Goal: Task Accomplishment & Management: Use online tool/utility

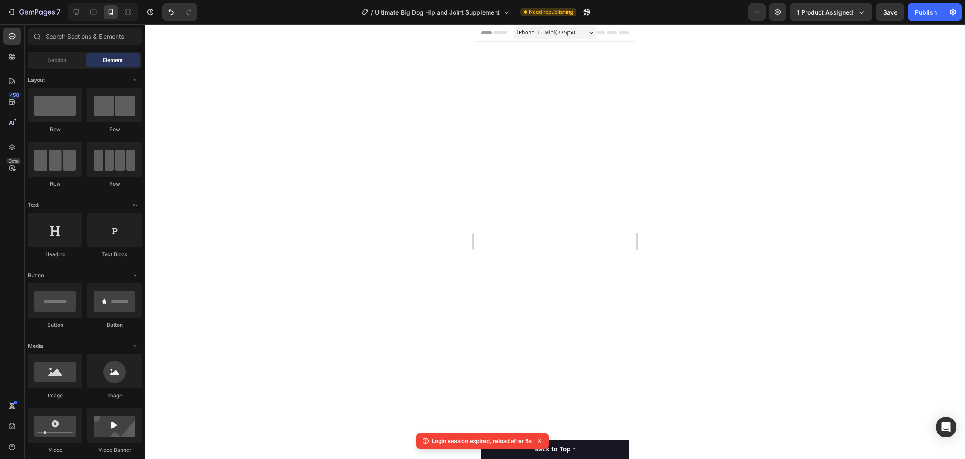
scroll to position [693, 0]
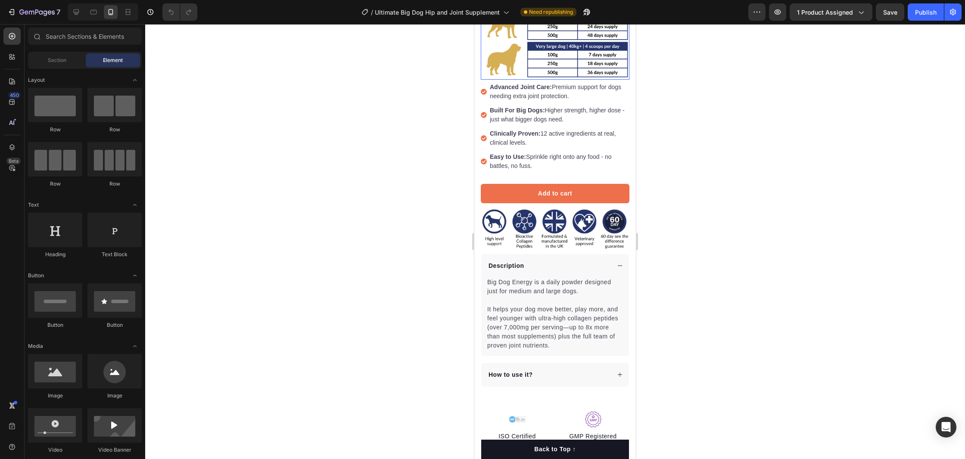
scroll to position [222, 0]
click at [534, 226] on img at bounding box center [555, 228] width 149 height 39
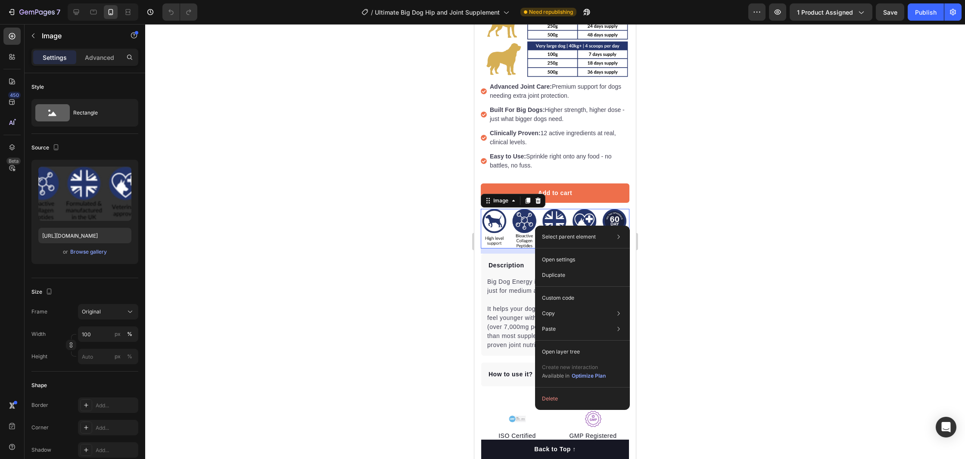
click at [688, 203] on div at bounding box center [555, 241] width 820 height 435
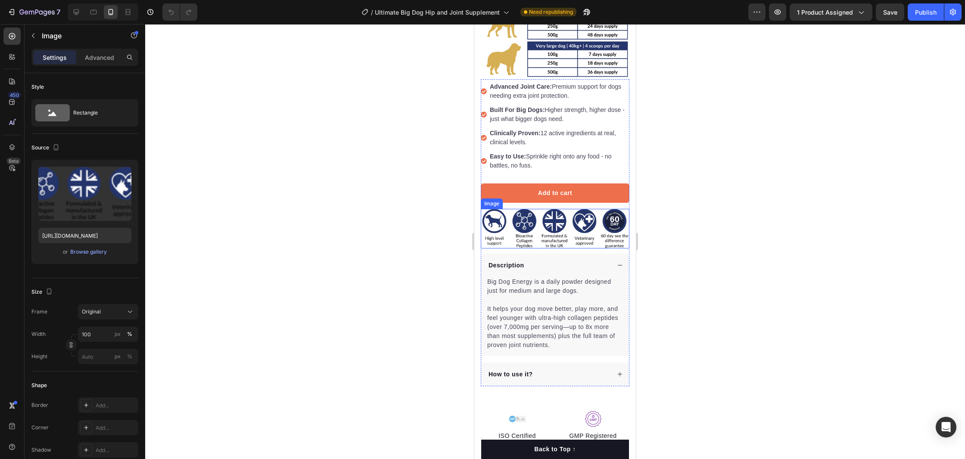
click at [504, 218] on img at bounding box center [555, 228] width 149 height 39
click at [88, 252] on div "Browse gallery" at bounding box center [88, 252] width 37 height 8
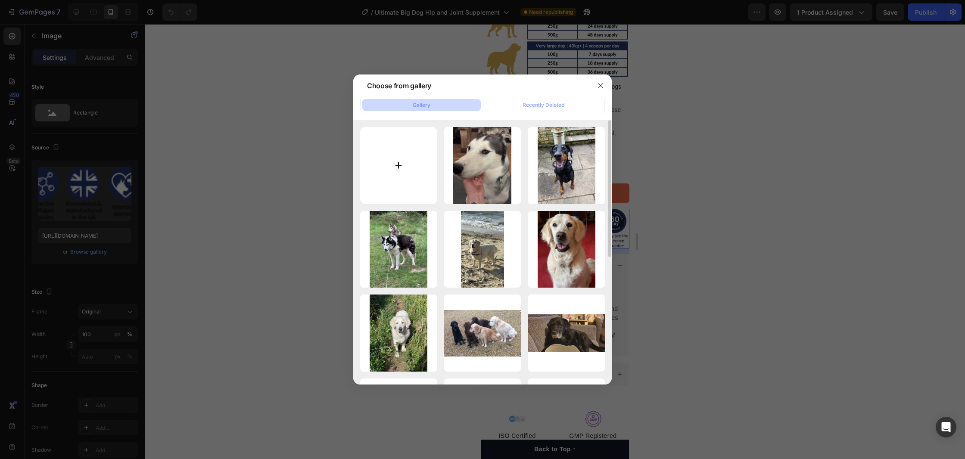
click at [416, 163] on input "file" at bounding box center [398, 165] width 77 height 77
type input "C:\fakepath\Untitled (186 x 141 px).png"
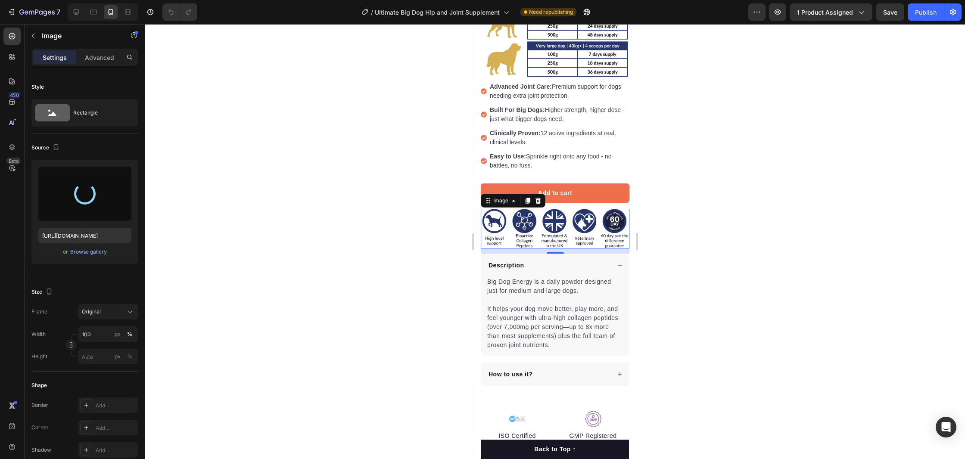
type input "https://cdn.shopify.com/s/files/1/0903/7791/2586/files/gempages_572908496874374…"
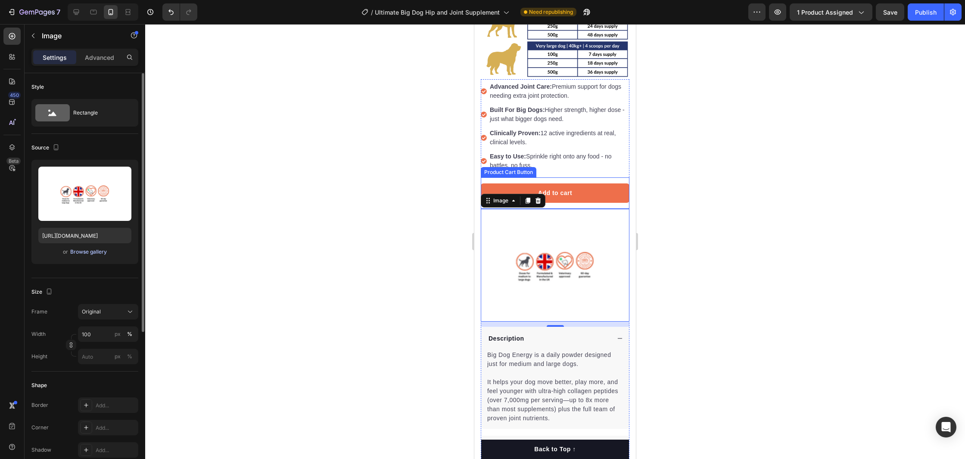
click at [97, 251] on div "Browse gallery" at bounding box center [88, 252] width 37 height 8
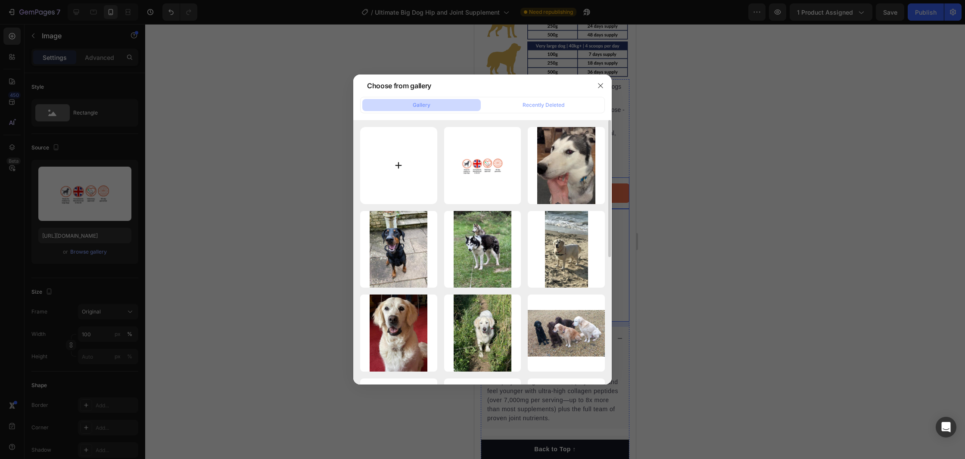
drag, startPoint x: 373, startPoint y: 149, endPoint x: 379, endPoint y: 151, distance: 6.4
click at [374, 149] on input "file" at bounding box center [398, 165] width 77 height 77
type input "C:\fakepath\Untitled (186 x 141 px) (1).png"
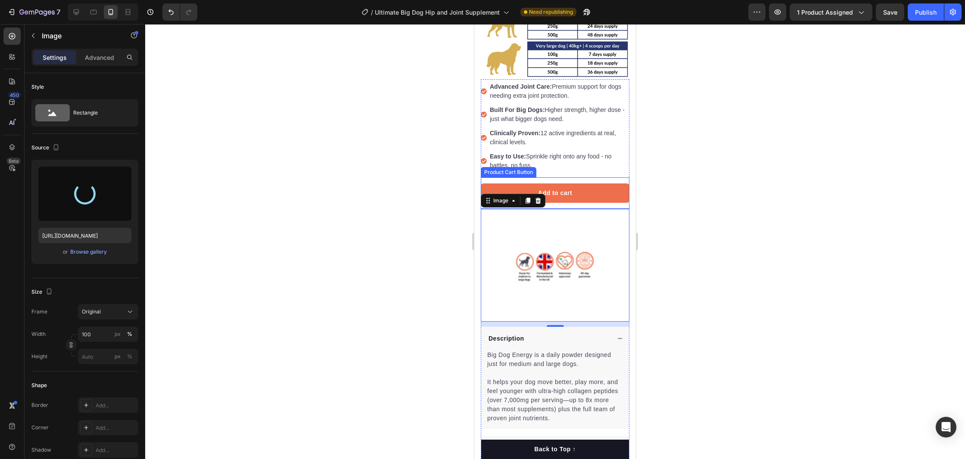
type input "https://cdn.shopify.com/s/files/1/0903/7791/2586/files/gempages_572908496874374…"
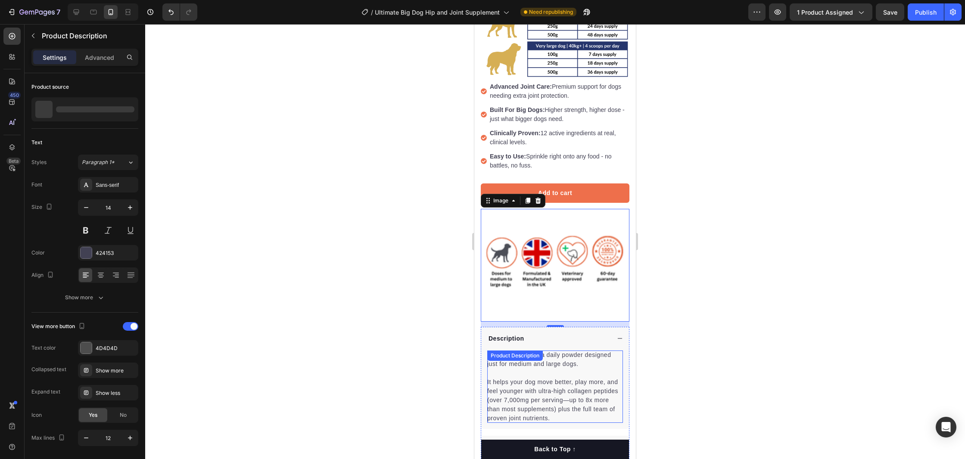
click at [560, 377] on div "Big Dog Energy is a daily powder designed just for medium and large dogs. It he…" at bounding box center [555, 387] width 136 height 72
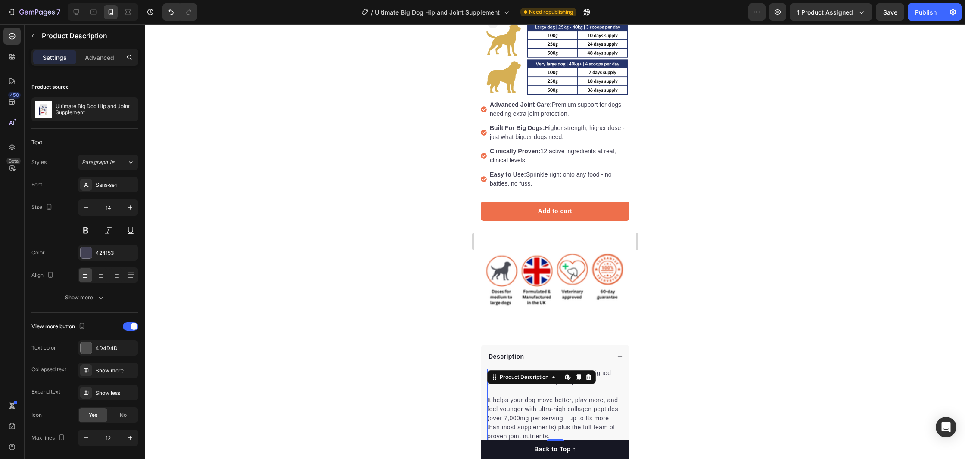
scroll to position [190, 0]
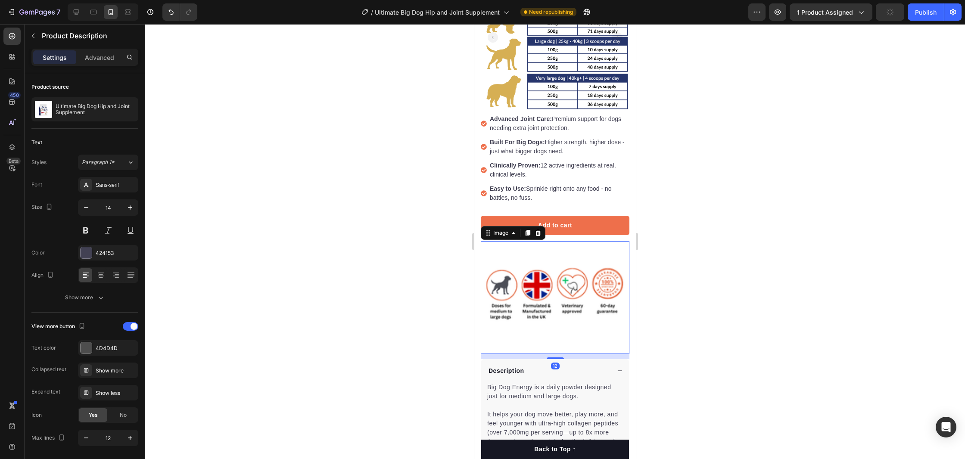
click at [542, 276] on img at bounding box center [555, 297] width 149 height 113
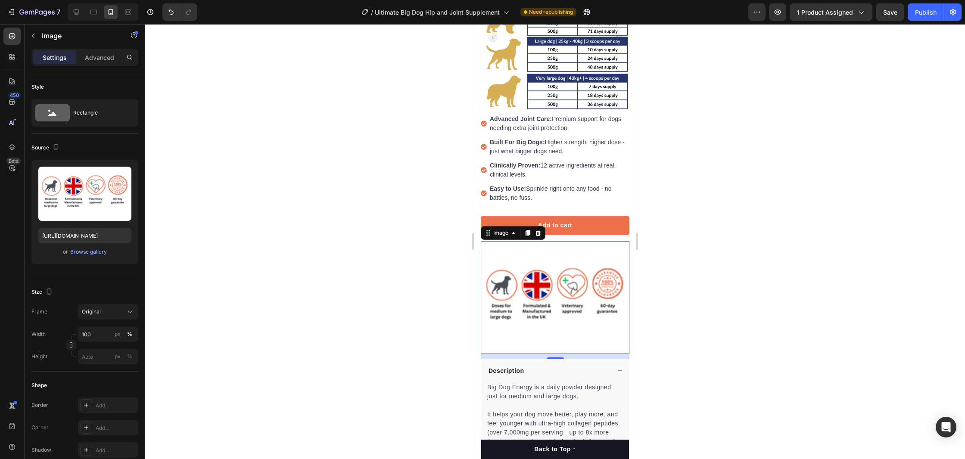
click at [577, 288] on img at bounding box center [555, 297] width 149 height 113
click at [92, 252] on div "Browse gallery" at bounding box center [88, 252] width 37 height 8
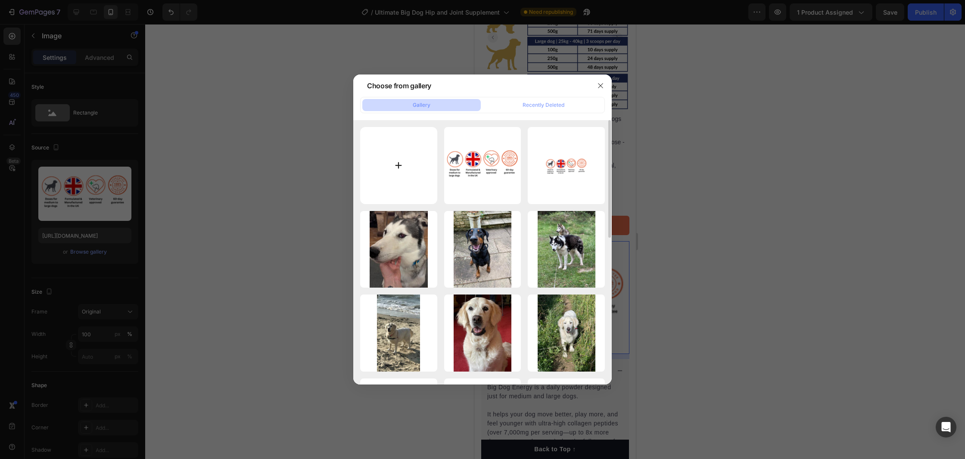
click at [425, 166] on input "file" at bounding box center [398, 165] width 77 height 77
type input "C:\fakepath\Untitled design (35).png"
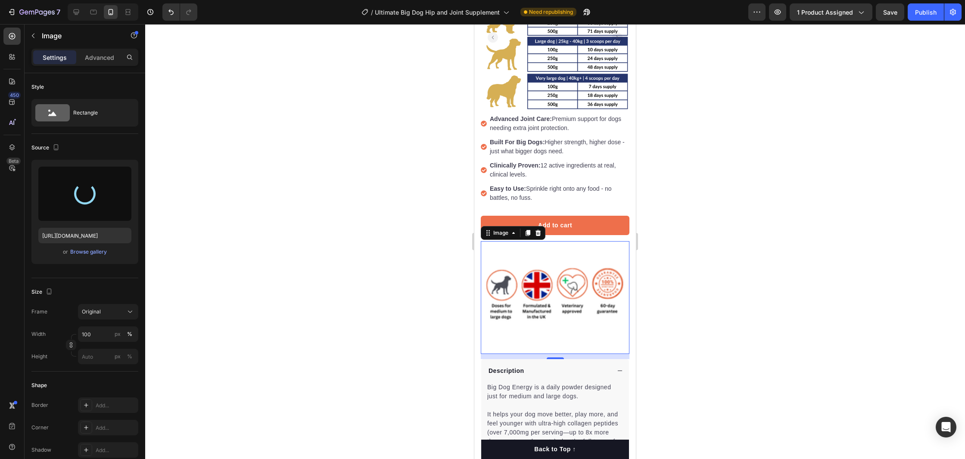
type input "https://cdn.shopify.com/s/files/1/0903/7791/2586/files/gempages_572908496874374…"
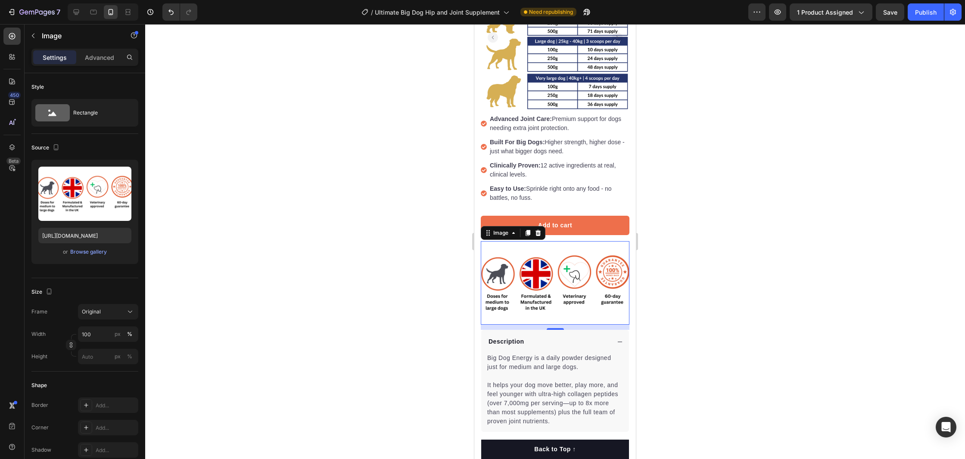
click at [536, 319] on img at bounding box center [555, 283] width 149 height 84
click at [533, 320] on img at bounding box center [555, 283] width 149 height 84
drag, startPoint x: 553, startPoint y: 326, endPoint x: 555, endPoint y: 318, distance: 7.9
click at [555, 318] on div "Image 12" at bounding box center [555, 283] width 149 height 84
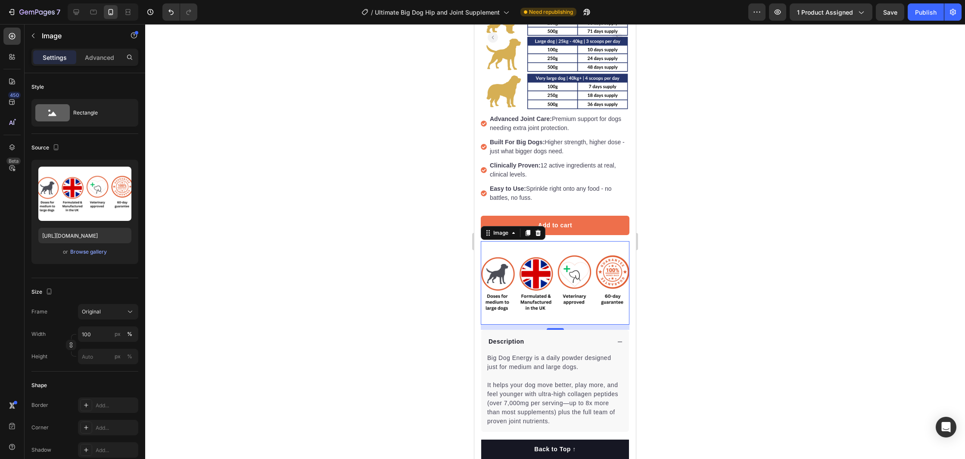
click at [745, 254] on div at bounding box center [555, 241] width 820 height 435
click at [567, 282] on img at bounding box center [555, 283] width 149 height 84
click at [105, 340] on input "100" at bounding box center [108, 335] width 60 height 16
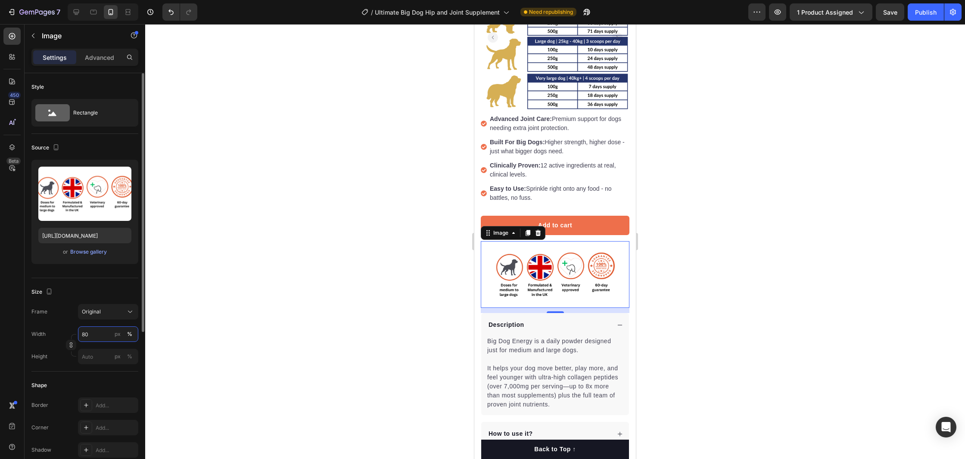
type input "8"
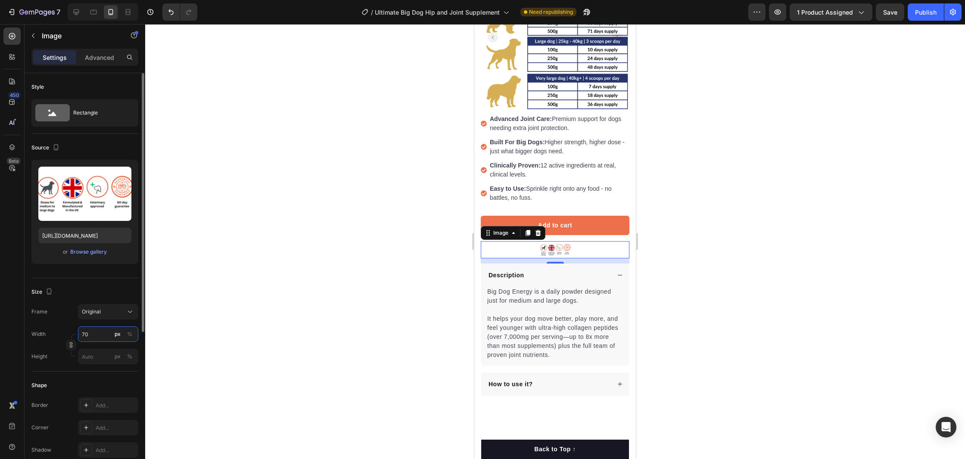
type input "7"
click at [96, 353] on input "px %" at bounding box center [108, 357] width 60 height 16
click at [94, 331] on input "80" at bounding box center [108, 335] width 60 height 16
click at [101, 355] on p "Full 100%" at bounding box center [106, 355] width 50 height 8
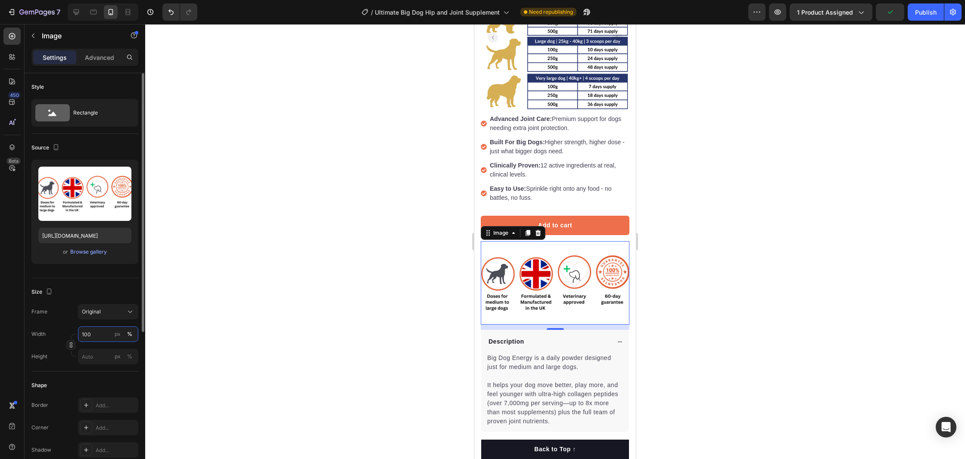
click at [99, 335] on input "100" at bounding box center [108, 335] width 60 height 16
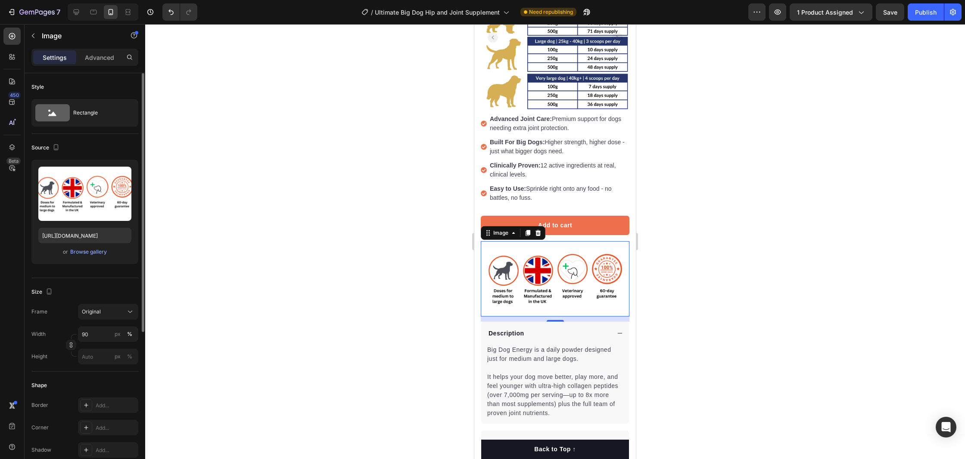
click at [100, 342] on div "Width 90 px % Height px %" at bounding box center [84, 346] width 107 height 38
drag, startPoint x: 97, startPoint y: 337, endPoint x: 56, endPoint y: 332, distance: 41.7
click at [56, 332] on div "Width 90 px %" at bounding box center [84, 335] width 107 height 16
type input "8"
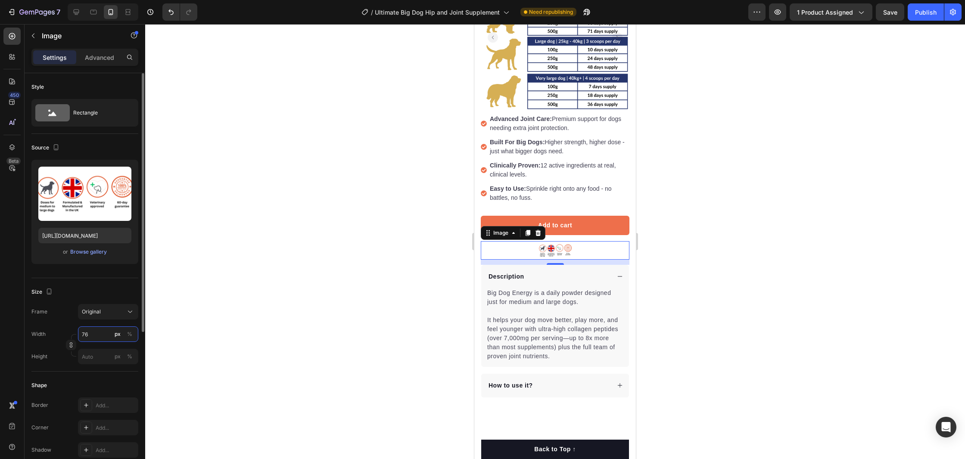
type input "7"
type input "6"
type input "7"
type input "8"
type input "9"
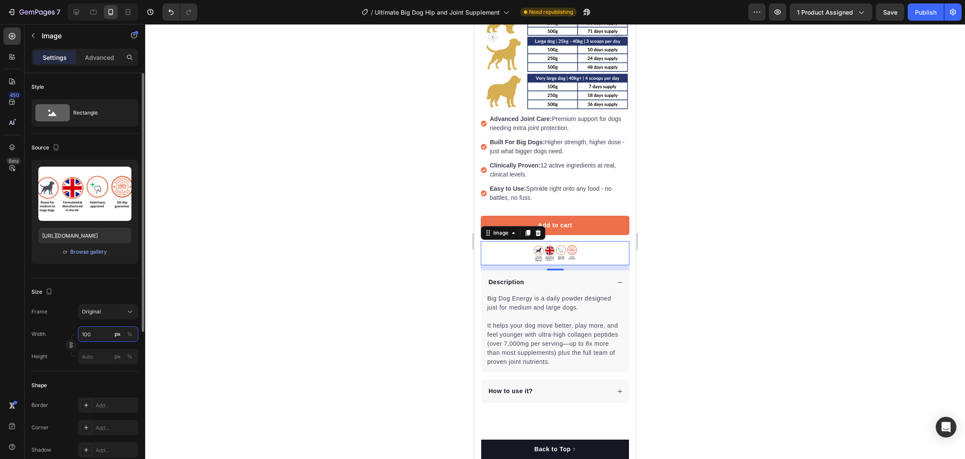
type input "100"
click at [77, 344] on div "Width 100 px % Height px %" at bounding box center [84, 346] width 107 height 38
click at [72, 345] on icon "button" at bounding box center [71, 345] width 6 height 6
click at [68, 368] on icon "button" at bounding box center [71, 367] width 6 height 6
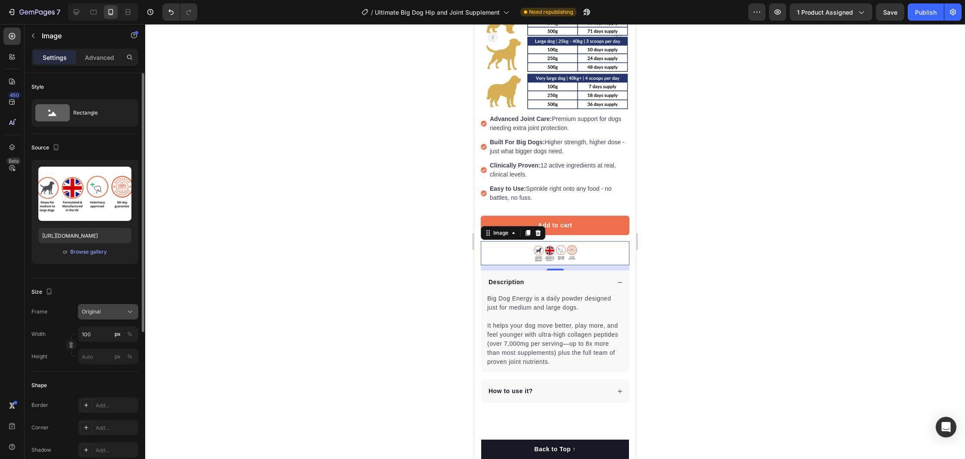
click at [107, 309] on div "Original" at bounding box center [103, 312] width 42 height 8
click at [100, 385] on span "Original" at bounding box center [90, 382] width 19 height 8
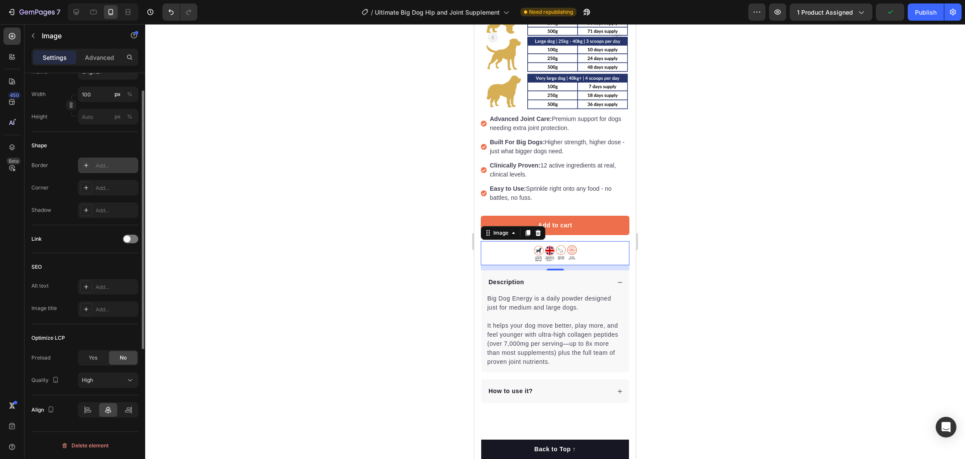
scroll to position [0, 0]
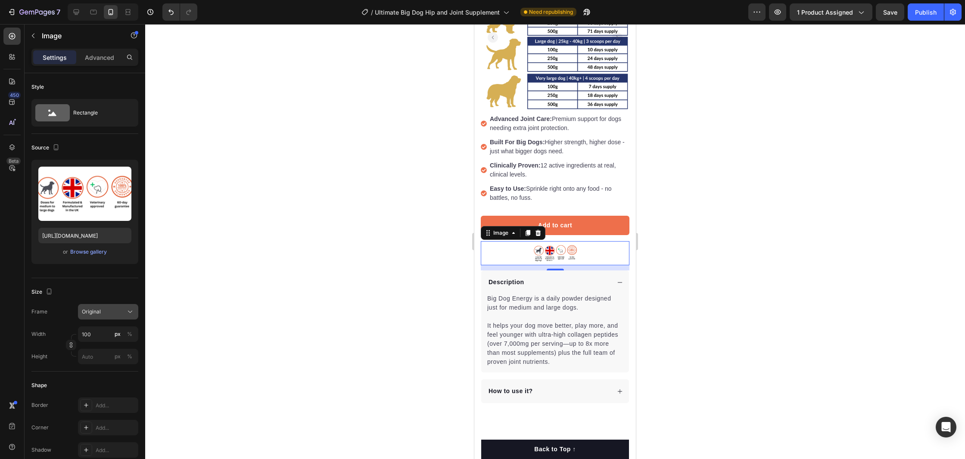
click at [96, 310] on span "Original" at bounding box center [91, 312] width 19 height 8
click at [103, 310] on div "Original" at bounding box center [103, 312] width 42 height 8
click at [96, 336] on input "100" at bounding box center [108, 335] width 60 height 16
click at [555, 257] on img at bounding box center [555, 253] width 43 height 24
click at [894, 16] on div "Save" at bounding box center [890, 12] width 14 height 9
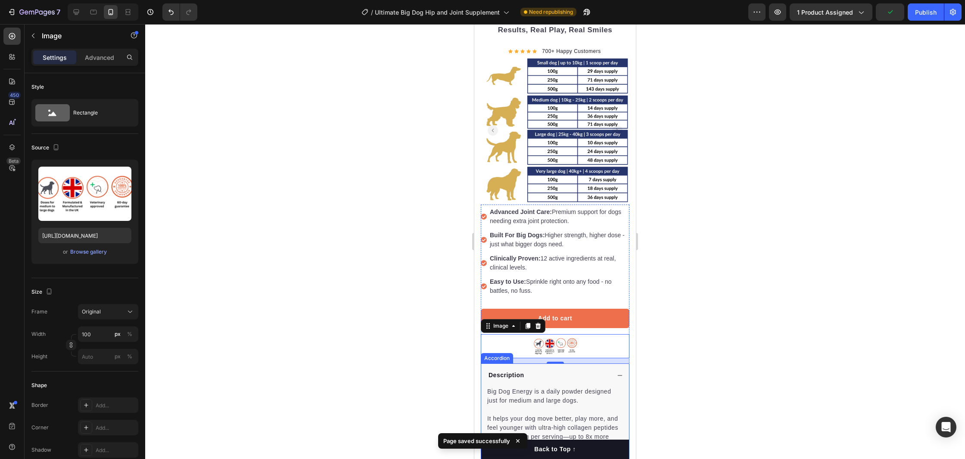
scroll to position [93, 0]
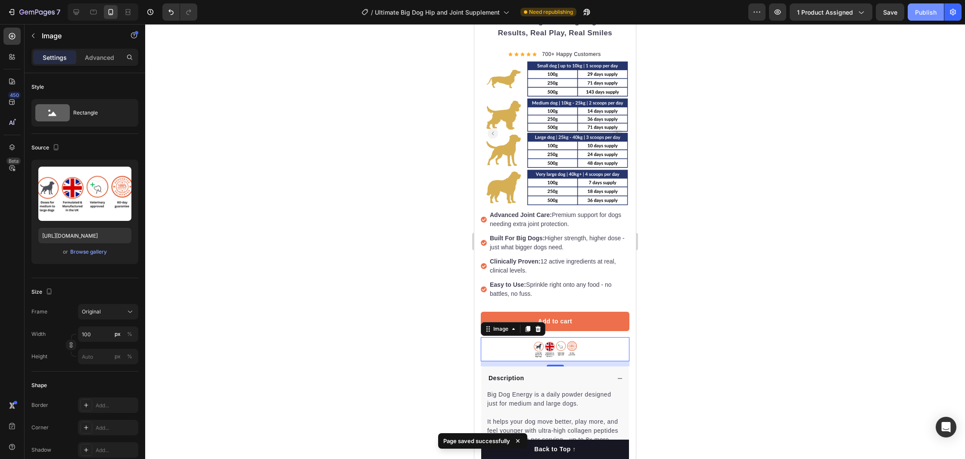
click at [922, 5] on button "Publish" at bounding box center [926, 11] width 36 height 17
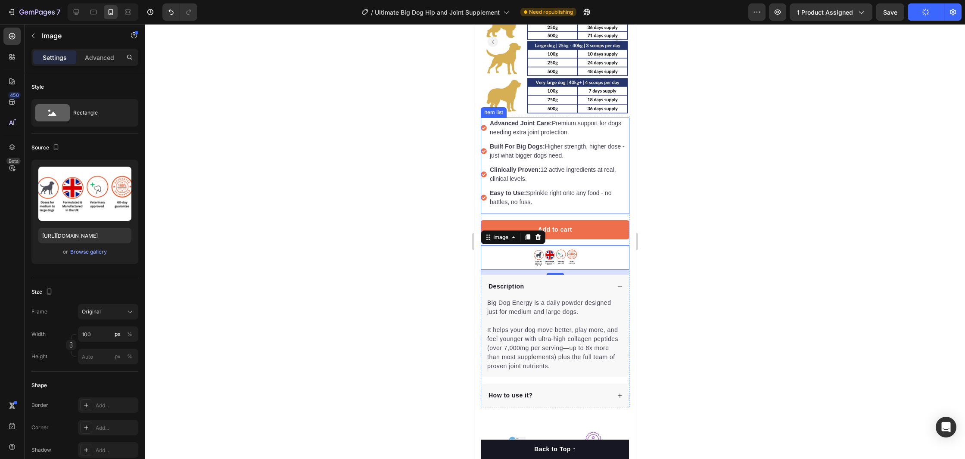
scroll to position [195, 0]
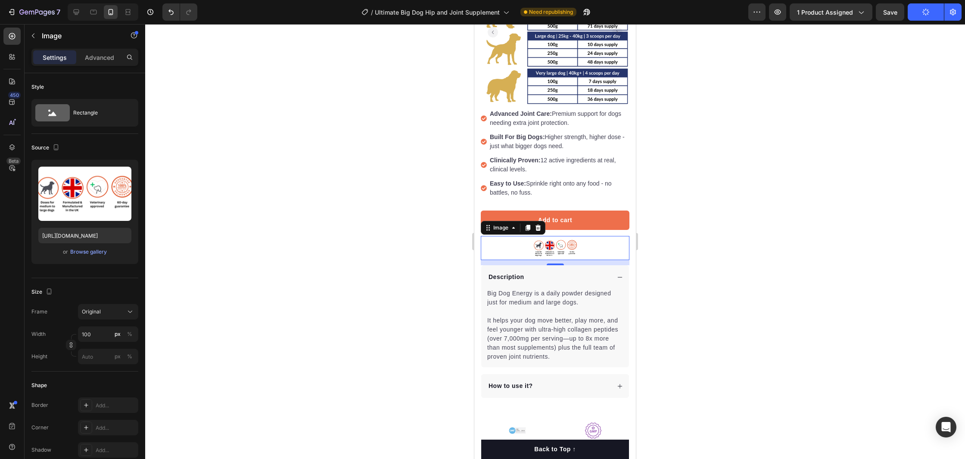
click at [510, 248] on div at bounding box center [555, 248] width 149 height 24
click at [92, 335] on input "100" at bounding box center [108, 335] width 60 height 16
click at [90, 360] on div "Full 100%" at bounding box center [99, 355] width 71 height 16
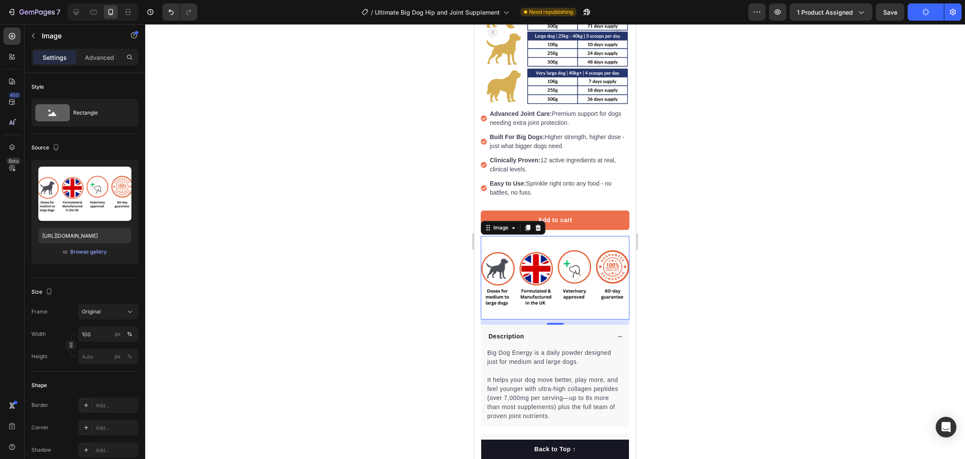
click at [767, 258] on div at bounding box center [555, 241] width 820 height 435
click at [566, 237] on img at bounding box center [555, 278] width 149 height 84
click at [110, 56] on p "Advanced" at bounding box center [99, 57] width 29 height 9
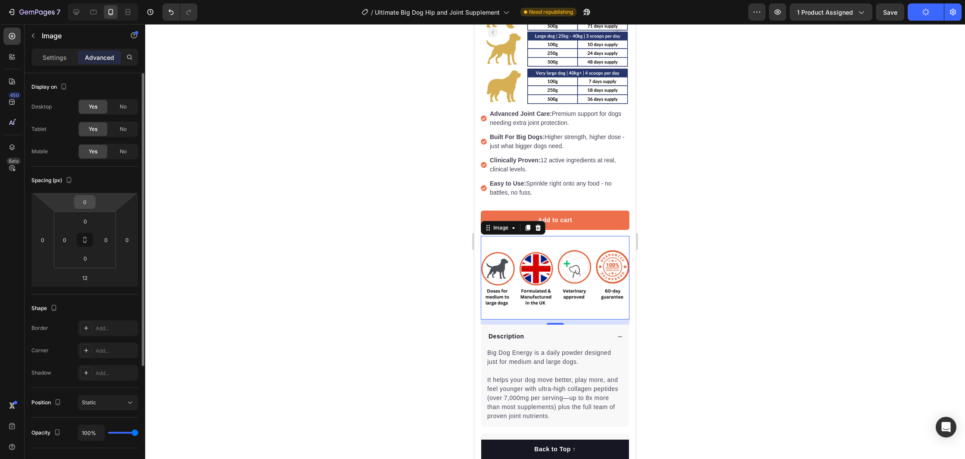
click at [84, 203] on input "0" at bounding box center [84, 202] width 17 height 13
type input "-20"
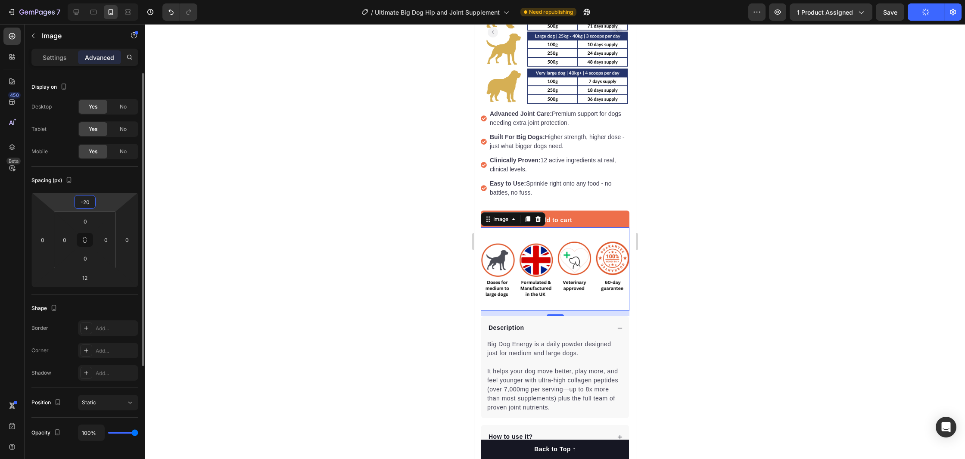
click at [84, 204] on input "-20" at bounding box center [84, 202] width 17 height 13
click at [84, 203] on input "-20" at bounding box center [84, 202] width 17 height 13
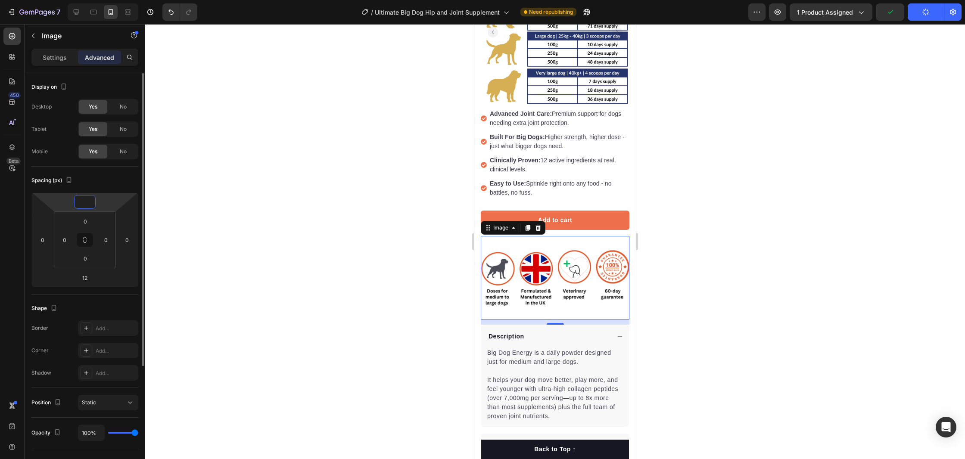
click at [84, 203] on input "number" at bounding box center [84, 202] width 17 height 13
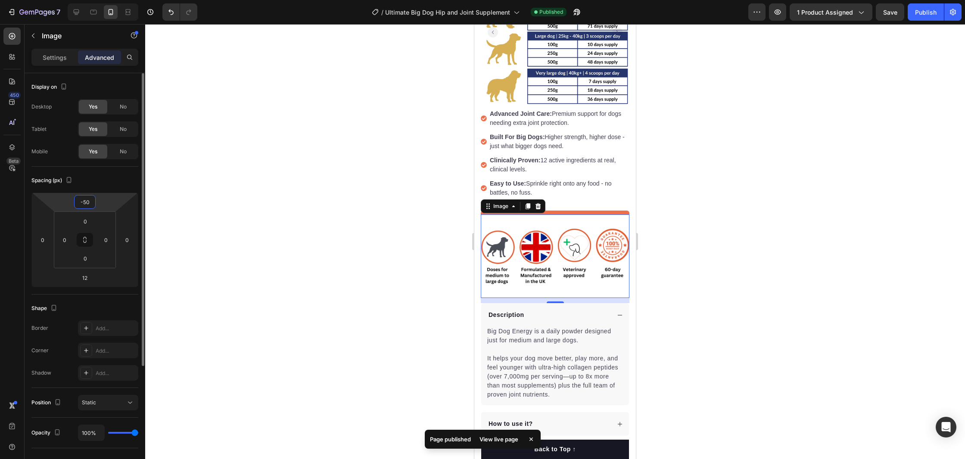
type input "-5"
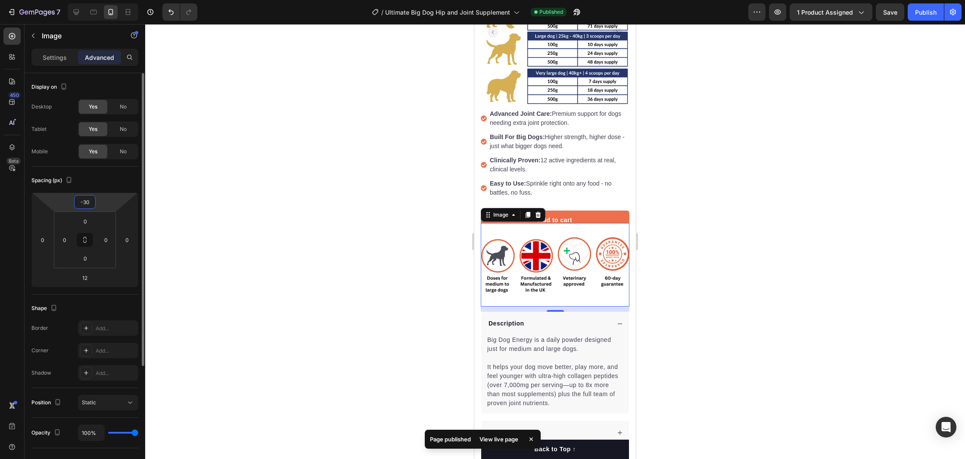
type input "-3"
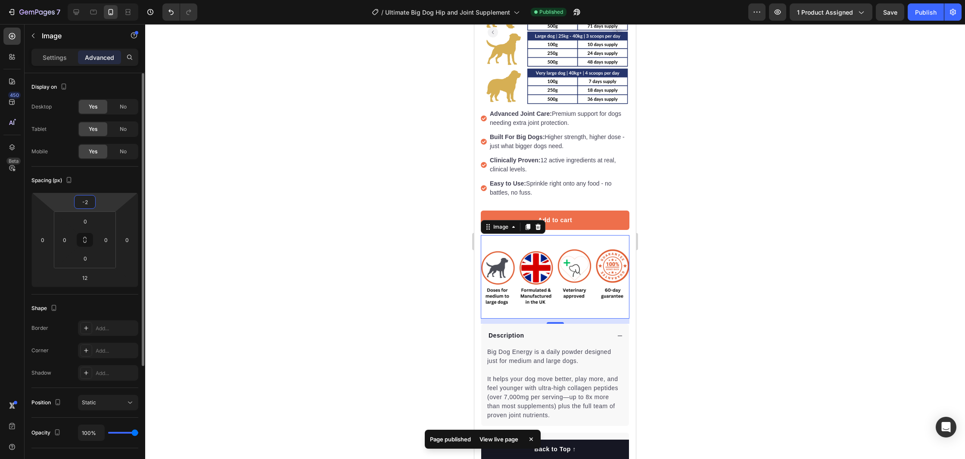
type input "-20"
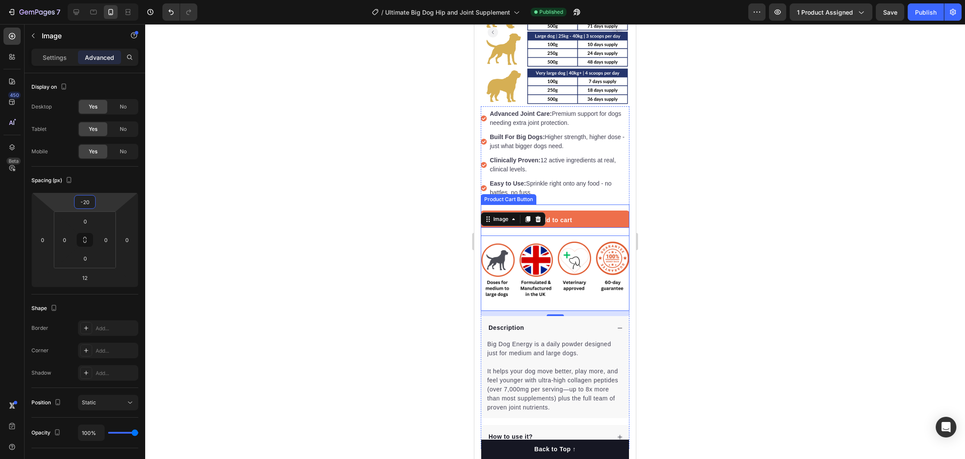
click at [708, 212] on div at bounding box center [555, 241] width 820 height 435
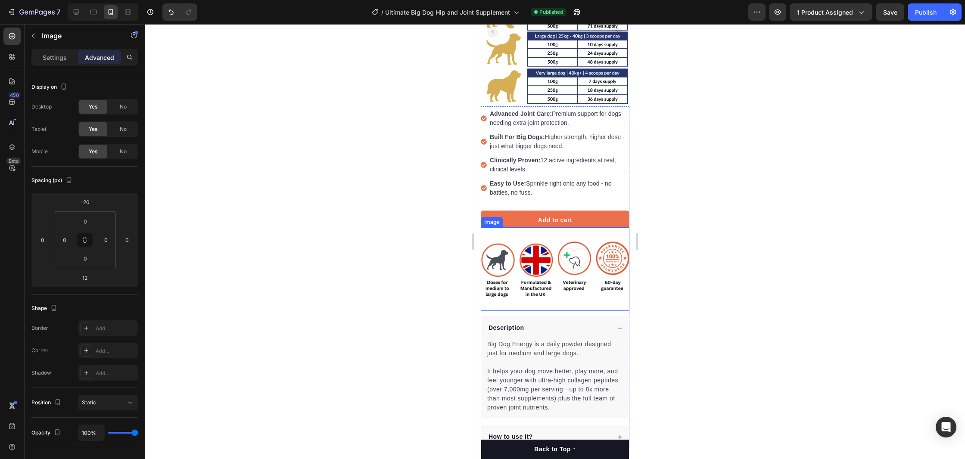
click at [582, 237] on img at bounding box center [555, 269] width 149 height 84
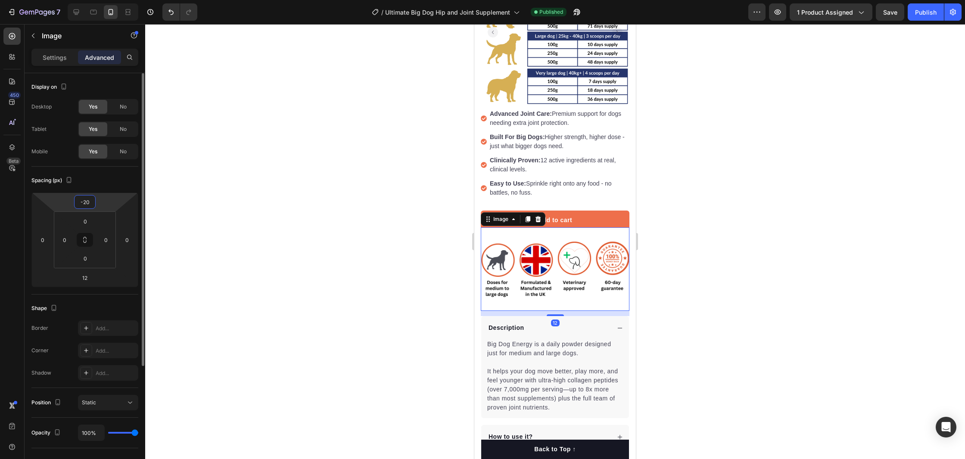
click at [89, 203] on input "-20" at bounding box center [84, 202] width 17 height 13
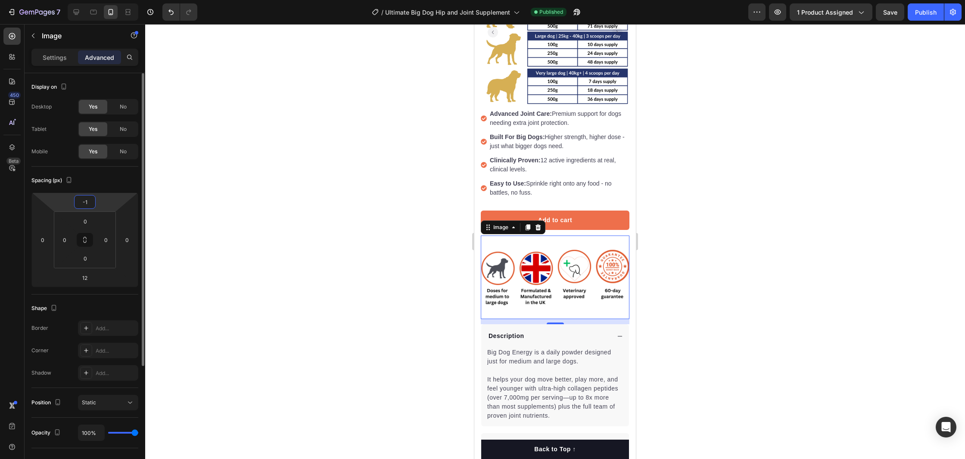
type input "-10"
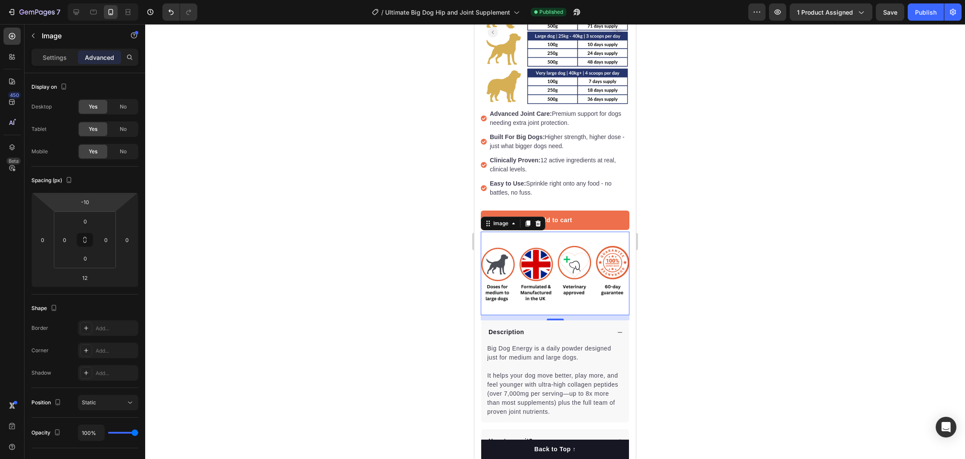
click at [763, 226] on div at bounding box center [555, 241] width 820 height 435
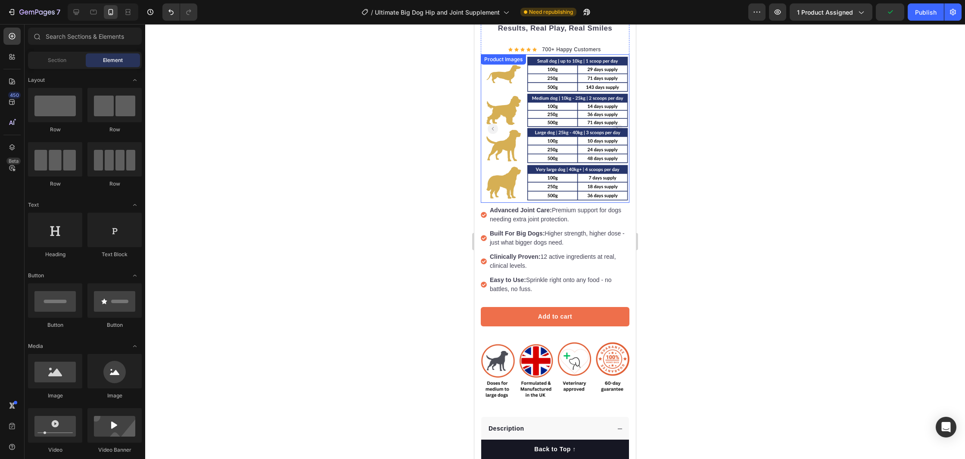
scroll to position [100, 0]
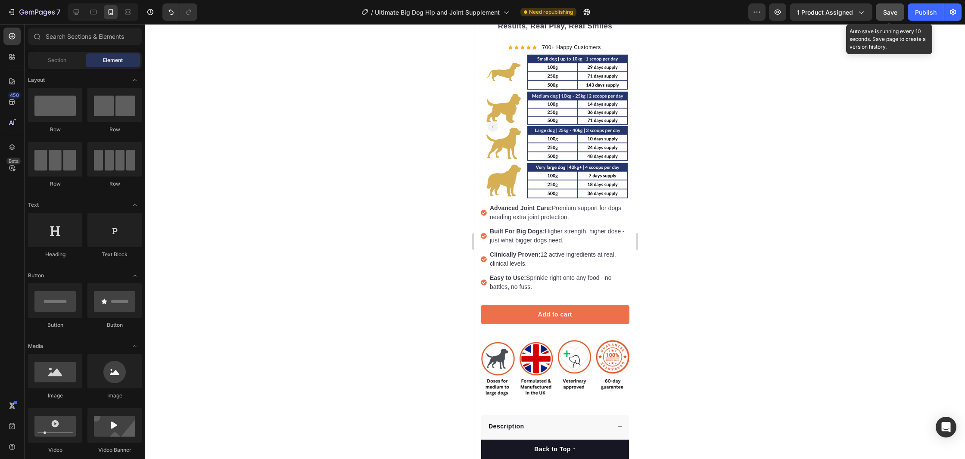
click at [882, 16] on button "Save" at bounding box center [890, 11] width 28 height 17
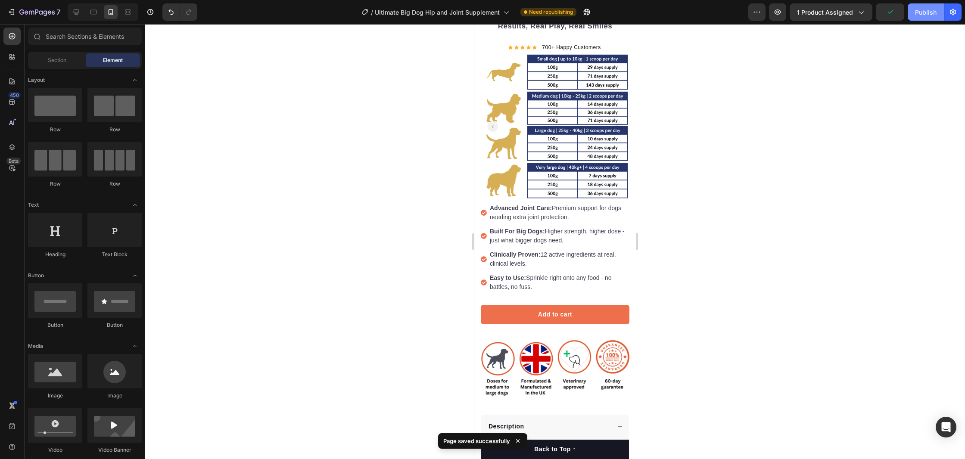
click at [925, 13] on div "Publish" at bounding box center [926, 12] width 22 height 9
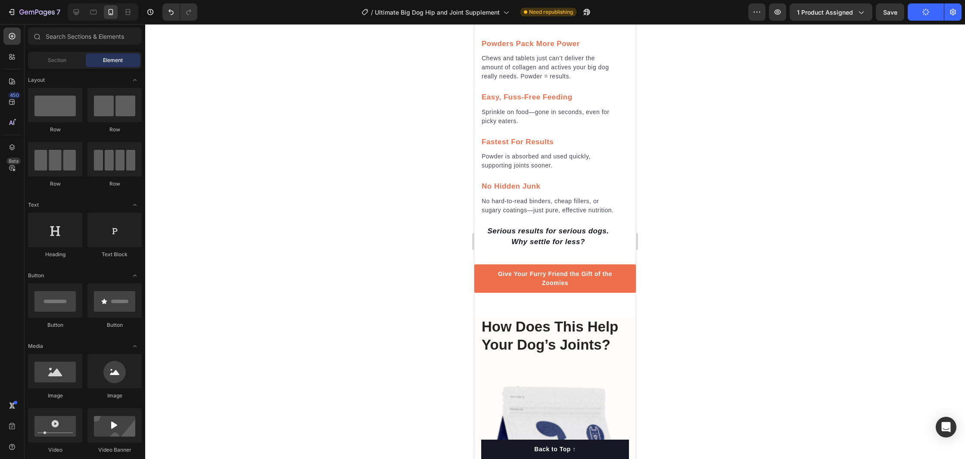
scroll to position [1070, 0]
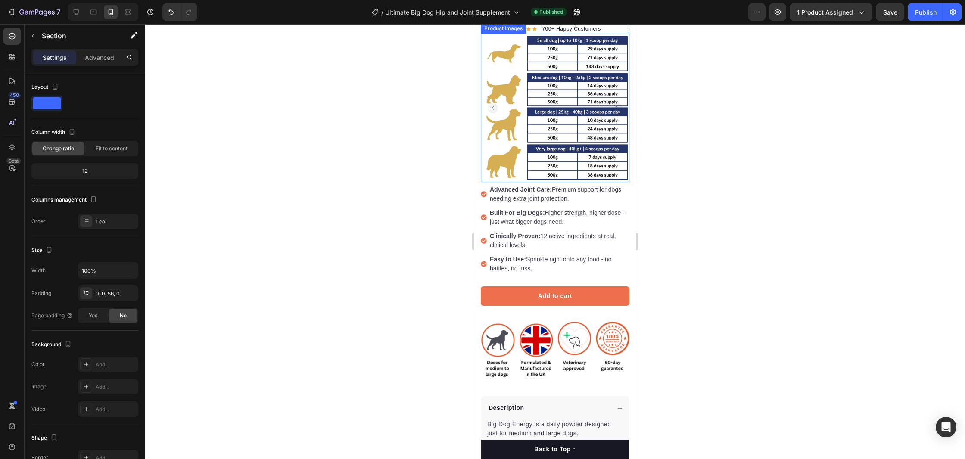
scroll to position [134, 0]
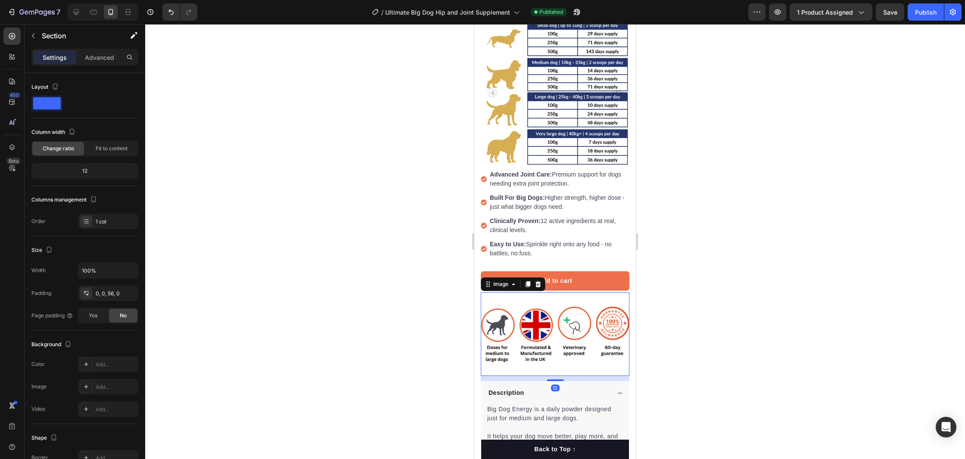
click at [593, 339] on img at bounding box center [555, 335] width 149 height 84
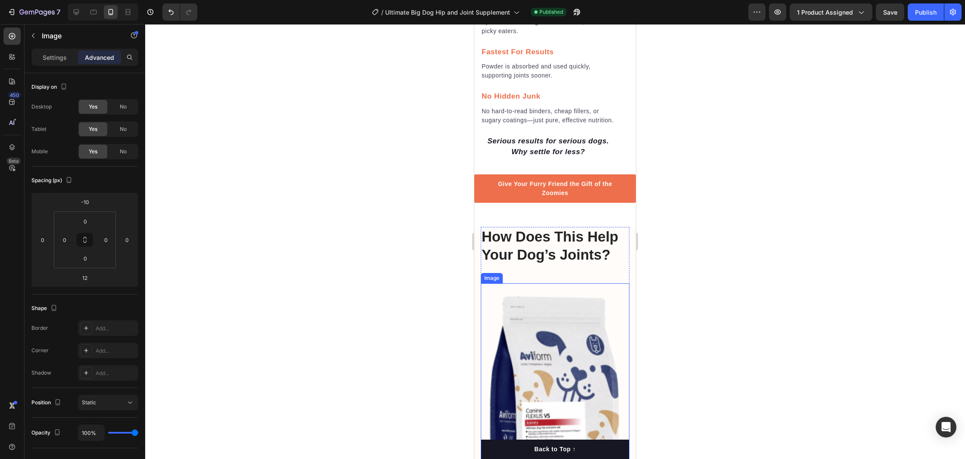
scroll to position [1122, 0]
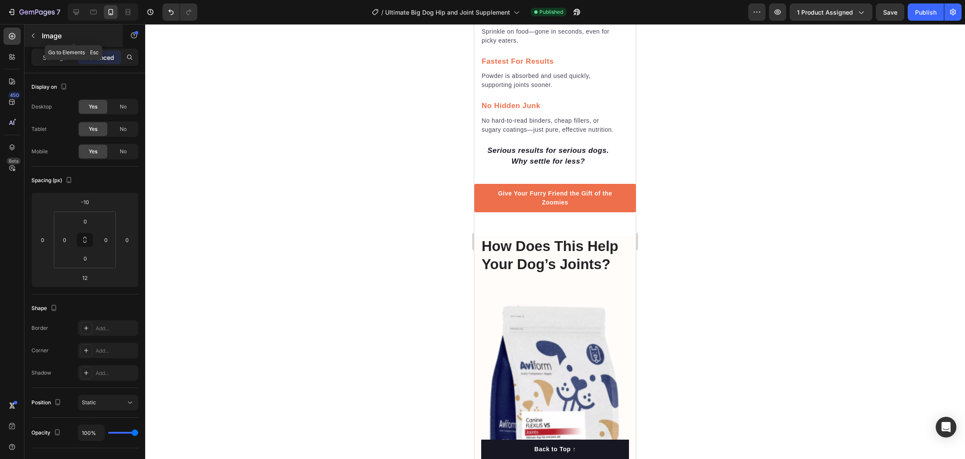
click at [30, 35] on icon "button" at bounding box center [33, 35] width 7 height 7
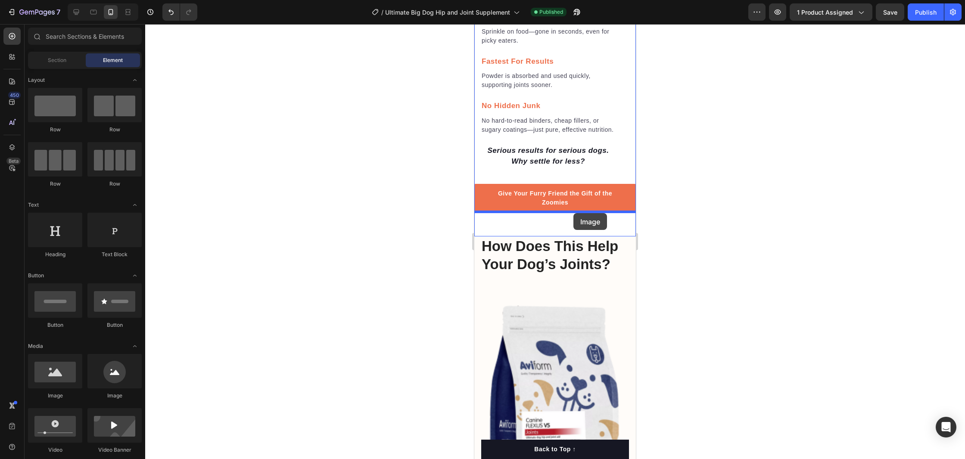
drag, startPoint x: 539, startPoint y: 398, endPoint x: 573, endPoint y: 213, distance: 187.5
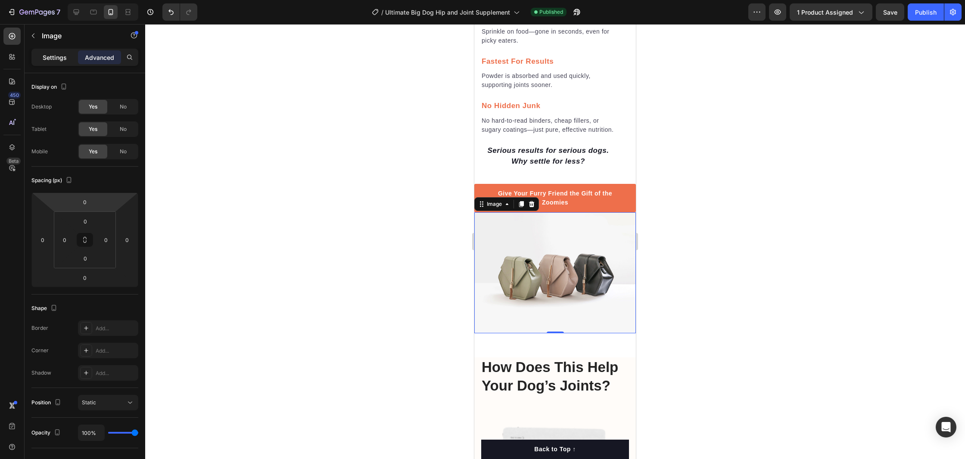
click at [60, 61] on p "Settings" at bounding box center [55, 57] width 24 height 9
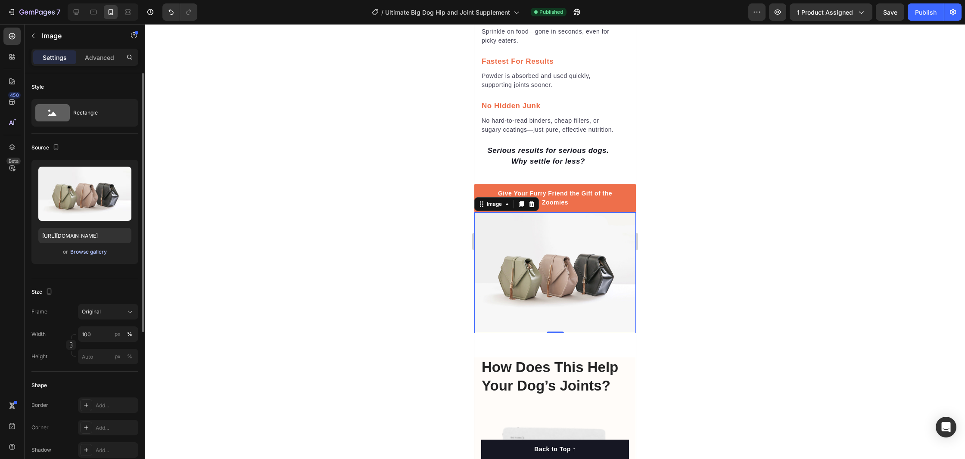
click at [89, 250] on div "Browse gallery" at bounding box center [88, 252] width 37 height 8
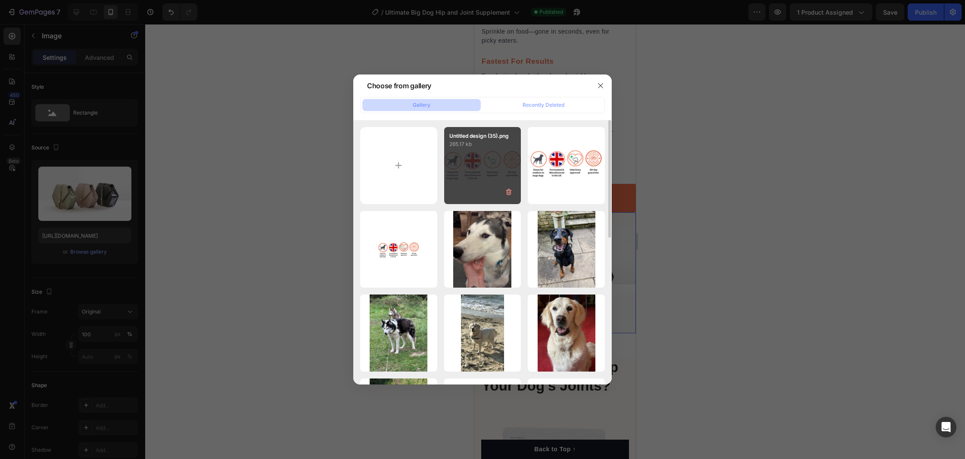
click at [491, 155] on div "Untitled design (35).png 265.17 kb" at bounding box center [482, 165] width 77 height 77
type input "https://cdn.shopify.com/s/files/1/0903/7791/2586/files/gempages_572908496874374…"
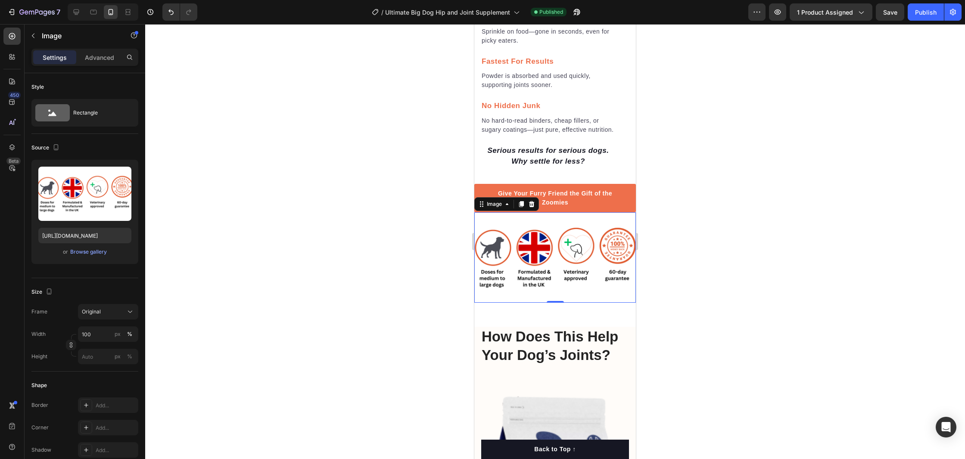
click at [787, 274] on div at bounding box center [555, 241] width 820 height 435
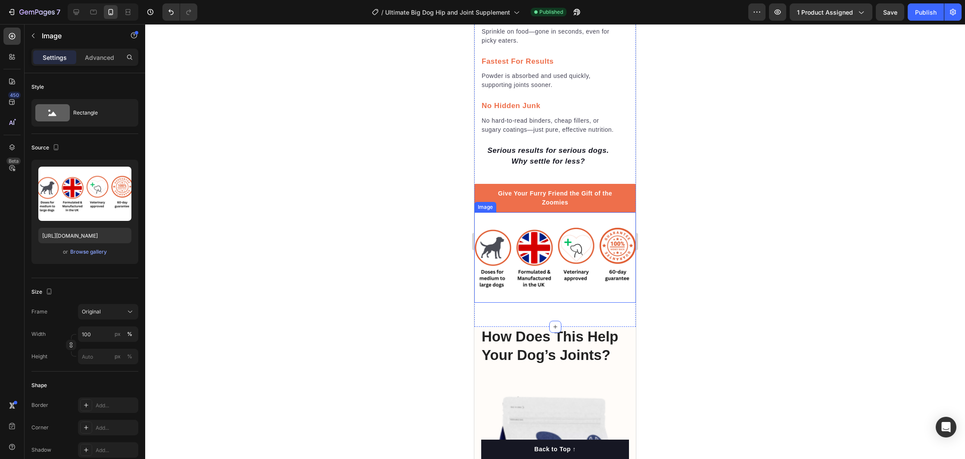
click at [567, 287] on img at bounding box center [555, 257] width 162 height 91
click at [90, 56] on p "Advanced" at bounding box center [99, 57] width 29 height 9
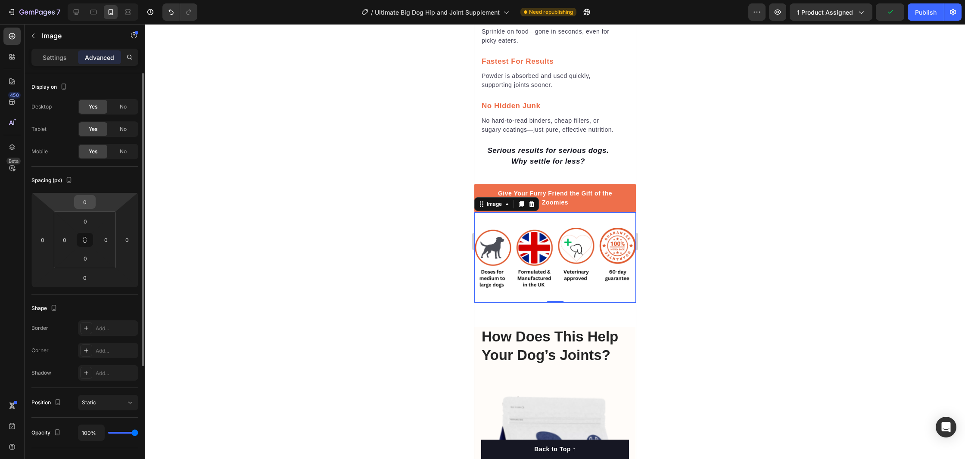
click at [84, 202] on input "0" at bounding box center [84, 202] width 17 height 13
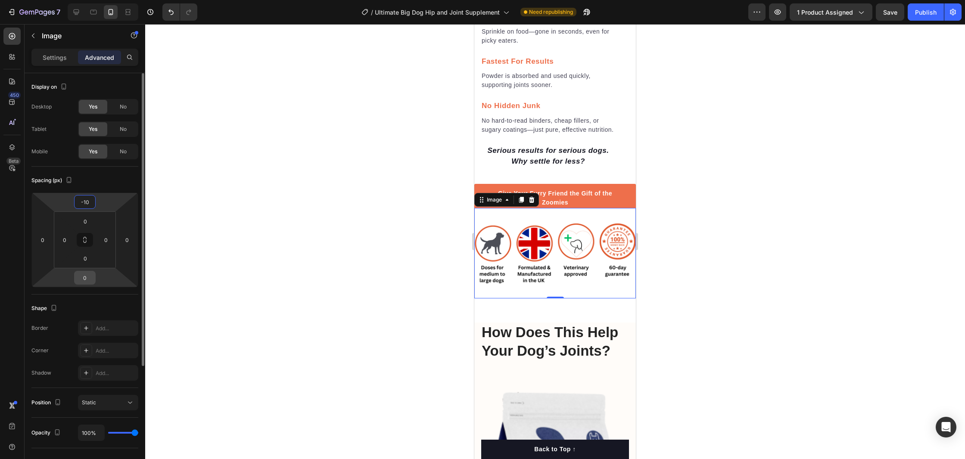
type input "-10"
click at [87, 276] on input "0" at bounding box center [84, 277] width 17 height 13
type input "-30"
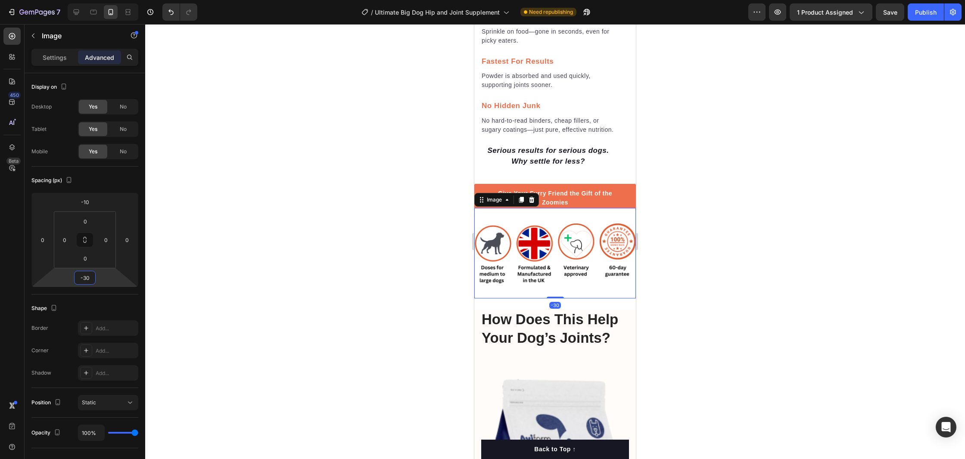
click at [728, 325] on div at bounding box center [555, 241] width 820 height 435
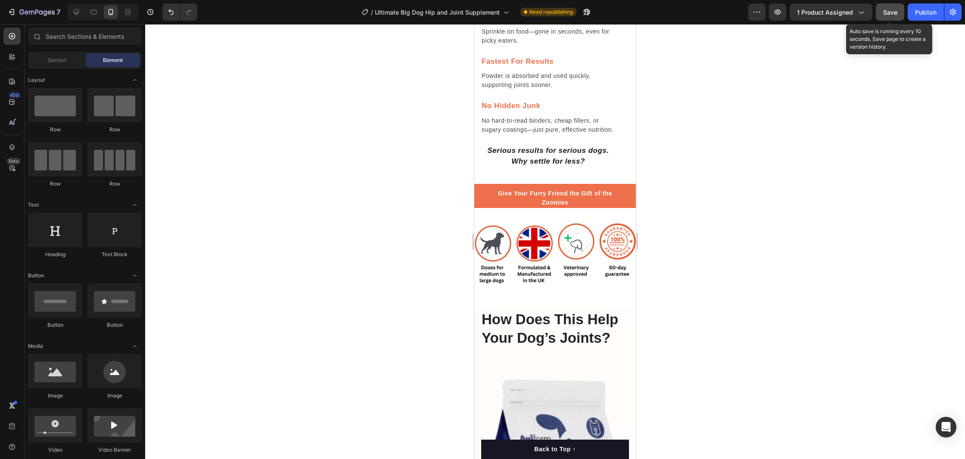
click at [886, 12] on span "Save" at bounding box center [890, 12] width 14 height 7
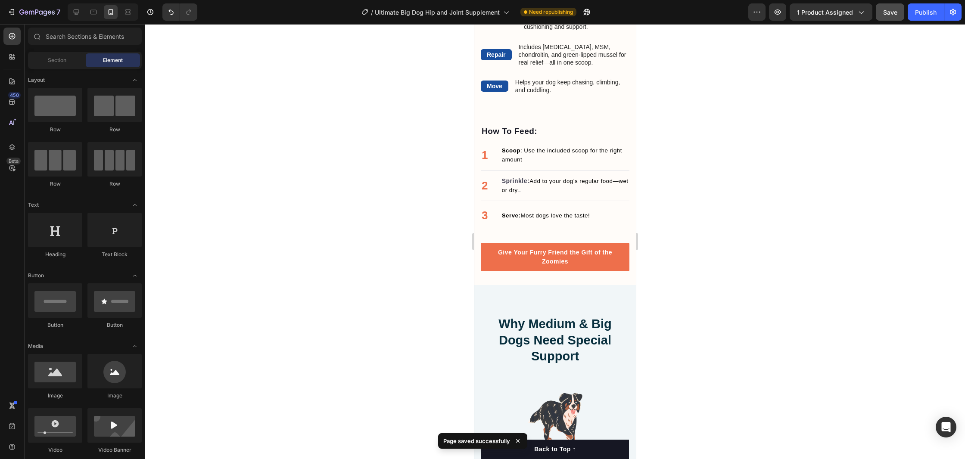
scroll to position [1737, 0]
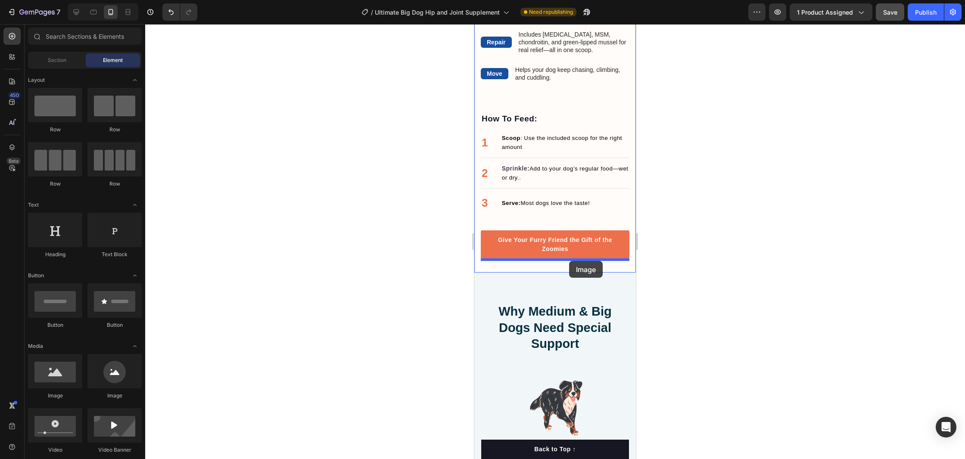
drag, startPoint x: 533, startPoint y: 388, endPoint x: 569, endPoint y: 261, distance: 132.1
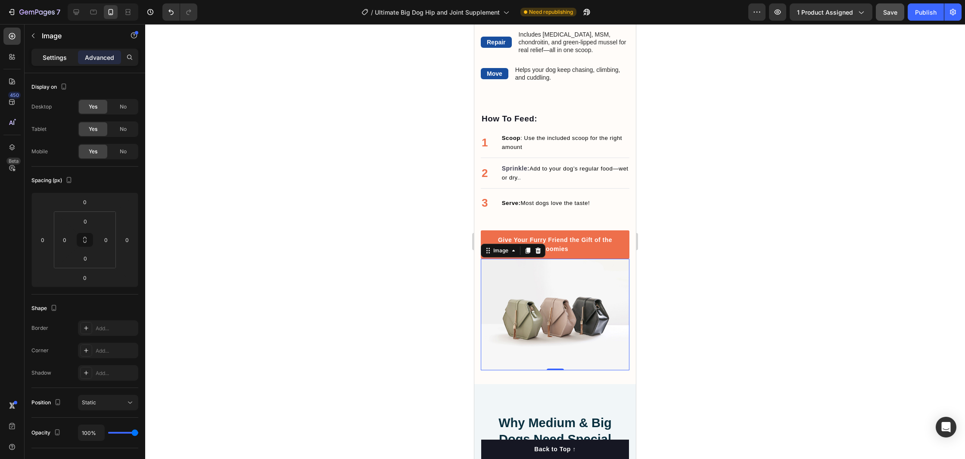
click at [45, 56] on p "Settings" at bounding box center [55, 57] width 24 height 9
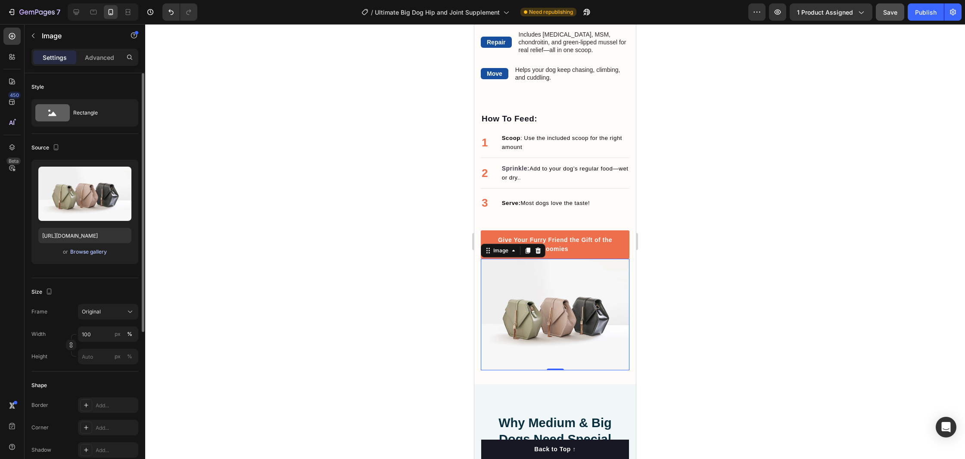
click at [91, 251] on div "Browse gallery" at bounding box center [88, 252] width 37 height 8
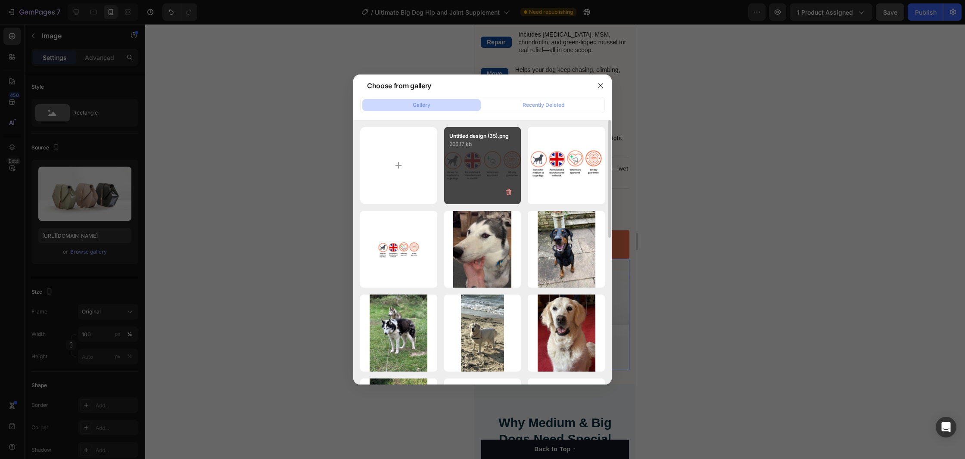
click at [495, 172] on div "Untitled design (35).png 265.17 kb" at bounding box center [482, 165] width 77 height 77
type input "https://cdn.shopify.com/s/files/1/0903/7791/2586/files/gempages_572908496874374…"
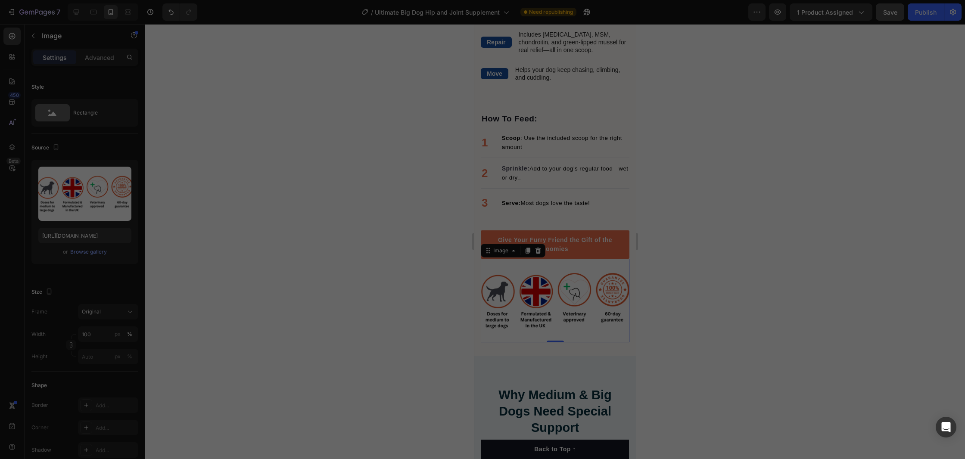
scroll to position [2, 0]
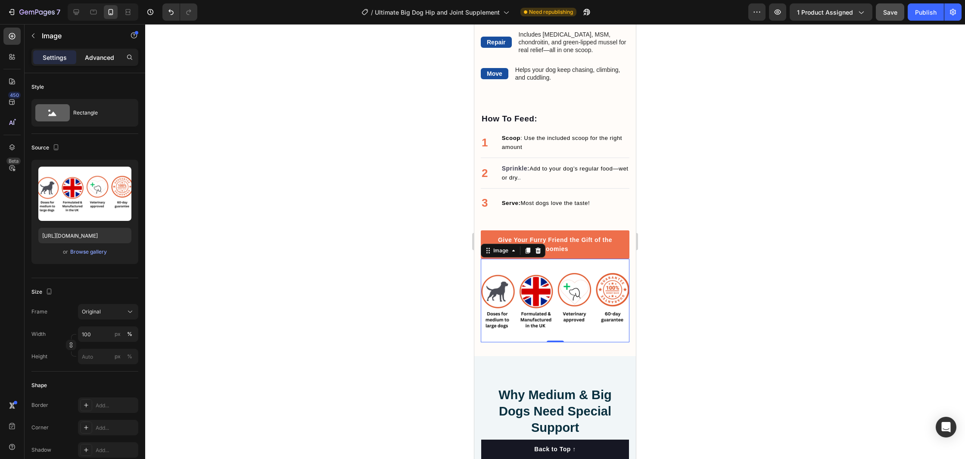
click at [94, 63] on div "Advanced" at bounding box center [99, 57] width 43 height 14
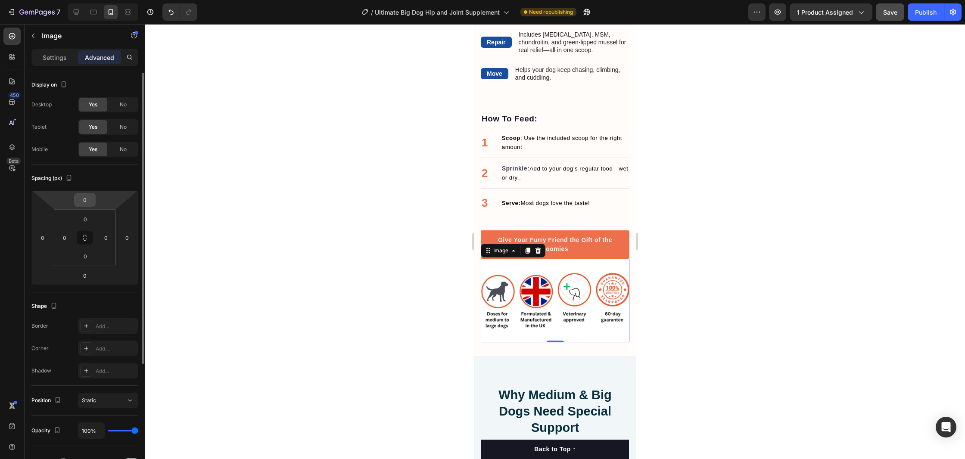
type input "-1"
click at [84, 205] on div "-1 0 0 0" at bounding box center [84, 237] width 107 height 95
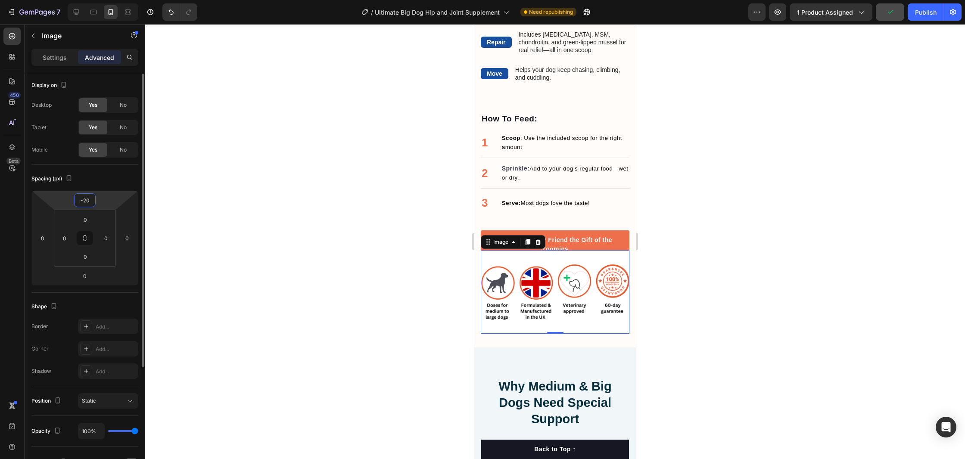
type input "-2"
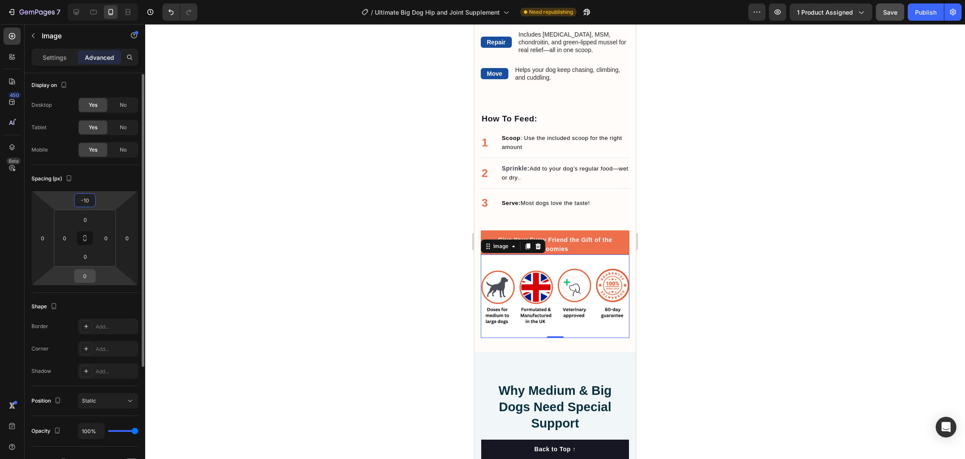
type input "-10"
click at [88, 279] on input "0" at bounding box center [84, 276] width 17 height 13
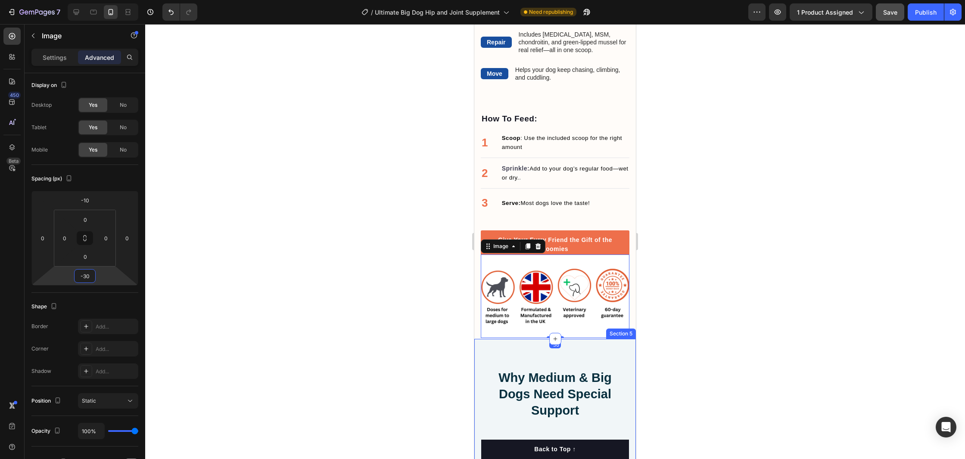
type input "-30"
click at [722, 336] on div at bounding box center [555, 241] width 820 height 435
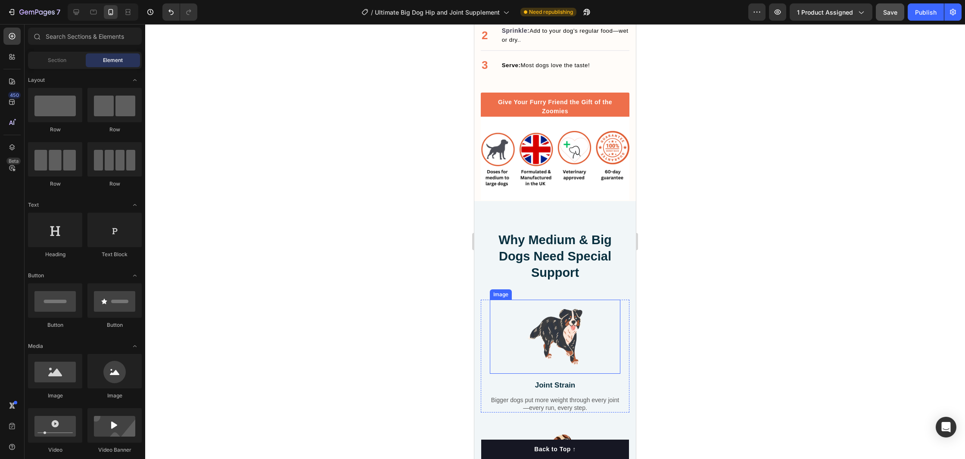
scroll to position [1880, 0]
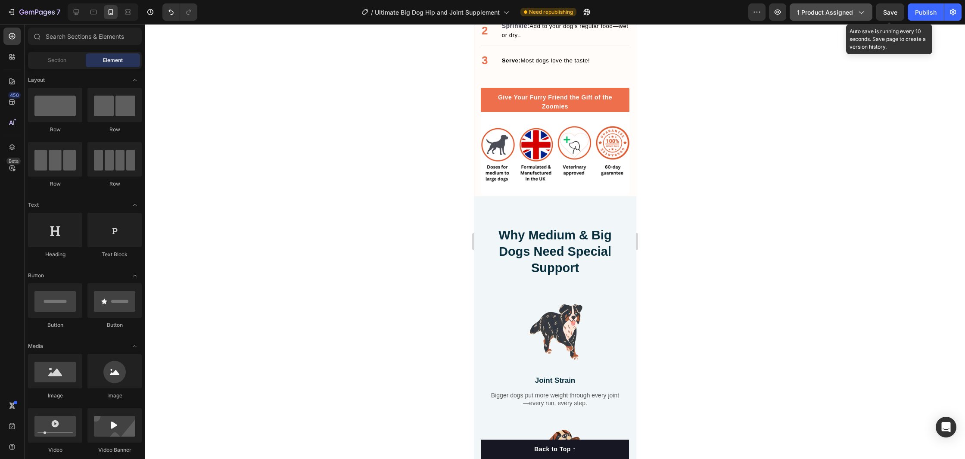
drag, startPoint x: 890, startPoint y: 14, endPoint x: 864, endPoint y: 18, distance: 26.6
click at [890, 14] on span "Save" at bounding box center [890, 12] width 14 height 7
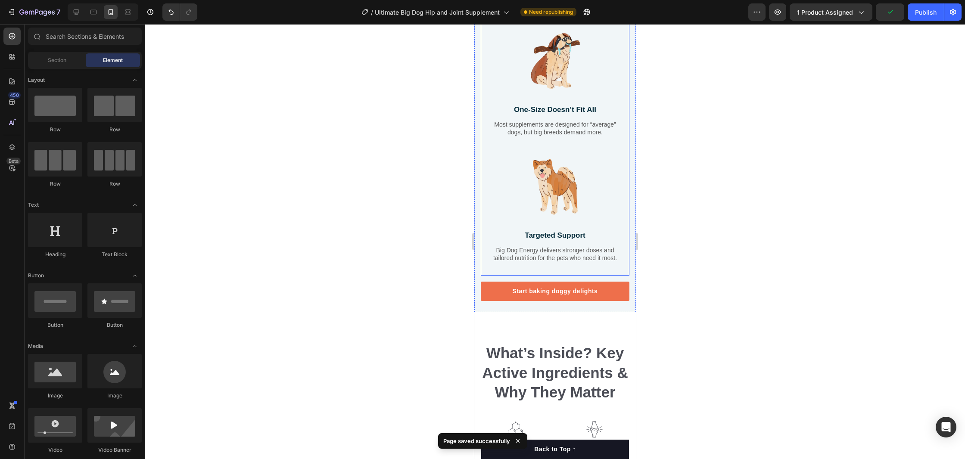
scroll to position [2275, 0]
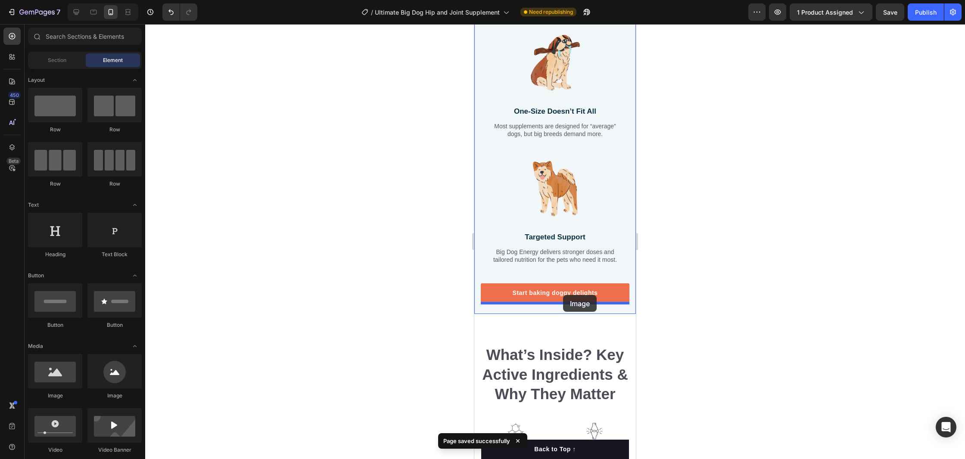
drag, startPoint x: 525, startPoint y: 410, endPoint x: 563, endPoint y: 295, distance: 121.1
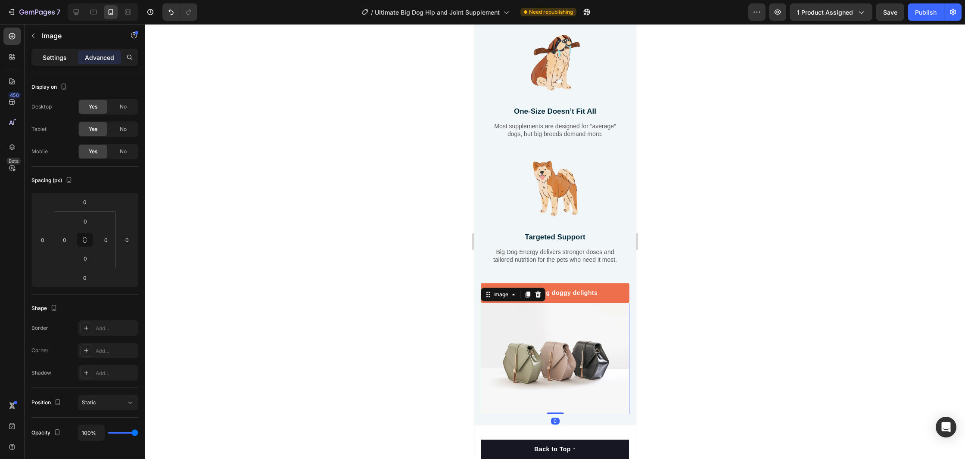
click at [48, 58] on p "Settings" at bounding box center [55, 57] width 24 height 9
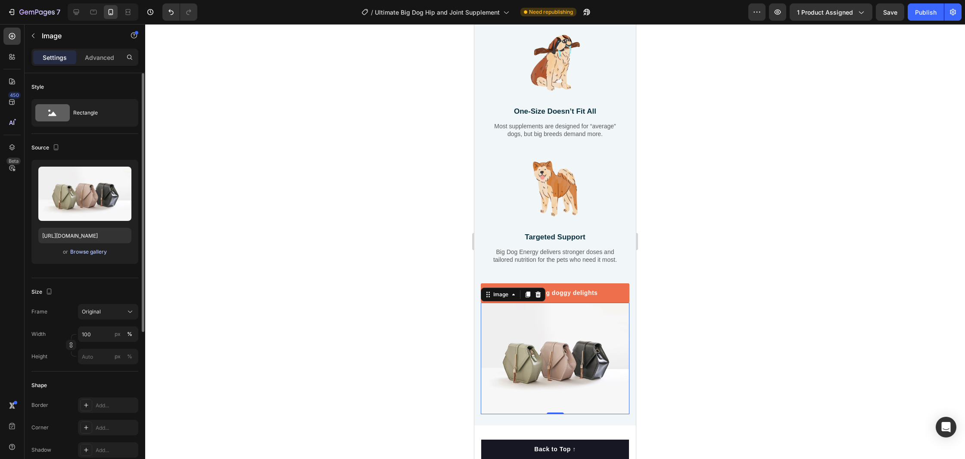
click at [87, 253] on div "Browse gallery" at bounding box center [88, 252] width 37 height 8
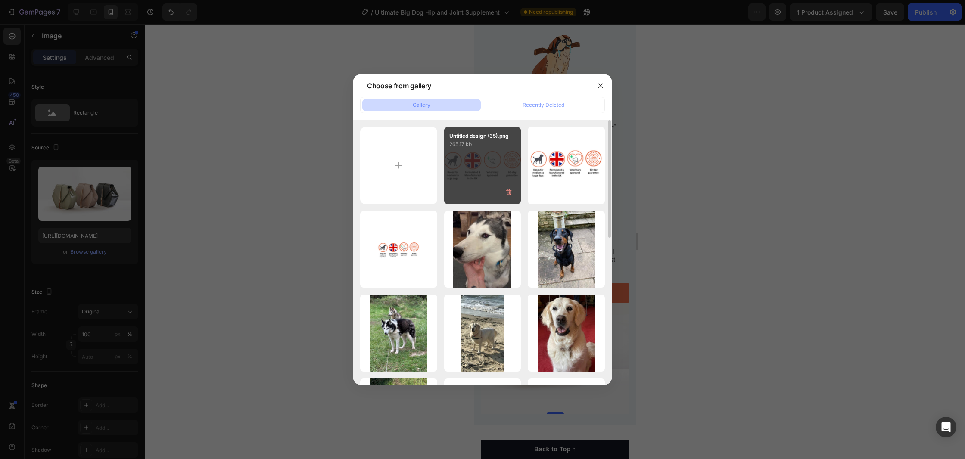
click at [470, 173] on div "Untitled design (35).png 265.17 kb" at bounding box center [482, 165] width 77 height 77
type input "https://cdn.shopify.com/s/files/1/0903/7791/2586/files/gempages_572908496874374…"
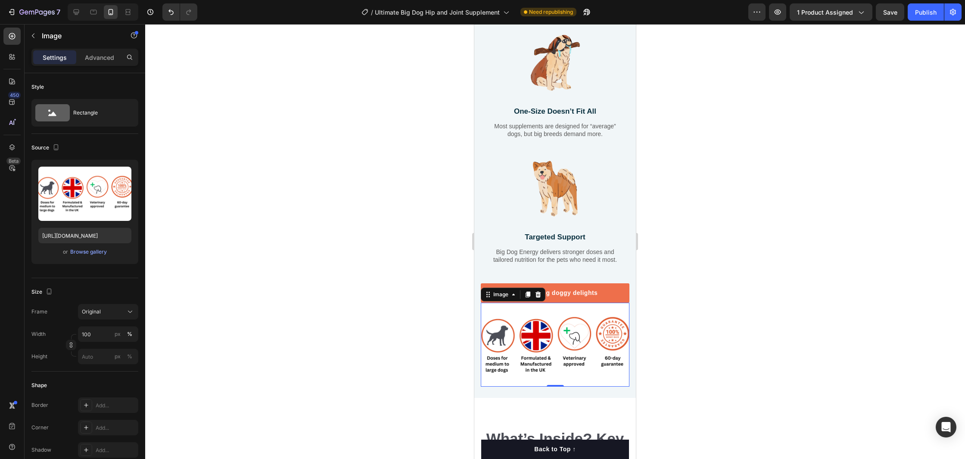
drag, startPoint x: 874, startPoint y: 377, endPoint x: 853, endPoint y: 372, distance: 21.6
click at [874, 376] on div at bounding box center [555, 241] width 820 height 435
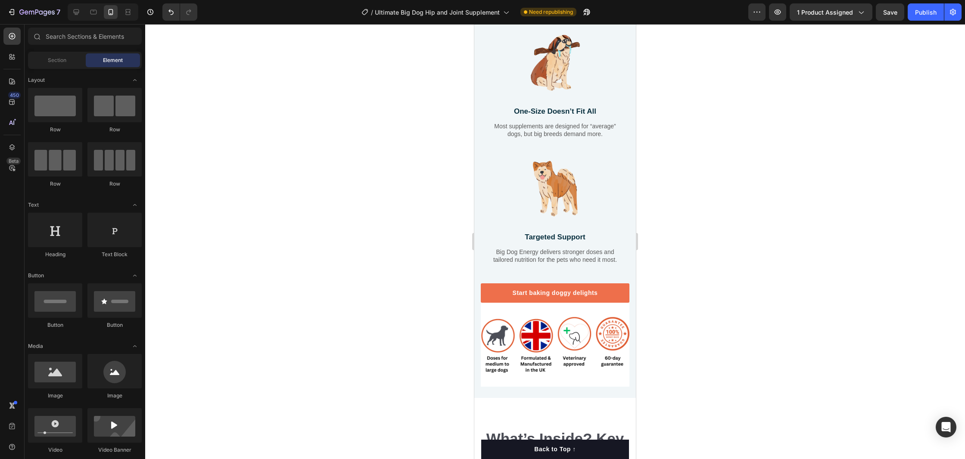
click at [737, 353] on div at bounding box center [555, 241] width 820 height 435
click at [571, 371] on img at bounding box center [555, 345] width 149 height 84
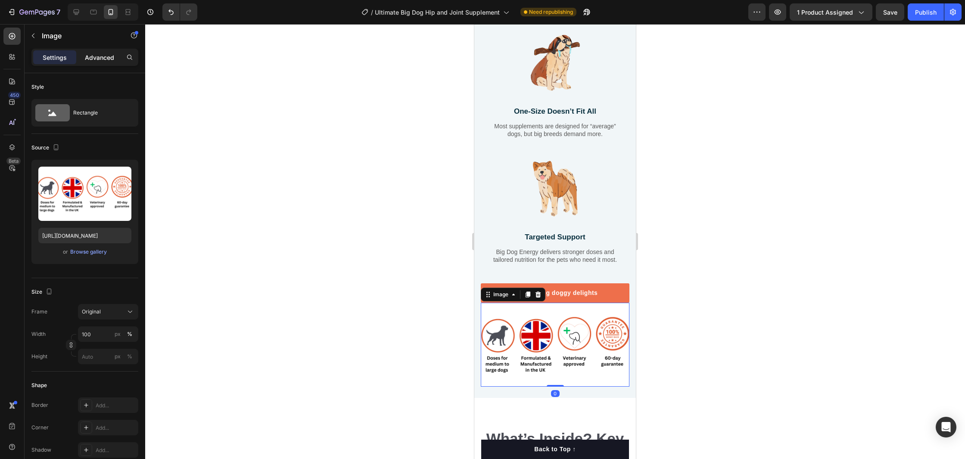
click at [97, 60] on p "Advanced" at bounding box center [99, 57] width 29 height 9
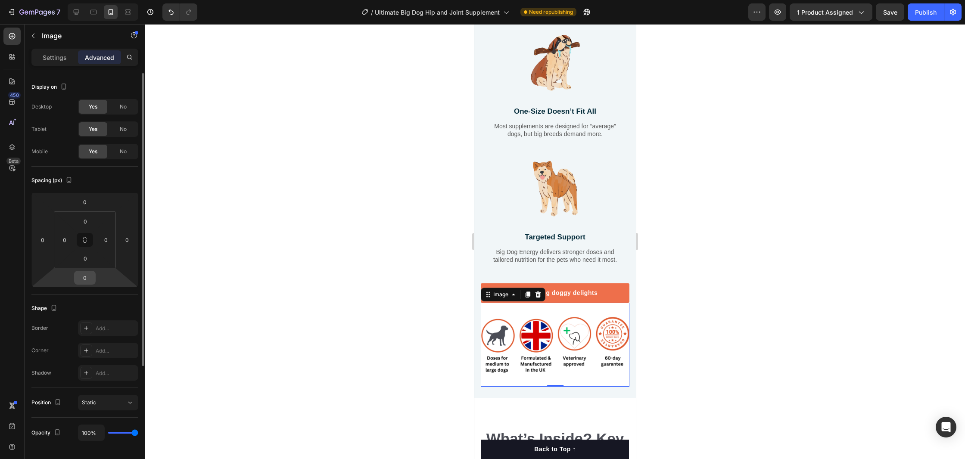
click at [87, 276] on input "0" at bounding box center [84, 277] width 17 height 13
type input "-20"
click at [87, 276] on input "number" at bounding box center [84, 277] width 17 height 13
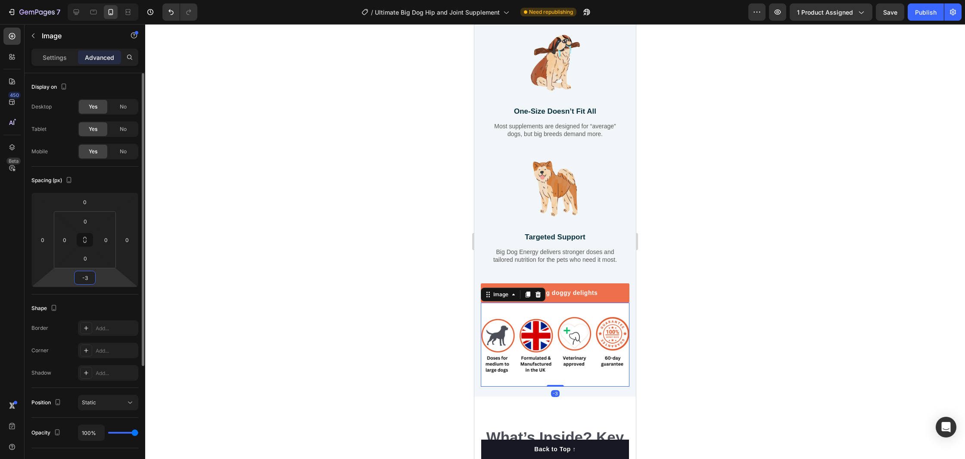
type input "-30"
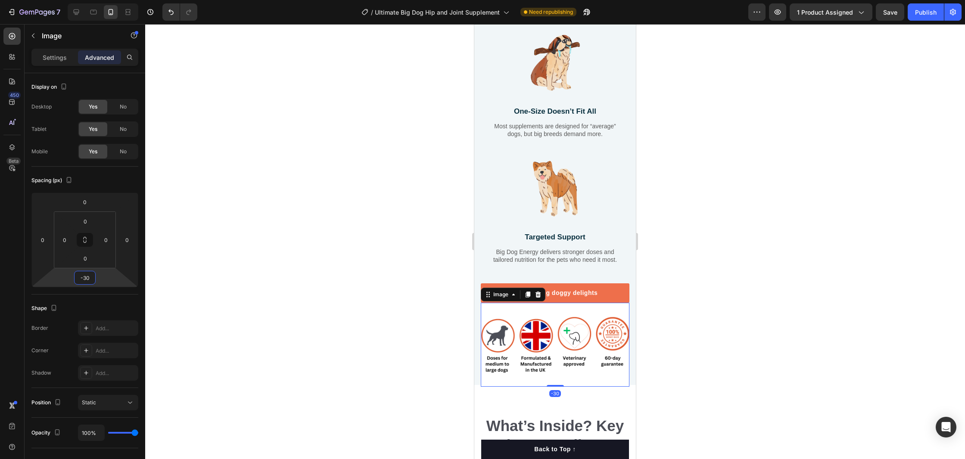
click at [785, 261] on div at bounding box center [555, 241] width 820 height 435
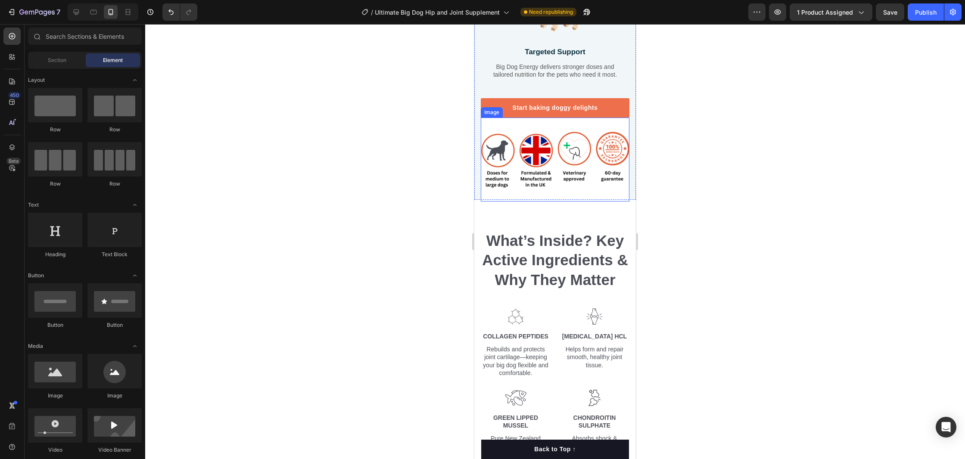
scroll to position [2462, 0]
click at [606, 195] on img at bounding box center [555, 158] width 149 height 84
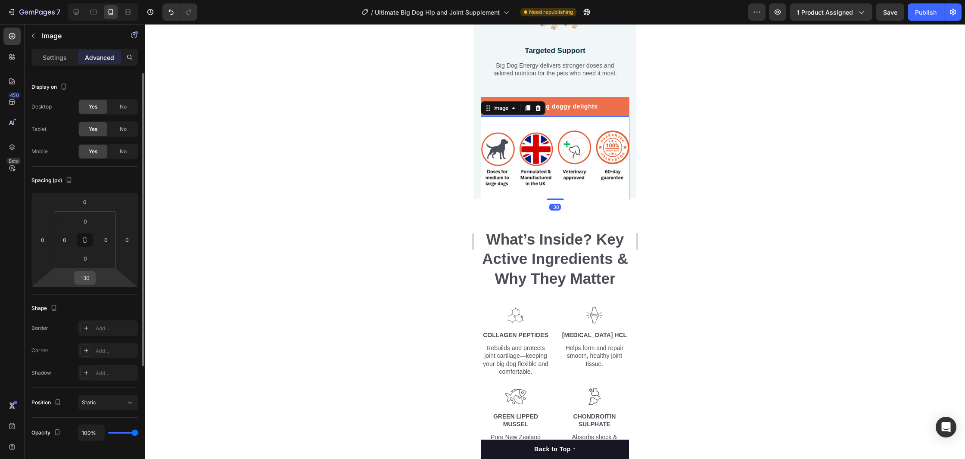
click at [87, 278] on input "-30" at bounding box center [84, 277] width 17 height 13
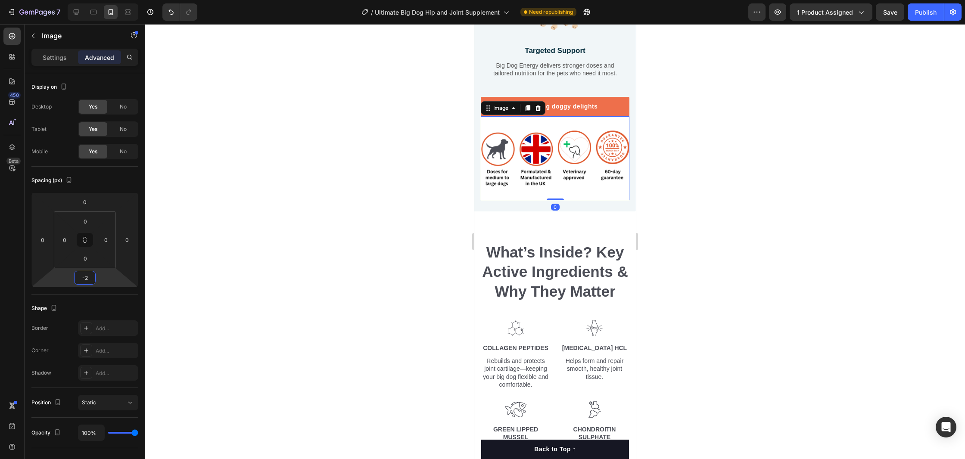
type input "-20"
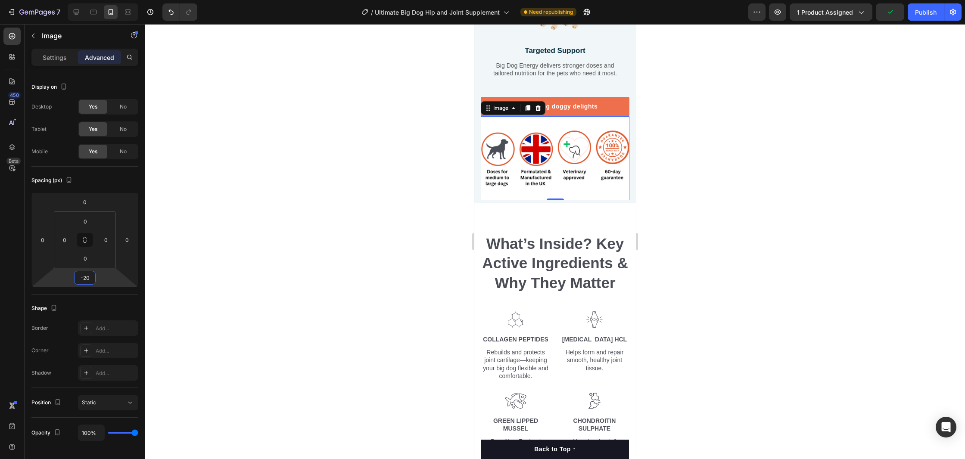
click at [834, 246] on div at bounding box center [555, 241] width 820 height 435
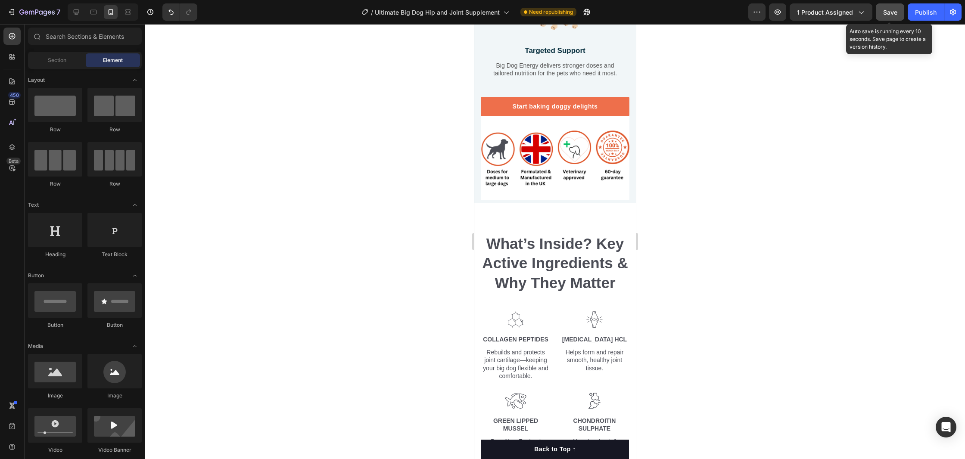
click at [895, 16] on div "Save" at bounding box center [890, 12] width 14 height 9
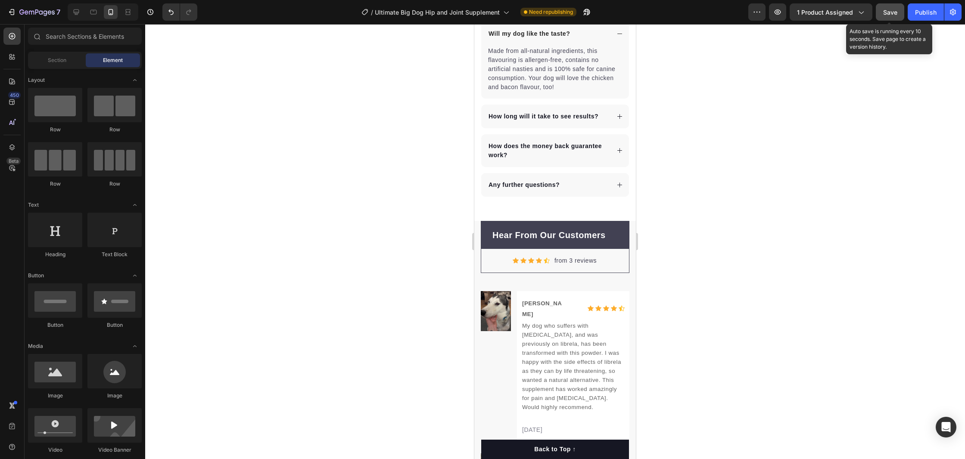
scroll to position [3978, 0]
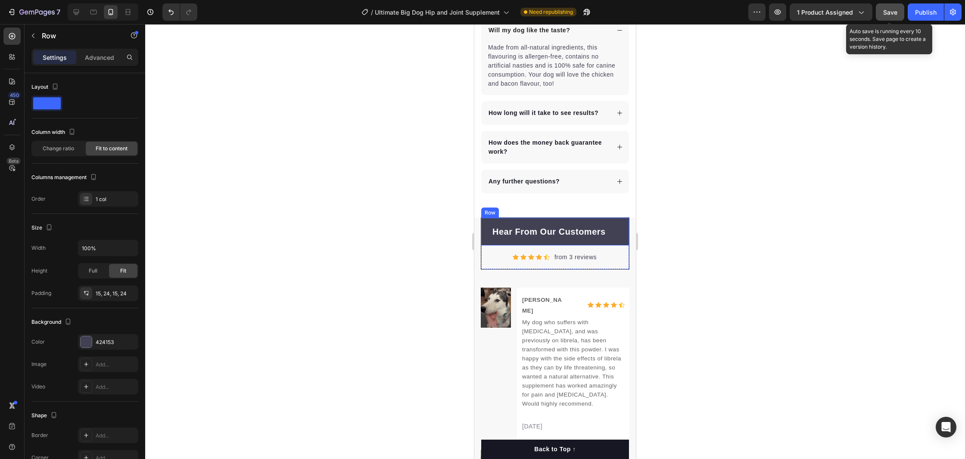
click at [608, 229] on div "Hear From Our Customers Text block Row" at bounding box center [555, 232] width 148 height 28
click at [91, 62] on div "Advanced" at bounding box center [99, 57] width 43 height 14
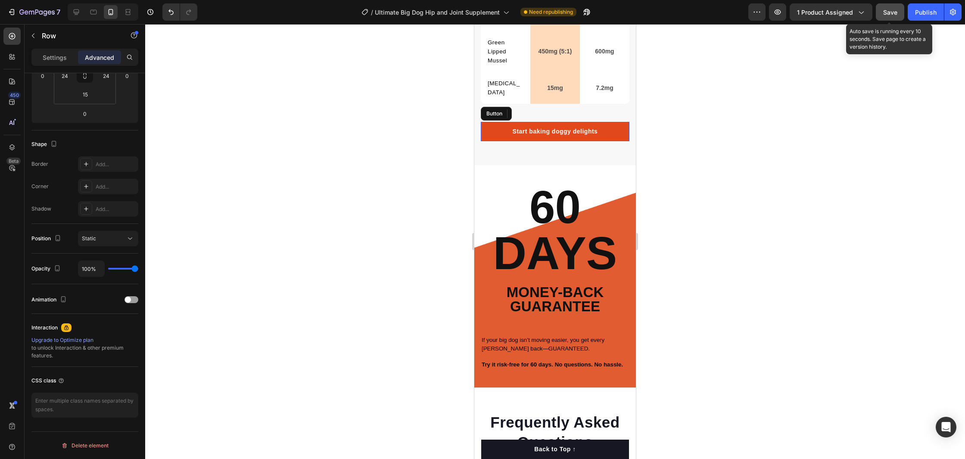
scroll to position [3446, 0]
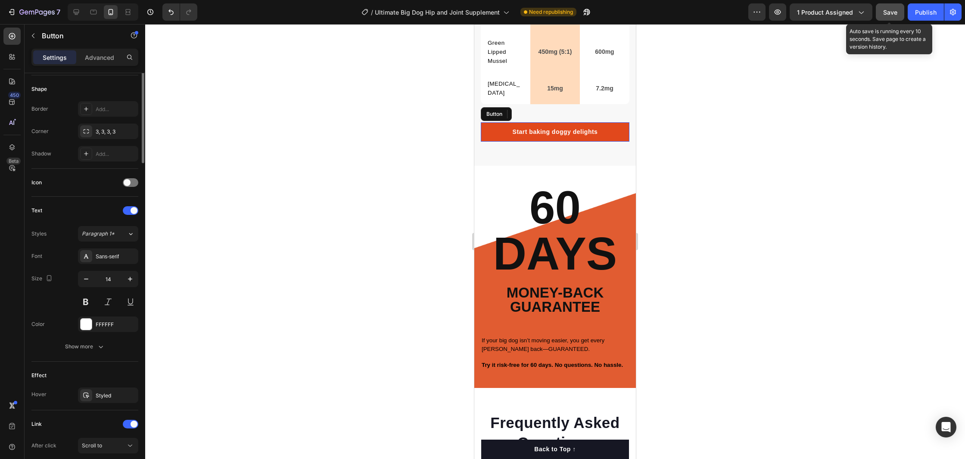
click at [494, 133] on link "Start baking doggy delights" at bounding box center [555, 131] width 149 height 19
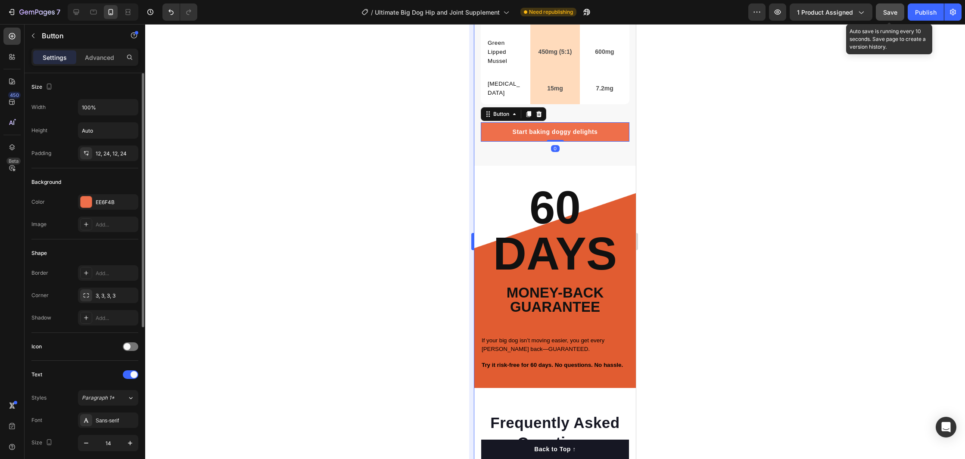
scroll to position [3444, 0]
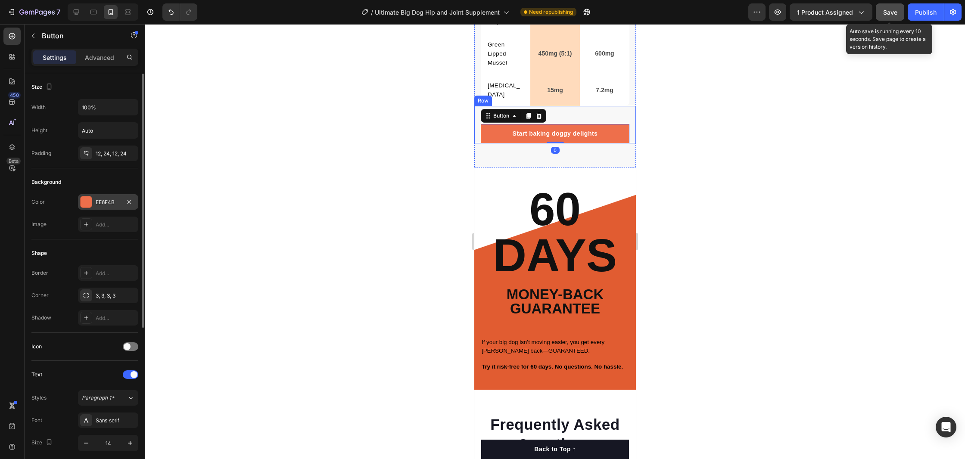
click at [106, 201] on div "EE6F4B" at bounding box center [108, 203] width 25 height 8
click at [106, 201] on div "EE6F4B" at bounding box center [108, 202] width 25 height 8
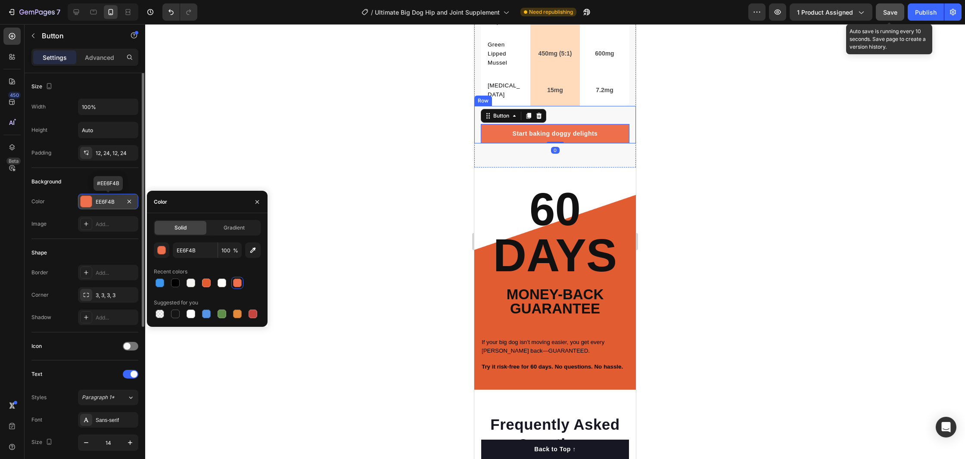
scroll to position [0, 0]
click at [190, 254] on input "EE6F4B" at bounding box center [195, 251] width 45 height 16
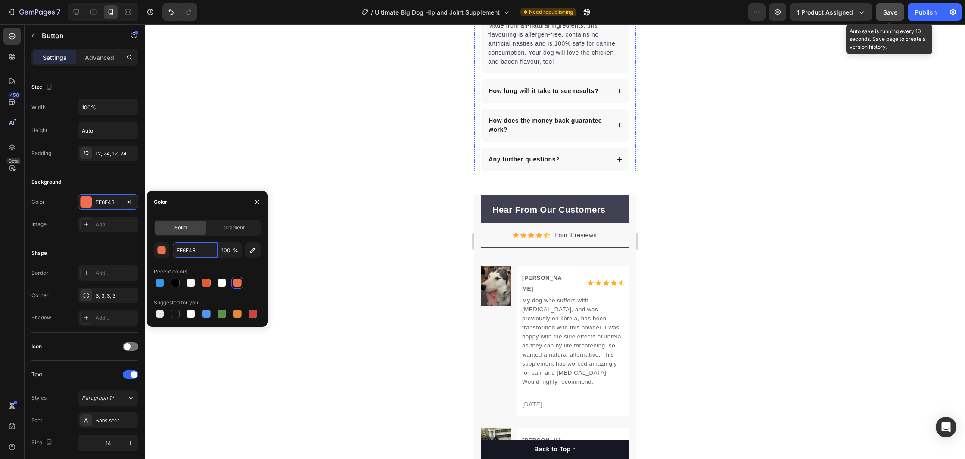
scroll to position [4040, 0]
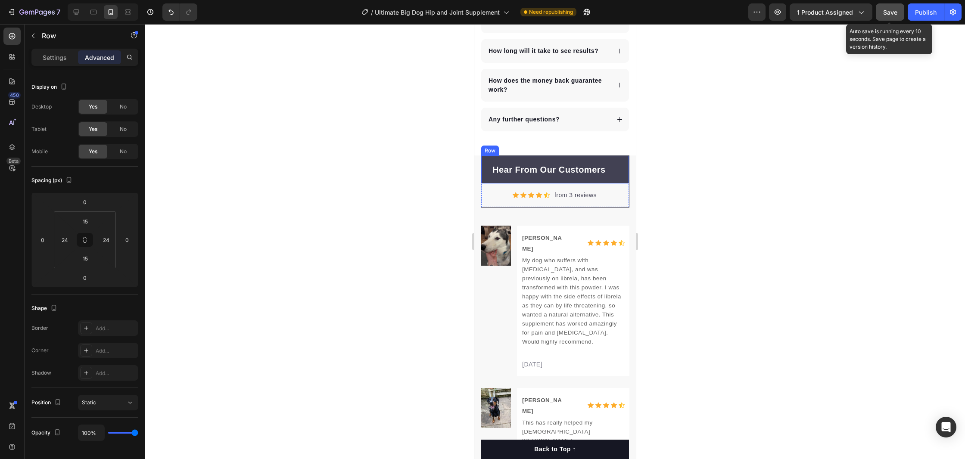
click at [486, 172] on div "Hear From Our Customers Text block Row" at bounding box center [555, 170] width 148 height 28
click at [50, 55] on p "Settings" at bounding box center [55, 57] width 24 height 9
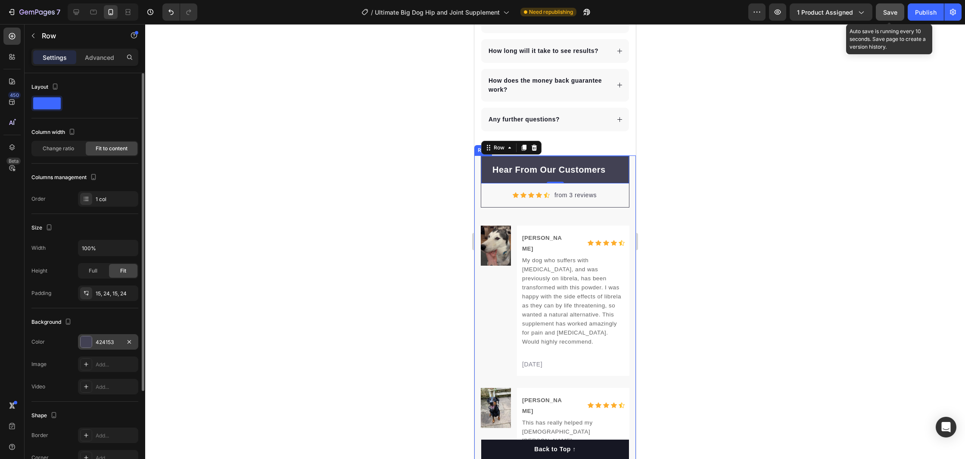
click at [103, 341] on div "424153" at bounding box center [108, 343] width 25 height 8
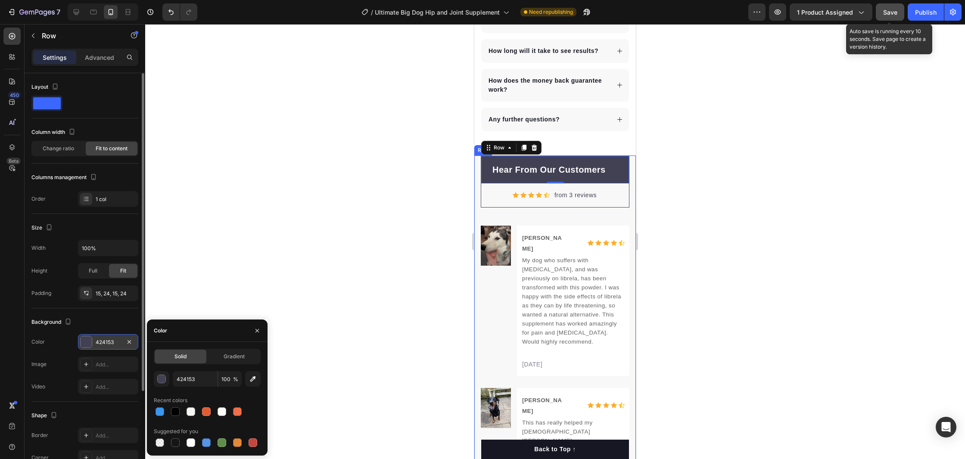
click at [103, 341] on div "424153" at bounding box center [108, 343] width 25 height 8
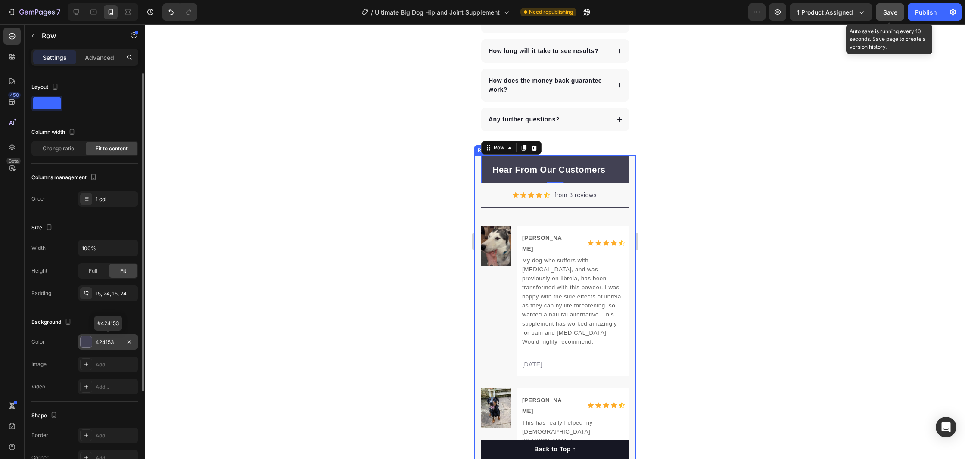
click at [114, 344] on div "424153" at bounding box center [108, 343] width 25 height 8
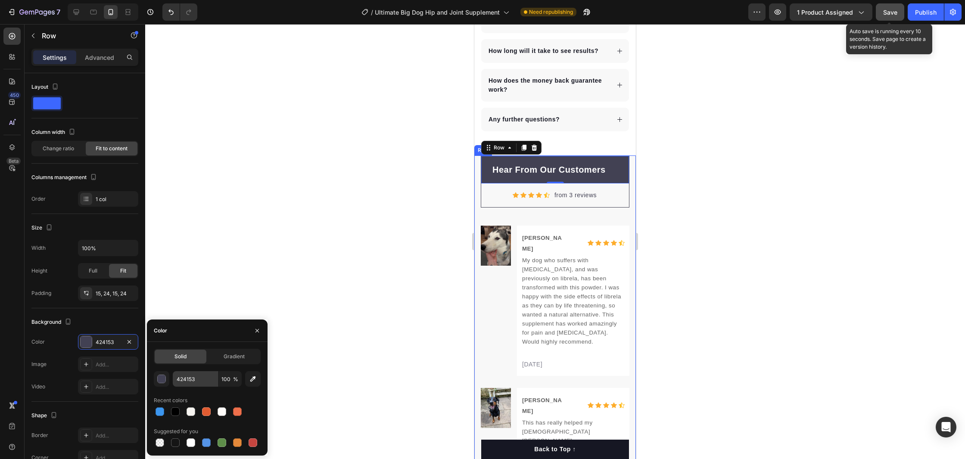
drag, startPoint x: 188, startPoint y: 359, endPoint x: 192, endPoint y: 371, distance: 12.5
click at [188, 360] on div "Solid" at bounding box center [181, 357] width 52 height 14
click at [194, 383] on input "424153" at bounding box center [195, 379] width 45 height 16
paste input "EE6F4B"
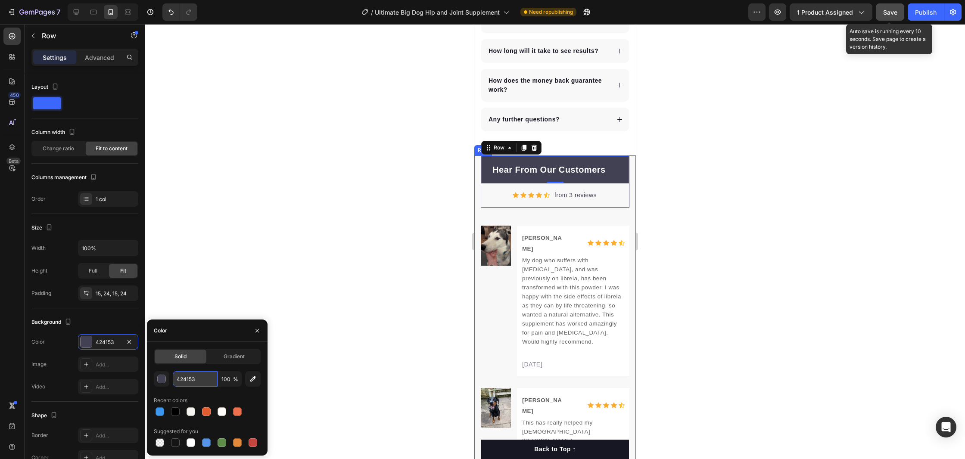
type input "EE6F4B"
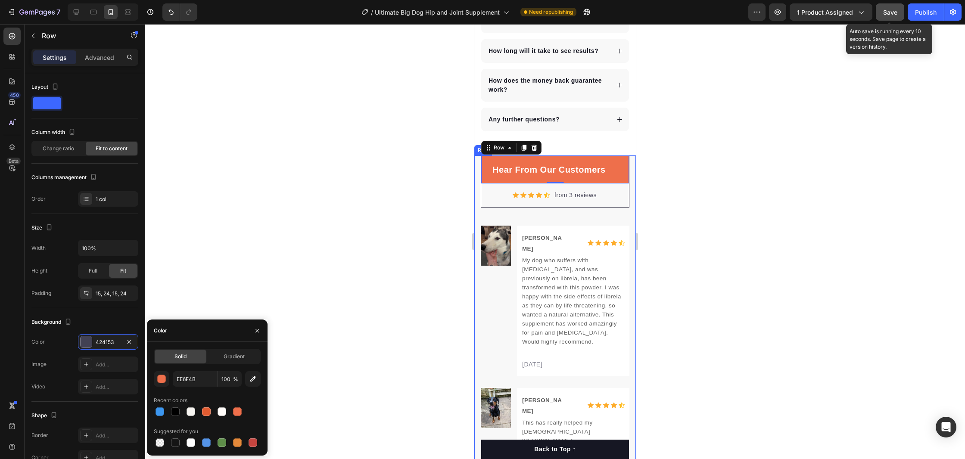
click at [411, 258] on div at bounding box center [555, 241] width 820 height 435
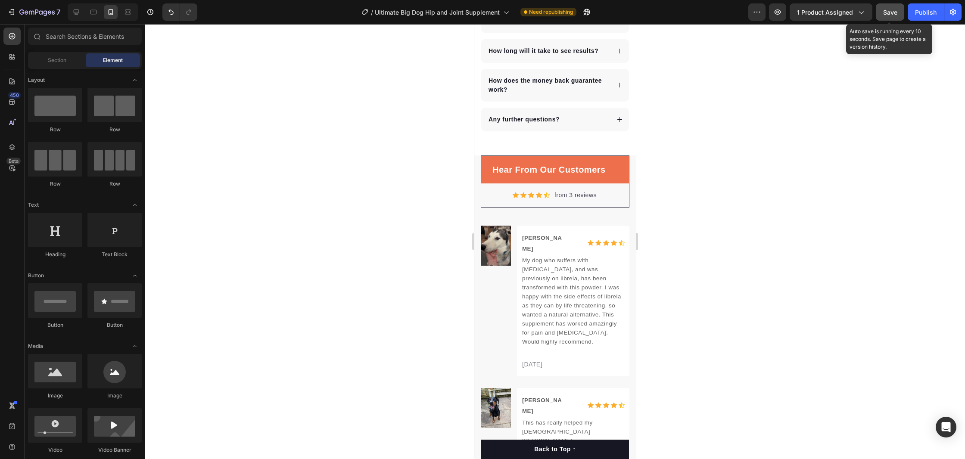
click at [701, 182] on div at bounding box center [555, 241] width 820 height 435
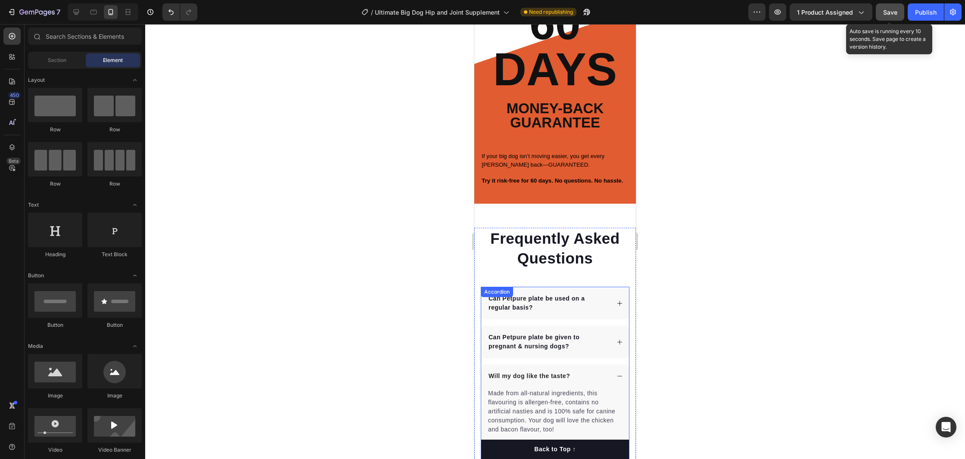
scroll to position [3602, 0]
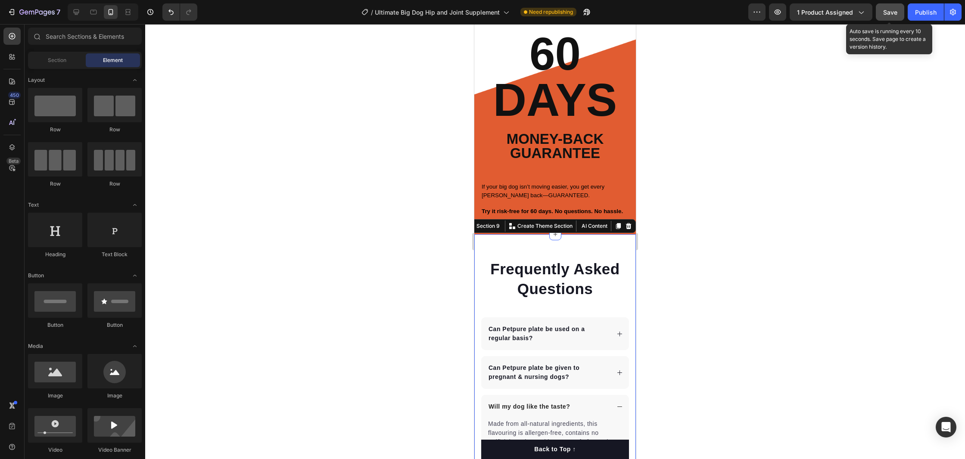
click at [481, 240] on div "Frequently Asked Questions Heading Can Petpure plate be used on a regular basis…" at bounding box center [555, 414] width 162 height 360
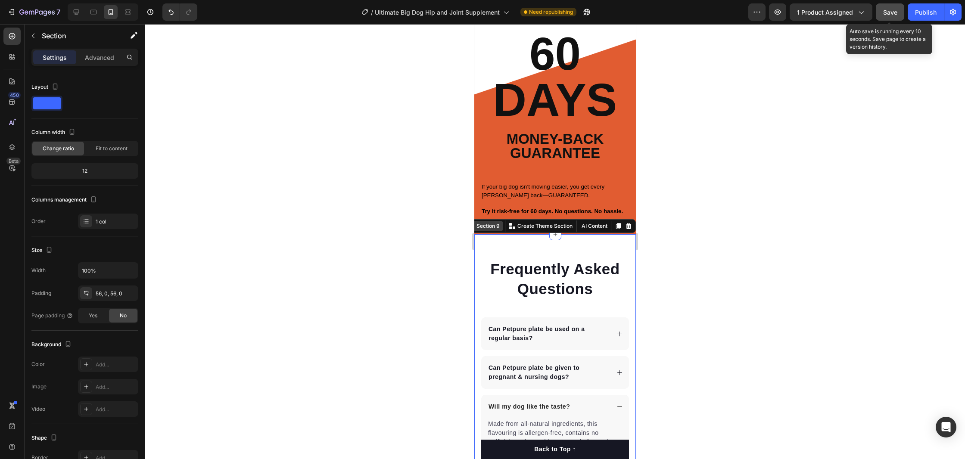
click at [491, 225] on div "Section 9" at bounding box center [488, 226] width 27 height 8
click at [39, 33] on button "button" at bounding box center [33, 36] width 14 height 14
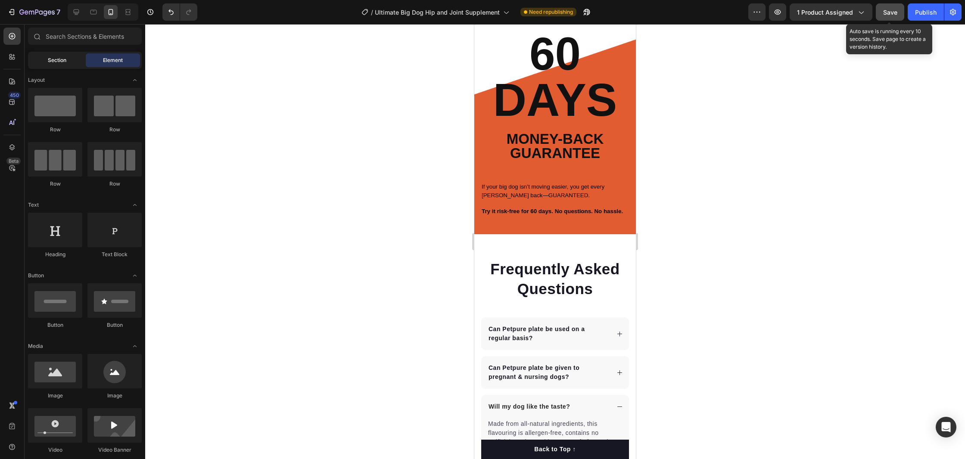
click at [51, 62] on span "Section" at bounding box center [57, 60] width 19 height 8
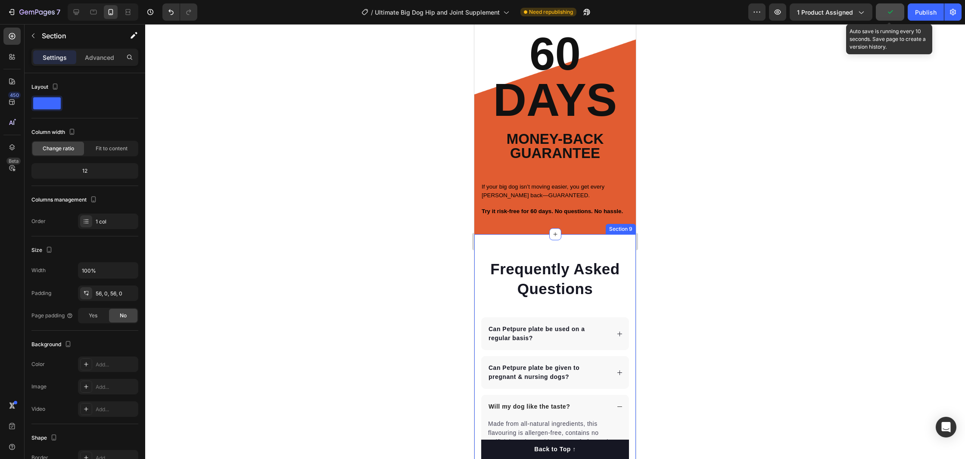
click at [520, 235] on div "Frequently Asked Questions Heading Can Petpure plate be used on a regular basis…" at bounding box center [555, 414] width 162 height 360
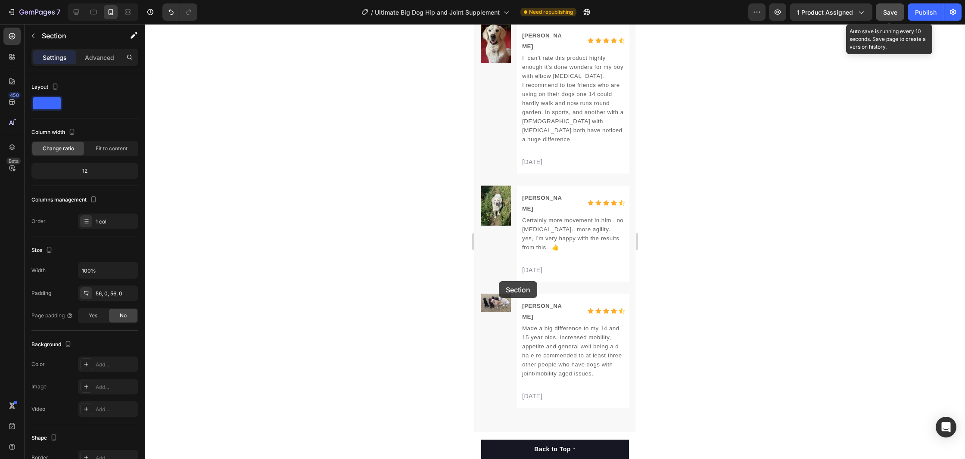
scroll to position [5030, 0]
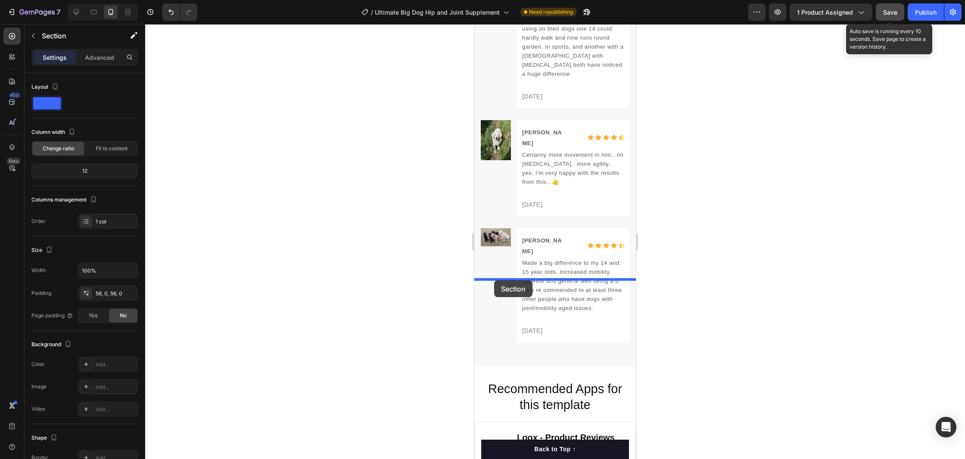
drag, startPoint x: 492, startPoint y: 224, endPoint x: 494, endPoint y: 280, distance: 56.0
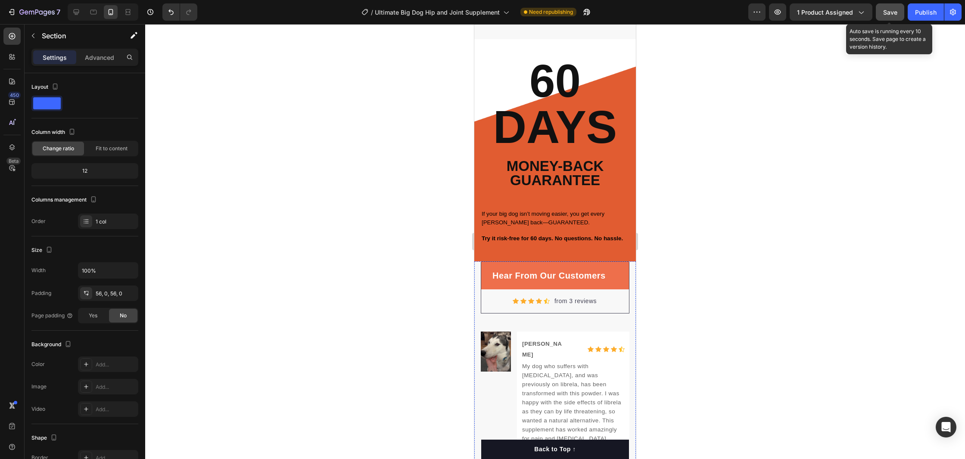
scroll to position [3586, 0]
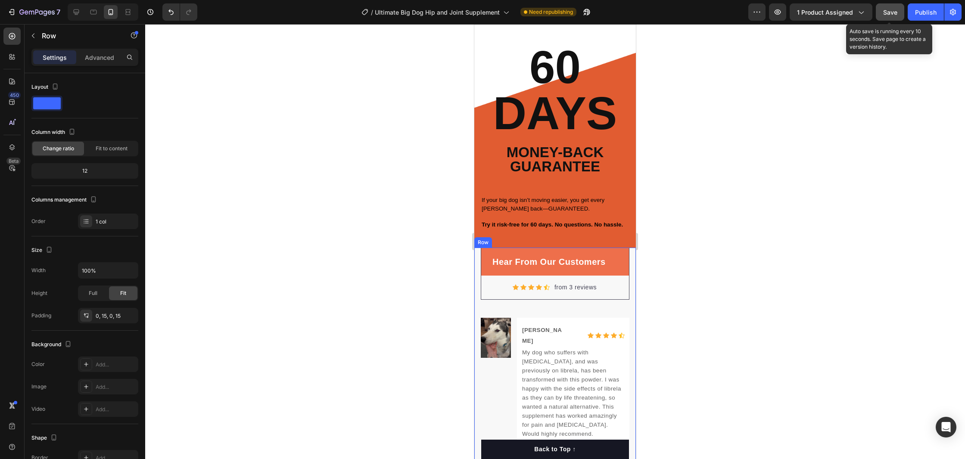
click at [93, 53] on p "Advanced" at bounding box center [99, 57] width 29 height 9
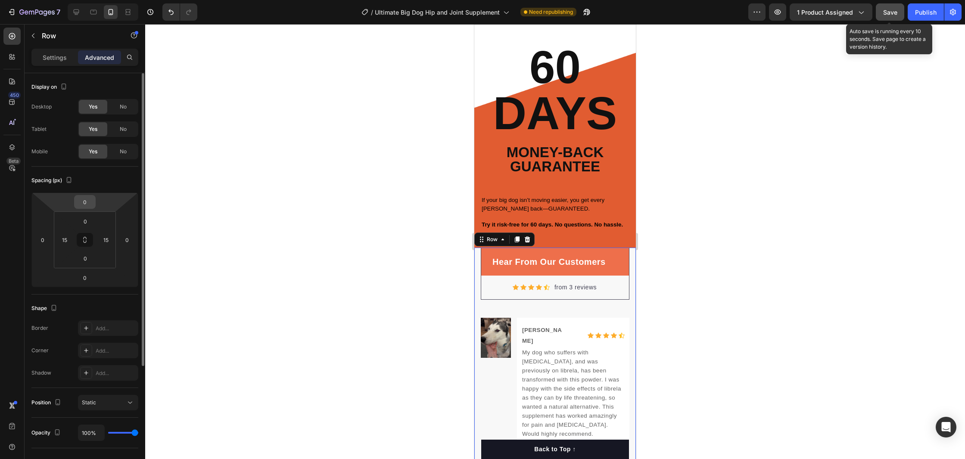
click at [89, 204] on input "0" at bounding box center [84, 202] width 17 height 13
type input "20"
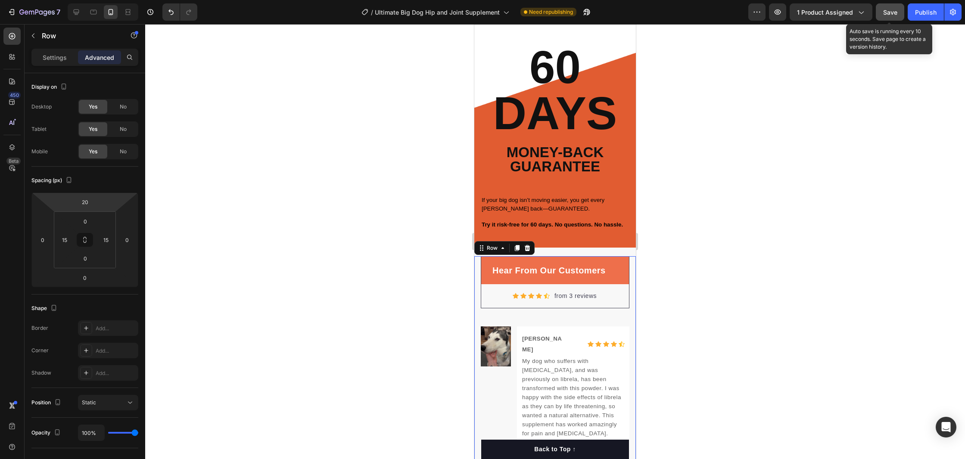
click at [884, 230] on div at bounding box center [555, 241] width 820 height 435
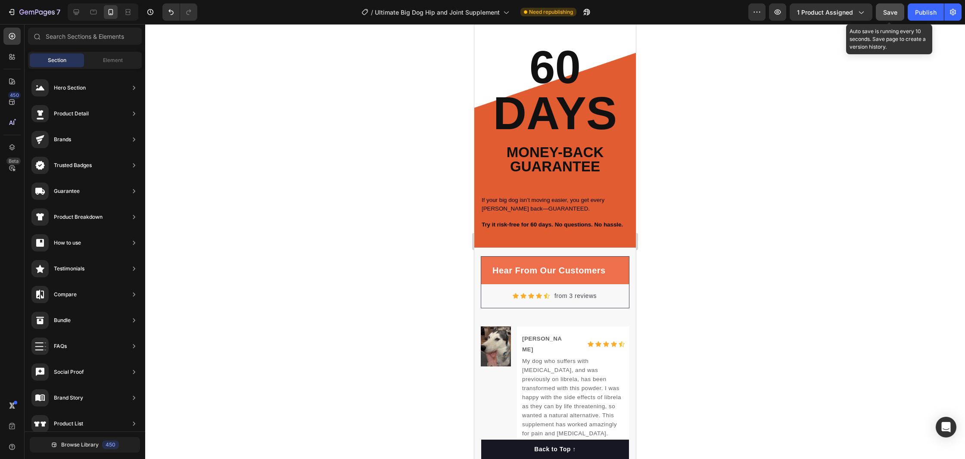
click at [810, 229] on div at bounding box center [555, 241] width 820 height 435
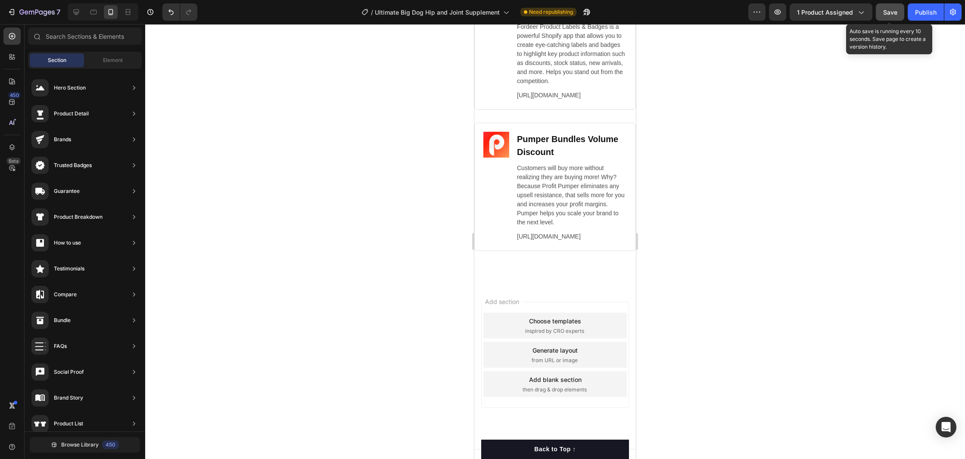
scroll to position [5554, 0]
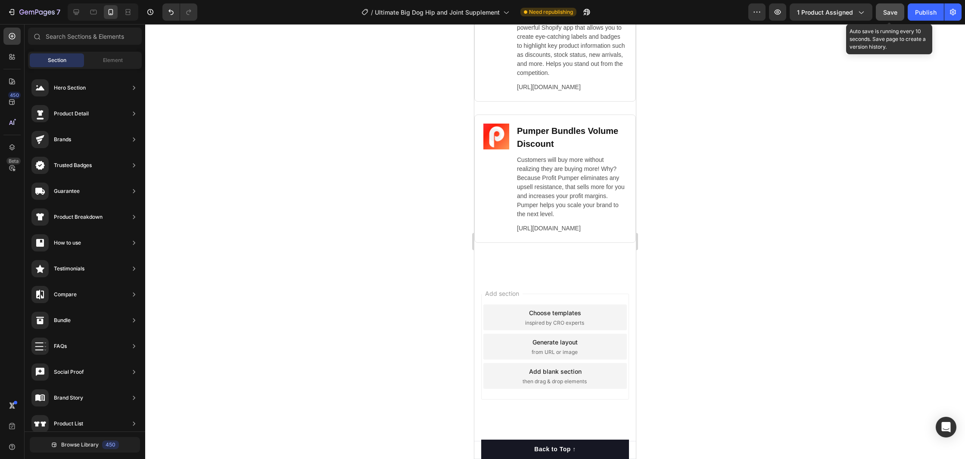
click at [886, 14] on span "Save" at bounding box center [890, 12] width 14 height 7
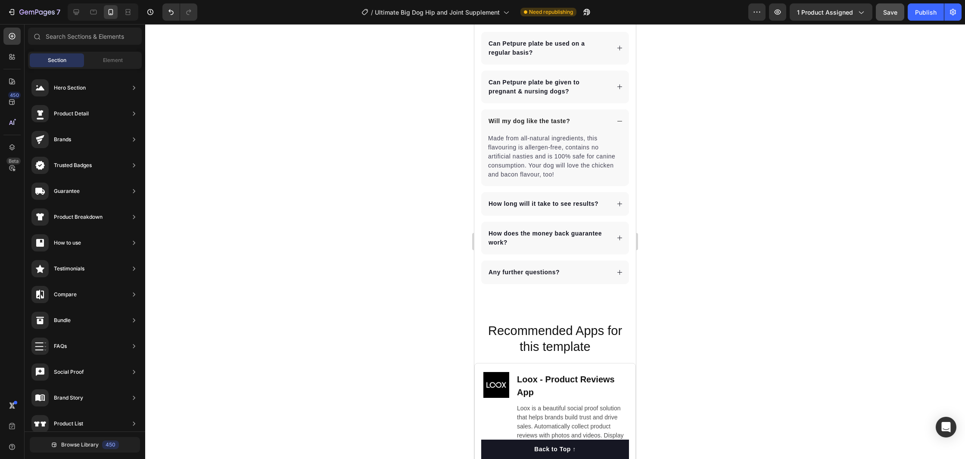
scroll to position [5039, 0]
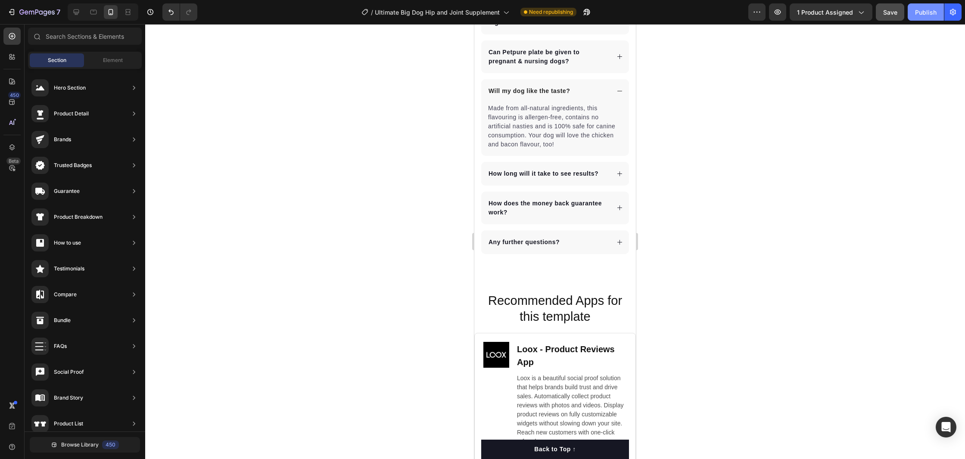
click at [930, 11] on div "Publish" at bounding box center [926, 12] width 22 height 9
click at [898, 8] on button "Save" at bounding box center [890, 11] width 28 height 17
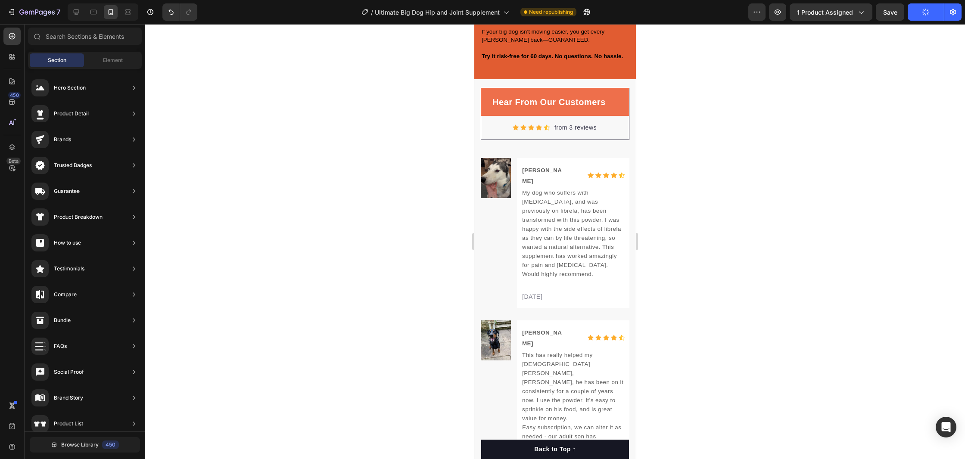
scroll to position [3555, 0]
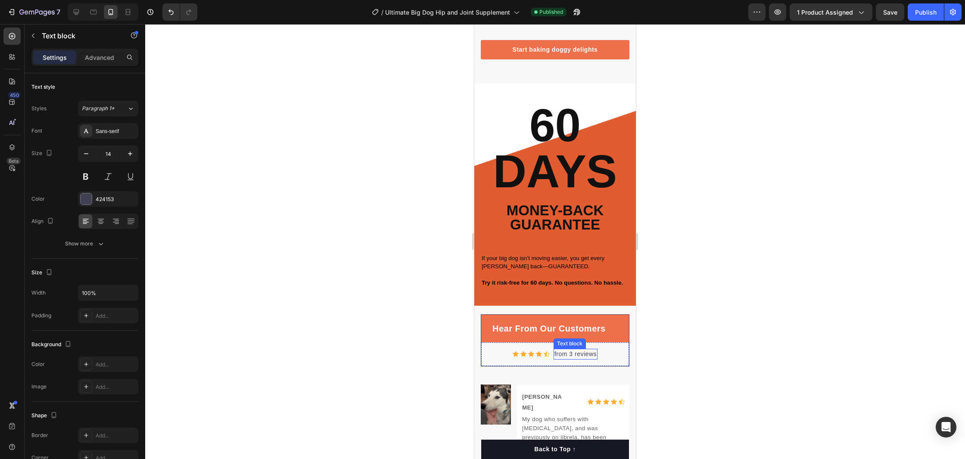
click at [566, 357] on p "from 3 reviews" at bounding box center [575, 354] width 42 height 9
click at [566, 357] on p "from 3 reviews" at bounding box center [575, 353] width 42 height 9
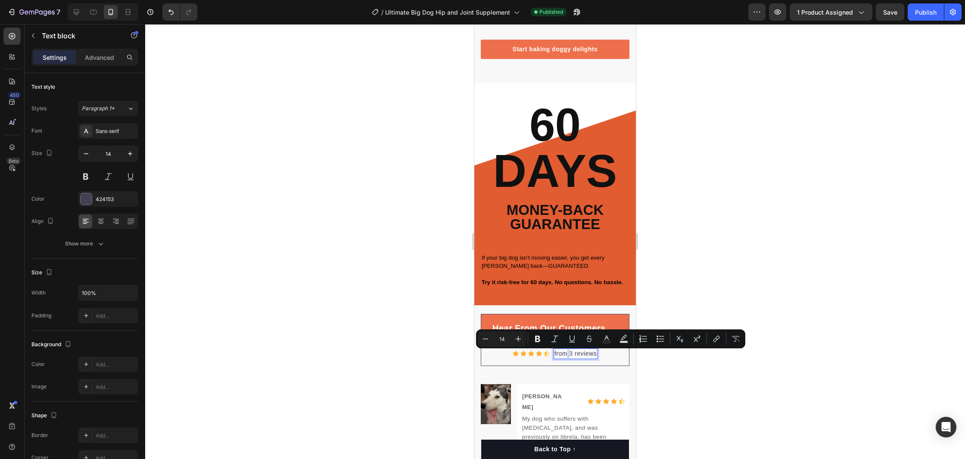
click at [570, 356] on p "from 3 reviews" at bounding box center [575, 353] width 42 height 9
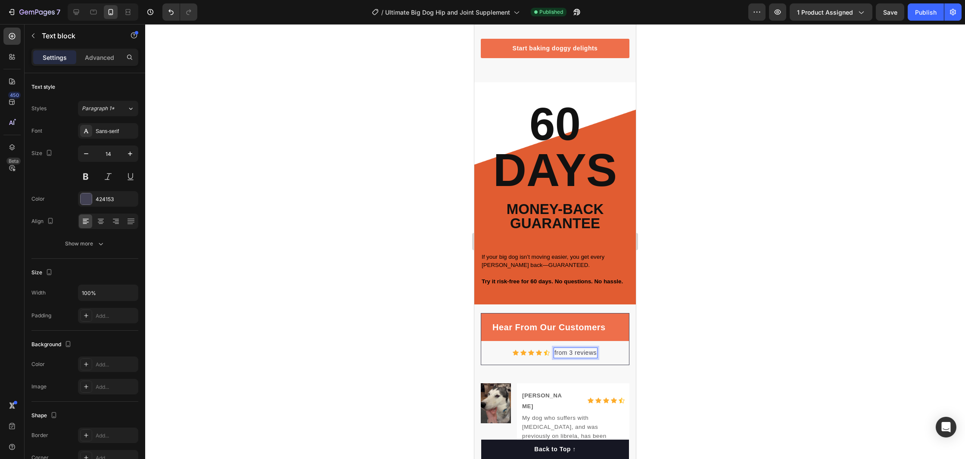
click at [576, 356] on p "from 3 reviews" at bounding box center [575, 353] width 42 height 9
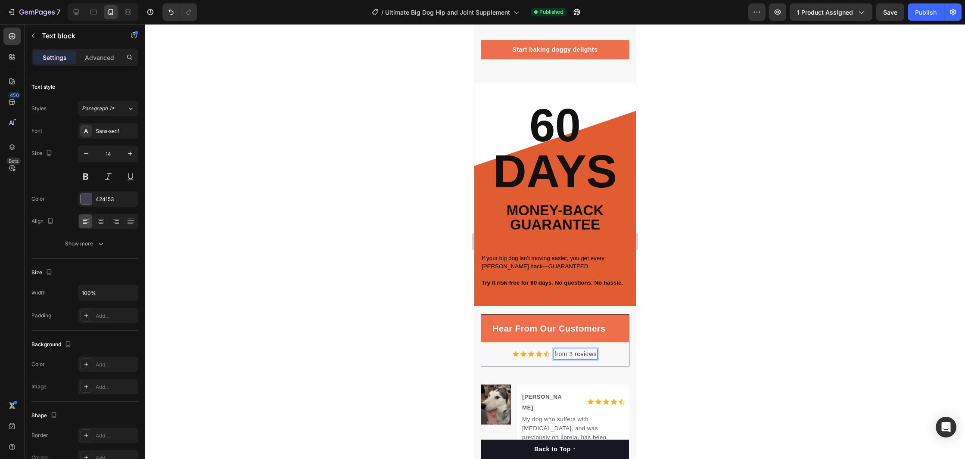
click at [571, 356] on p "from 3 reviews" at bounding box center [575, 354] width 42 height 9
click at [554, 331] on p "Hear From Our Customers" at bounding box center [548, 328] width 113 height 13
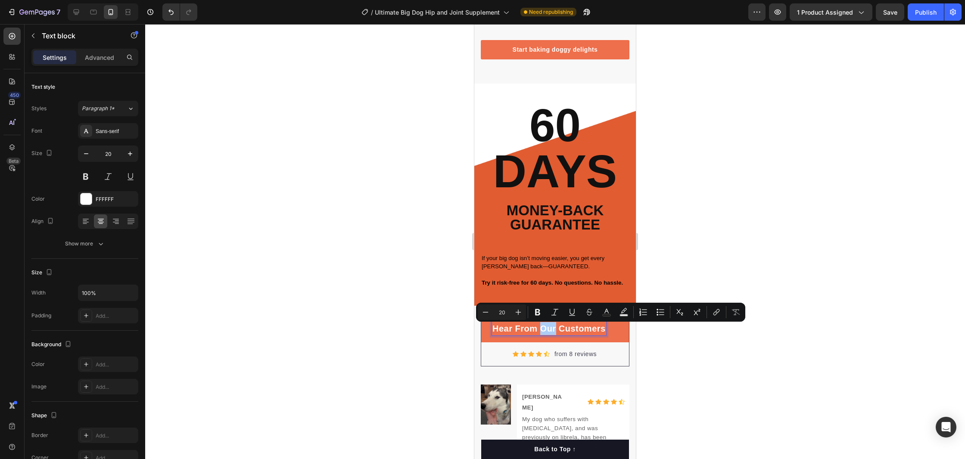
click at [408, 289] on div at bounding box center [555, 241] width 820 height 435
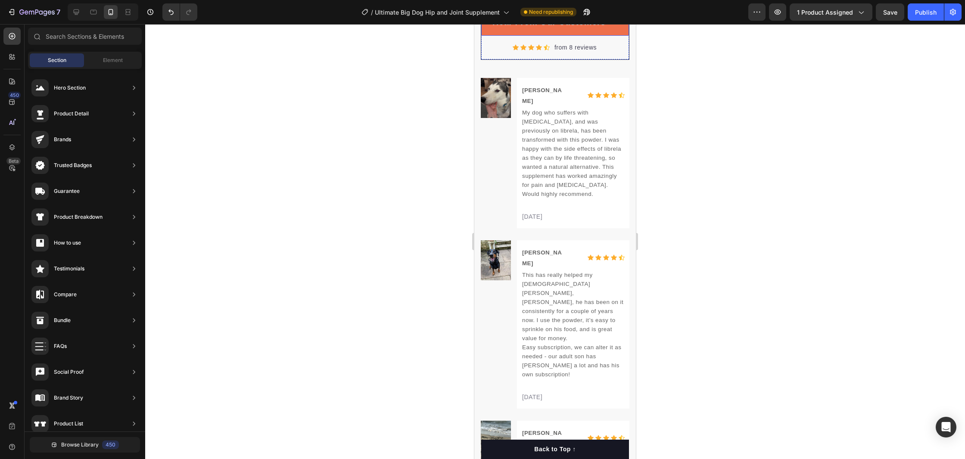
scroll to position [3651, 0]
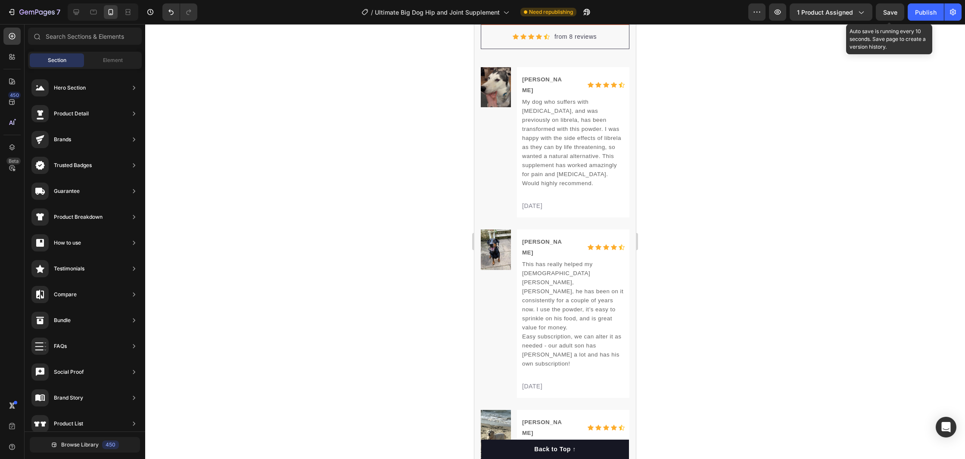
drag, startPoint x: 894, startPoint y: 12, endPoint x: 906, endPoint y: 12, distance: 12.1
click at [894, 12] on span "Save" at bounding box center [890, 12] width 14 height 7
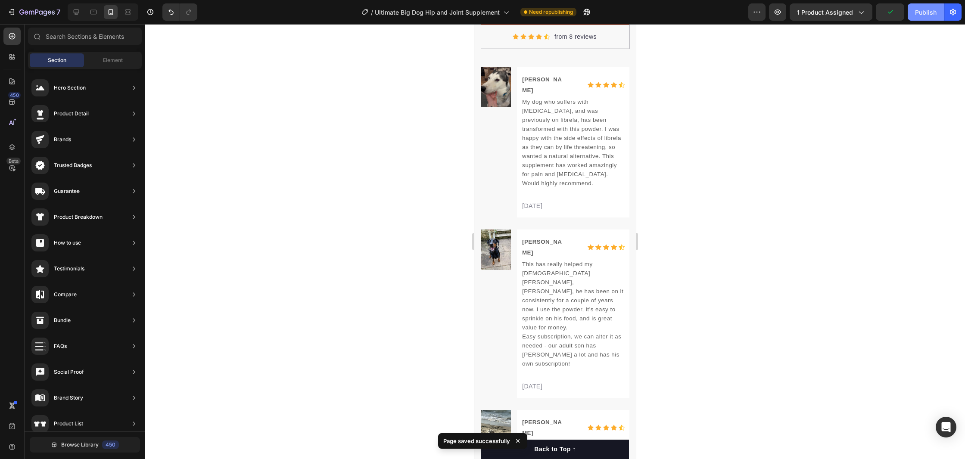
click at [917, 13] on div "Publish" at bounding box center [926, 12] width 22 height 9
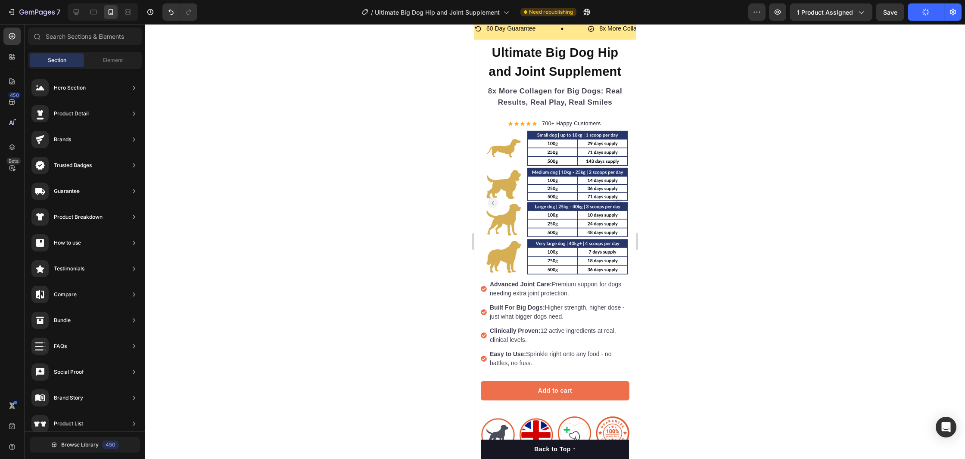
scroll to position [29, 0]
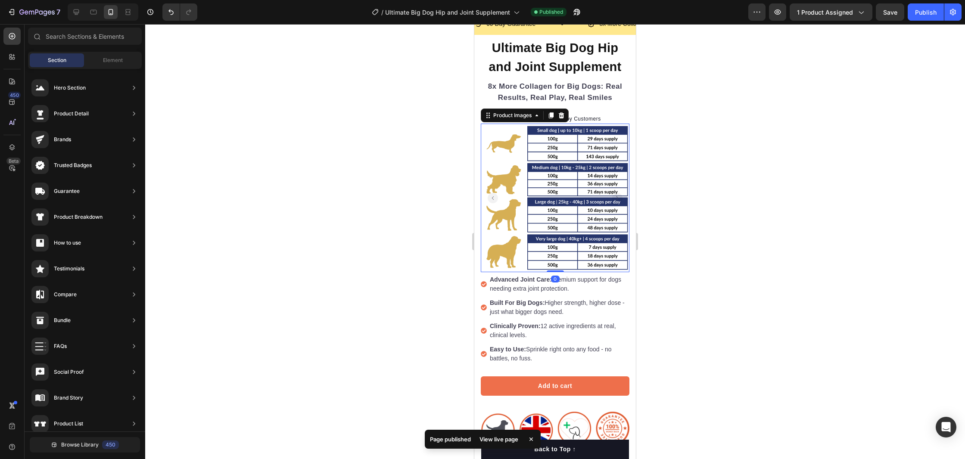
click at [527, 198] on img at bounding box center [555, 198] width 149 height 149
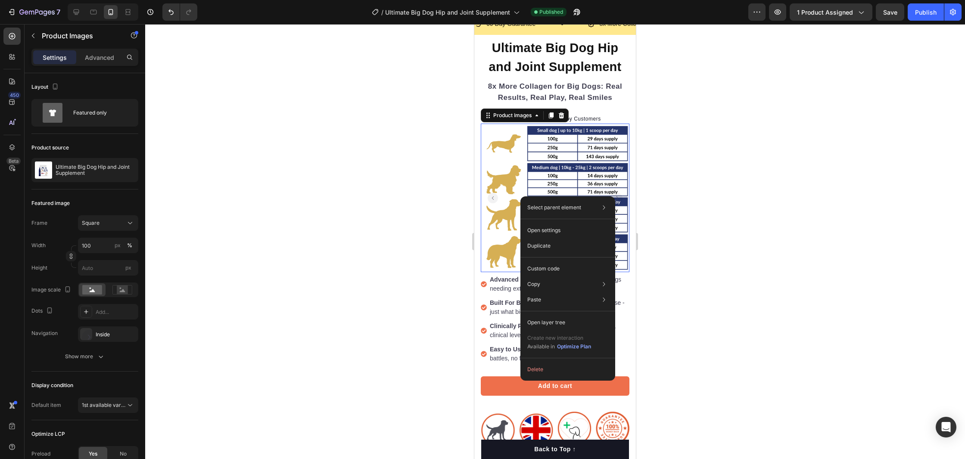
click at [504, 159] on img at bounding box center [555, 198] width 149 height 149
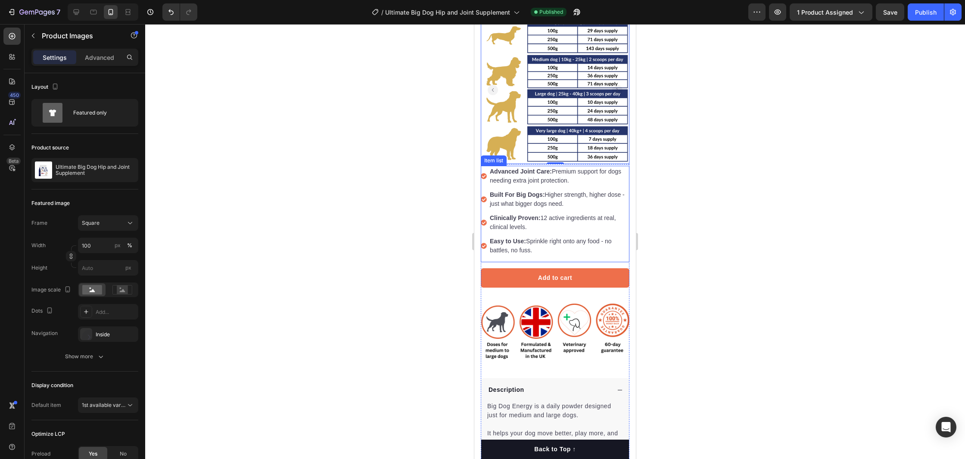
scroll to position [137, 0]
click at [520, 171] on strong "Advanced Joint Care:" at bounding box center [521, 171] width 62 height 7
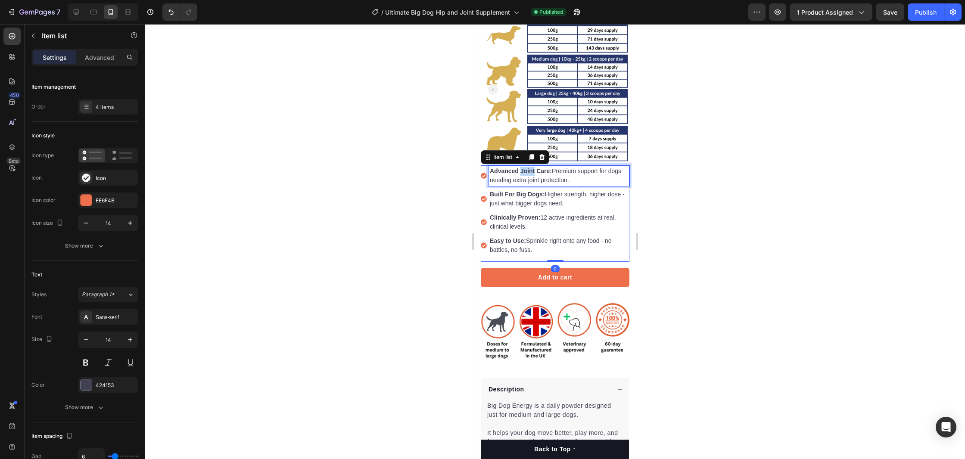
click at [520, 171] on strong "Advanced Joint Care:" at bounding box center [521, 171] width 62 height 7
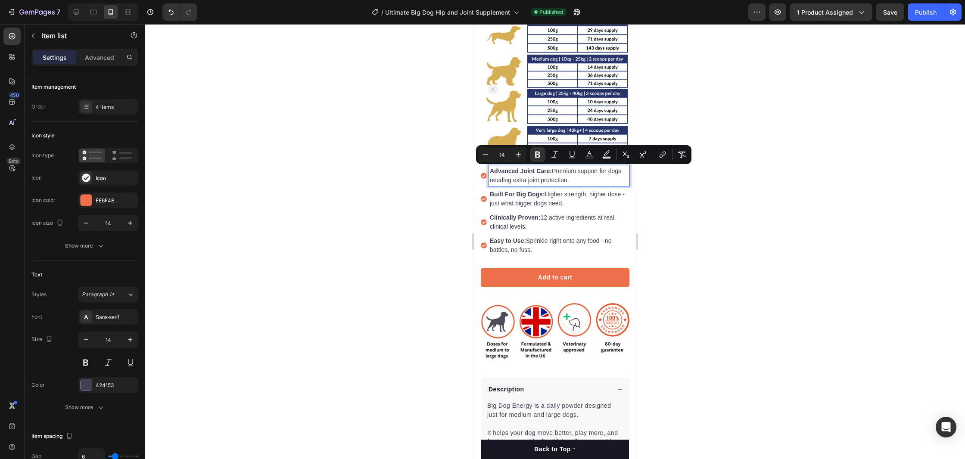
click at [547, 170] on strong "Advanced Joint Care:" at bounding box center [521, 171] width 62 height 7
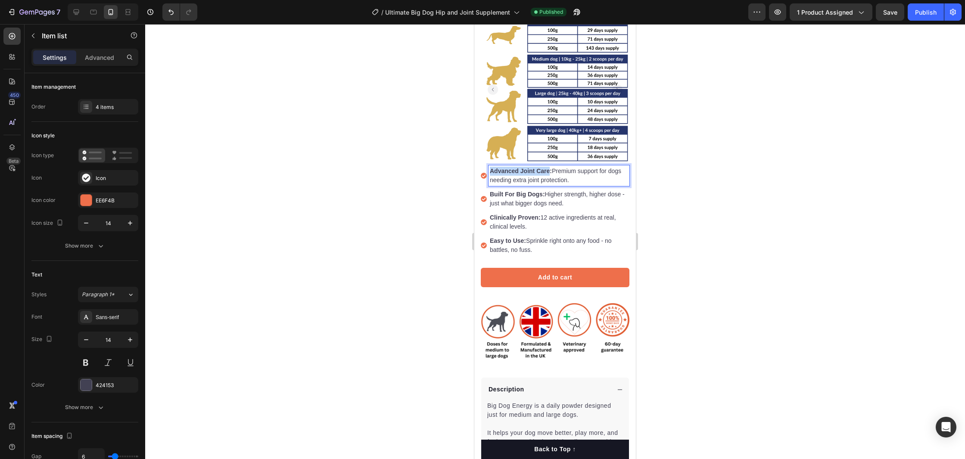
drag, startPoint x: 547, startPoint y: 170, endPoint x: 498, endPoint y: 171, distance: 48.7
click at [498, 171] on strong "Advanced Joint Care:" at bounding box center [521, 171] width 62 height 7
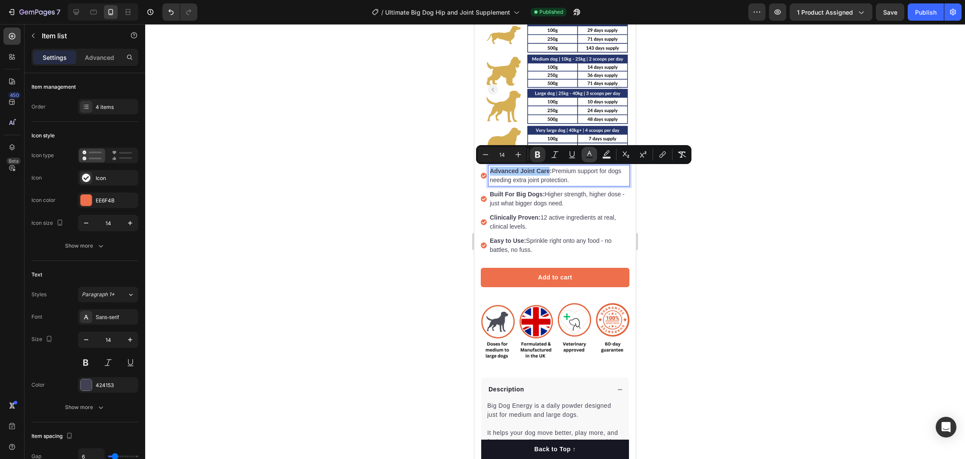
click at [588, 153] on icon "Editor contextual toolbar" at bounding box center [589, 153] width 4 height 5
type input "424153"
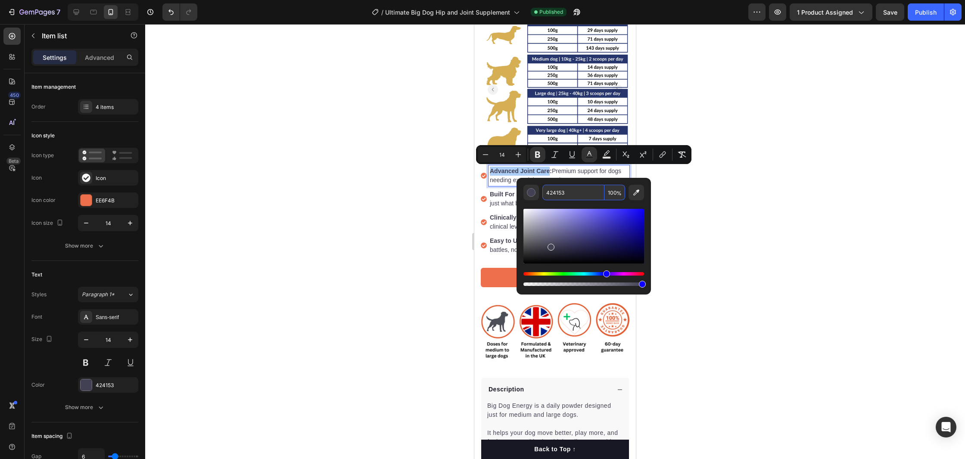
click at [560, 192] on input "424153" at bounding box center [573, 193] width 62 height 16
paste input "EE6F4B"
type input "EE6F4B"
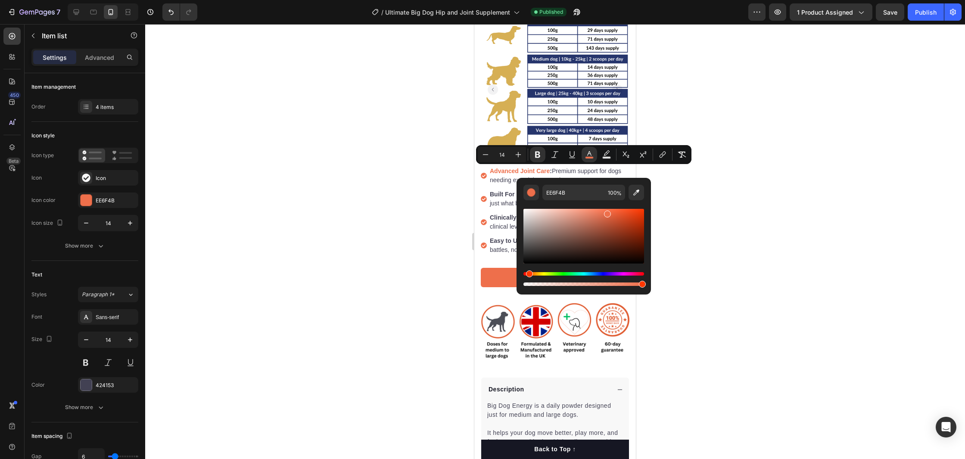
click at [698, 199] on div at bounding box center [555, 241] width 820 height 435
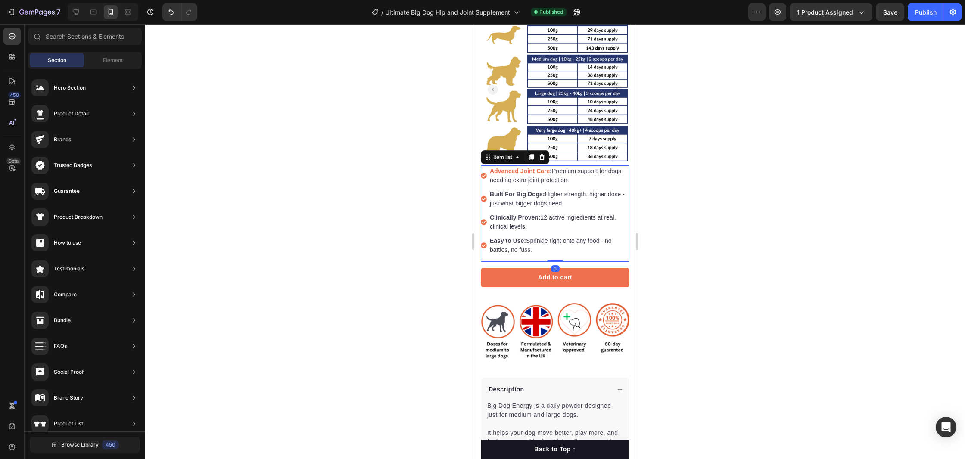
click at [533, 196] on strong "Built For Big Dogs:" at bounding box center [517, 194] width 55 height 7
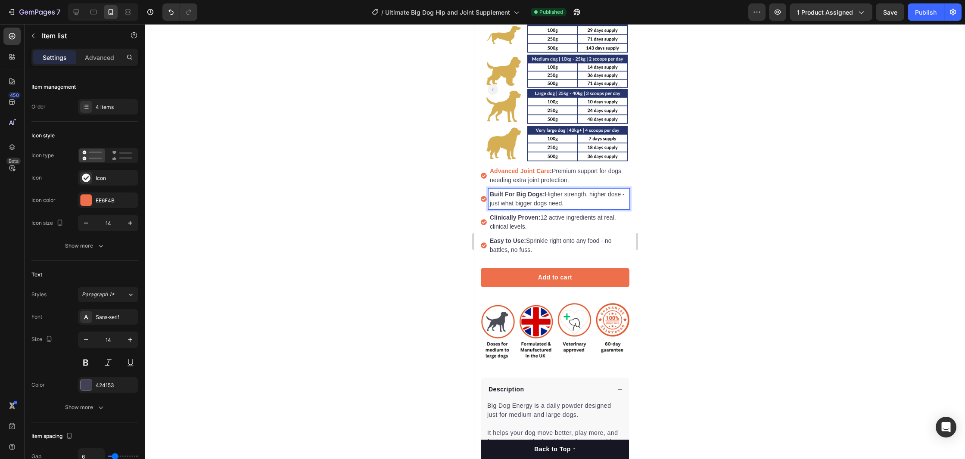
click at [536, 196] on strong "Built For Big Dogs:" at bounding box center [517, 194] width 55 height 7
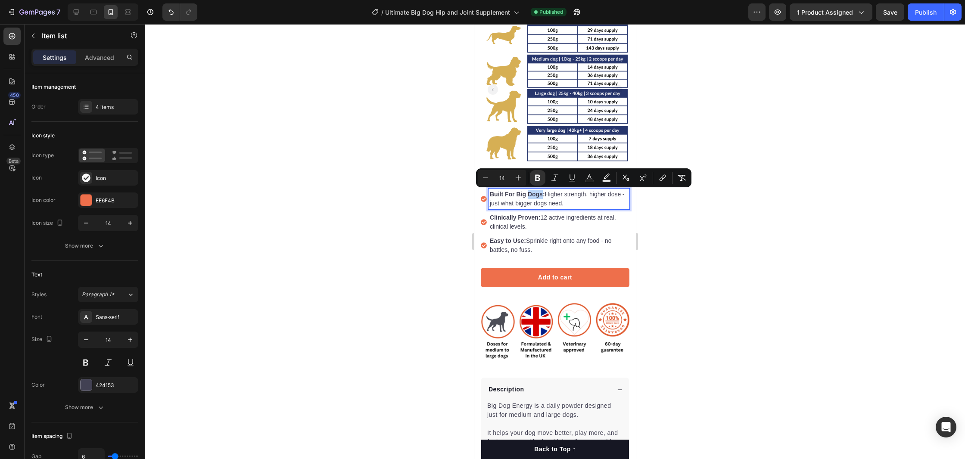
click at [536, 196] on strong "Built For Big Dogs:" at bounding box center [517, 194] width 55 height 7
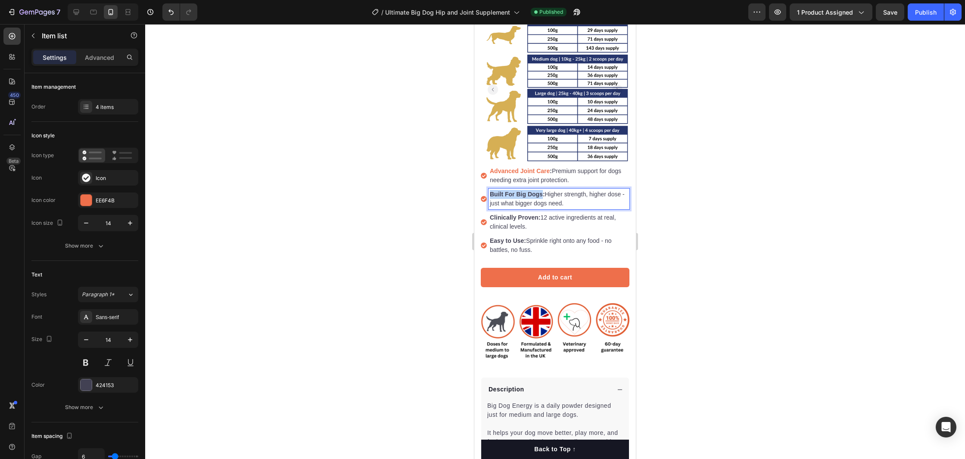
drag, startPoint x: 536, startPoint y: 196, endPoint x: 487, endPoint y: 195, distance: 48.7
click at [487, 195] on div "Built For Big Dogs: Higher strength, higher dose - just what bigger dogs need." at bounding box center [555, 199] width 149 height 21
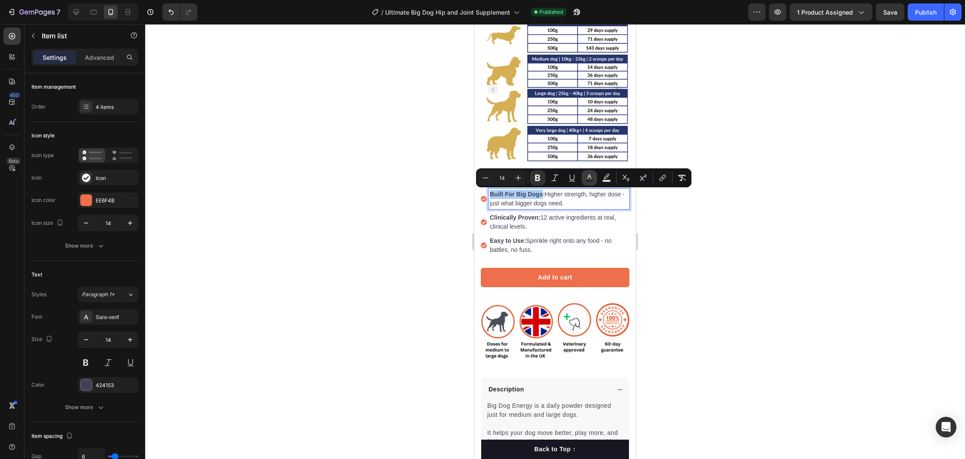
click at [591, 176] on icon "Editor contextual toolbar" at bounding box center [589, 178] width 9 height 9
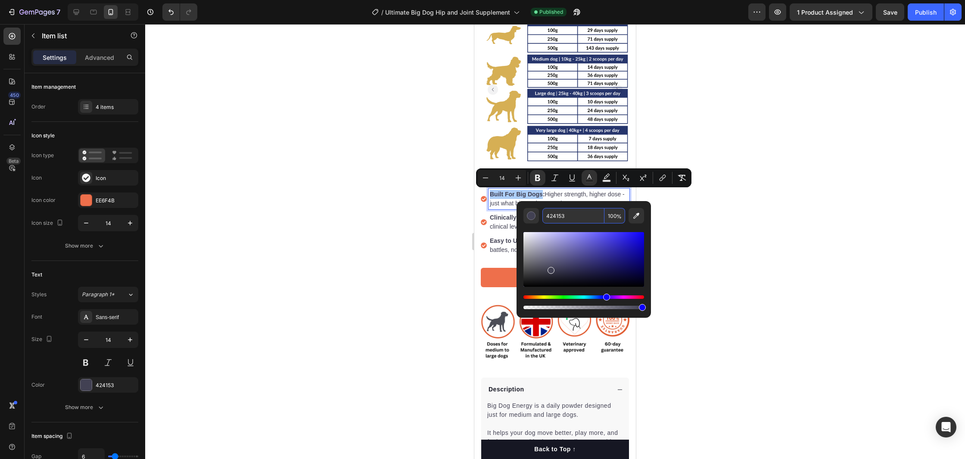
click at [566, 214] on input "424153" at bounding box center [573, 216] width 62 height 16
paste input "EE6F4B"
type input "EE6F4B"
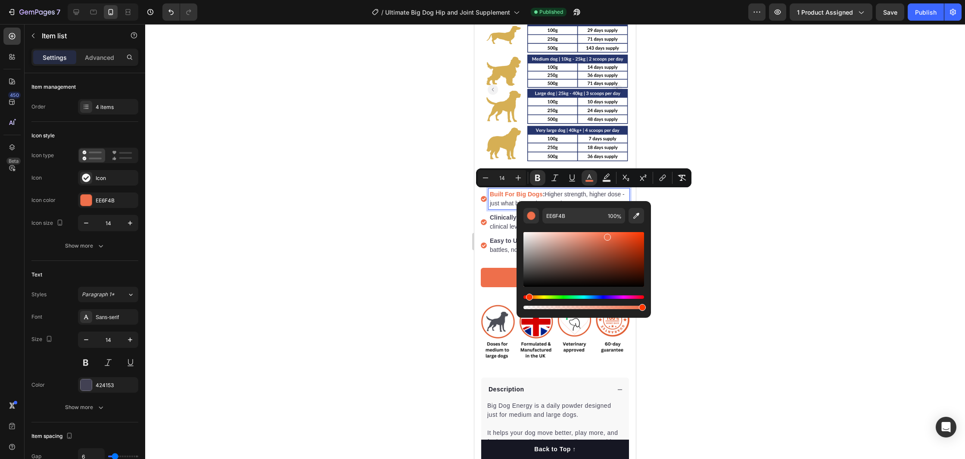
click at [505, 221] on strong "Clinically Proven:" at bounding box center [515, 217] width 50 height 7
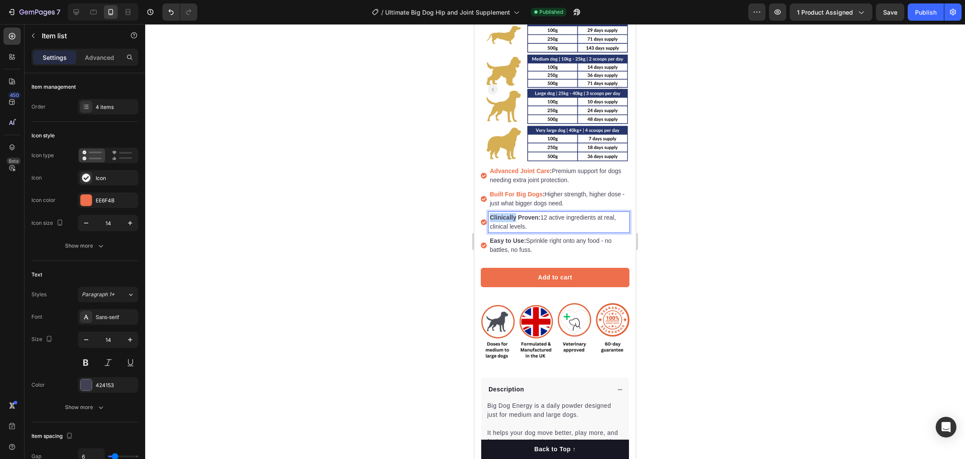
click at [505, 221] on strong "Clinically Proven:" at bounding box center [515, 217] width 50 height 7
click at [533, 218] on strong "Clinically Proven:" at bounding box center [515, 217] width 50 height 7
drag, startPoint x: 533, startPoint y: 218, endPoint x: 497, endPoint y: 218, distance: 36.2
click at [497, 218] on strong "Clinically Proven:" at bounding box center [515, 217] width 50 height 7
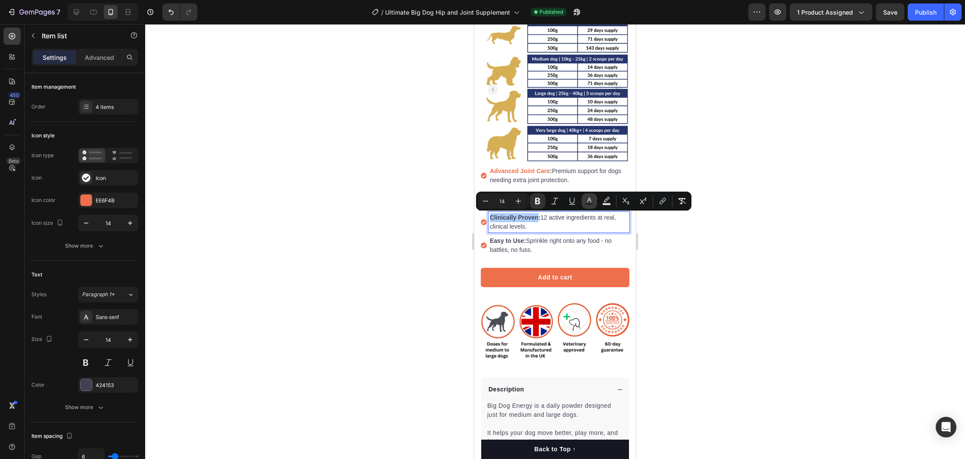
click at [586, 198] on icon "Editor contextual toolbar" at bounding box center [589, 201] width 9 height 9
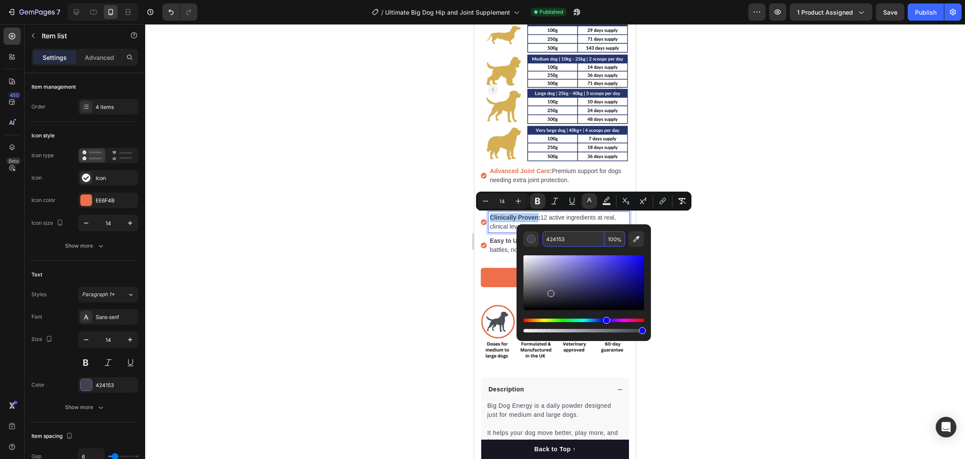
drag, startPoint x: 567, startPoint y: 246, endPoint x: 567, endPoint y: 241, distance: 5.6
click at [567, 245] on input "424153" at bounding box center [573, 239] width 62 height 16
paste input "EE6F4B"
type input "EE6F4B"
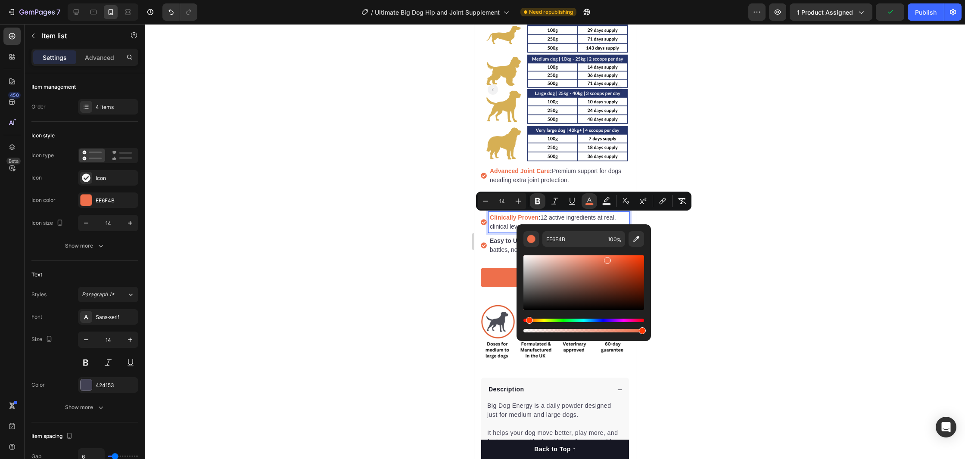
click at [494, 243] on strong "Easy to Use:" at bounding box center [508, 240] width 36 height 7
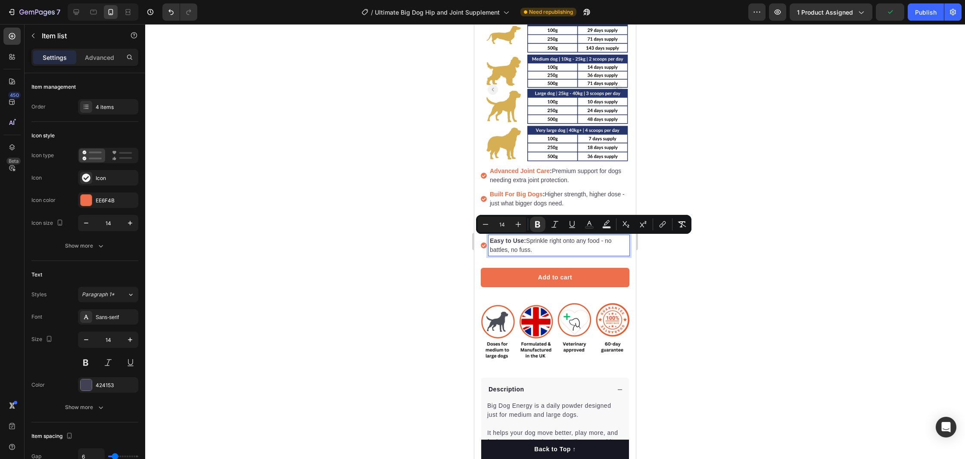
click at [523, 241] on strong "Easy to Use:" at bounding box center [508, 240] width 36 height 7
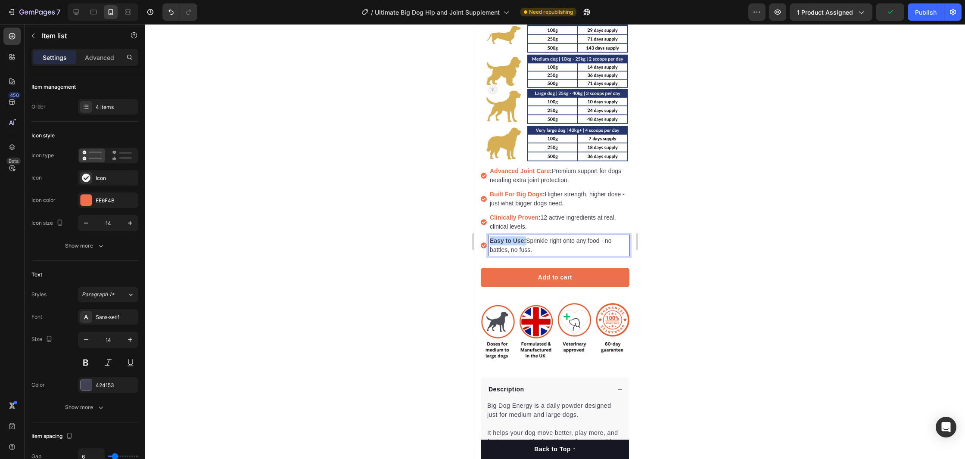
drag, startPoint x: 523, startPoint y: 241, endPoint x: 484, endPoint y: 240, distance: 38.8
click at [484, 240] on div "Easy to Use: Sprinkle right onto any food - no battles, no fuss." at bounding box center [555, 245] width 149 height 21
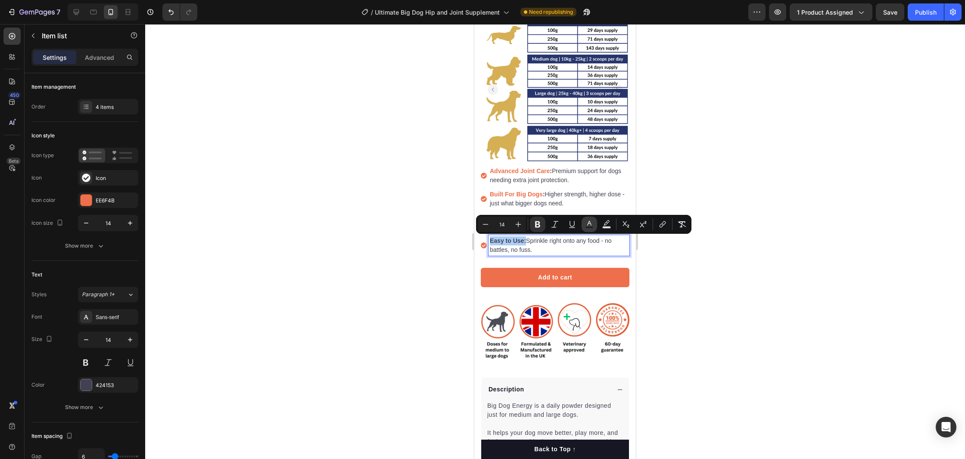
click at [594, 224] on button "Text Color" at bounding box center [590, 225] width 16 height 16
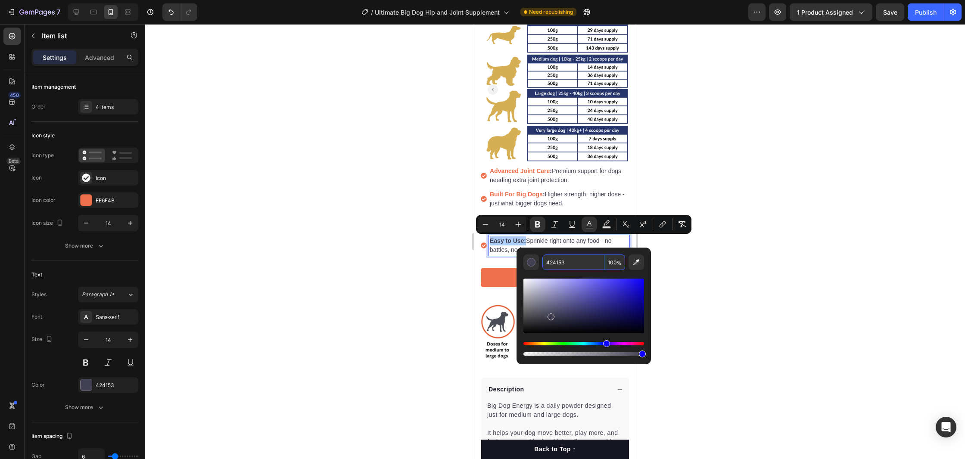
click at [566, 264] on input "424153" at bounding box center [573, 263] width 62 height 16
paste input "EE6F4B"
type input "EE6F4B"
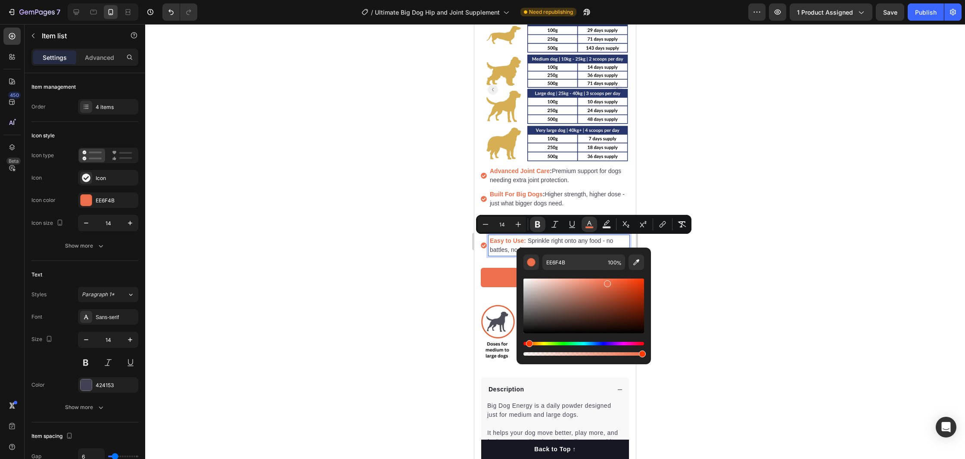
click at [739, 274] on div at bounding box center [555, 241] width 820 height 435
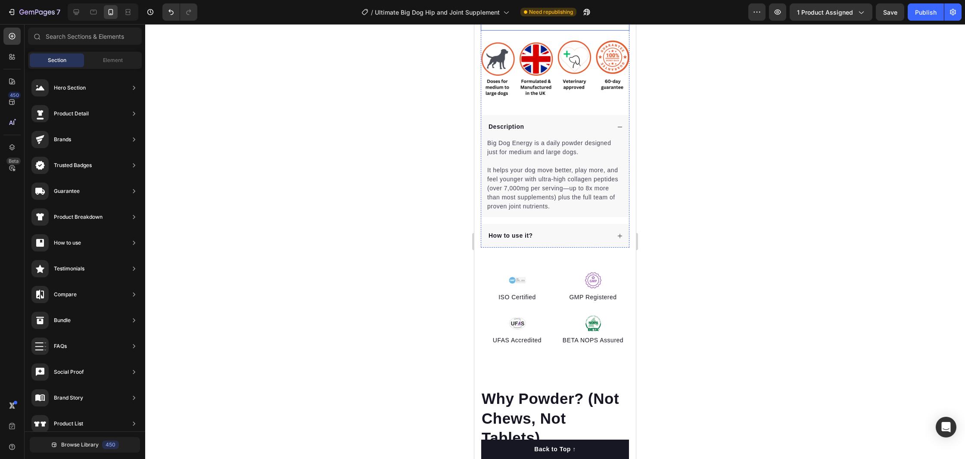
scroll to position [402, 0]
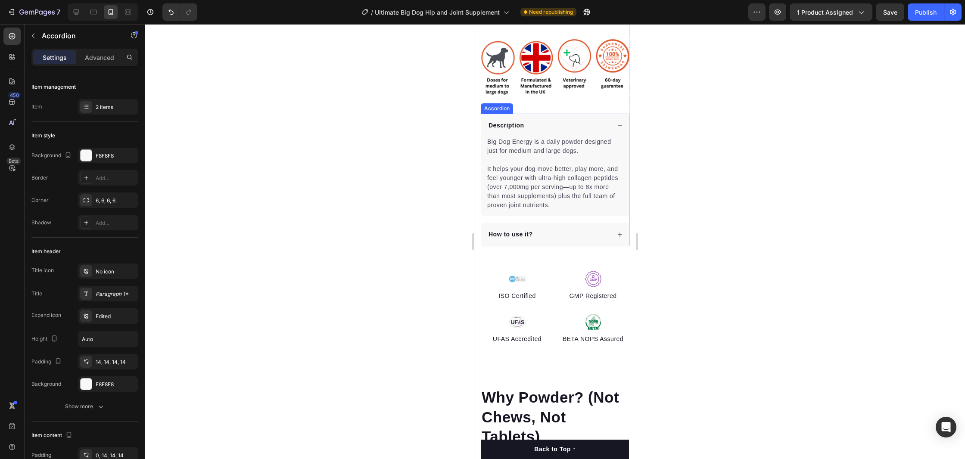
click at [623, 234] on div "How to use it?" at bounding box center [555, 235] width 148 height 24
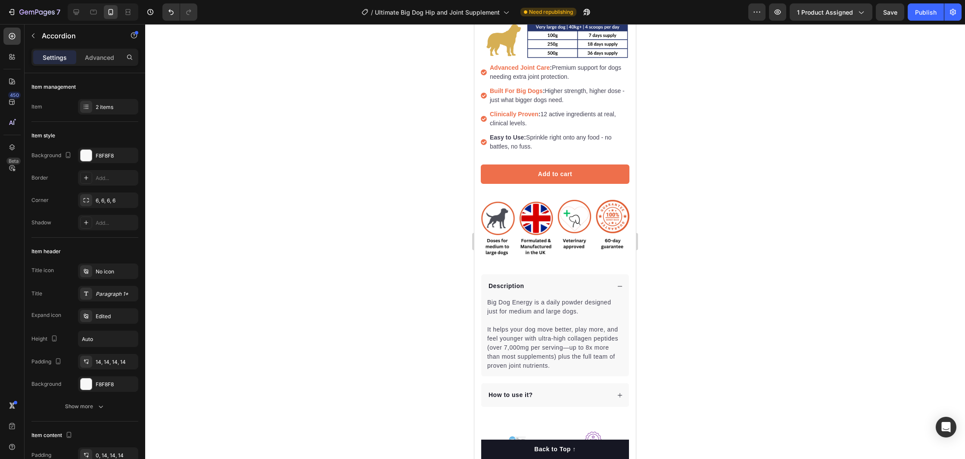
scroll to position [245, 0]
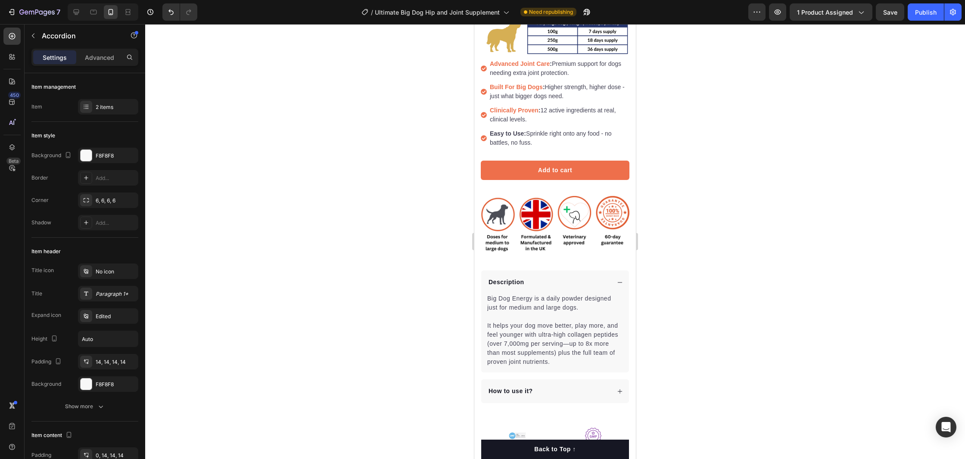
click at [591, 379] on div "Description Big Dog Energy is a daily powder designed just for medium and large…" at bounding box center [555, 337] width 149 height 133
click at [582, 375] on div "Description Big Dog Energy is a daily powder designed just for medium and large…" at bounding box center [555, 337] width 149 height 133
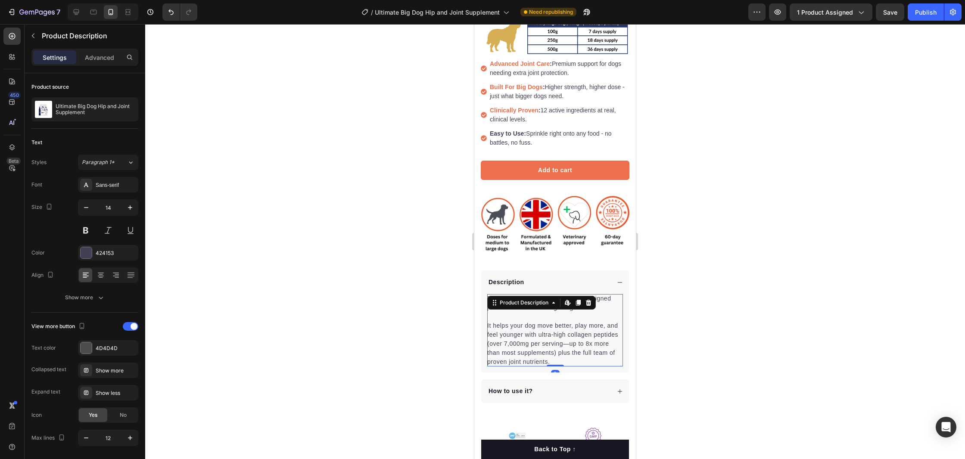
click at [572, 359] on div "Big Dog Energy is a daily powder designed just for medium and large dogs. It he…" at bounding box center [555, 330] width 136 height 72
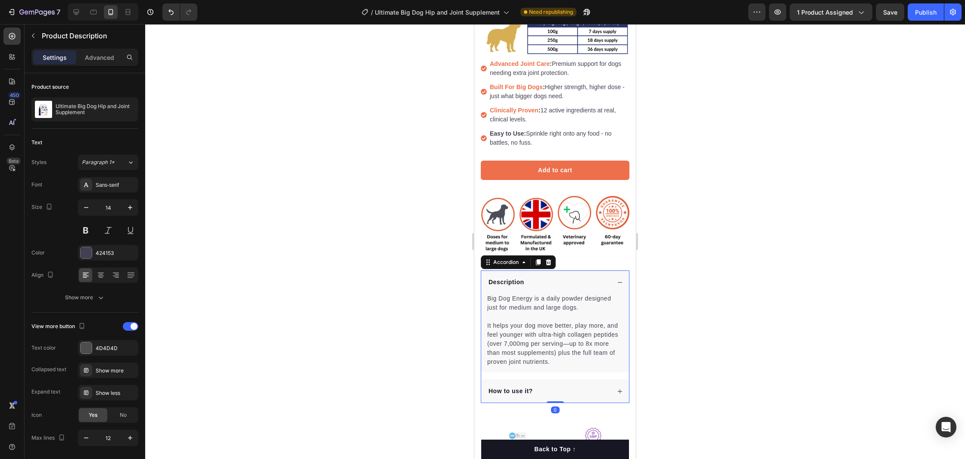
click at [534, 385] on div "How to use it?" at bounding box center [555, 392] width 148 height 24
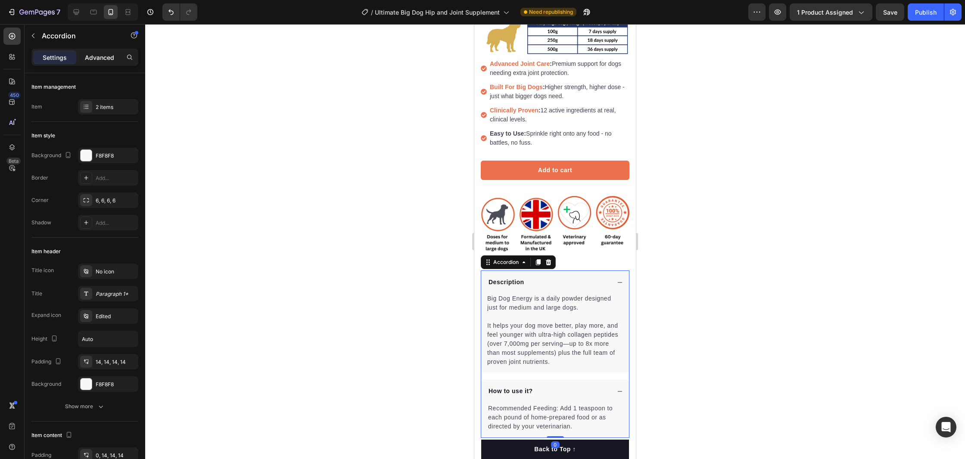
drag, startPoint x: 122, startPoint y: 57, endPoint x: 105, endPoint y: 56, distance: 17.3
click at [116, 57] on div "Settings Advanced" at bounding box center [84, 57] width 103 height 14
click at [103, 56] on p "Advanced" at bounding box center [99, 57] width 29 height 9
type input "100%"
type input "100"
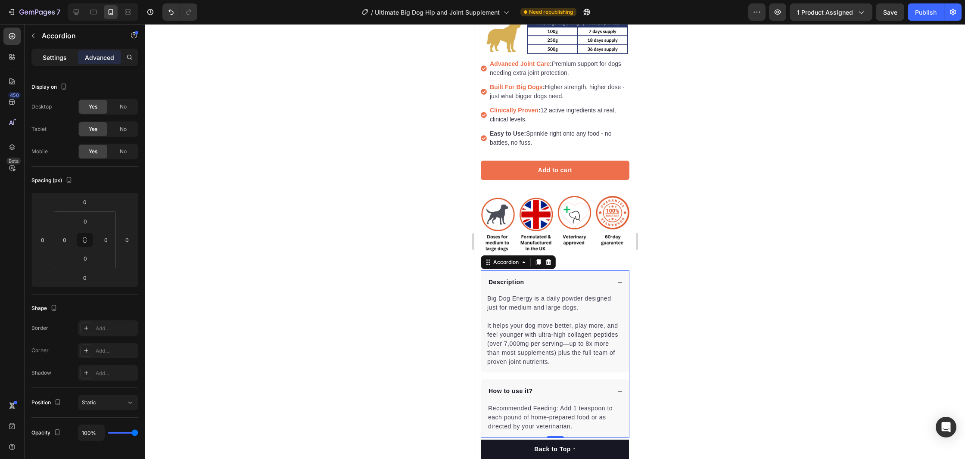
click at [52, 56] on p "Settings" at bounding box center [55, 57] width 24 height 9
type input "16"
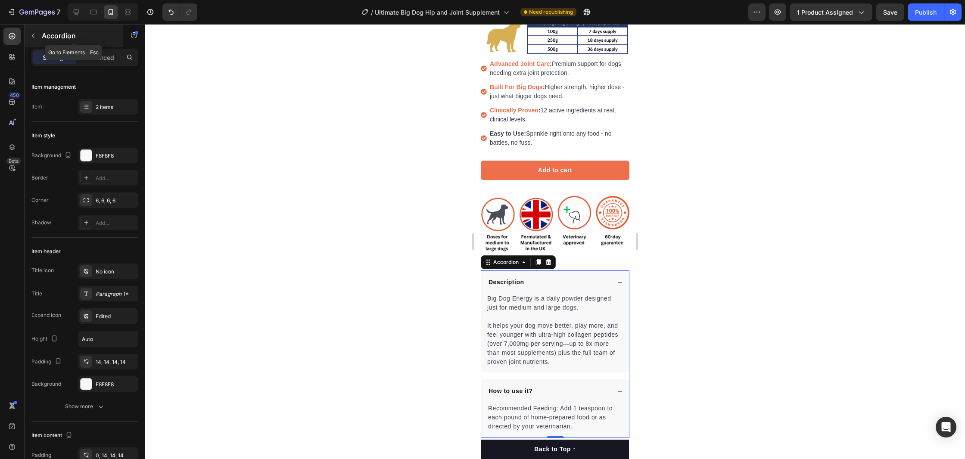
click at [37, 37] on button "button" at bounding box center [33, 36] width 14 height 14
click at [489, 280] on p "Description" at bounding box center [507, 282] width 36 height 9
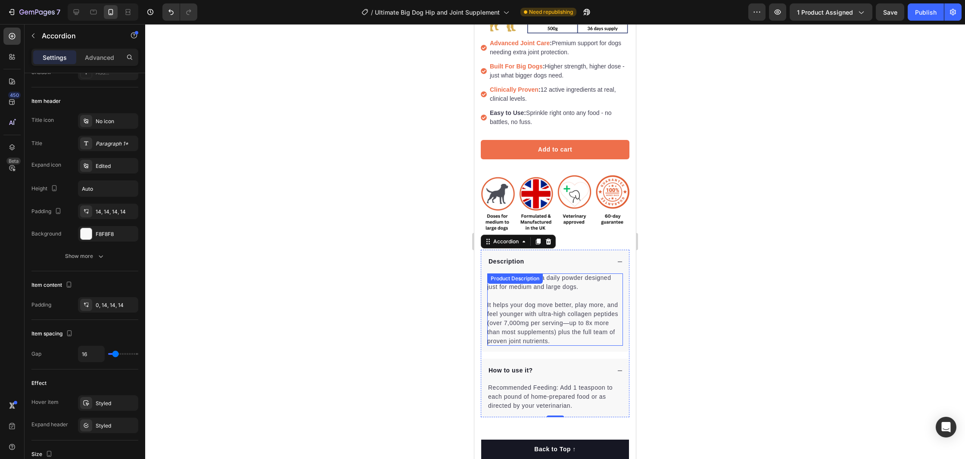
scroll to position [320, 0]
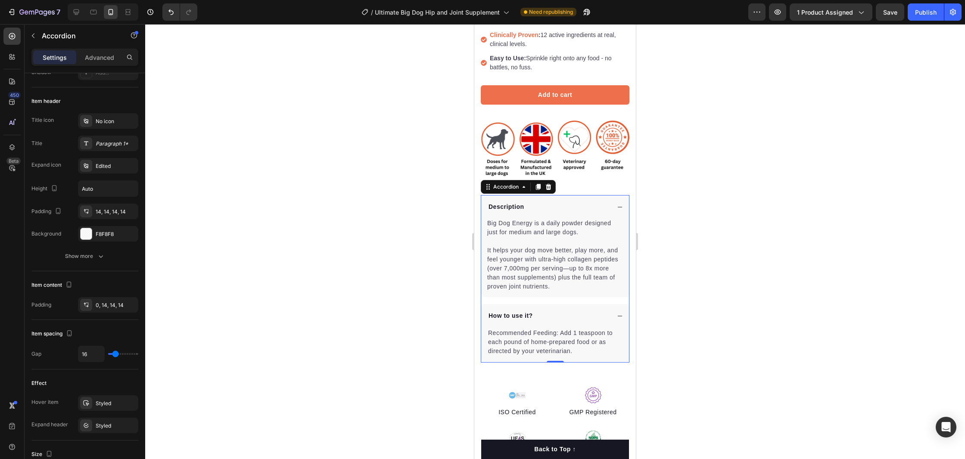
click at [565, 307] on div "How to use it?" at bounding box center [555, 316] width 148 height 24
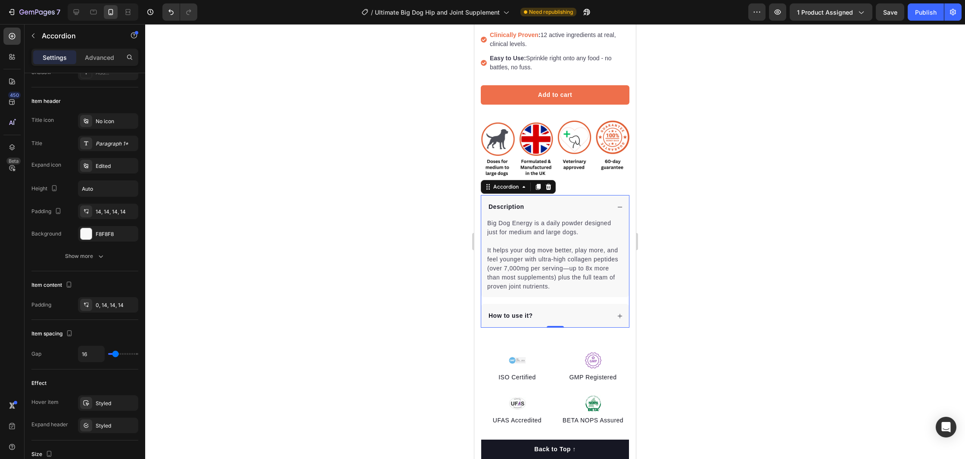
click at [566, 314] on div "How to use it?" at bounding box center [548, 316] width 123 height 12
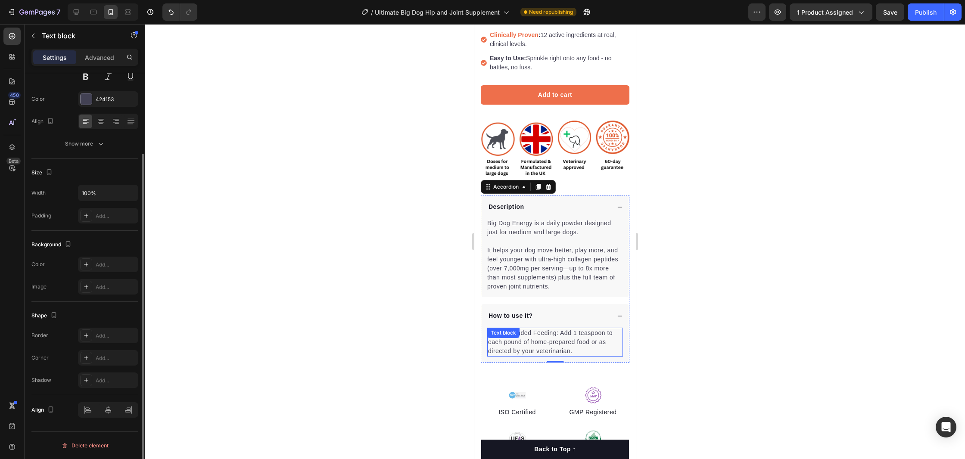
click at [598, 337] on p "Recommended Feeding: Add 1 teaspoon to each pound of home-prepared food or as d…" at bounding box center [555, 342] width 134 height 27
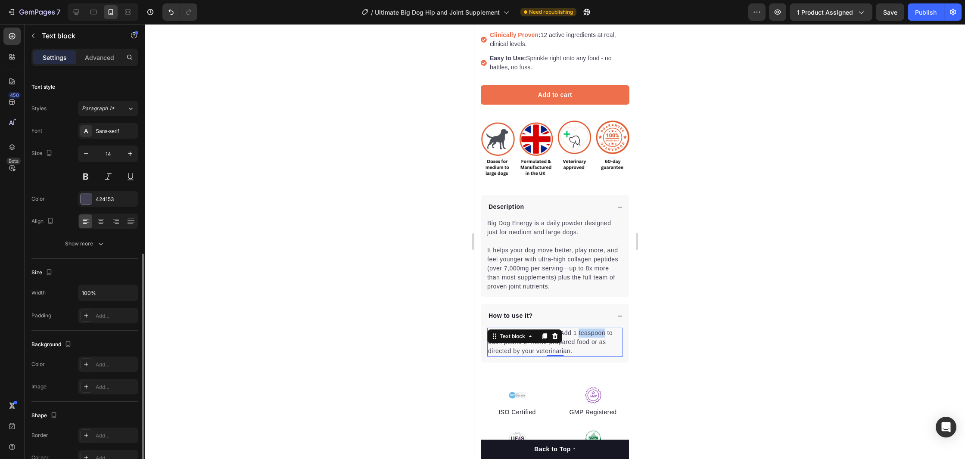
click at [598, 337] on p "Recommended Feeding: Add 1 teaspoon to each pound of home-prepared food or as d…" at bounding box center [555, 342] width 134 height 27
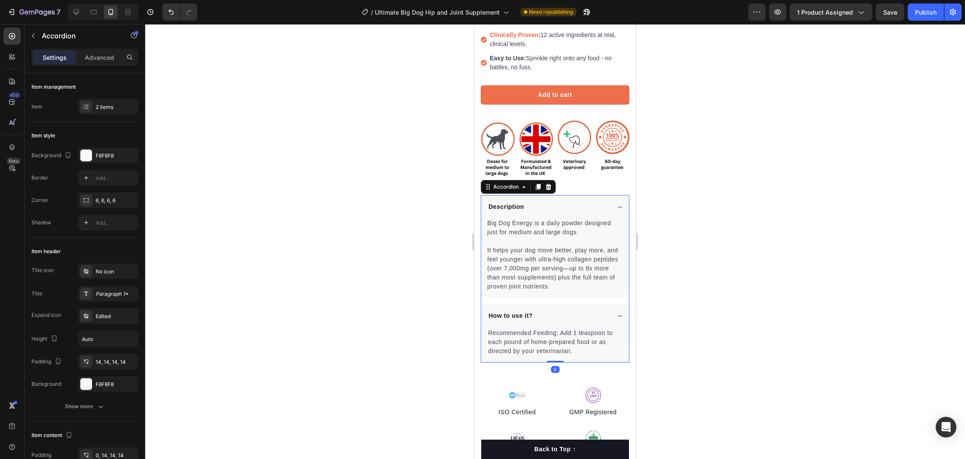
click at [625, 336] on div "Recommended Feeding: Add 1 teaspoon to each pound of home-prepared food or as d…" at bounding box center [555, 345] width 148 height 35
click at [561, 333] on div "Recommended Feeding: Add 1 teaspoon to each pound of home-prepared food or as d…" at bounding box center [555, 342] width 136 height 29
click at [483, 316] on div "How to use it?" at bounding box center [555, 316] width 148 height 24
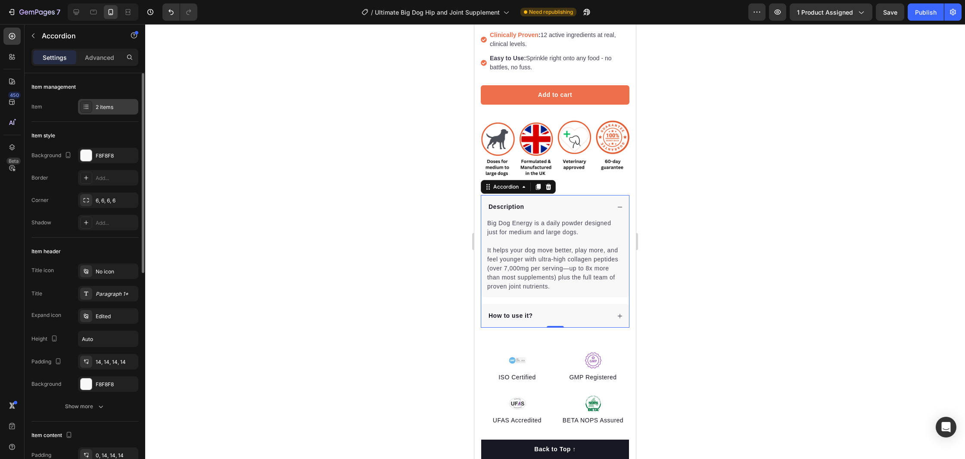
click at [93, 113] on div "2 items" at bounding box center [108, 107] width 60 height 16
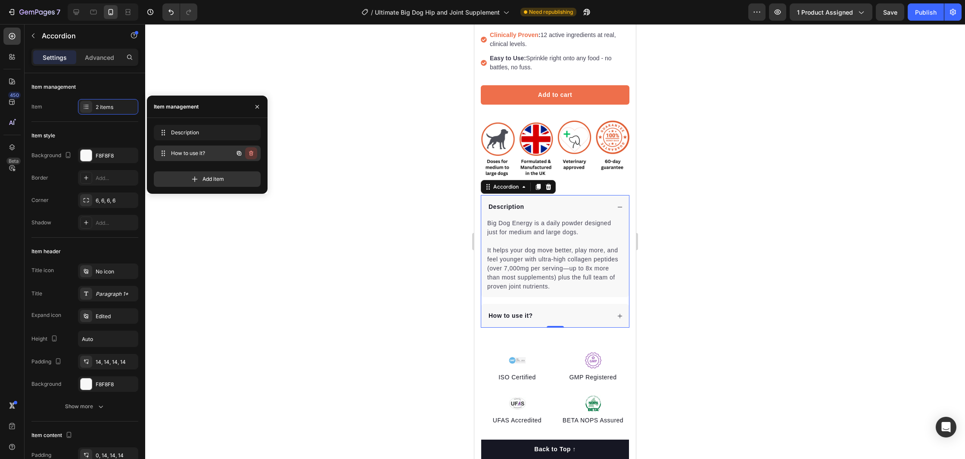
click at [255, 153] on button "button" at bounding box center [251, 153] width 12 height 12
click at [252, 153] on div "Delete" at bounding box center [245, 153] width 16 height 8
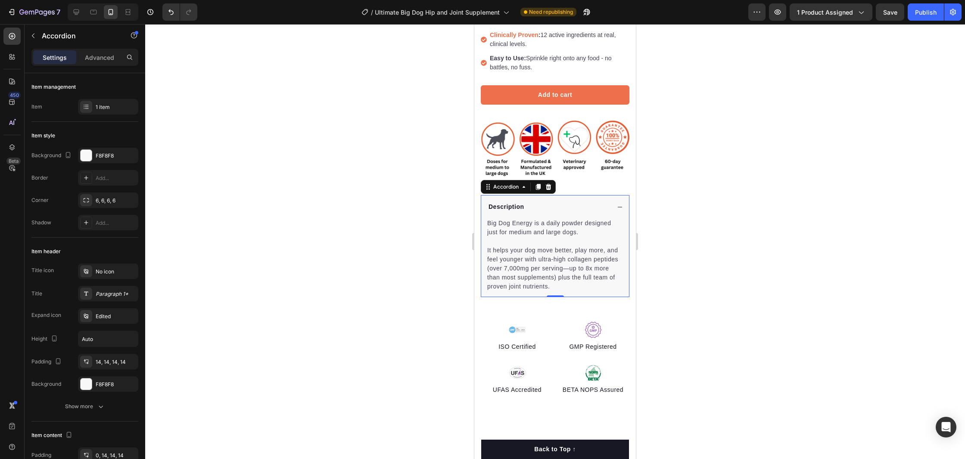
click at [755, 284] on div at bounding box center [555, 241] width 820 height 435
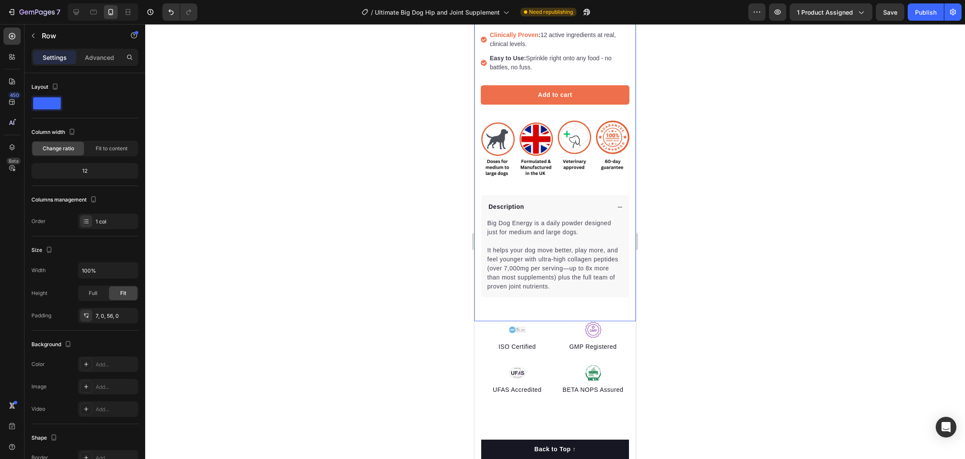
click at [571, 308] on div "Ultimate Big Dog Hip and Joint Supplement Product Title 8x More Collagen for Bi…" at bounding box center [555, 33] width 162 height 578
click at [103, 59] on p "Advanced" at bounding box center [99, 57] width 29 height 9
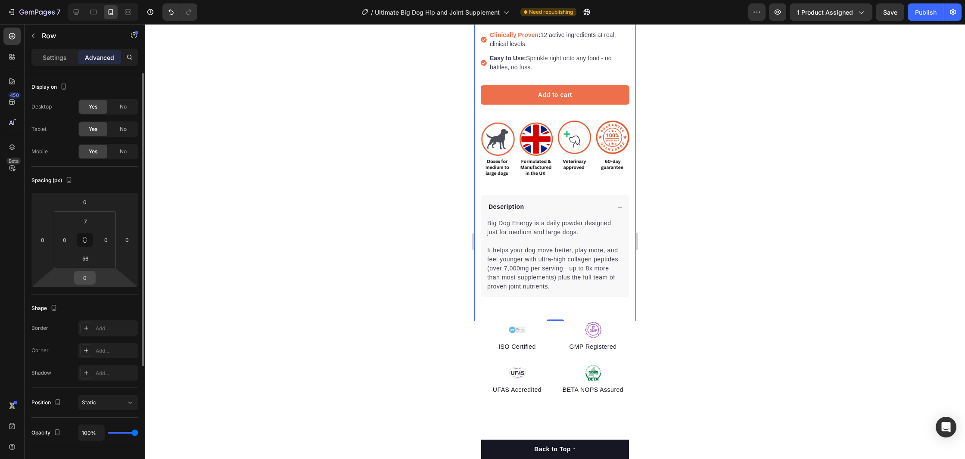
click at [86, 282] on input "0" at bounding box center [84, 277] width 17 height 13
type input "-10"
click at [90, 262] on input "56" at bounding box center [85, 258] width 17 height 13
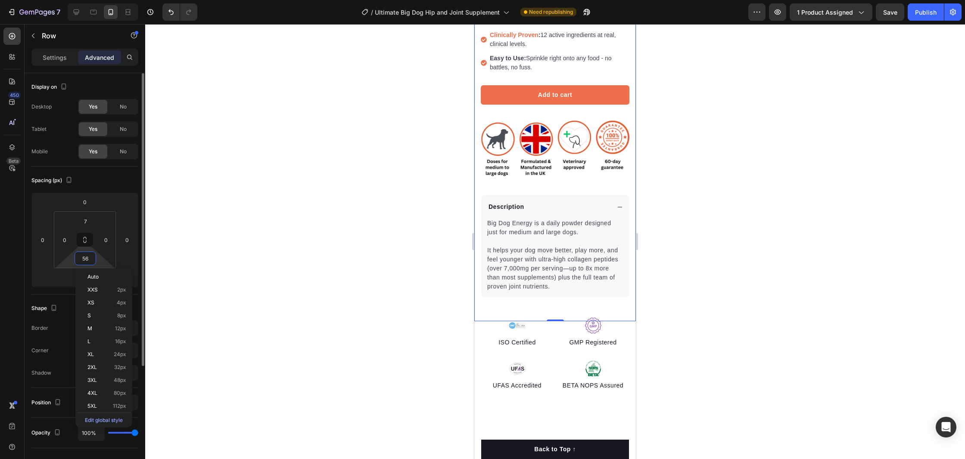
type input "0"
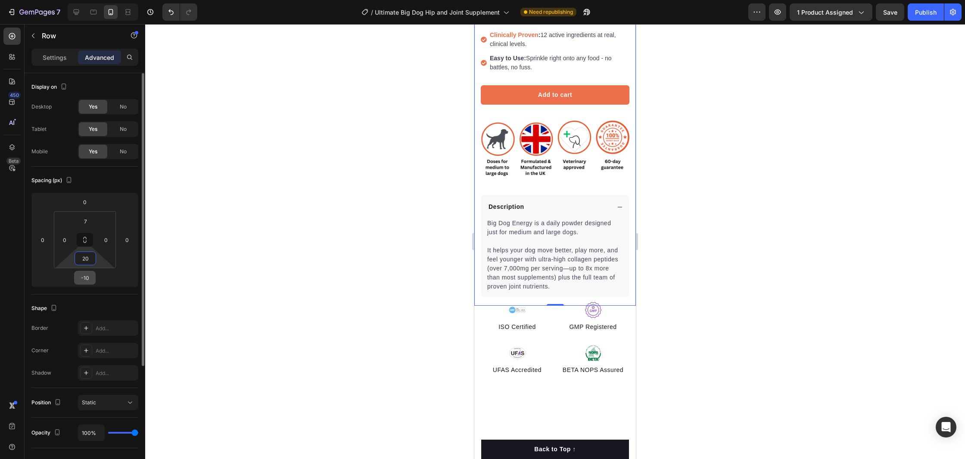
type input "20"
click at [87, 280] on input "-10" at bounding box center [84, 277] width 17 height 13
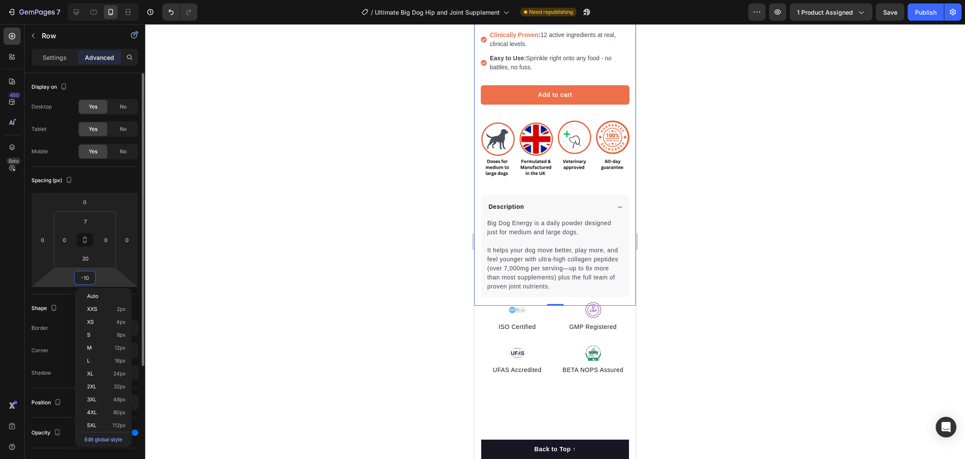
type input "0"
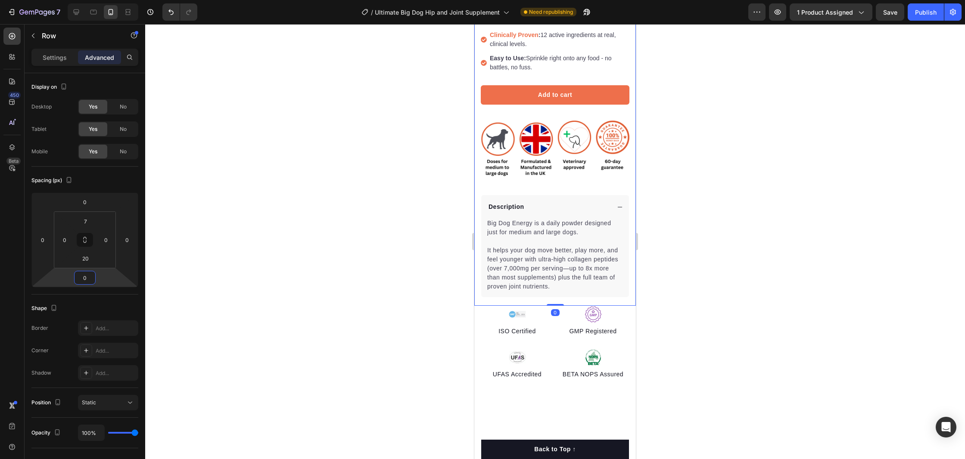
click at [737, 297] on div at bounding box center [555, 241] width 820 height 435
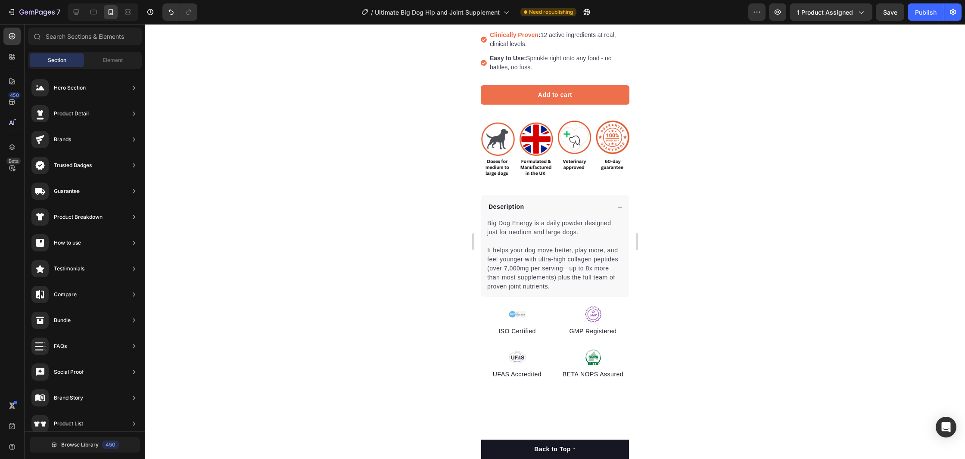
click at [374, 269] on div at bounding box center [555, 241] width 820 height 435
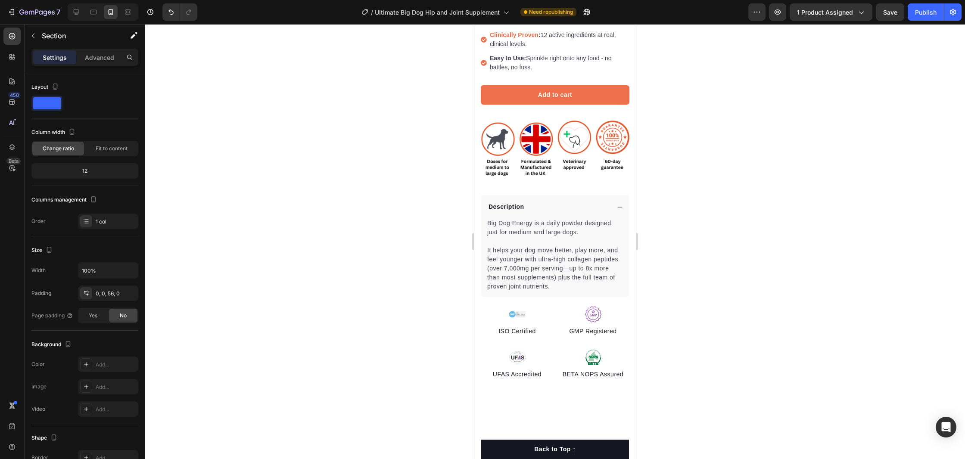
click at [559, 352] on div at bounding box center [593, 357] width 73 height 17
click at [551, 383] on div "Image ISO Certified Text block Image UFAS Accredited Text block Image GMP Regis…" at bounding box center [555, 355] width 162 height 98
click at [115, 49] on div "Settings Advanced" at bounding box center [84, 57] width 107 height 17
click at [105, 58] on p "Advanced" at bounding box center [99, 57] width 29 height 9
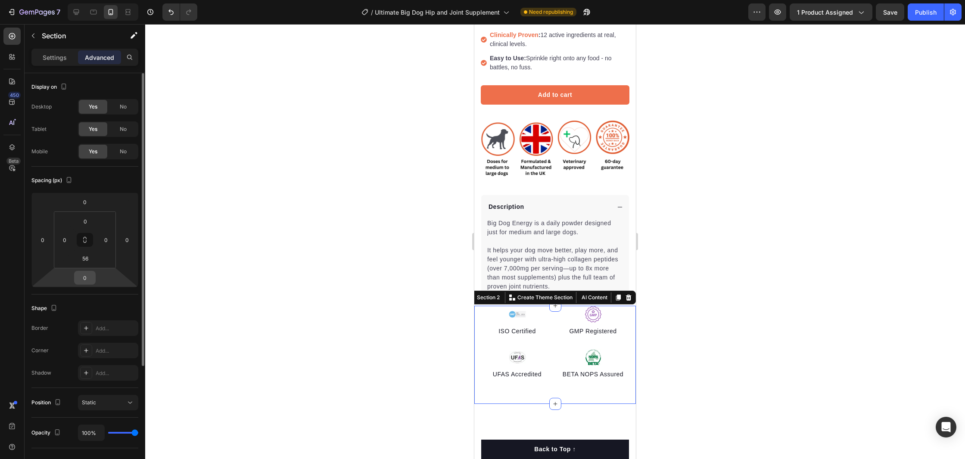
click at [84, 283] on input "0" at bounding box center [84, 277] width 17 height 13
type input "-30"
click at [84, 283] on input "-30" at bounding box center [84, 277] width 17 height 13
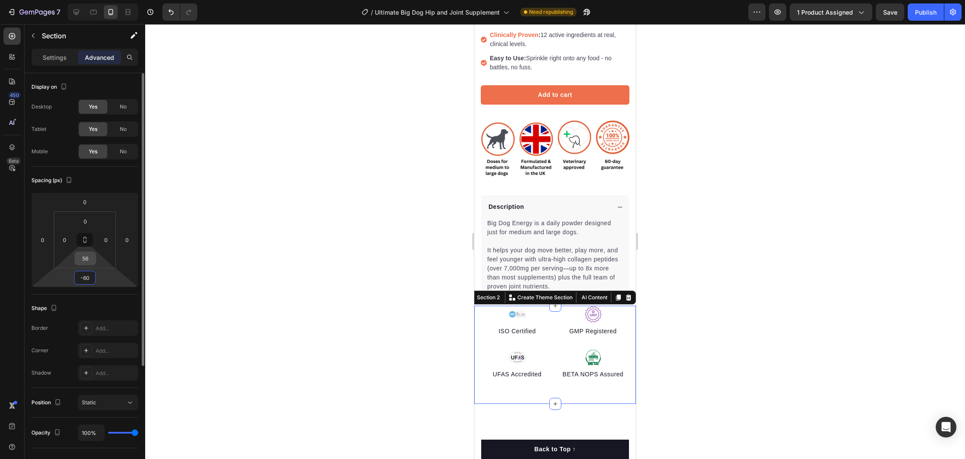
type input "-60"
click at [88, 261] on input "56" at bounding box center [85, 258] width 17 height 13
type input "0"
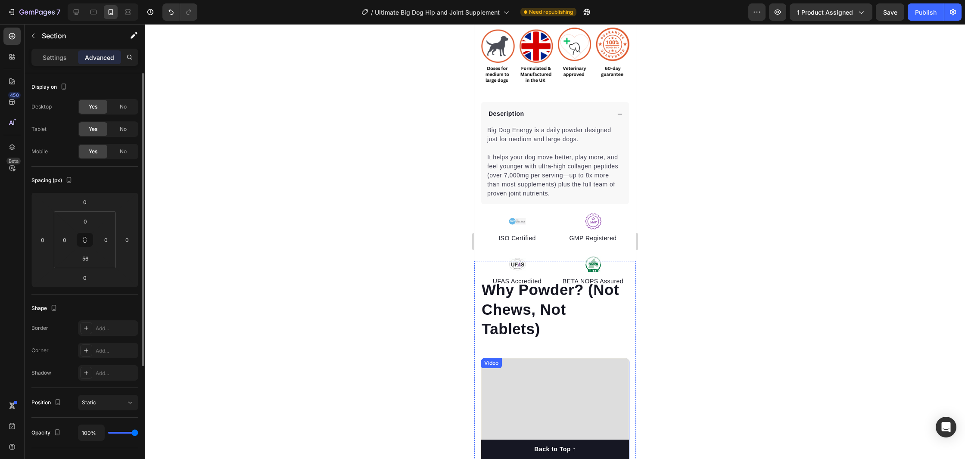
scroll to position [416, 0]
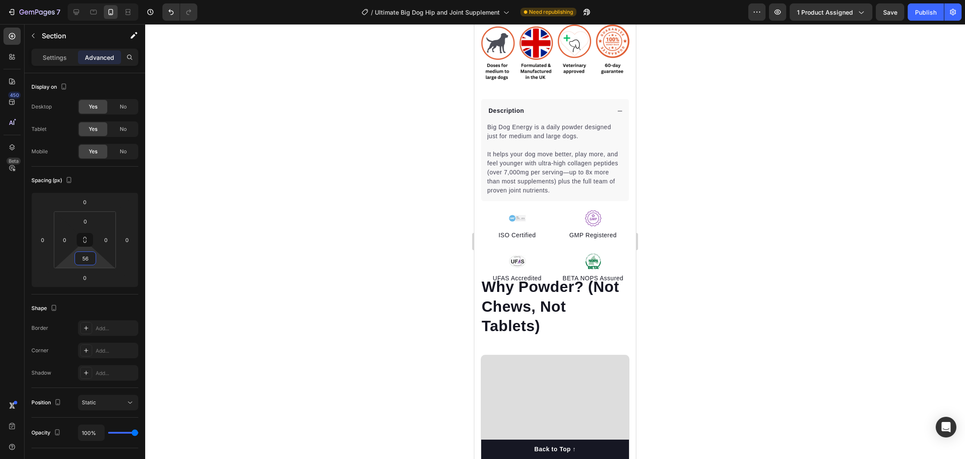
drag, startPoint x: 85, startPoint y: 265, endPoint x: 308, endPoint y: 273, distance: 222.9
click at [85, 264] on input "56" at bounding box center [85, 258] width 17 height 13
drag, startPoint x: 540, startPoint y: 265, endPoint x: 545, endPoint y: 267, distance: 5.2
click at [542, 266] on div "Why Powder? (Not Chews, Not Tablets) Heading" at bounding box center [555, 306] width 149 height 97
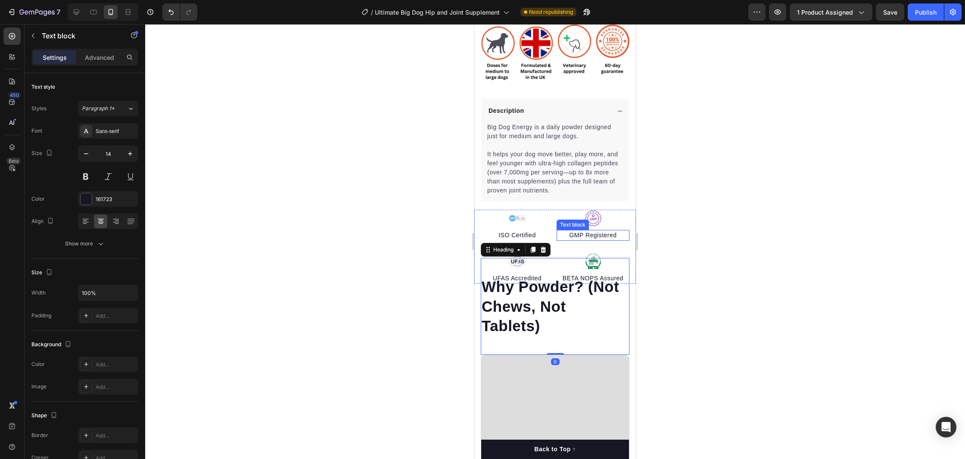
drag, startPoint x: 628, startPoint y: 231, endPoint x: 635, endPoint y: 222, distance: 11.6
click at [629, 230] on div "GMP Registered" at bounding box center [593, 235] width 73 height 11
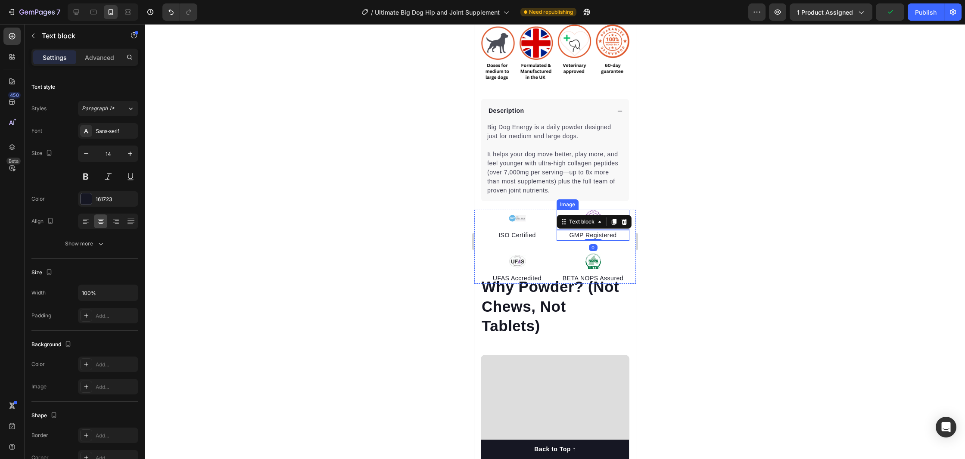
click at [626, 212] on div at bounding box center [593, 218] width 73 height 17
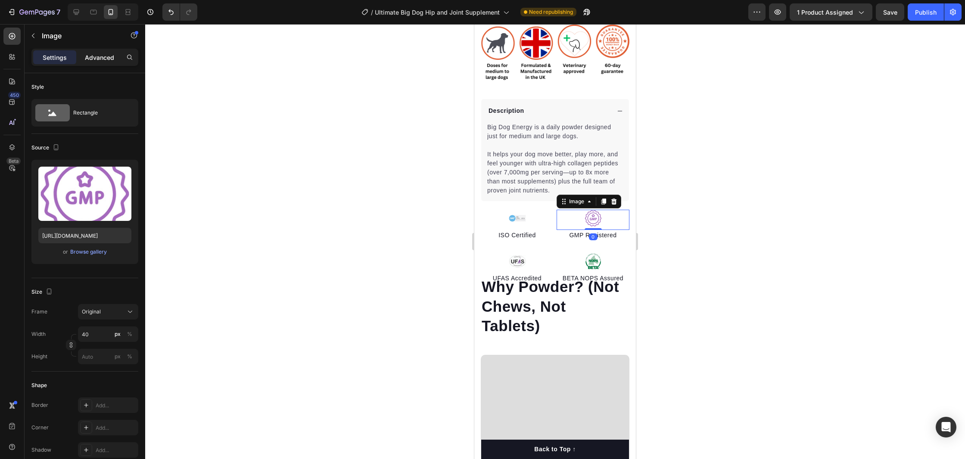
drag, startPoint x: 98, startPoint y: 52, endPoint x: 99, endPoint y: 57, distance: 4.9
click at [98, 53] on div "Advanced" at bounding box center [99, 57] width 43 height 14
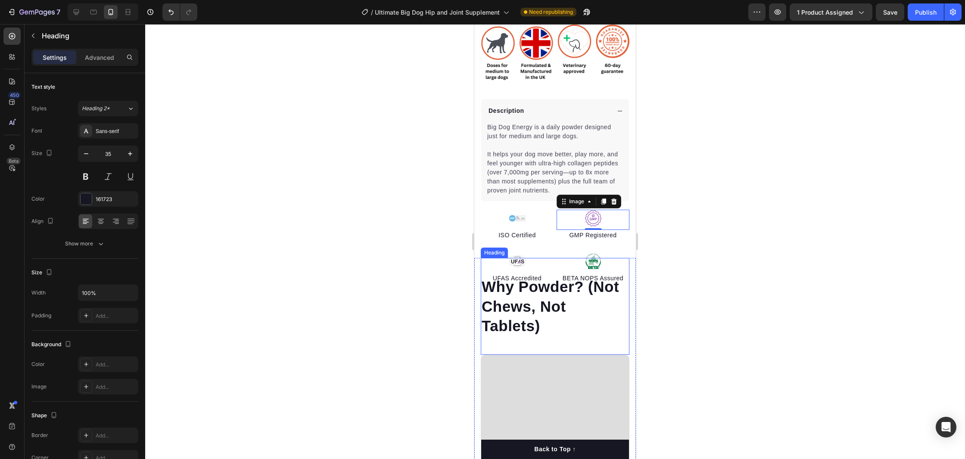
click at [582, 325] on h2 "Why Powder? (Not Chews, Not Tablets)" at bounding box center [555, 306] width 149 height 61
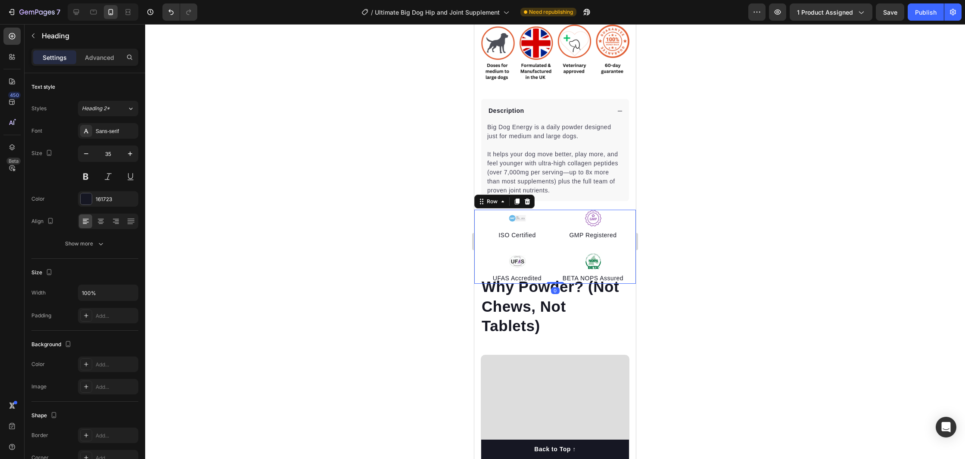
click at [479, 238] on div "Image ISO Certified Text block Image UFAS Accredited Text block Image GMP Regis…" at bounding box center [555, 247] width 162 height 74
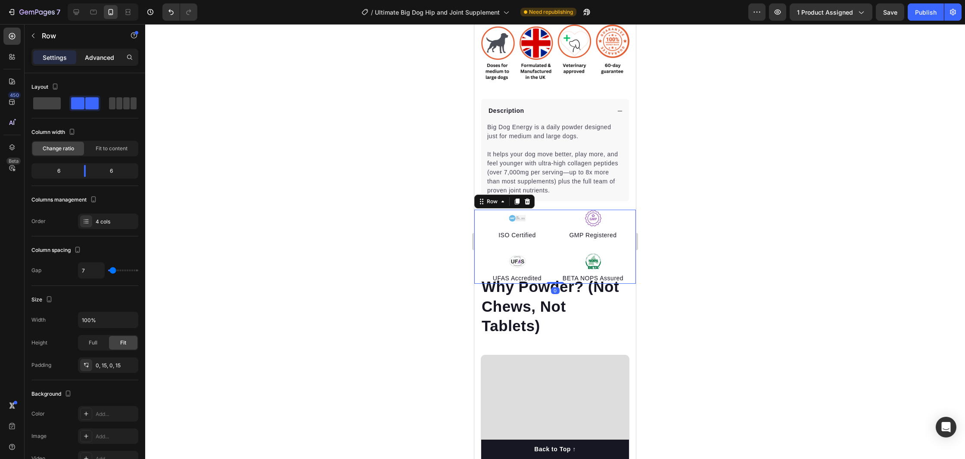
click at [97, 52] on div "Advanced" at bounding box center [99, 57] width 43 height 14
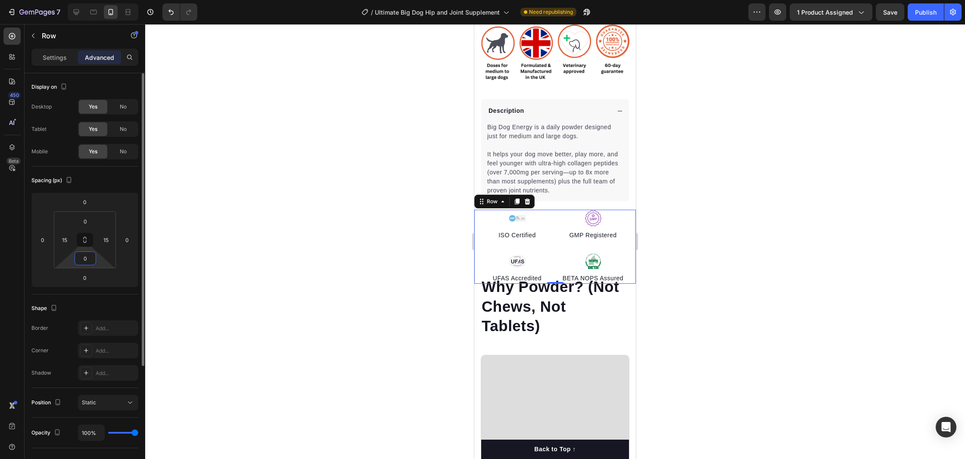
click at [89, 263] on input "0" at bounding box center [85, 258] width 17 height 13
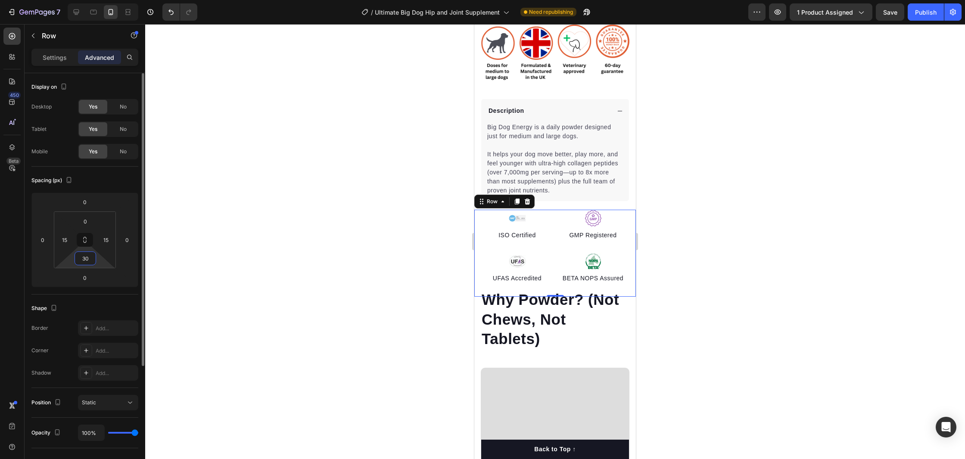
click at [89, 263] on input "30" at bounding box center [85, 258] width 17 height 13
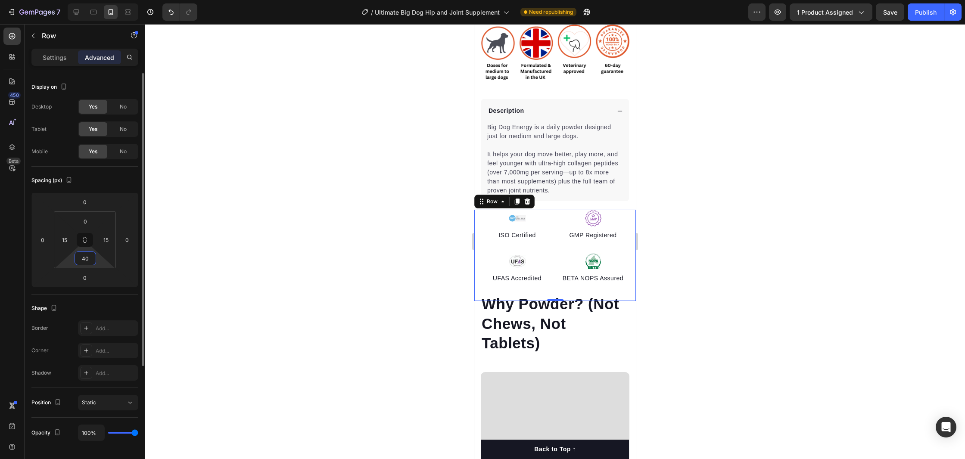
click at [93, 260] on input "40" at bounding box center [85, 258] width 17 height 13
type input "50"
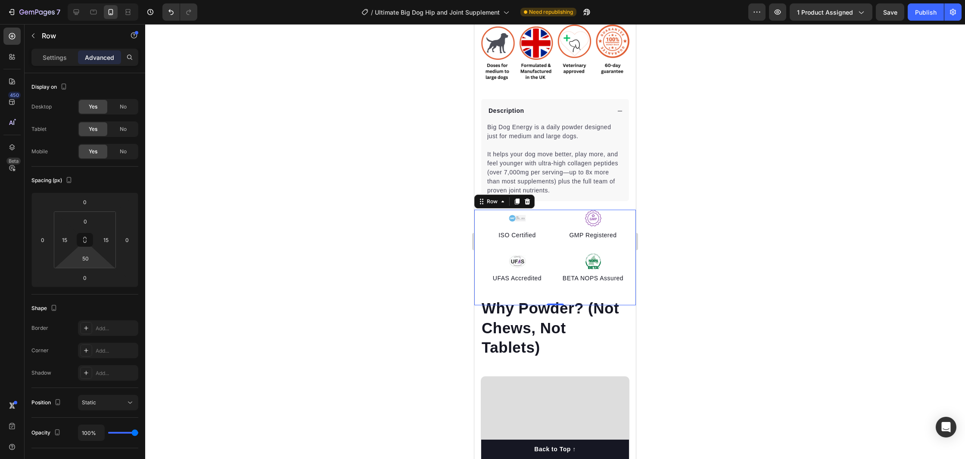
click at [733, 253] on div at bounding box center [555, 241] width 820 height 435
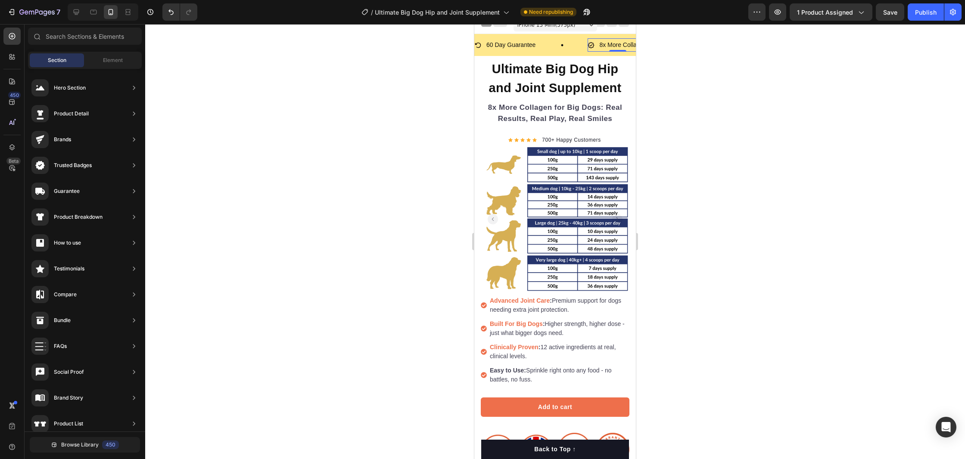
click at [596, 42] on div "8x More Collagen" at bounding box center [618, 44] width 60 height 13
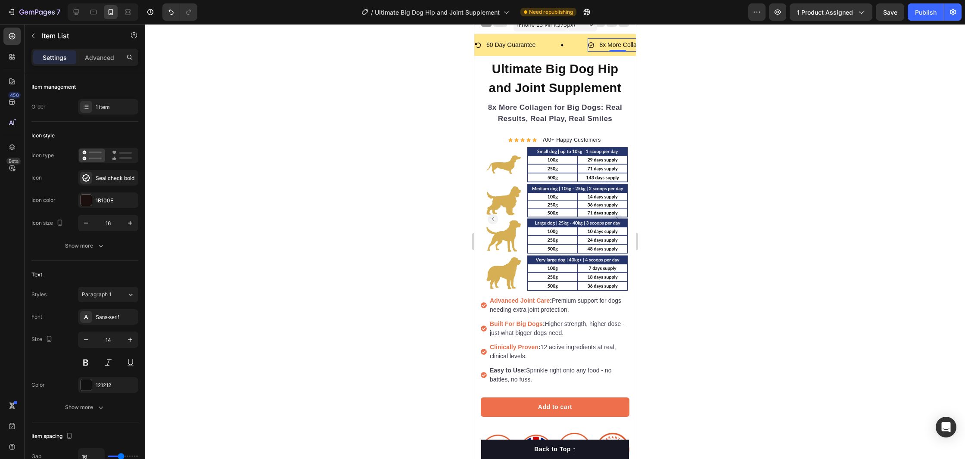
scroll to position [10, 0]
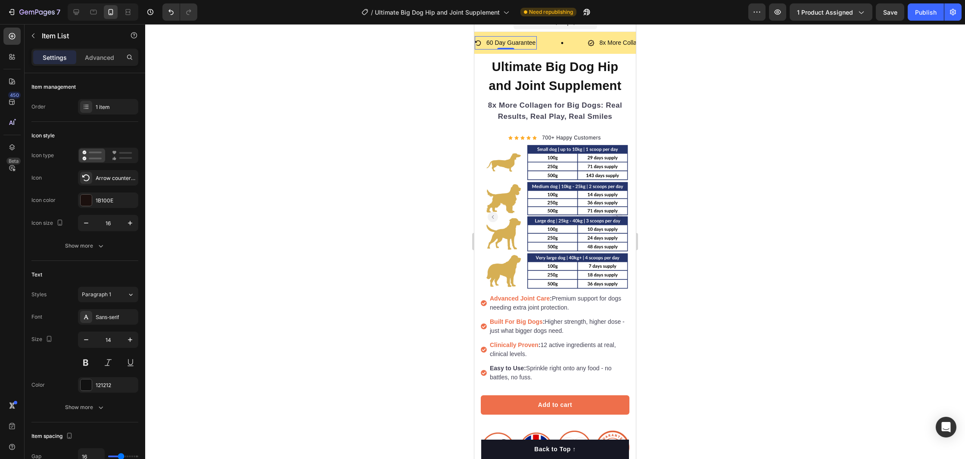
click at [516, 45] on p "60 Day Guarantee" at bounding box center [510, 42] width 49 height 11
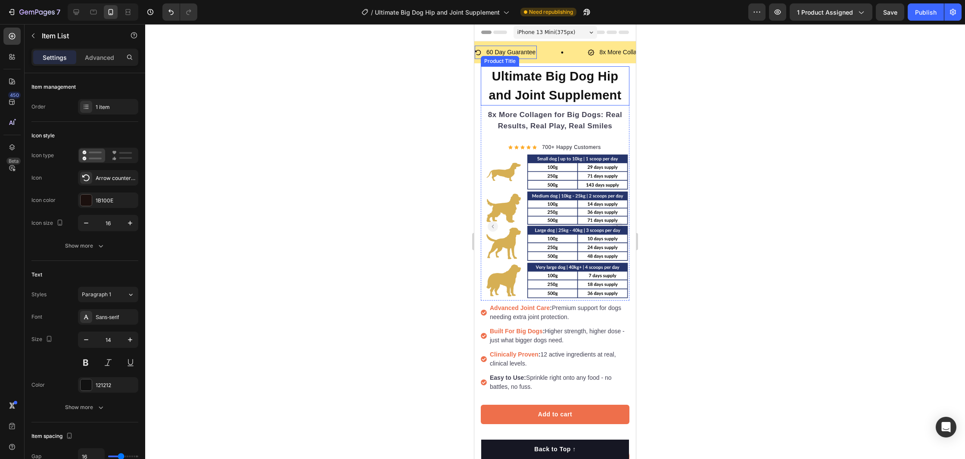
scroll to position [0, 0]
click at [890, 12] on span "Save" at bounding box center [890, 12] width 14 height 7
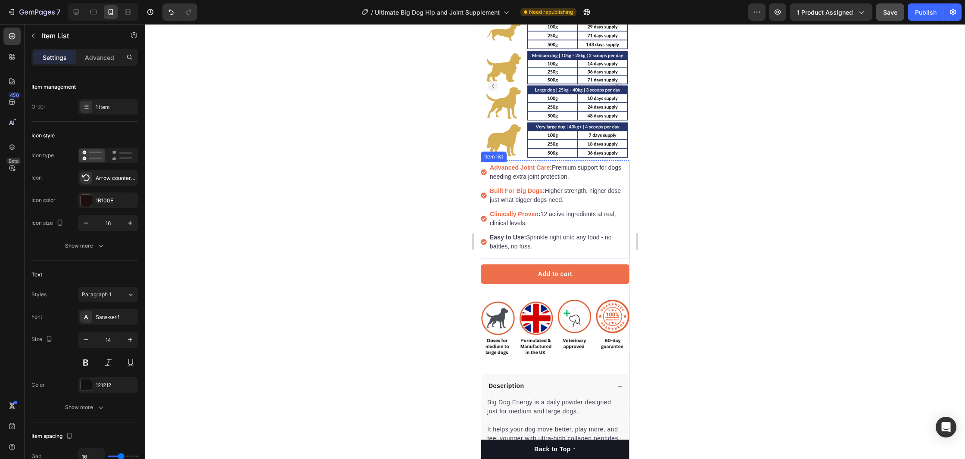
scroll to position [165, 0]
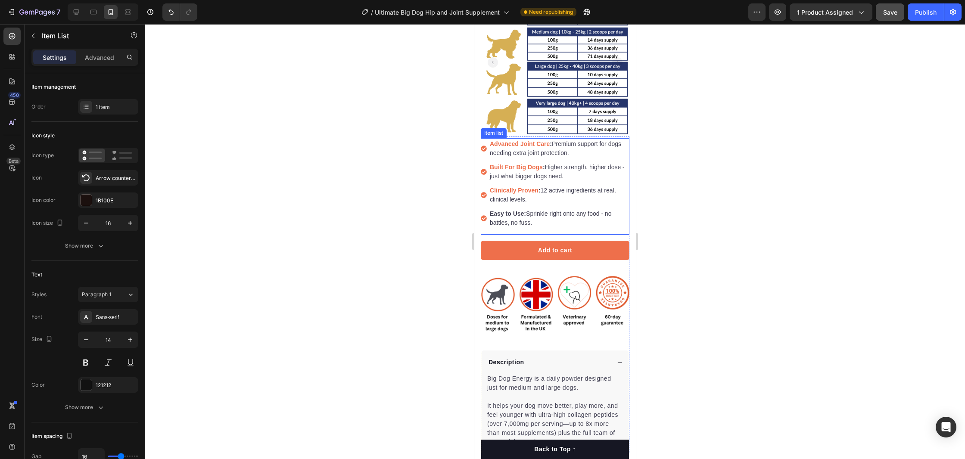
click at [516, 214] on strong "Easy to Use:" at bounding box center [508, 213] width 36 height 7
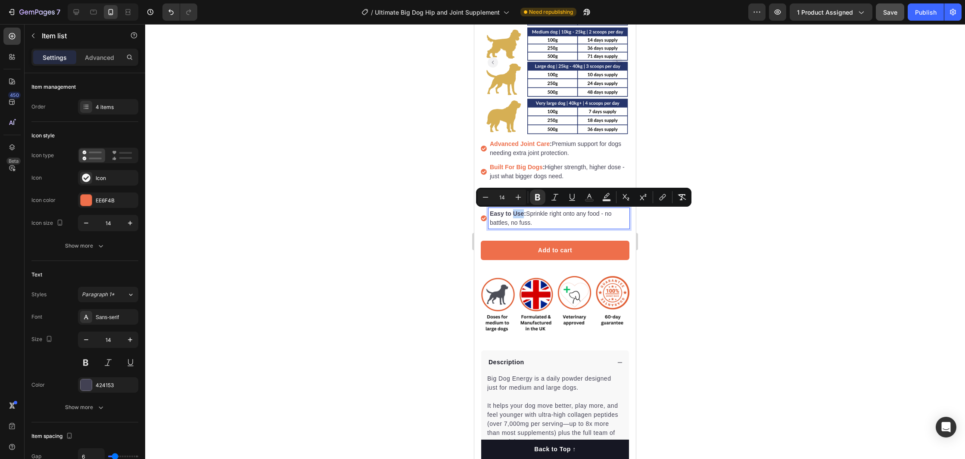
click at [518, 214] on strong "Easy to Use:" at bounding box center [508, 213] width 36 height 7
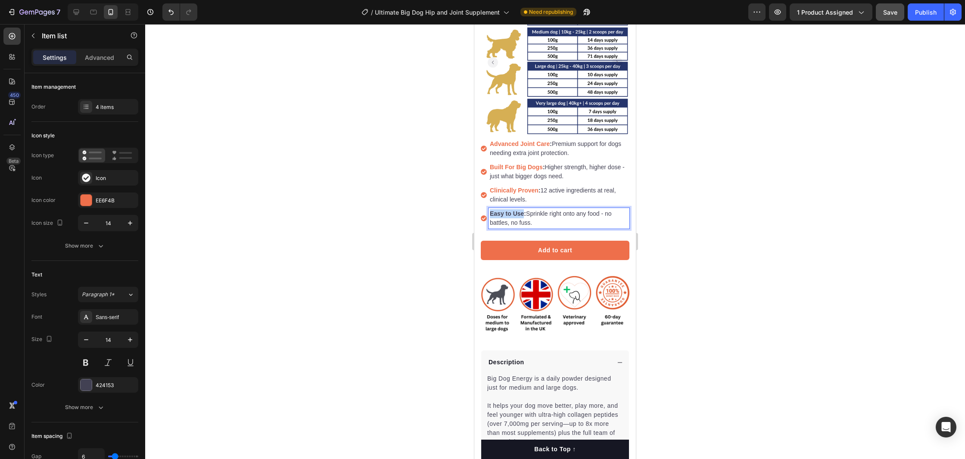
drag, startPoint x: 518, startPoint y: 214, endPoint x: 493, endPoint y: 214, distance: 24.6
click at [492, 214] on strong "Easy to Use:" at bounding box center [508, 213] width 36 height 7
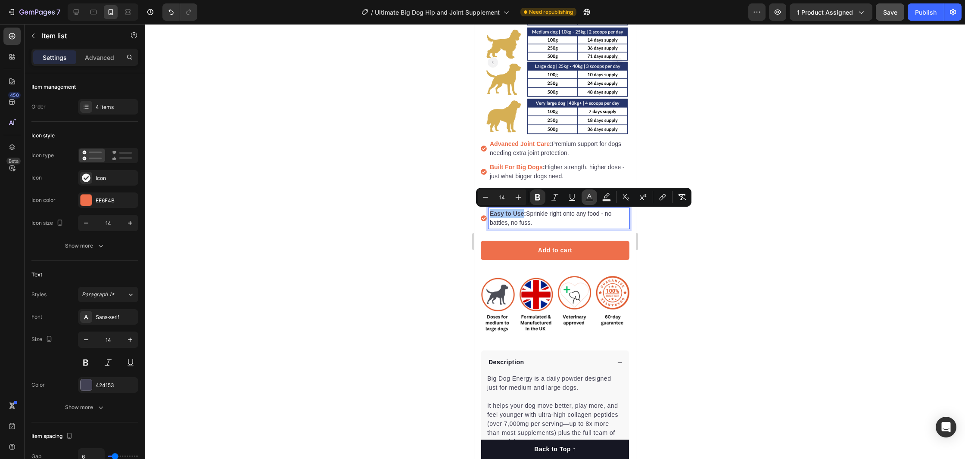
click at [589, 195] on icon "Editor contextual toolbar" at bounding box center [589, 197] width 9 height 9
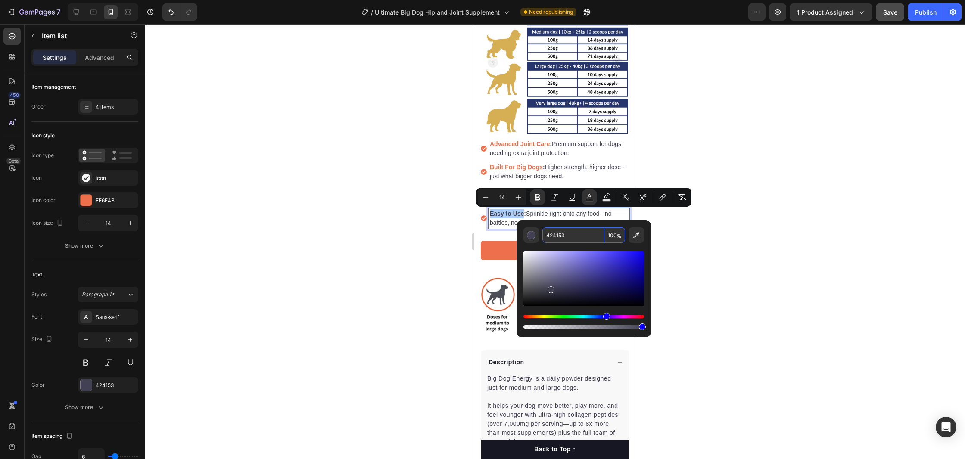
click at [554, 235] on input "424153" at bounding box center [573, 235] width 62 height 16
paste input "EE6F4B"
type input "EE6F4B"
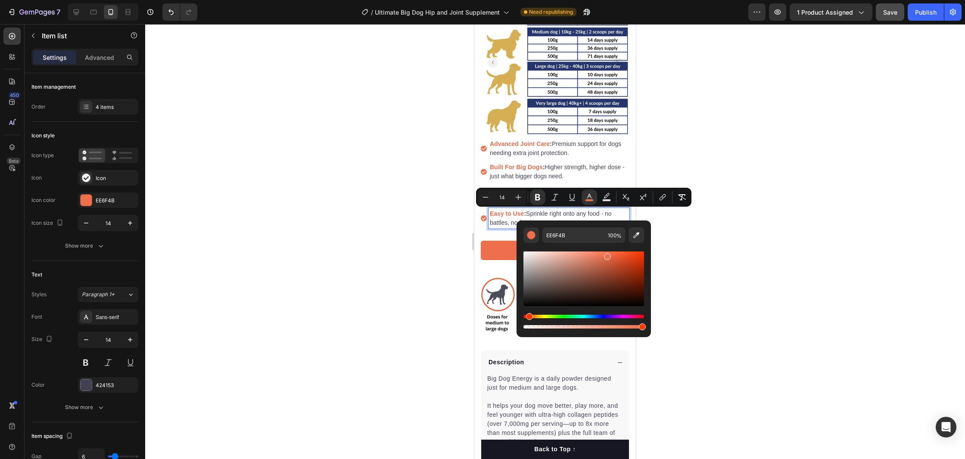
click at [756, 248] on div at bounding box center [555, 241] width 820 height 435
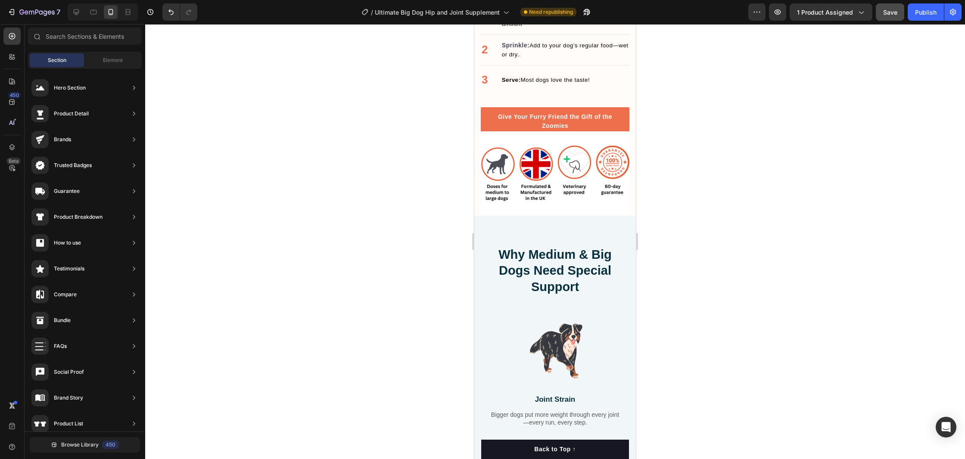
scroll to position [1591, 0]
click at [516, 17] on strong "Scoop" at bounding box center [511, 13] width 19 height 6
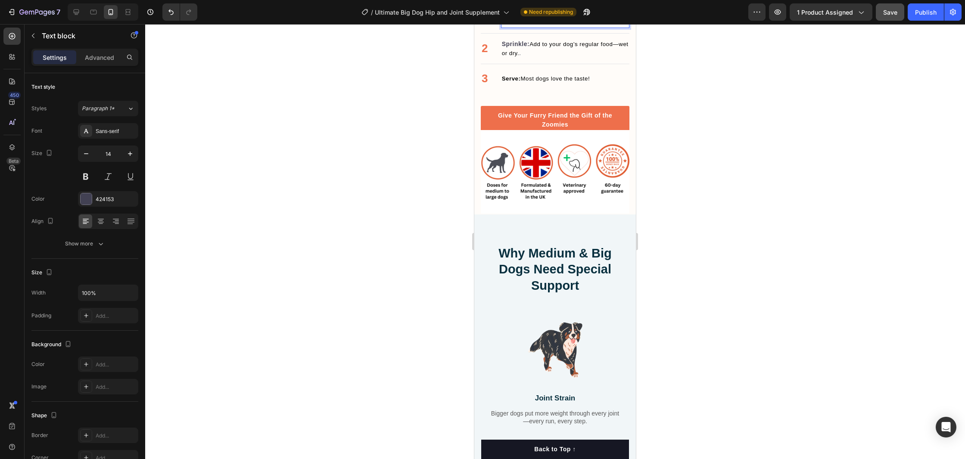
click at [516, 17] on strong "Scoop" at bounding box center [511, 13] width 19 height 6
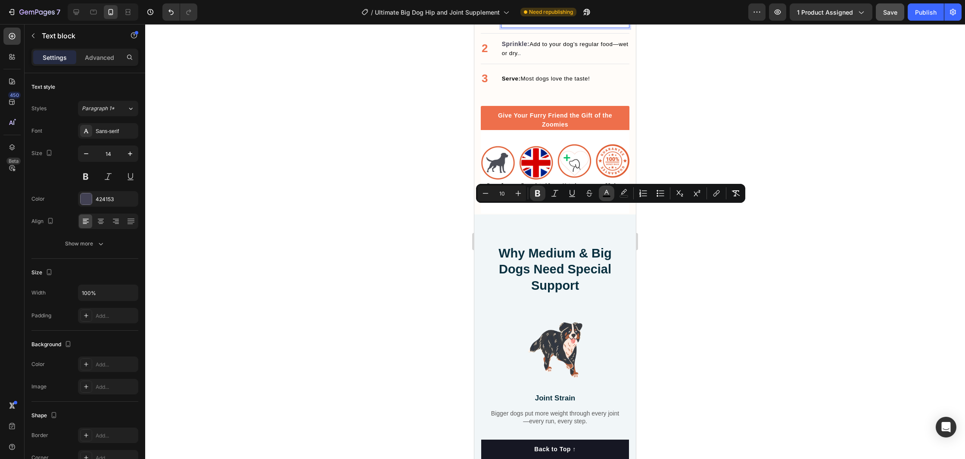
click at [612, 194] on button "color" at bounding box center [607, 194] width 16 height 16
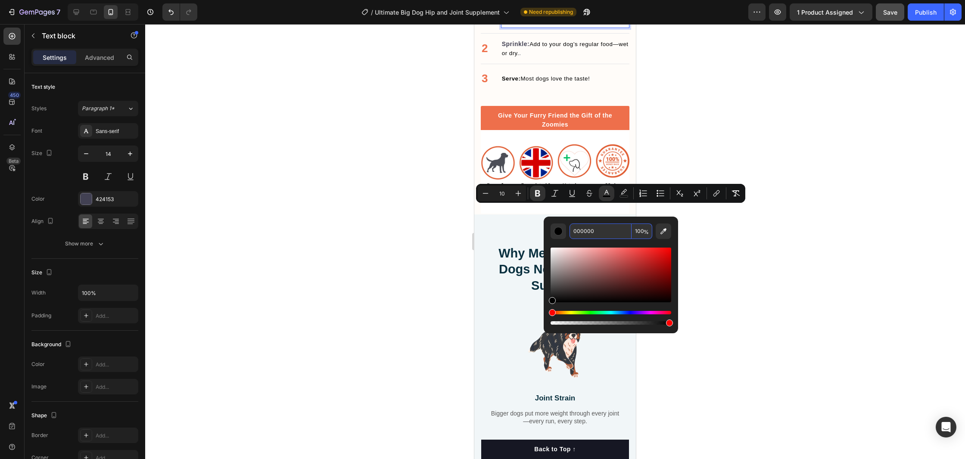
click at [592, 234] on input "000000" at bounding box center [601, 232] width 62 height 16
paste input "EE6F4B"
type input "EE6F4B"
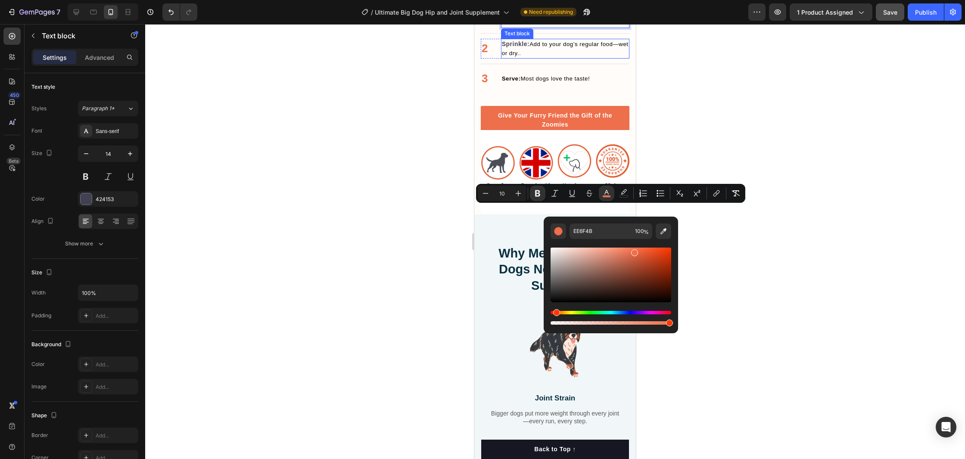
click at [515, 47] on strong "Sprinkle:" at bounding box center [516, 43] width 28 height 7
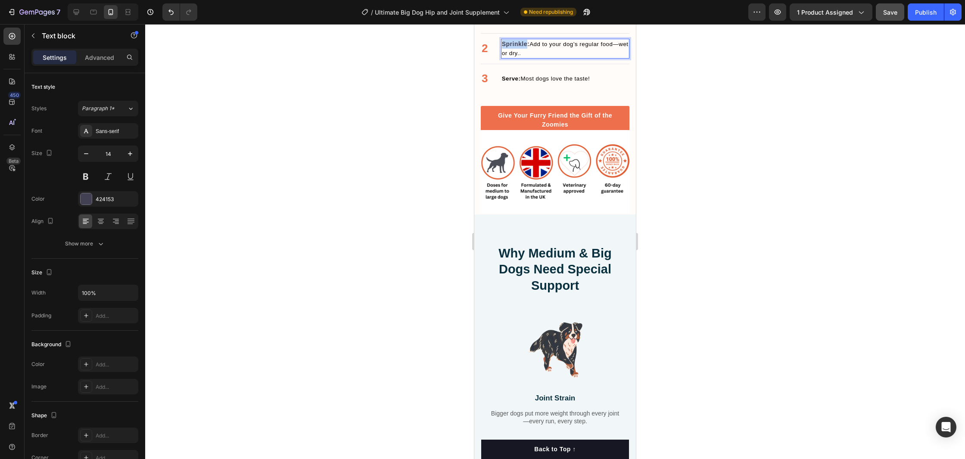
click at [515, 47] on strong "Sprinkle:" at bounding box center [516, 43] width 28 height 7
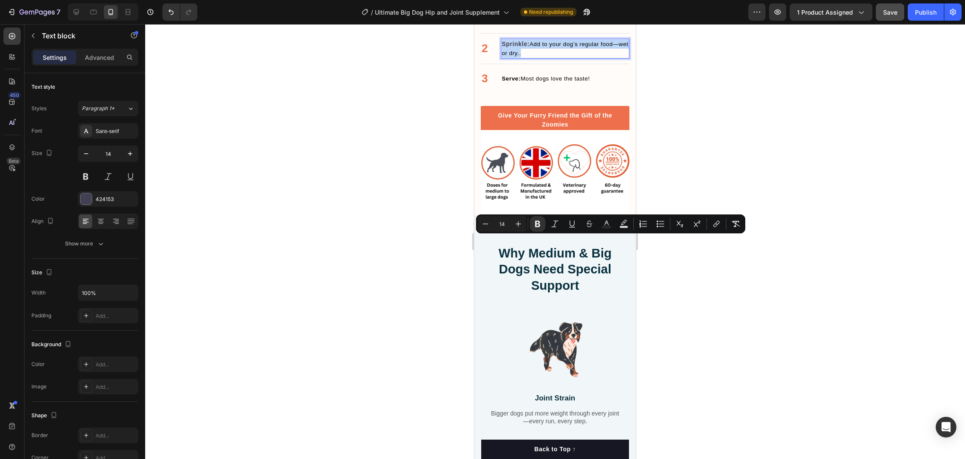
click at [513, 47] on strong "Sprinkle:" at bounding box center [516, 43] width 28 height 7
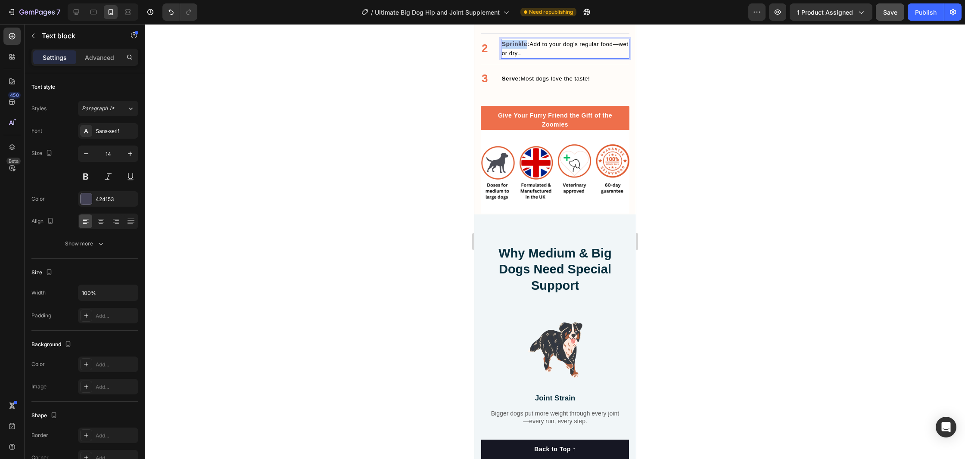
click at [513, 47] on strong "Sprinkle:" at bounding box center [516, 43] width 28 height 7
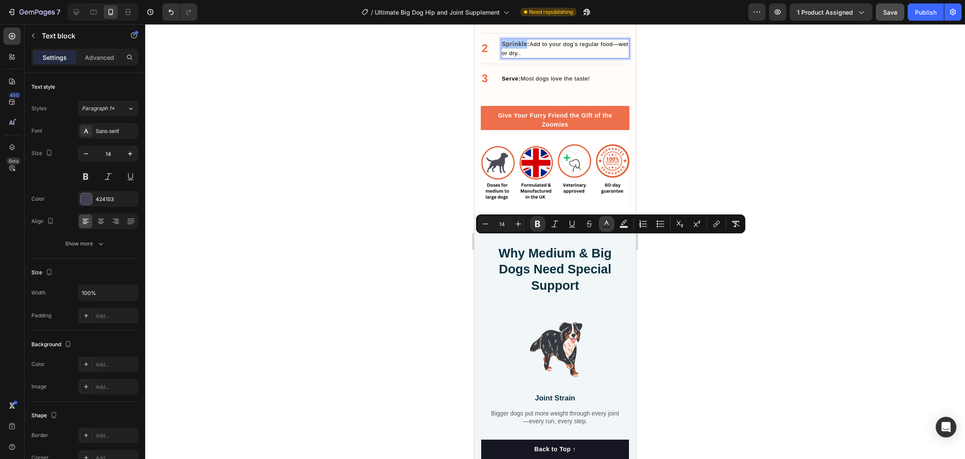
click at [611, 221] on button "Text Color" at bounding box center [607, 224] width 16 height 16
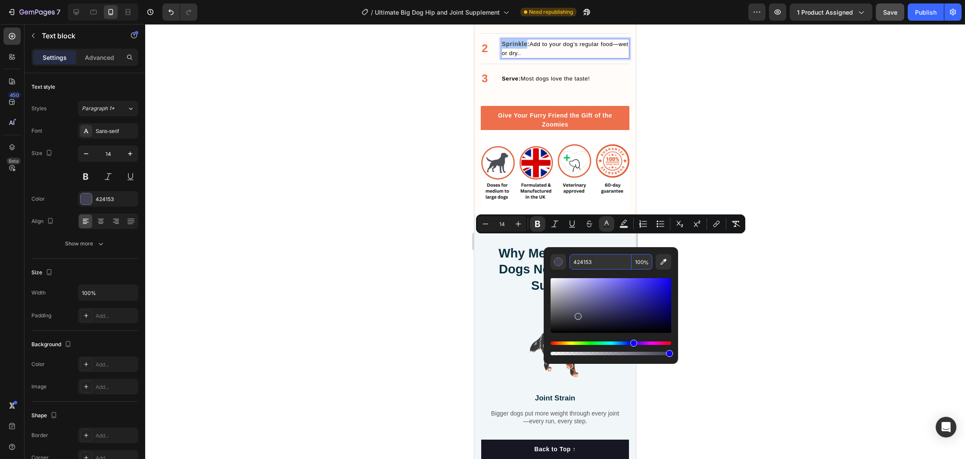
click at [597, 262] on input "424153" at bounding box center [601, 262] width 62 height 16
paste input "EE6F4B"
type input "EE6F4B"
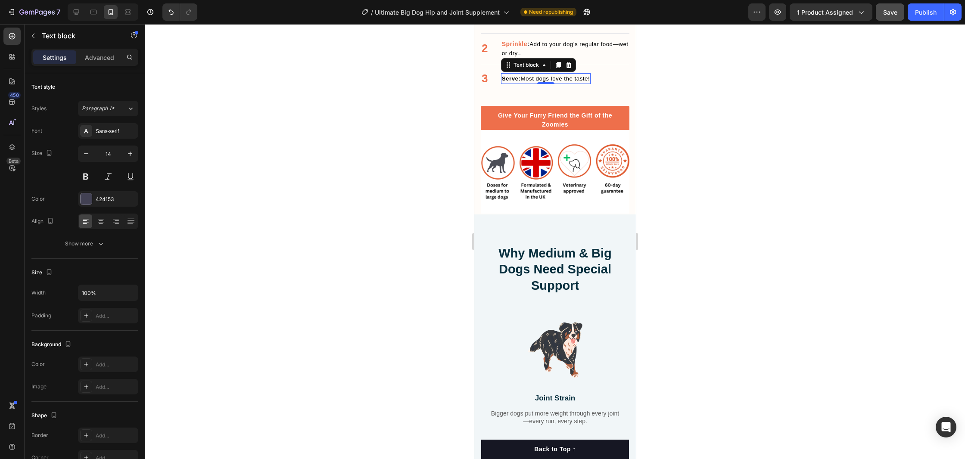
click at [507, 82] on strong "Serve:" at bounding box center [511, 78] width 19 height 6
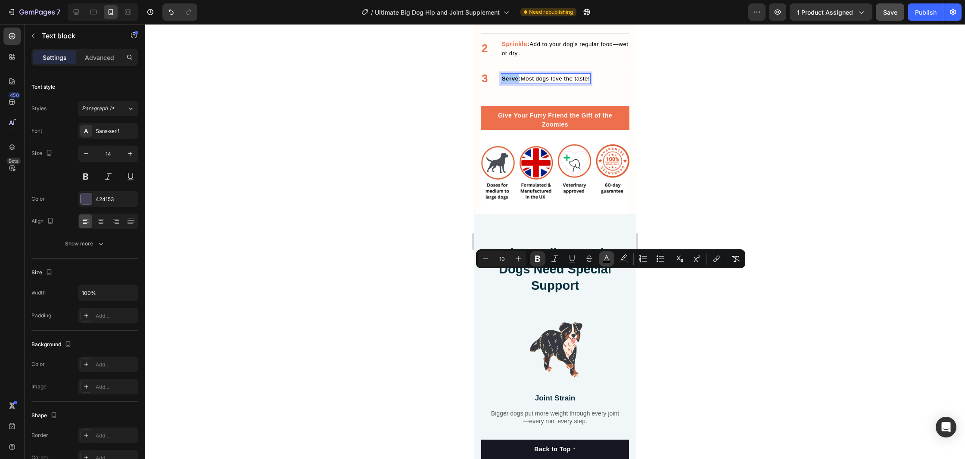
click at [606, 257] on icon "Editor contextual toolbar" at bounding box center [606, 259] width 9 height 9
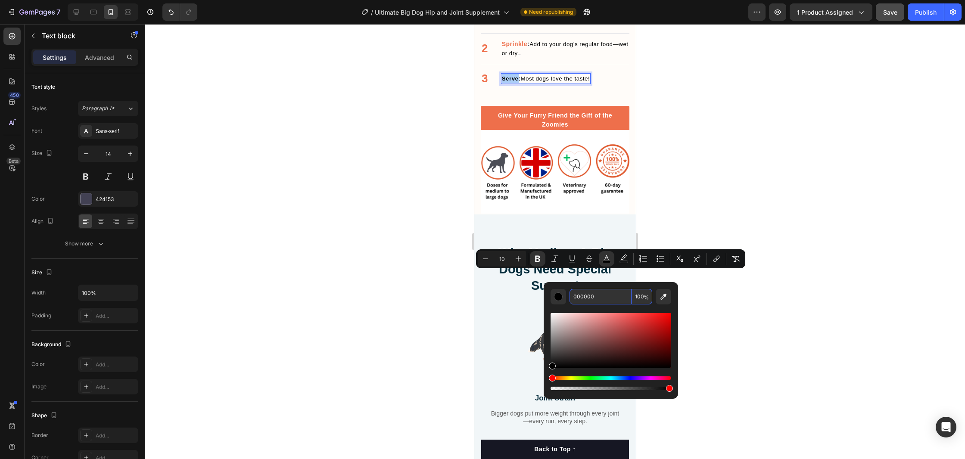
click at [602, 293] on input "000000" at bounding box center [601, 297] width 62 height 16
paste input "EE6F4B"
click at [603, 295] on input "EE6F4B000000" at bounding box center [601, 297] width 62 height 16
paste input "Editor contextual toolbar"
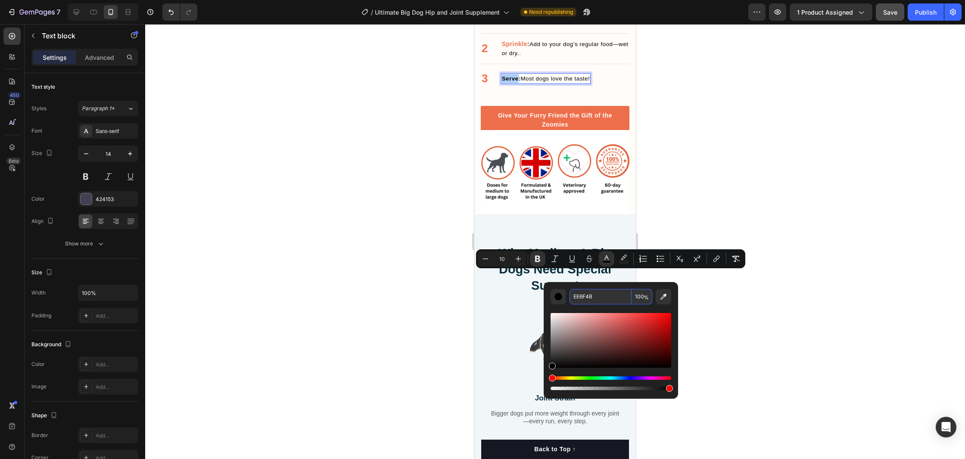
type input "EE6F4B"
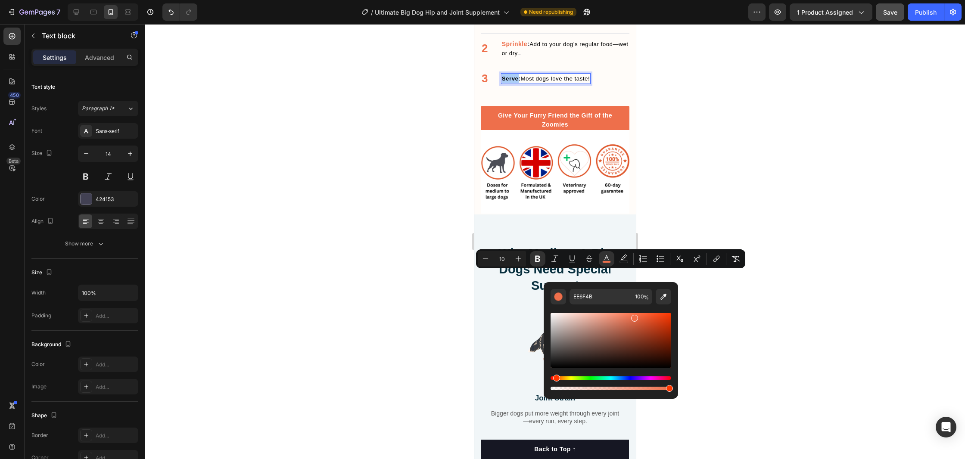
click at [785, 301] on div at bounding box center [555, 241] width 820 height 435
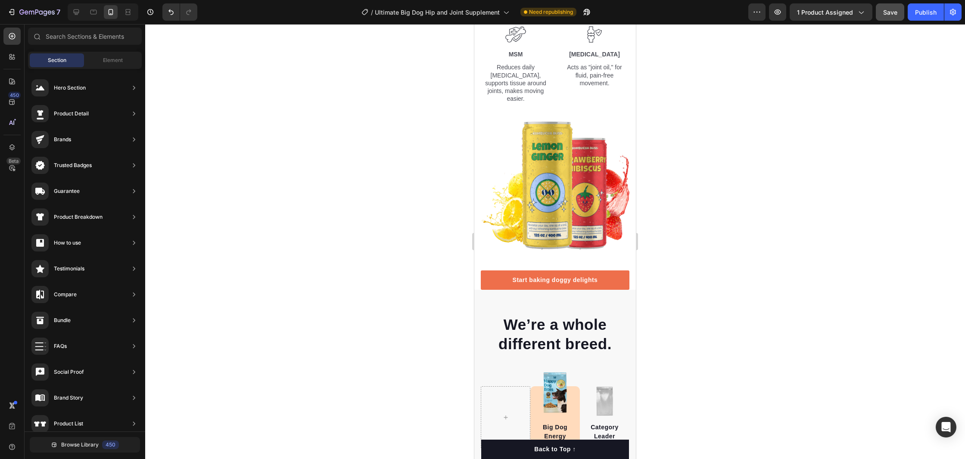
scroll to position [2814, 0]
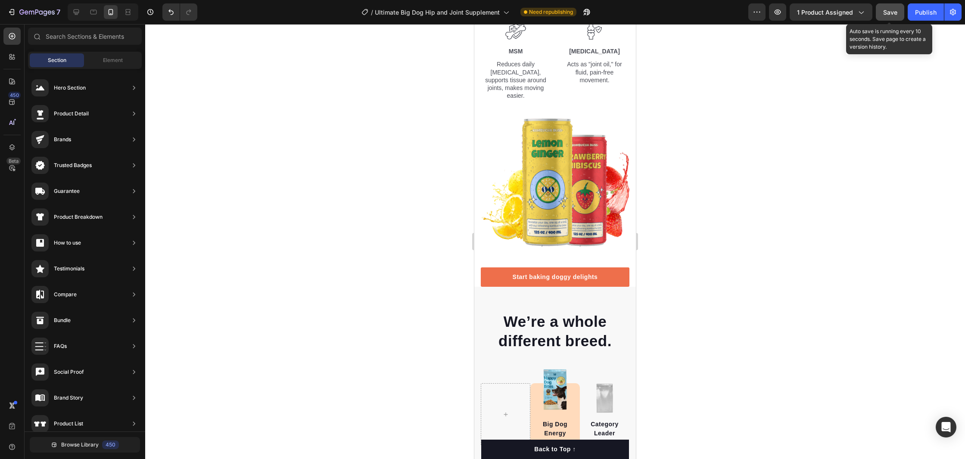
click at [890, 10] on span "Save" at bounding box center [890, 12] width 14 height 7
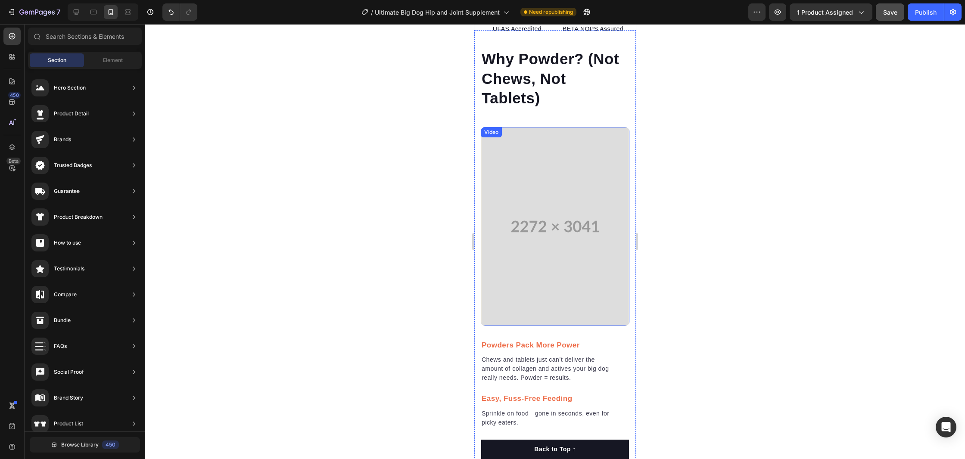
scroll to position [487, 0]
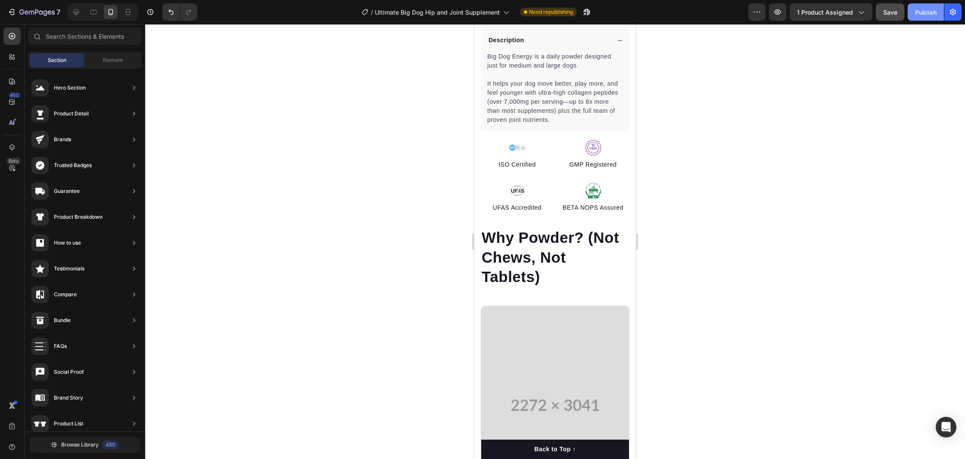
click at [917, 11] on div "Publish" at bounding box center [926, 12] width 22 height 9
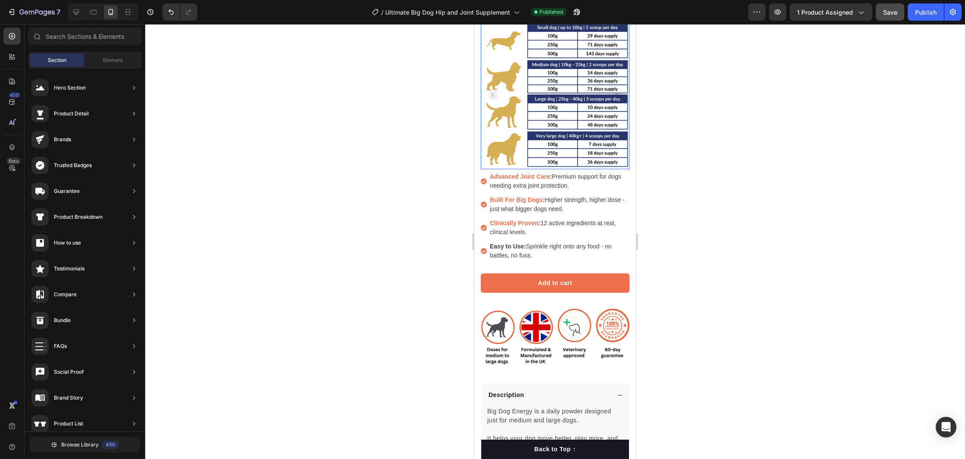
scroll to position [137, 0]
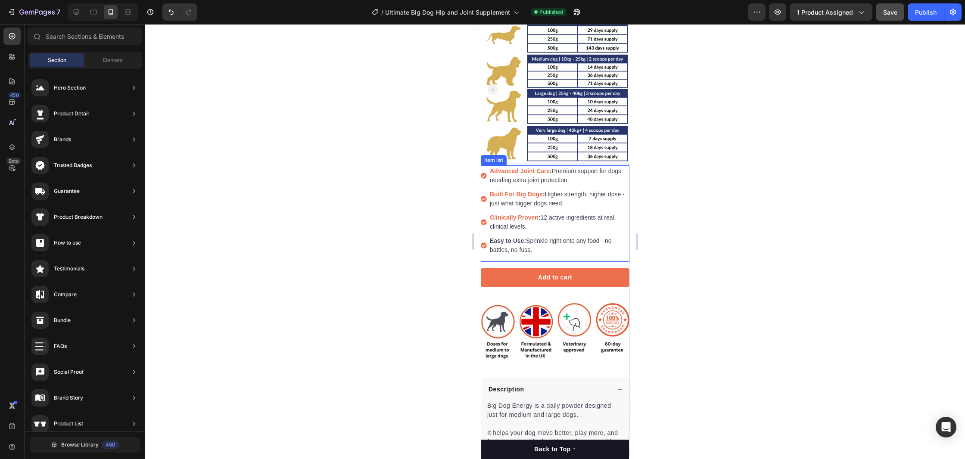
click at [521, 242] on strong "Easy to Use:" at bounding box center [508, 240] width 36 height 7
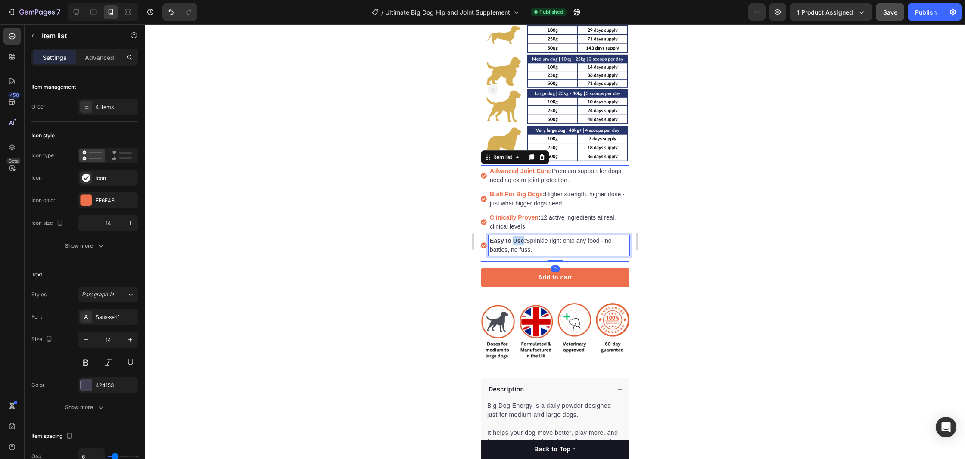
click at [521, 242] on strong "Easy to Use:" at bounding box center [508, 240] width 36 height 7
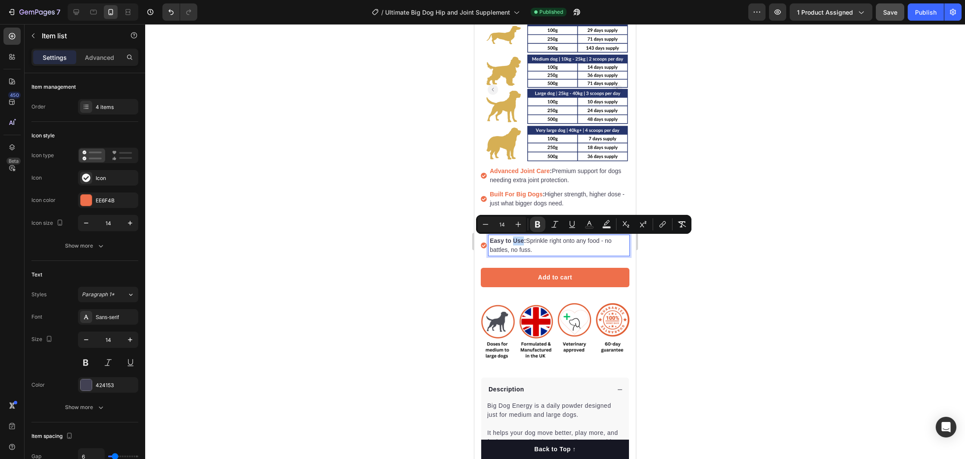
click at [518, 241] on strong "Easy to Use:" at bounding box center [508, 240] width 36 height 7
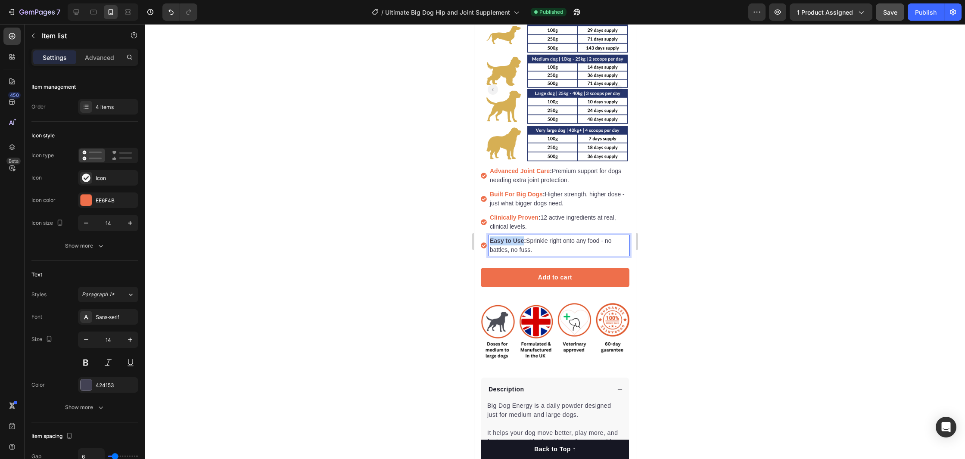
drag, startPoint x: 518, startPoint y: 241, endPoint x: 492, endPoint y: 241, distance: 25.4
click at [492, 241] on strong "Easy to Use:" at bounding box center [508, 240] width 36 height 7
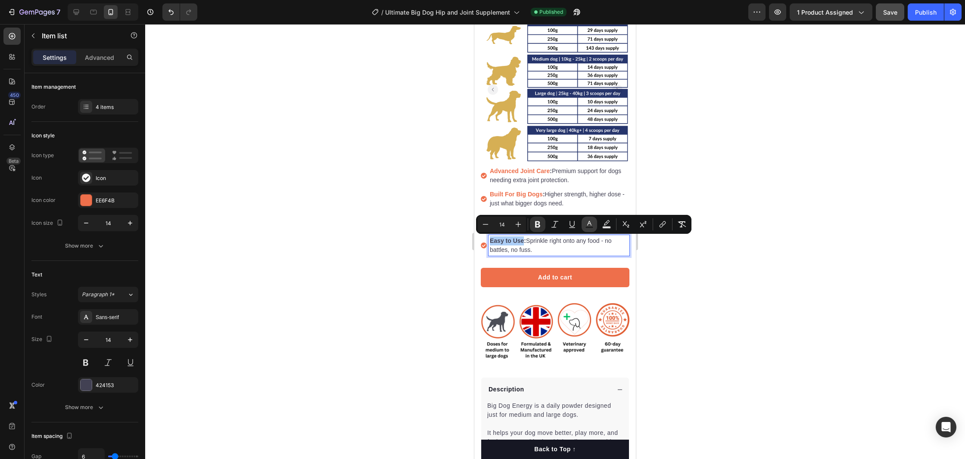
click at [594, 226] on button "Text Color" at bounding box center [590, 225] width 16 height 16
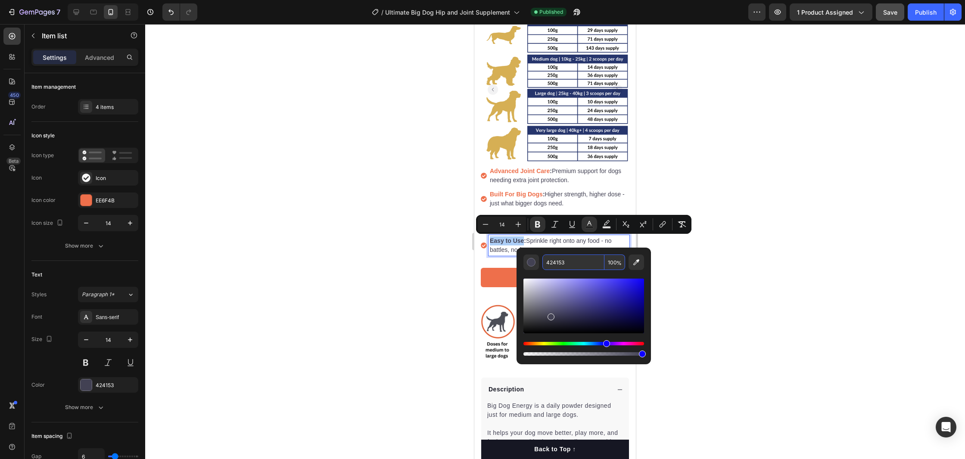
click at [564, 264] on input "424153" at bounding box center [573, 263] width 62 height 16
paste input "EE6F4B"
type input "EE6F4B"
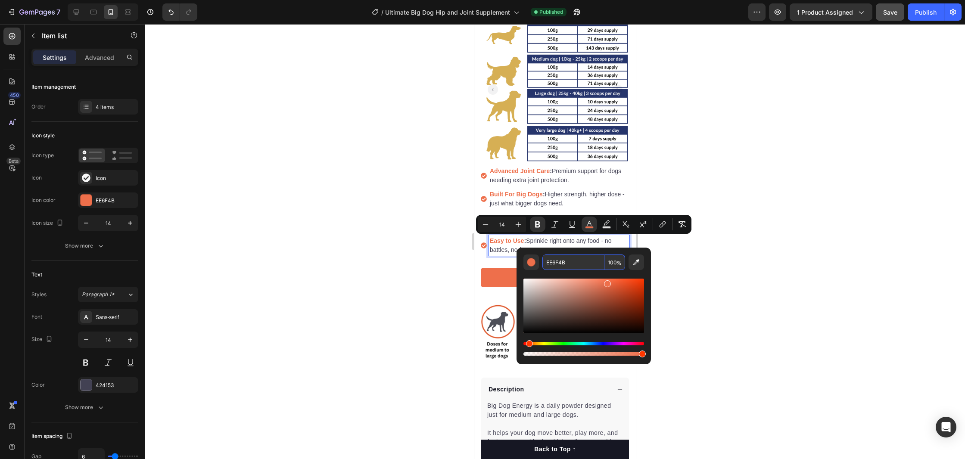
click at [588, 261] on input "EE6F4B" at bounding box center [573, 263] width 62 height 16
type input "16"
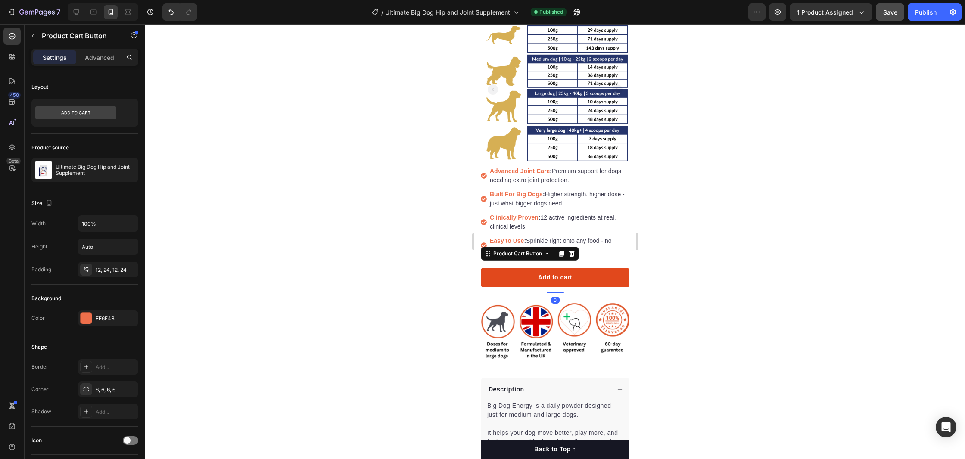
click at [489, 279] on button "Add to cart" at bounding box center [555, 277] width 149 height 19
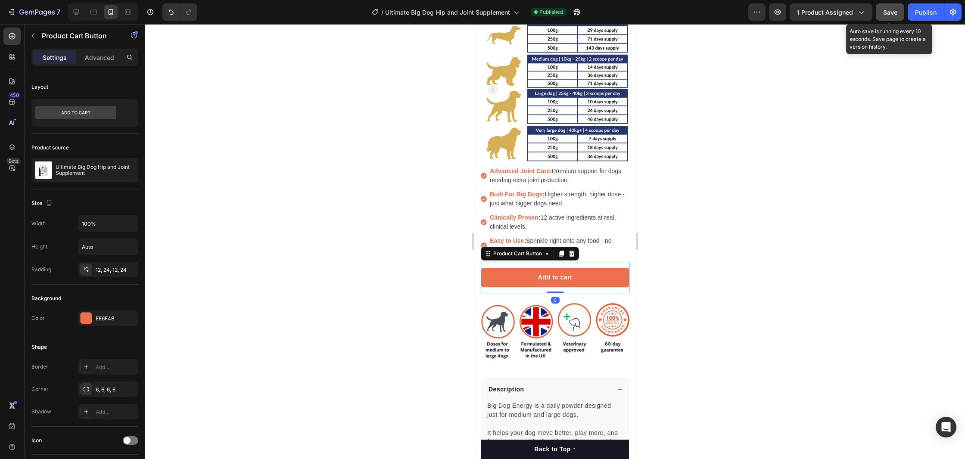
click at [887, 16] on button "Save" at bounding box center [890, 11] width 28 height 17
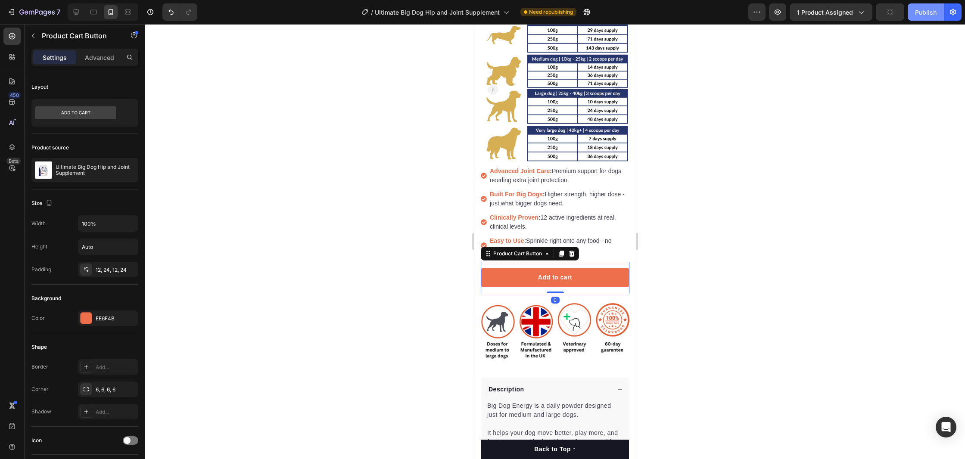
click at [926, 16] on div "Publish" at bounding box center [926, 12] width 22 height 9
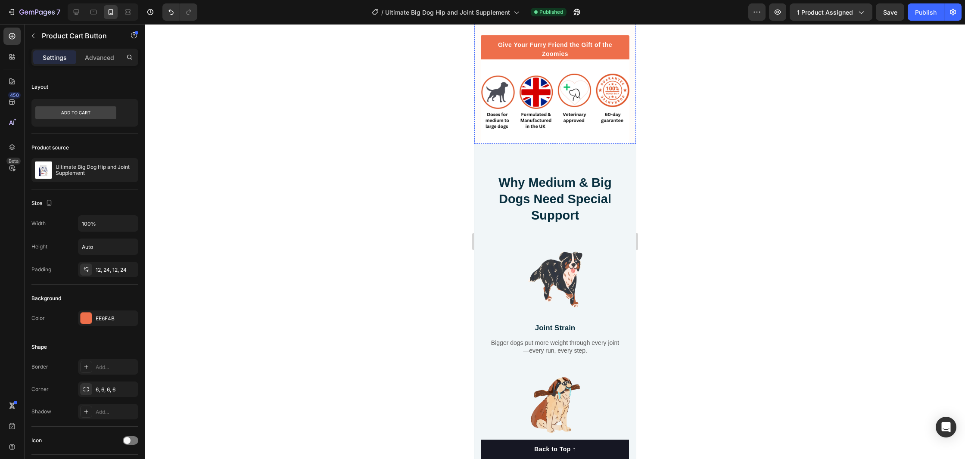
scroll to position [1868, 0]
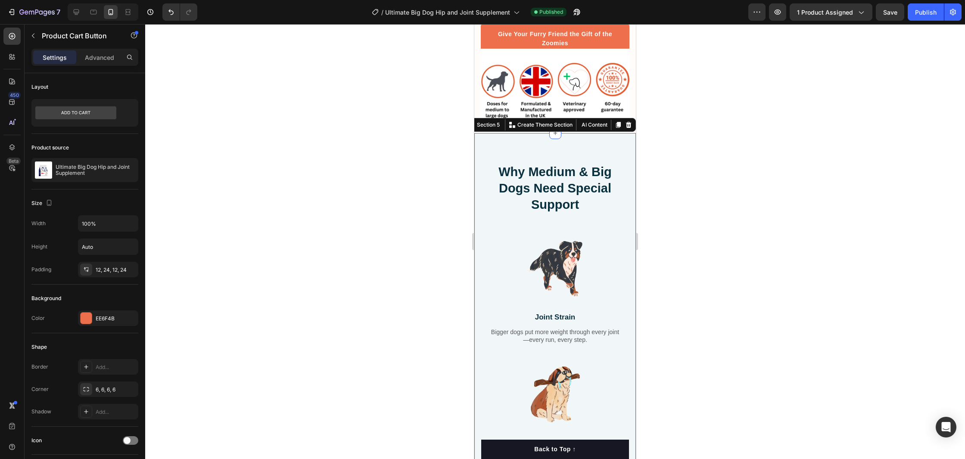
click at [558, 156] on div "Why Medium & Big Dogs Need Special Support Heading Row Image Joint Strain Text …" at bounding box center [555, 427] width 162 height 588
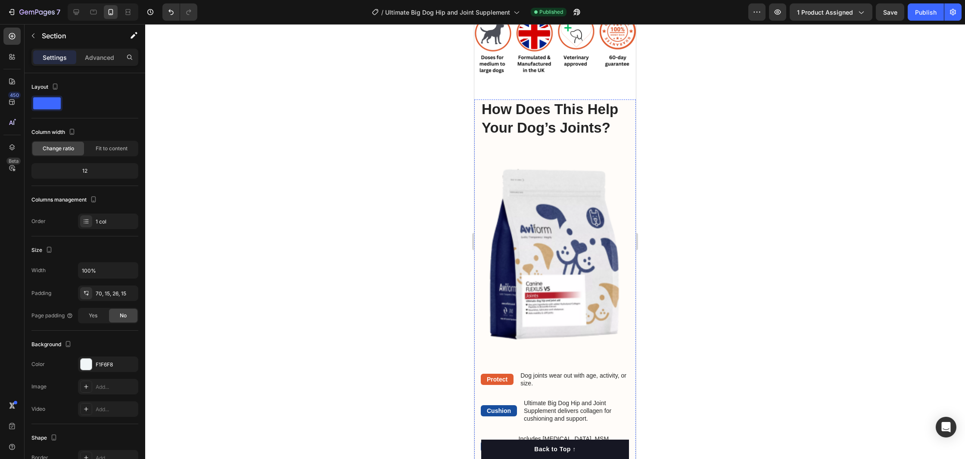
scroll to position [1257, 0]
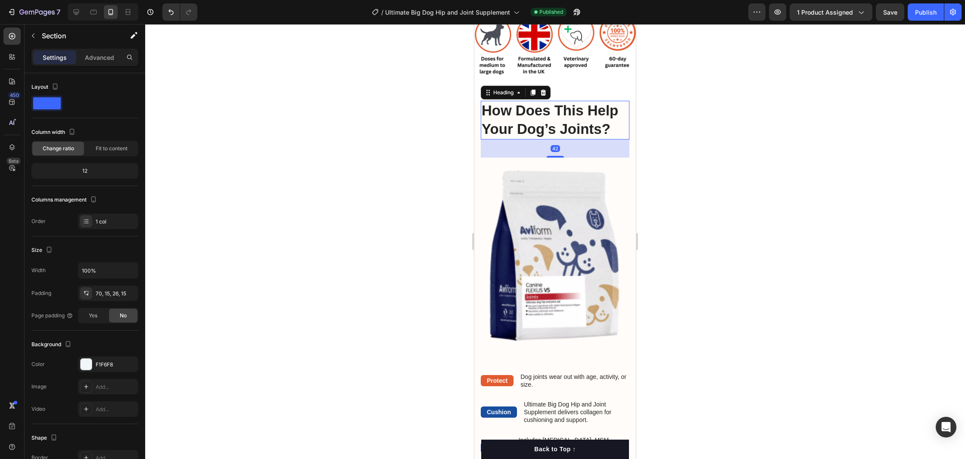
click at [514, 102] on h2 "How Does This Help Your Dog’s Joints?" at bounding box center [555, 120] width 149 height 39
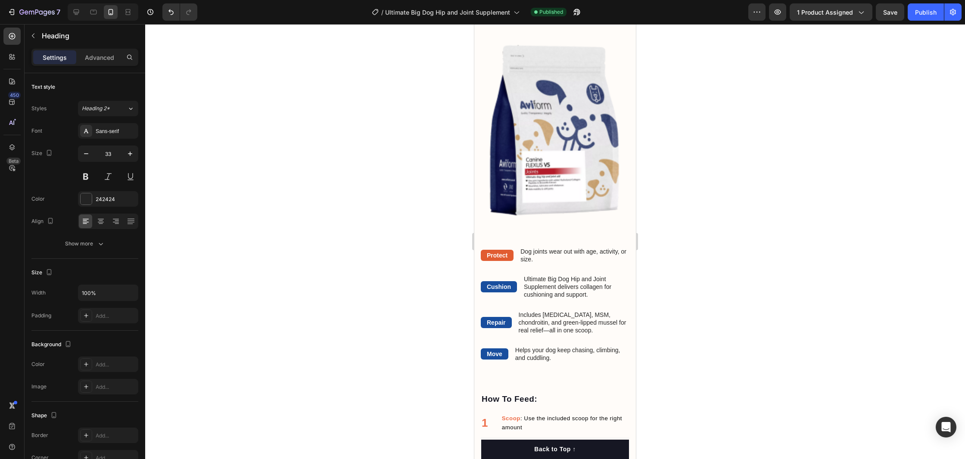
scroll to position [1385, 0]
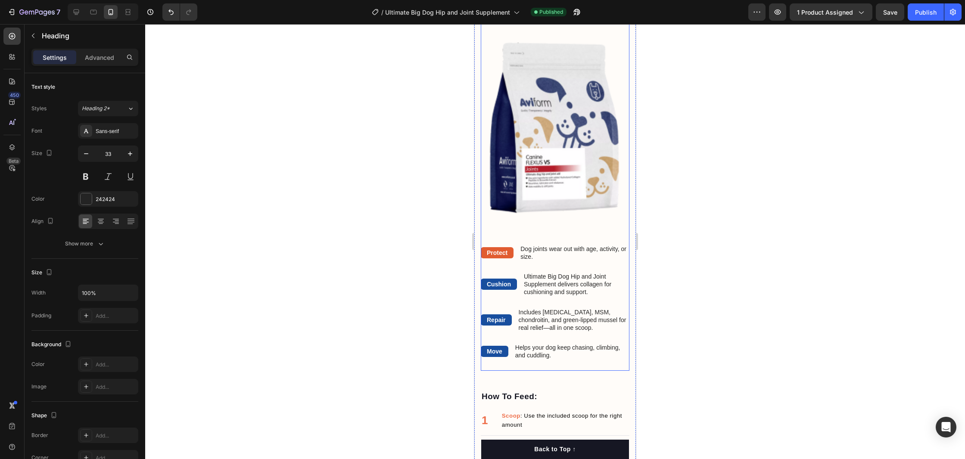
click at [626, 268] on div "How Does This Help Your Dog’s Joints? Heading Protect Text Block Dog joints wea…" at bounding box center [555, 307] width 149 height 127
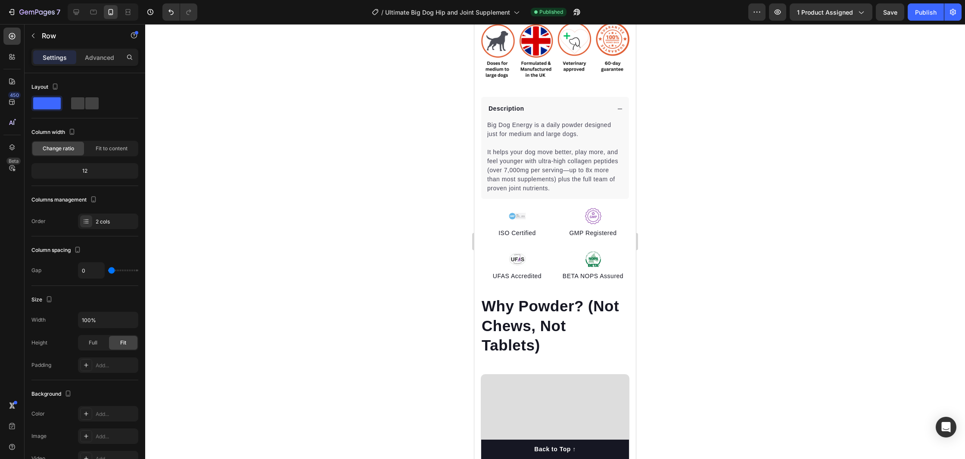
scroll to position [433, 0]
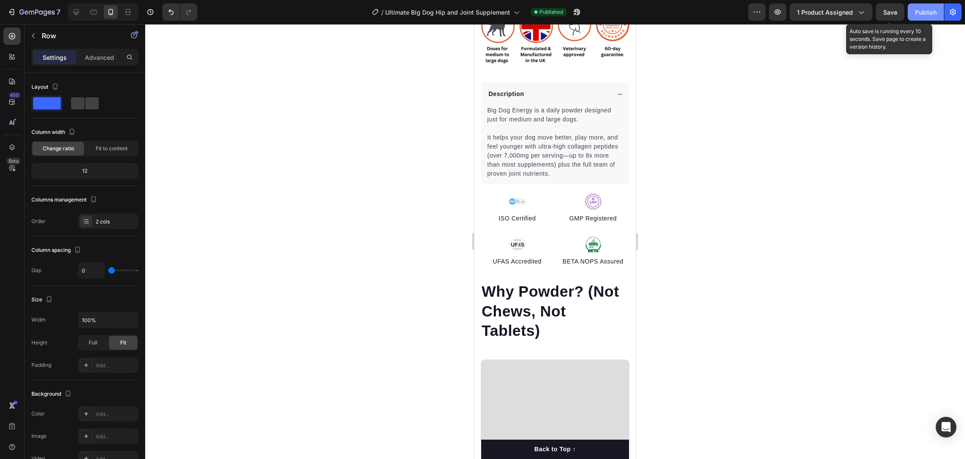
drag, startPoint x: 890, startPoint y: 16, endPoint x: 912, endPoint y: 15, distance: 22.0
click at [889, 16] on div "Save" at bounding box center [890, 12] width 14 height 9
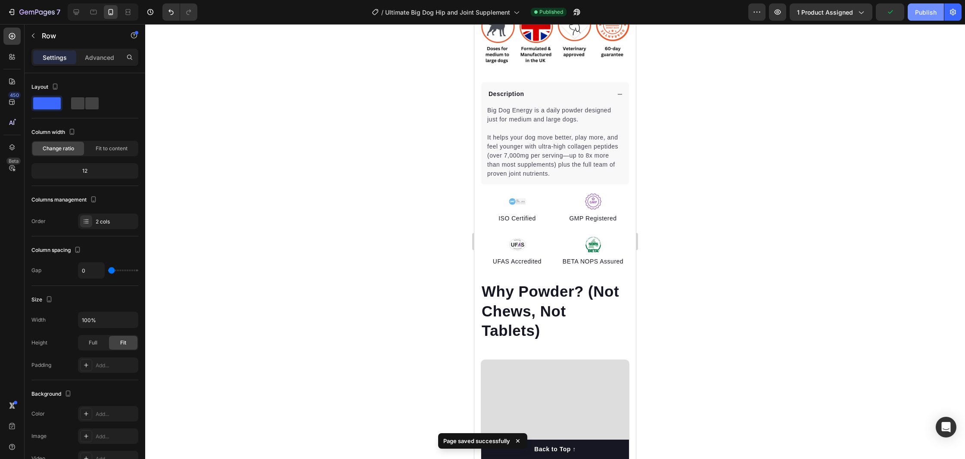
click at [924, 16] on div "Publish" at bounding box center [926, 12] width 22 height 9
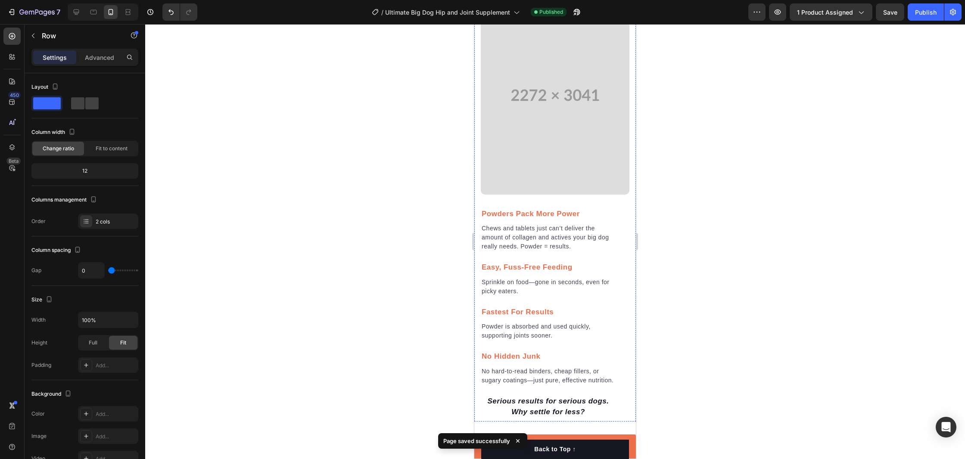
scroll to position [799, 0]
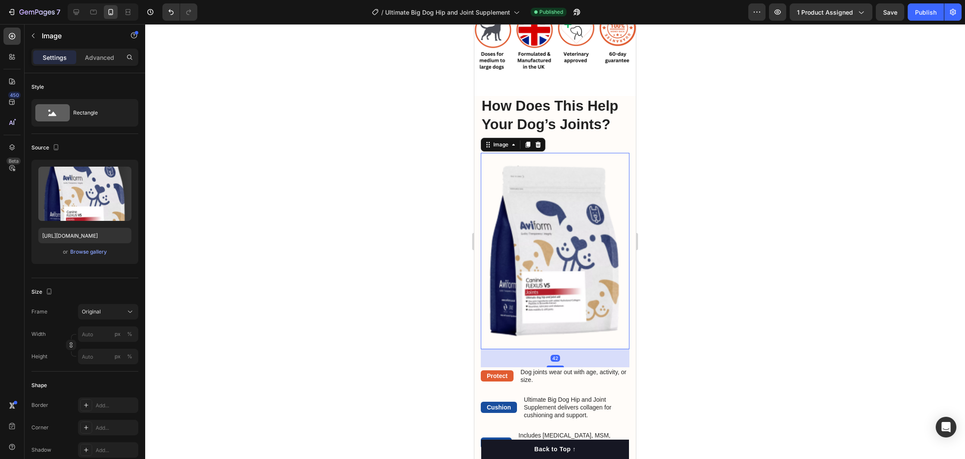
click at [548, 224] on img at bounding box center [555, 251] width 149 height 196
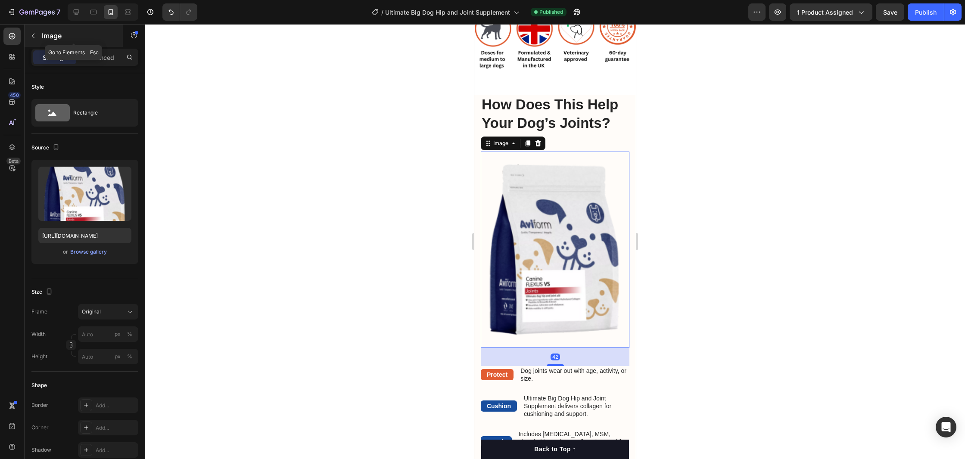
click at [30, 37] on icon "button" at bounding box center [33, 35] width 7 height 7
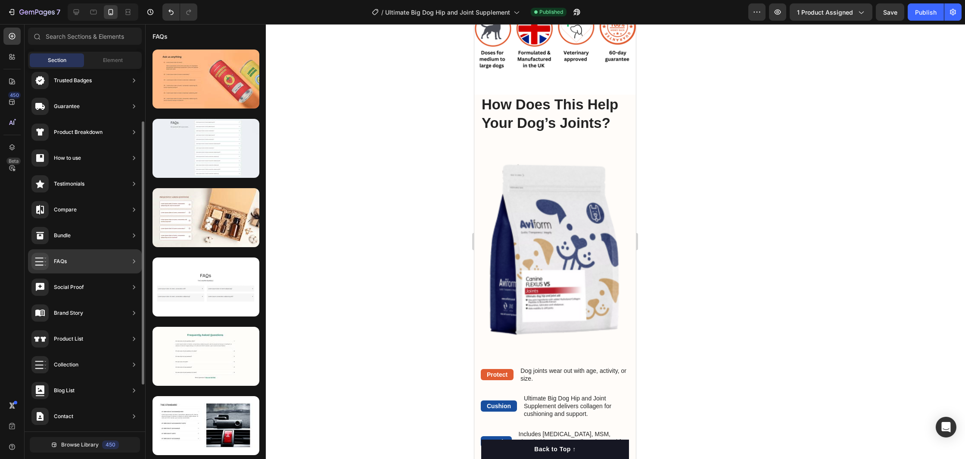
scroll to position [56, 0]
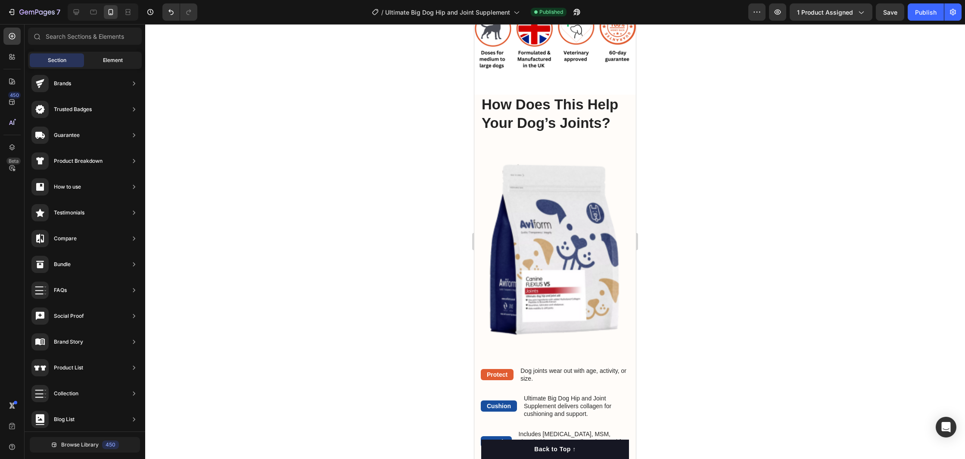
click at [104, 67] on div "Element" at bounding box center [113, 60] width 54 height 14
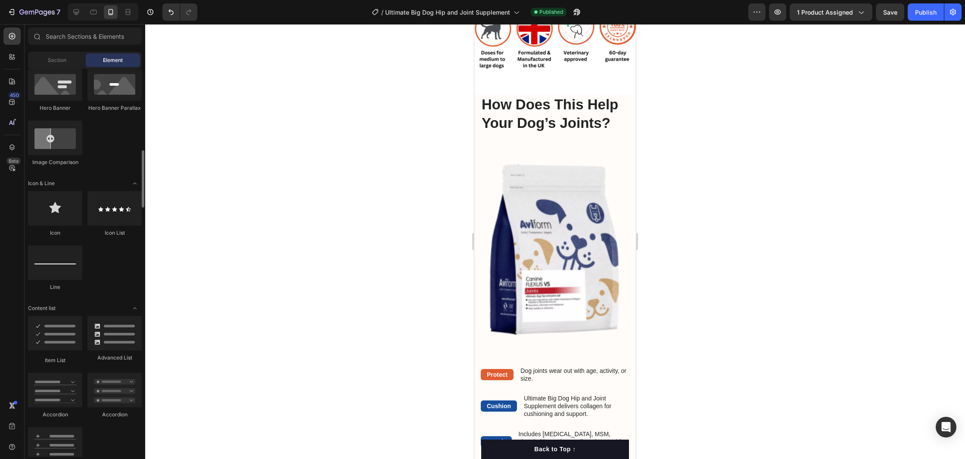
scroll to position [468, 0]
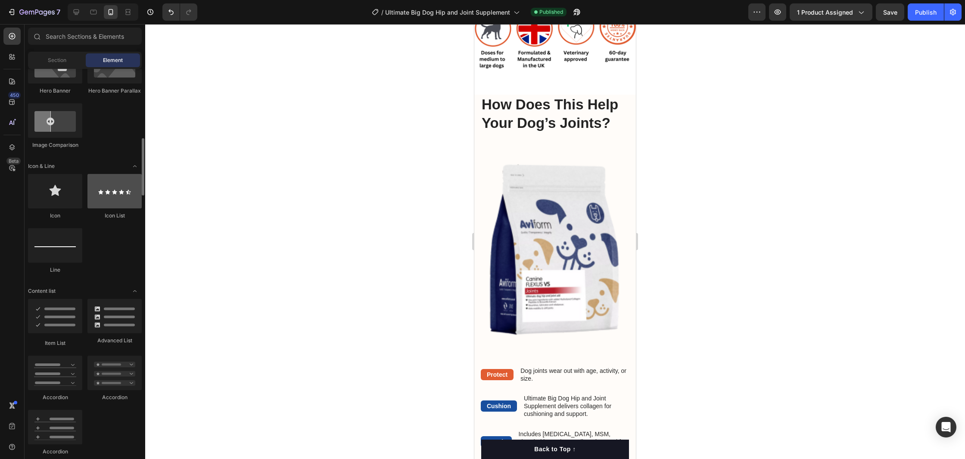
click at [107, 189] on div at bounding box center [114, 191] width 54 height 34
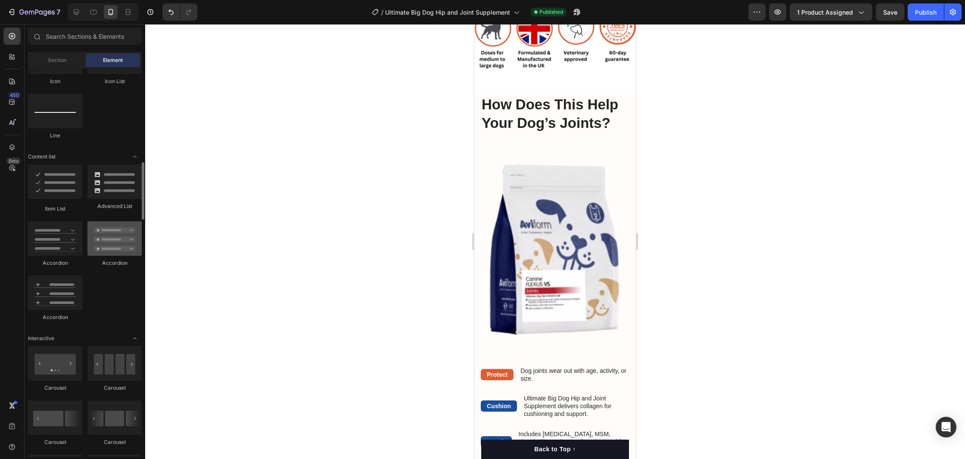
scroll to position [606, 0]
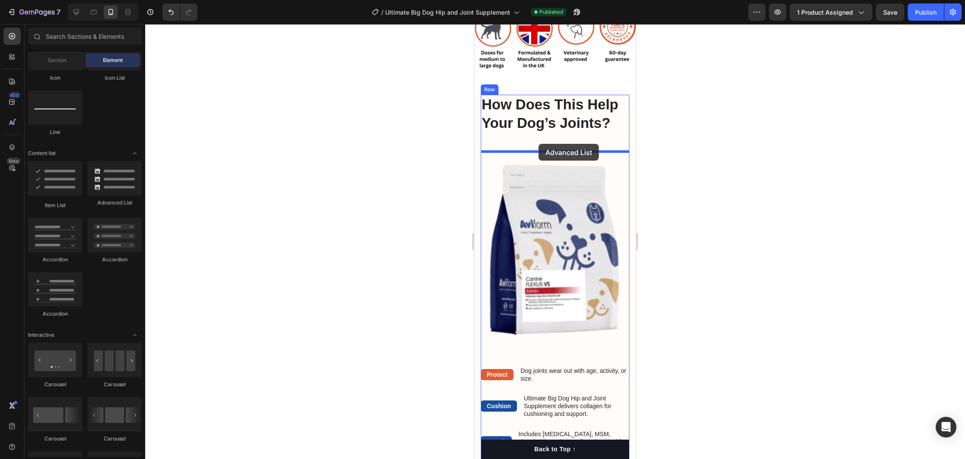
drag, startPoint x: 581, startPoint y: 210, endPoint x: 538, endPoint y: 144, distance: 78.9
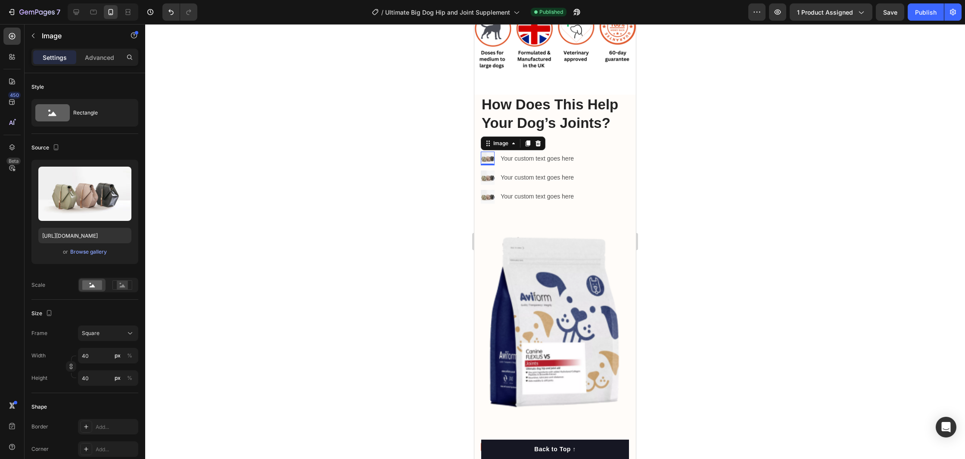
click at [488, 158] on img at bounding box center [488, 159] width 14 height 14
click at [517, 96] on h2 "How Does This Help Your Dog’s Joints?" at bounding box center [555, 114] width 149 height 39
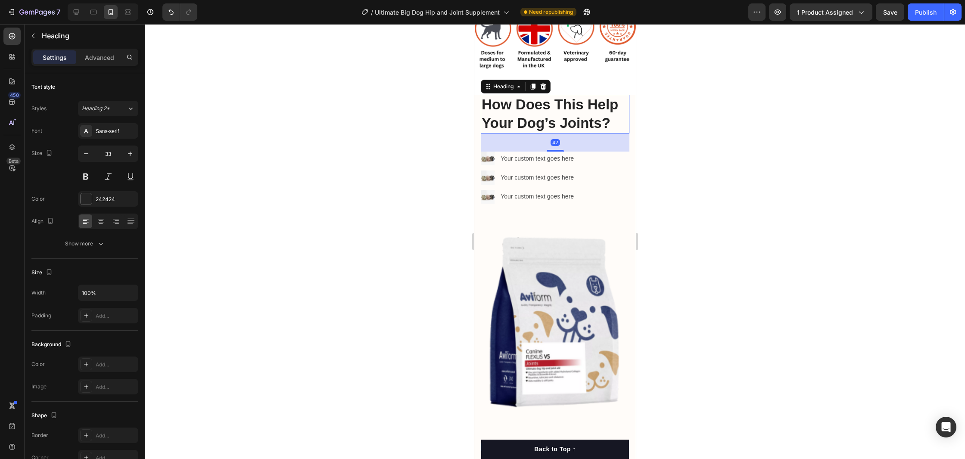
click at [515, 100] on h2 "How Does This Help Your Dog’s Joints?" at bounding box center [555, 114] width 149 height 39
click at [515, 100] on p "How Does This Help Your Dog’s Joints?" at bounding box center [555, 114] width 147 height 37
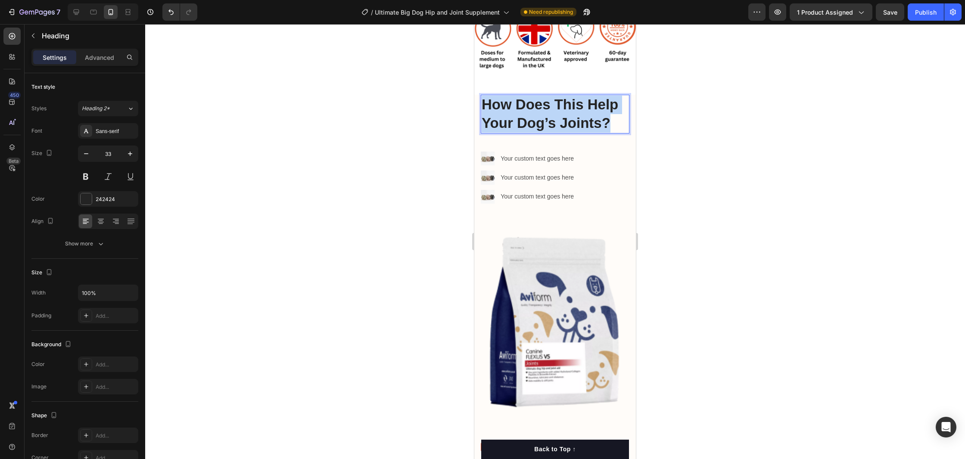
click at [515, 100] on p "How Does This Help Your Dog’s Joints?" at bounding box center [555, 114] width 147 height 37
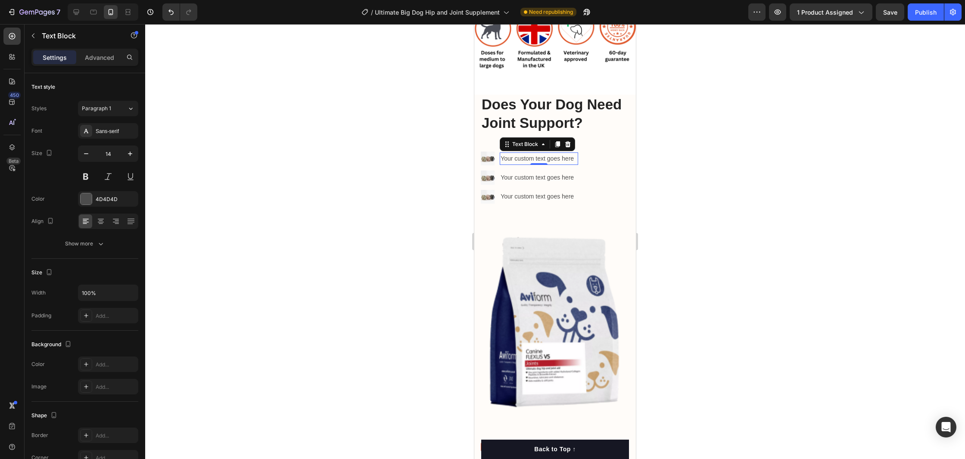
click at [514, 159] on div "Your custom text goes here" at bounding box center [539, 159] width 78 height 12
click at [514, 159] on p "Your custom text goes here" at bounding box center [539, 158] width 77 height 11
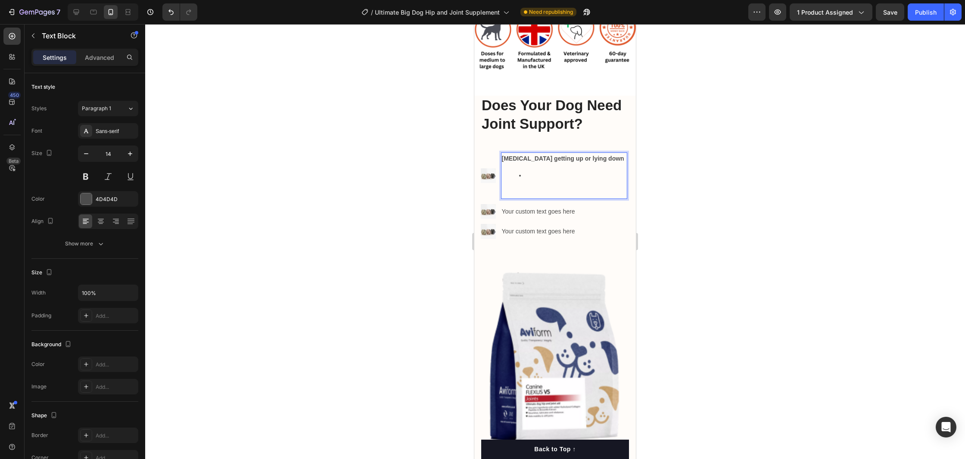
scroll to position [1263, 0]
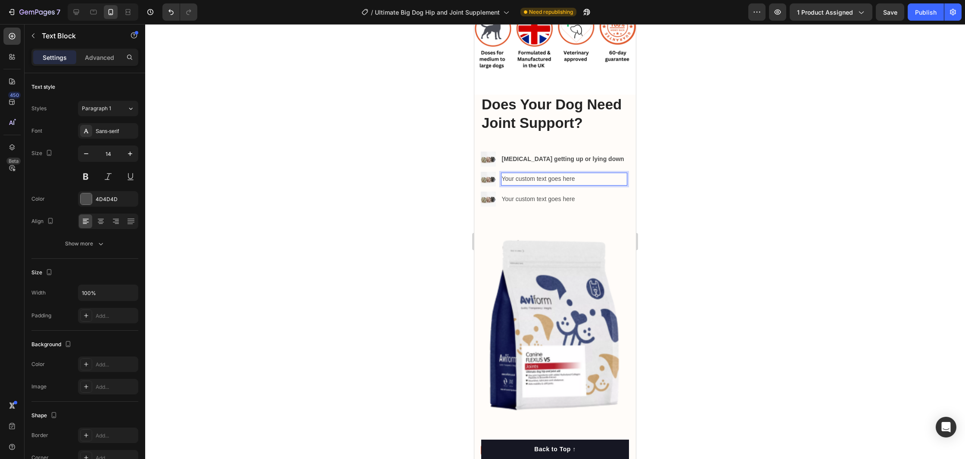
click at [531, 179] on div "Your custom text goes here" at bounding box center [564, 179] width 127 height 12
click at [531, 179] on p "Your custom text goes here" at bounding box center [564, 179] width 125 height 11
click at [552, 197] on div "Your custom text goes here" at bounding box center [564, 199] width 127 height 12
click at [552, 197] on p "Your custom text goes here" at bounding box center [564, 199] width 125 height 11
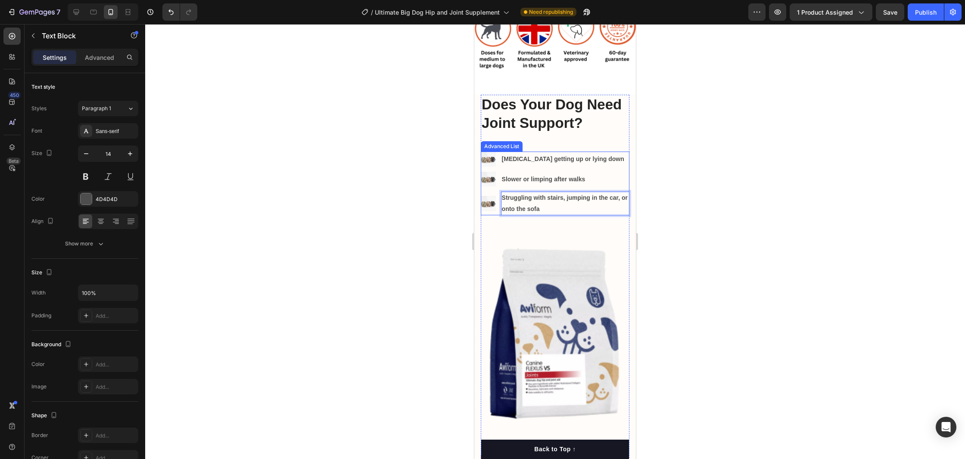
click at [618, 171] on ul "Image [MEDICAL_DATA] getting up or lying down Text Block Image Slower or limpin…" at bounding box center [555, 184] width 149 height 64
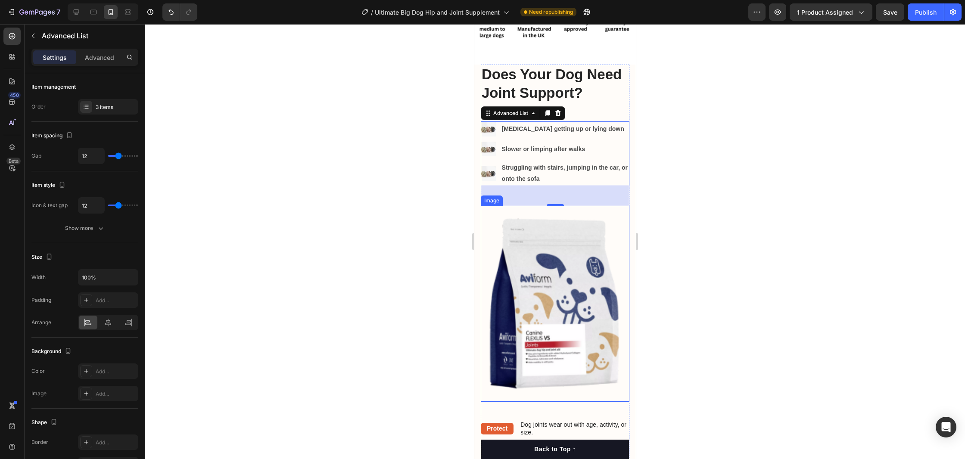
scroll to position [1256, 0]
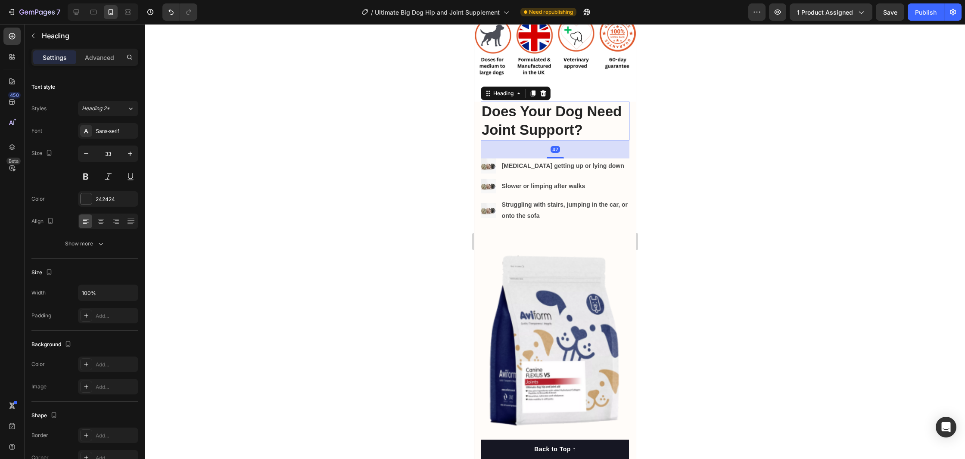
click at [552, 120] on p "Does Your Dog Need Joint Support?" at bounding box center [555, 121] width 147 height 37
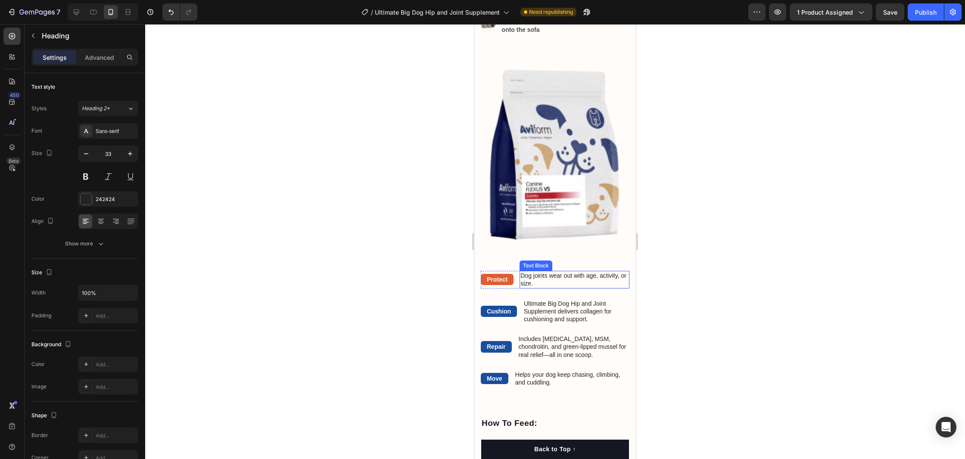
scroll to position [1441, 0]
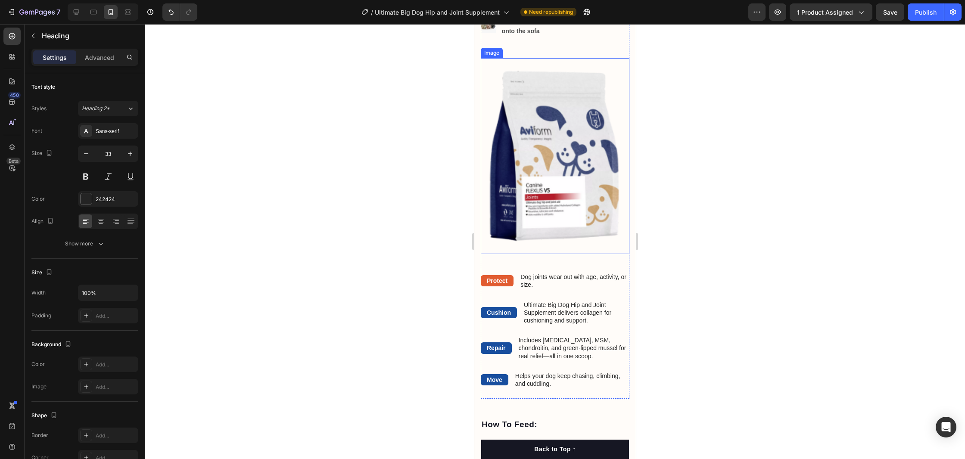
click at [560, 246] on img at bounding box center [555, 156] width 149 height 196
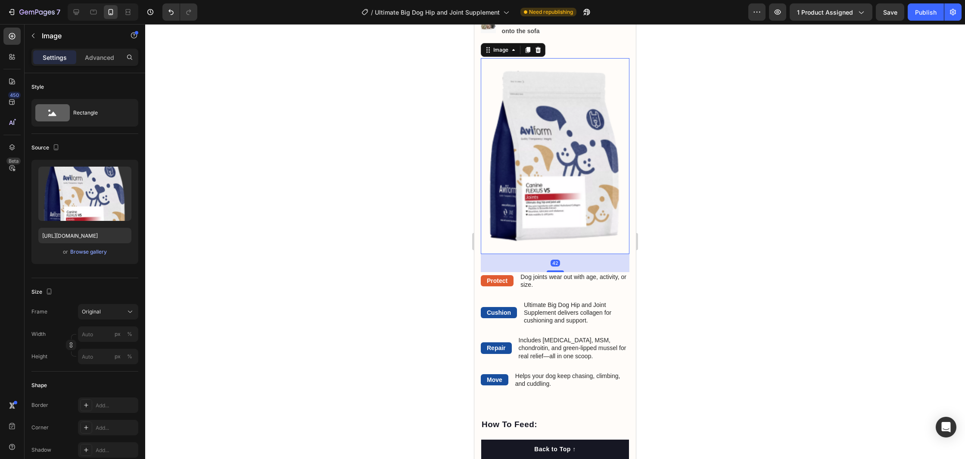
click at [560, 178] on img at bounding box center [555, 156] width 149 height 196
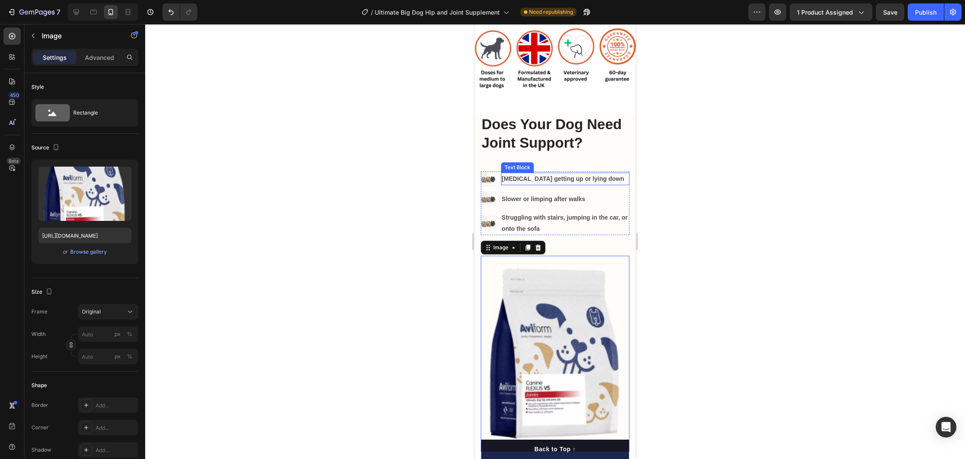
scroll to position [1243, 0]
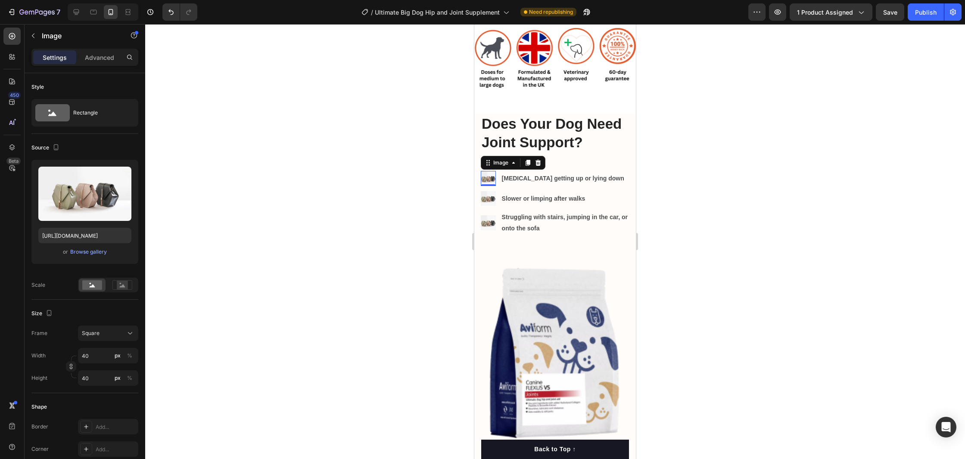
click at [489, 181] on img at bounding box center [488, 178] width 15 height 15
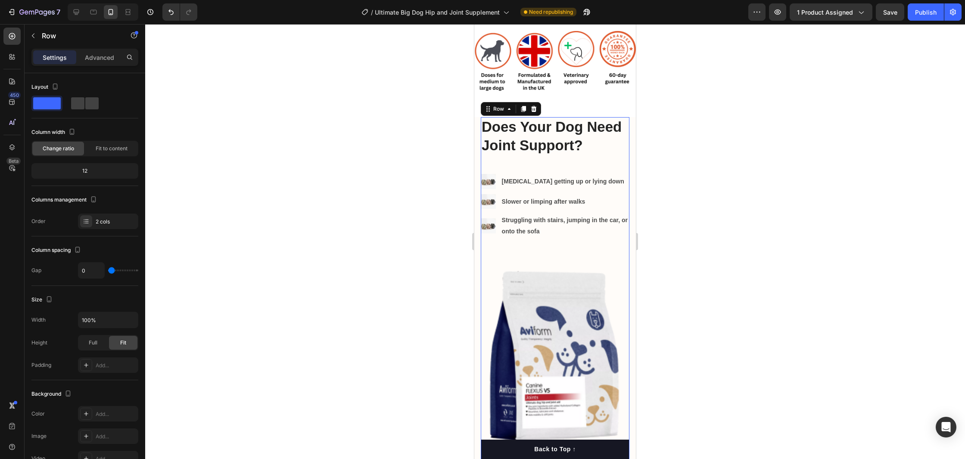
click at [599, 169] on div "Does Your Dog Need Joint Support? Heading Image [MEDICAL_DATA] getting up or ly…" at bounding box center [555, 294] width 149 height 355
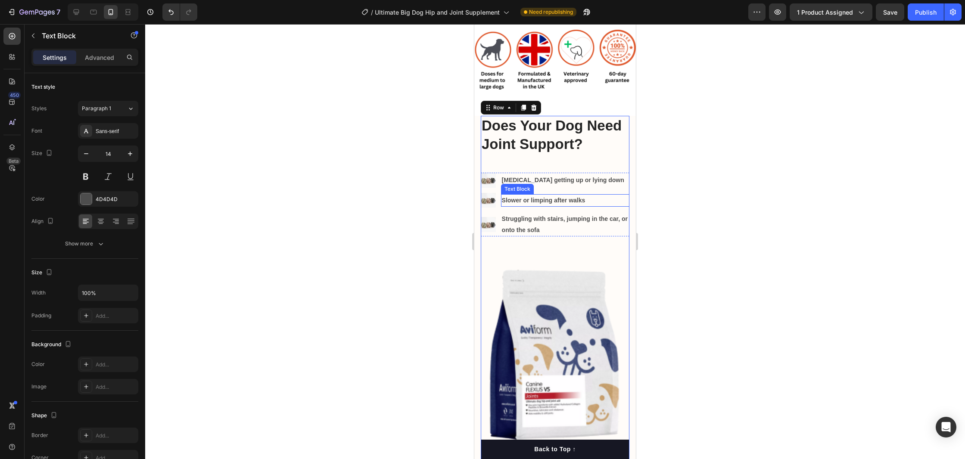
click at [614, 196] on div "Slower or limping after walks" at bounding box center [565, 200] width 128 height 12
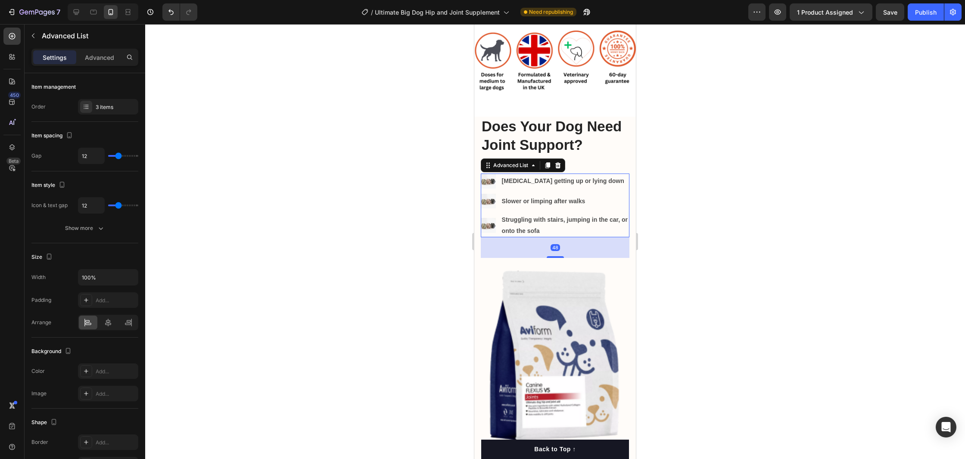
click at [612, 194] on li "Image Slower or limping after walks Text Block" at bounding box center [555, 201] width 149 height 15
click at [84, 108] on icon at bounding box center [86, 106] width 7 height 7
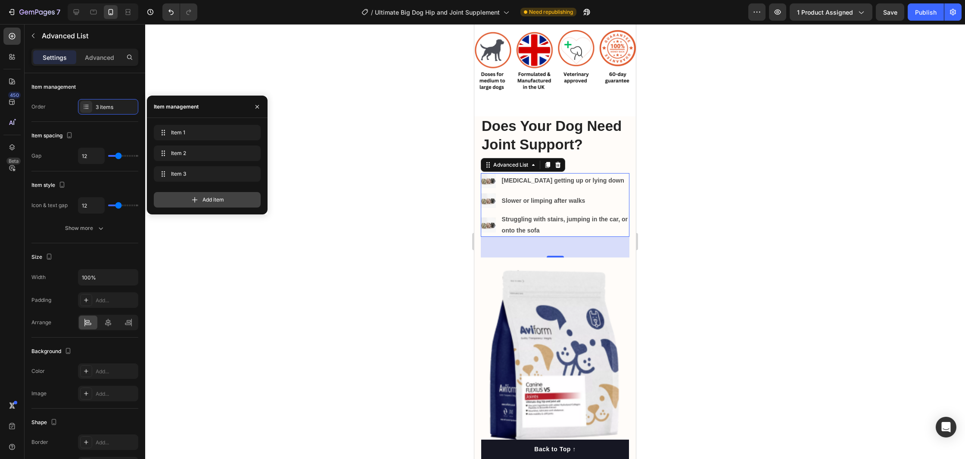
click at [210, 201] on span "Add item" at bounding box center [213, 200] width 22 height 8
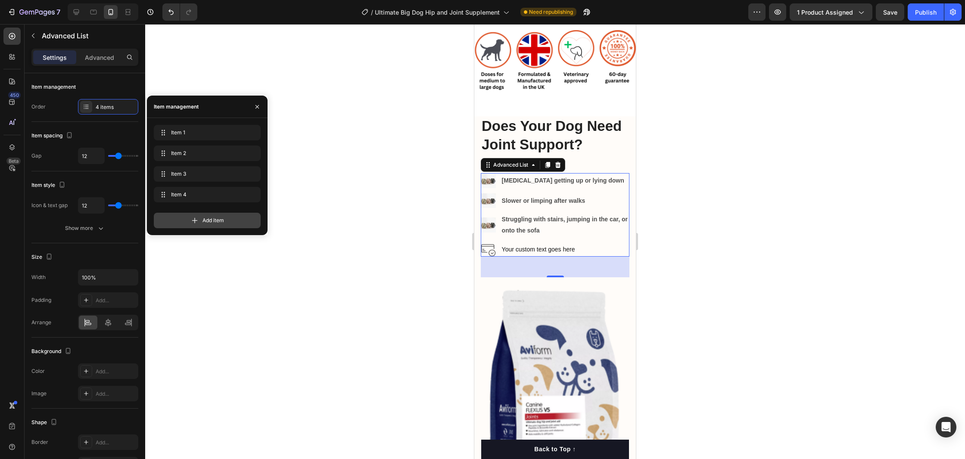
click at [216, 218] on span "Add item" at bounding box center [213, 221] width 22 height 8
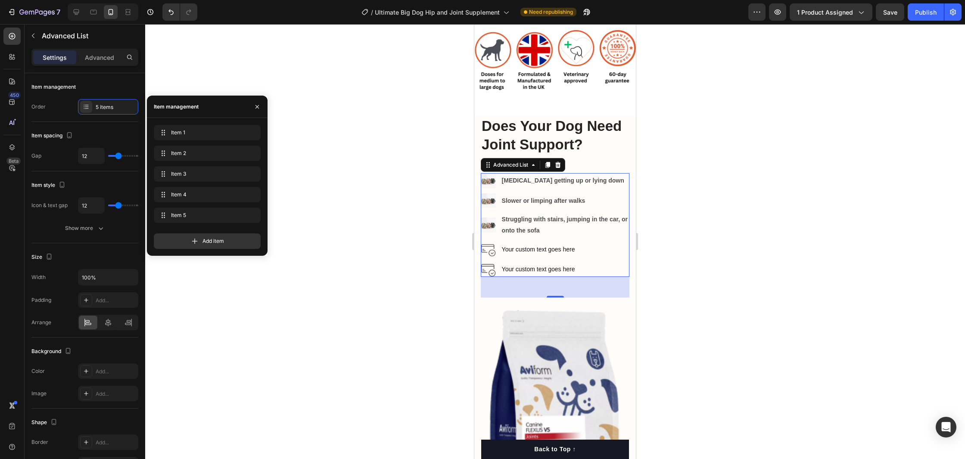
click at [216, 240] on span "Add item" at bounding box center [213, 241] width 22 height 8
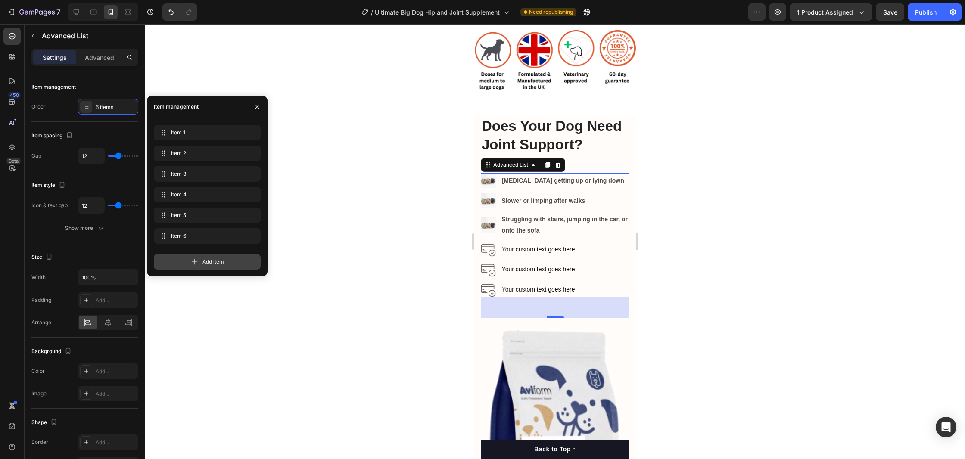
click at [215, 264] on span "Add item" at bounding box center [213, 262] width 22 height 8
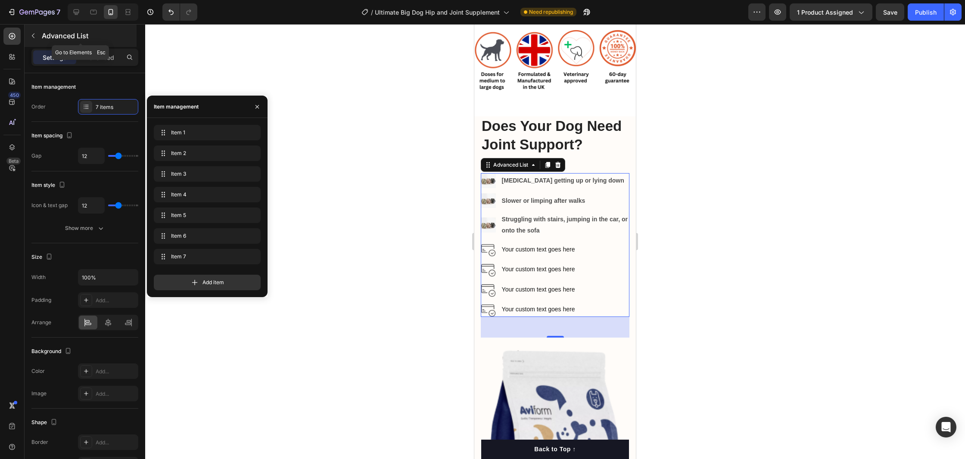
click at [37, 35] on button "button" at bounding box center [33, 36] width 14 height 14
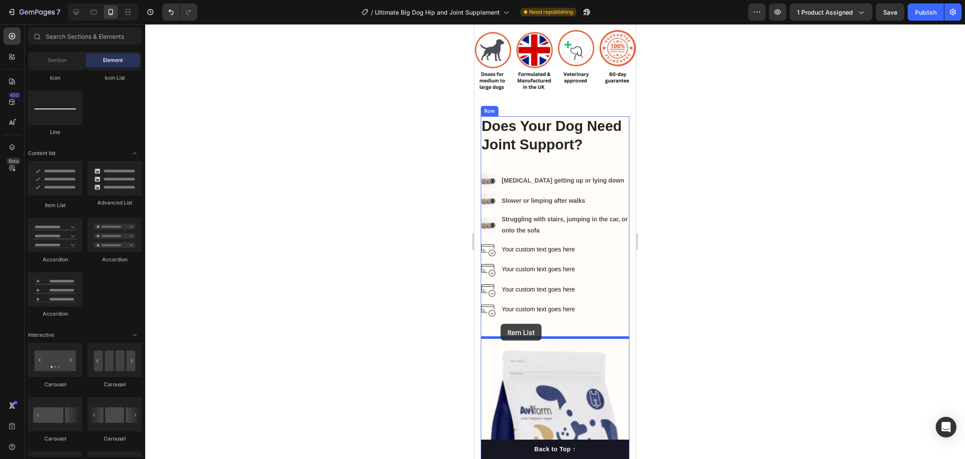
drag, startPoint x: 530, startPoint y: 205, endPoint x: 501, endPoint y: 324, distance: 122.5
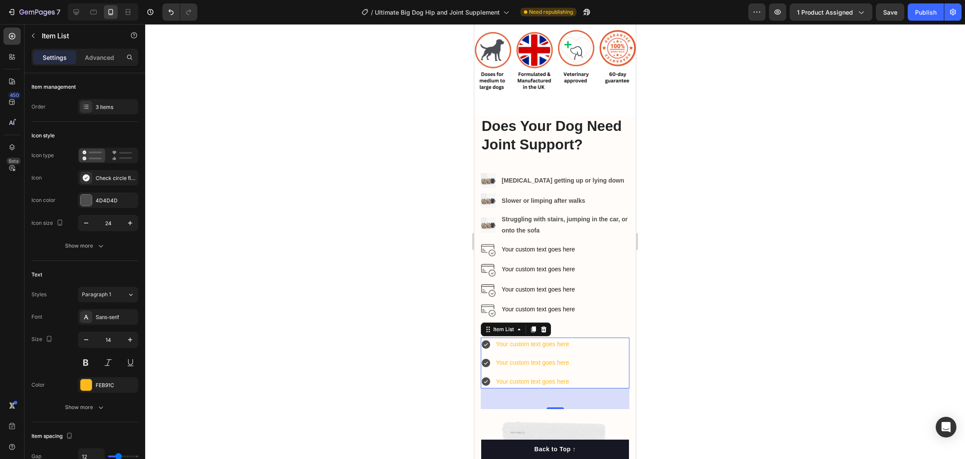
click at [540, 330] on div at bounding box center [543, 329] width 10 height 10
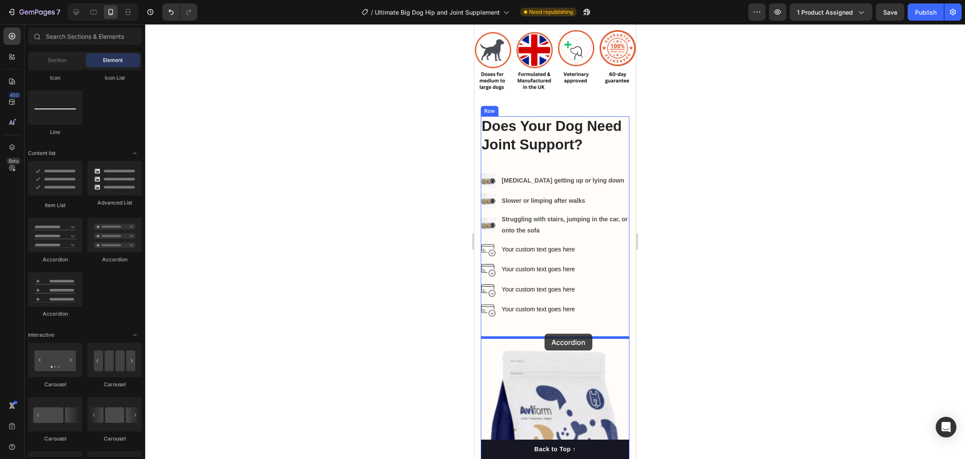
drag, startPoint x: 520, startPoint y: 318, endPoint x: 545, endPoint y: 334, distance: 29.4
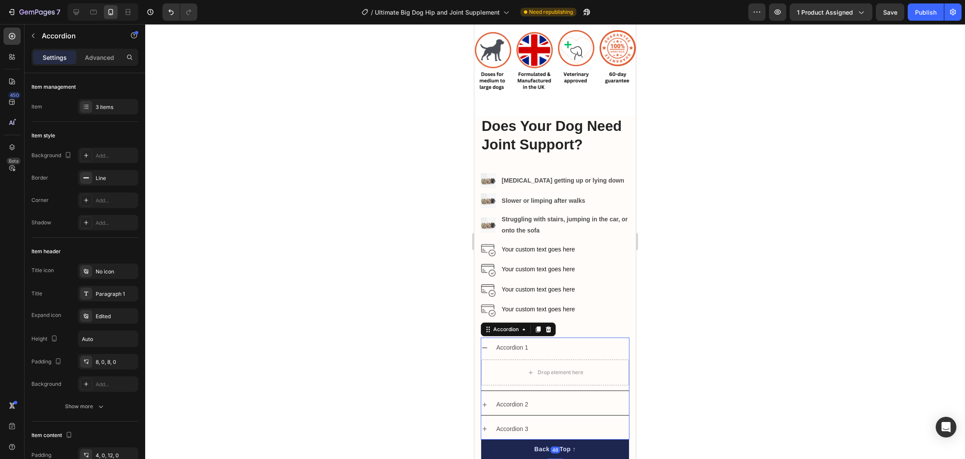
click at [543, 346] on div "Accordion 1" at bounding box center [562, 347] width 134 height 13
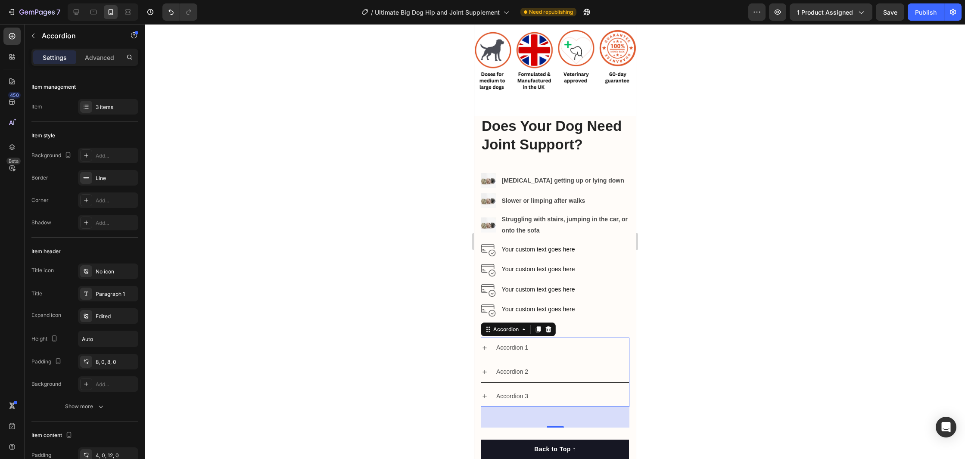
click at [549, 329] on icon at bounding box center [549, 330] width 6 height 6
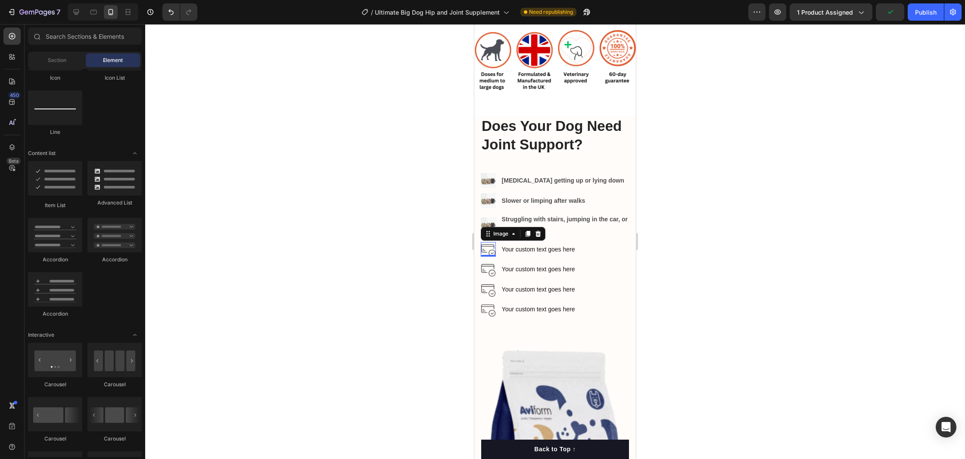
click at [488, 250] on img at bounding box center [488, 249] width 15 height 15
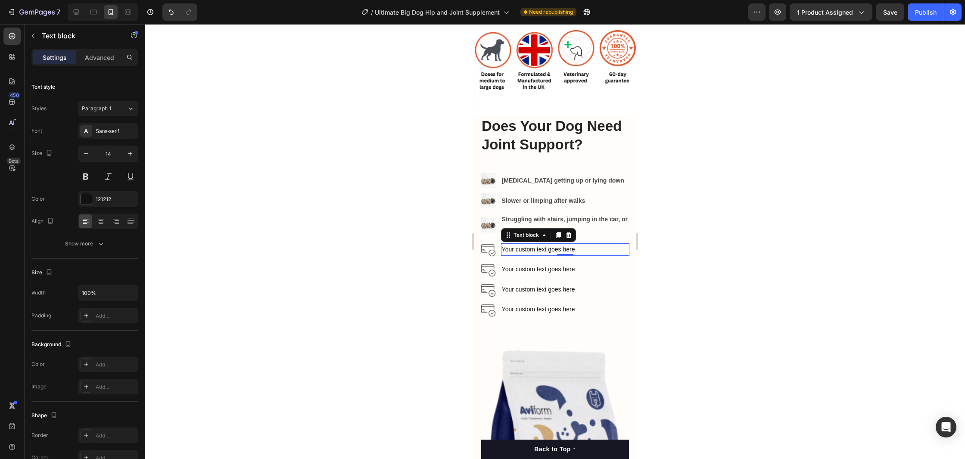
click at [532, 247] on div "Your custom text goes here" at bounding box center [565, 249] width 128 height 12
click at [532, 247] on p "Your custom text goes here" at bounding box center [565, 249] width 127 height 11
click at [551, 270] on div "Your custom text goes here" at bounding box center [565, 269] width 128 height 12
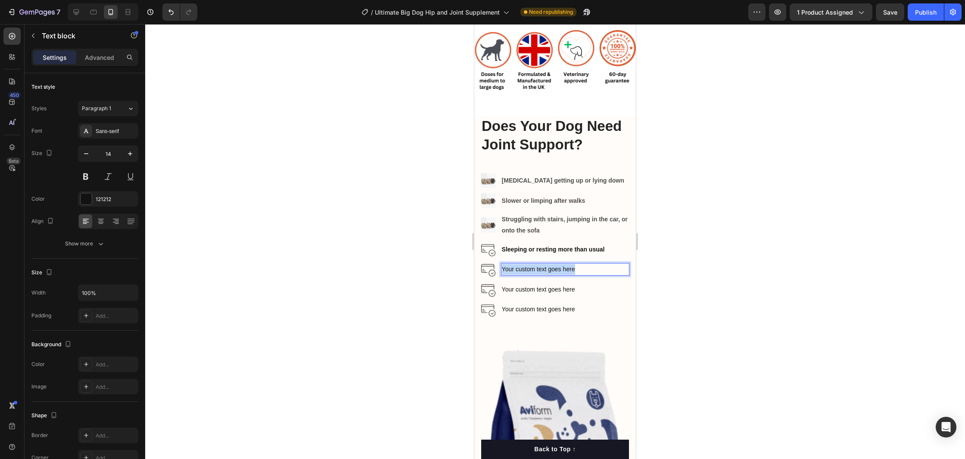
click at [551, 270] on p "Your custom text goes here" at bounding box center [565, 269] width 127 height 11
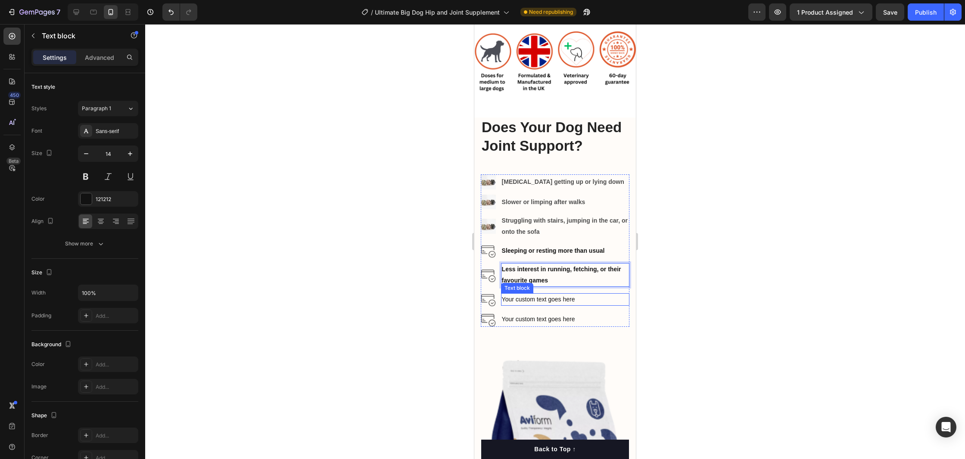
click at [525, 299] on div "Your custom text goes here" at bounding box center [565, 299] width 128 height 12
click at [779, 339] on div at bounding box center [555, 241] width 820 height 435
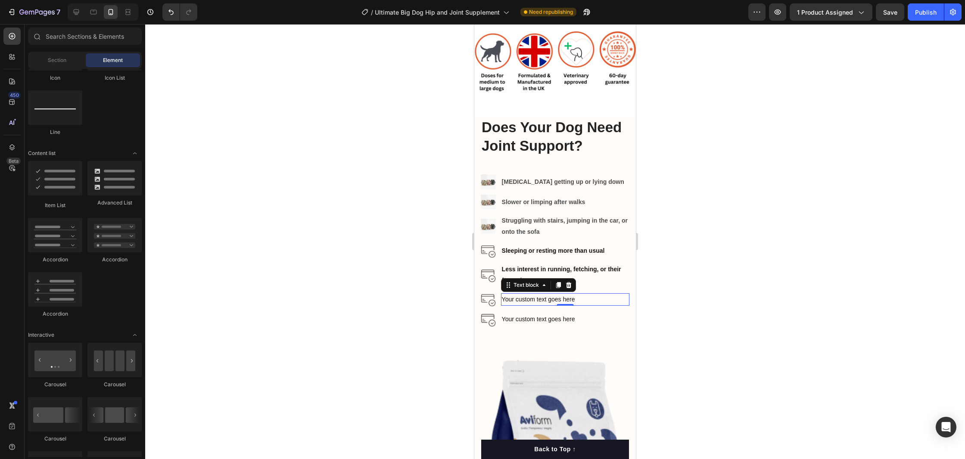
click at [531, 298] on div "Your custom text goes here" at bounding box center [565, 299] width 128 height 12
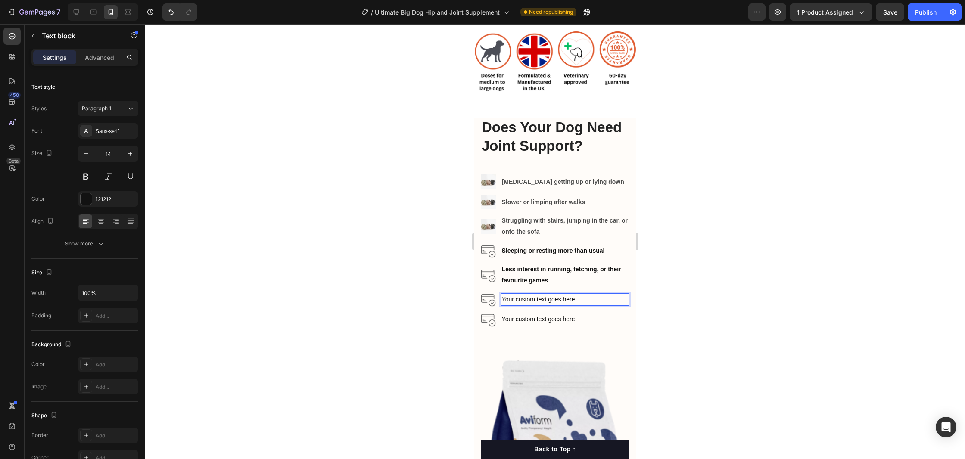
click at [531, 298] on div "Your custom text goes here" at bounding box center [565, 299] width 128 height 12
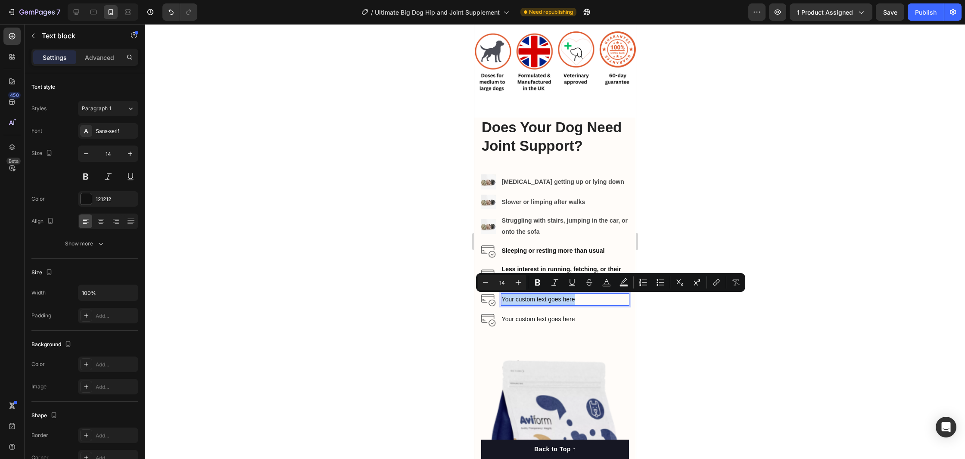
click at [531, 298] on p "Your custom text goes here" at bounding box center [565, 299] width 127 height 11
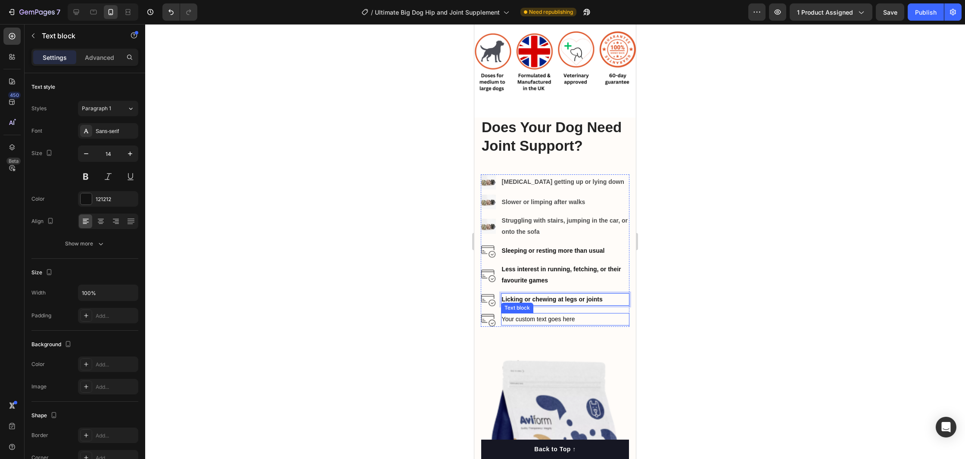
click at [544, 317] on div "Your custom text goes here" at bounding box center [565, 319] width 128 height 12
click at [544, 317] on p "Your custom text goes here" at bounding box center [565, 319] width 127 height 11
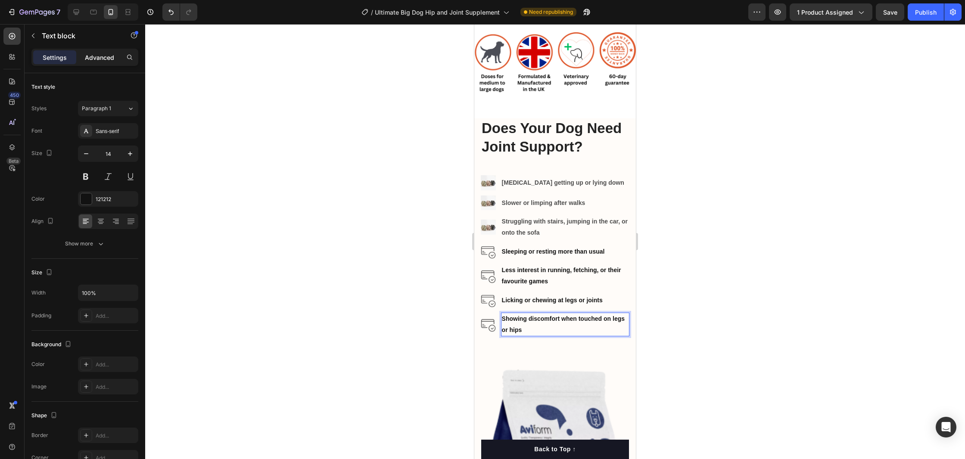
click at [89, 58] on p "Advanced" at bounding box center [99, 57] width 29 height 9
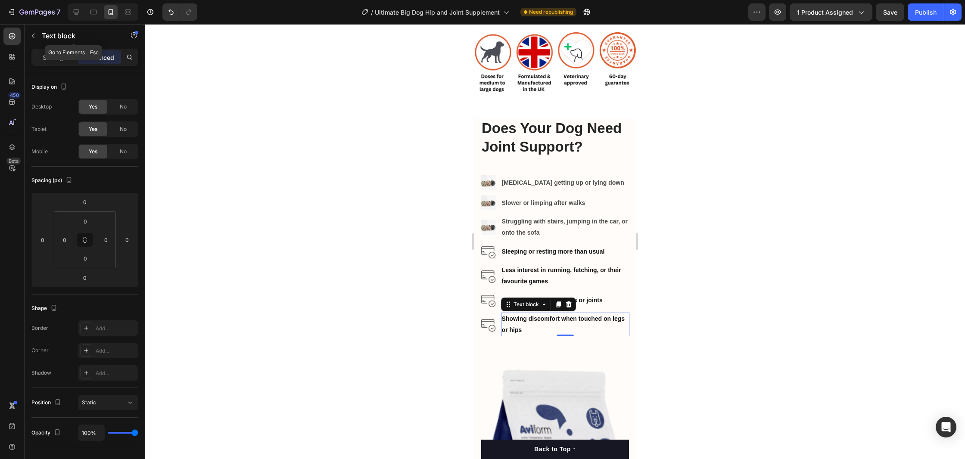
click at [40, 37] on button "button" at bounding box center [33, 36] width 14 height 14
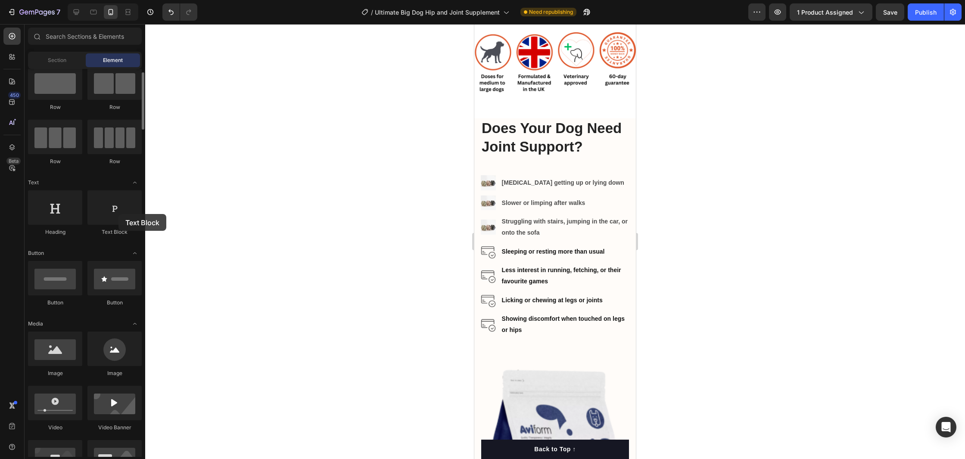
scroll to position [23, 0]
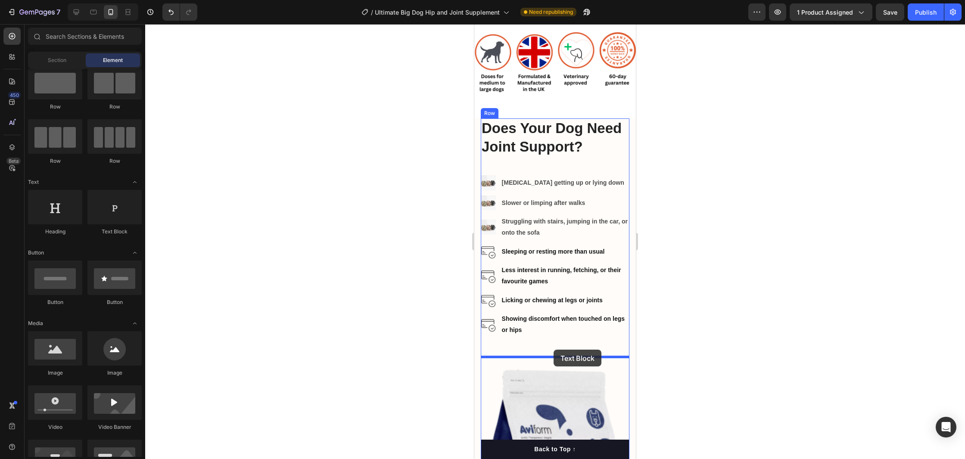
drag, startPoint x: 591, startPoint y: 237, endPoint x: 553, endPoint y: 350, distance: 119.1
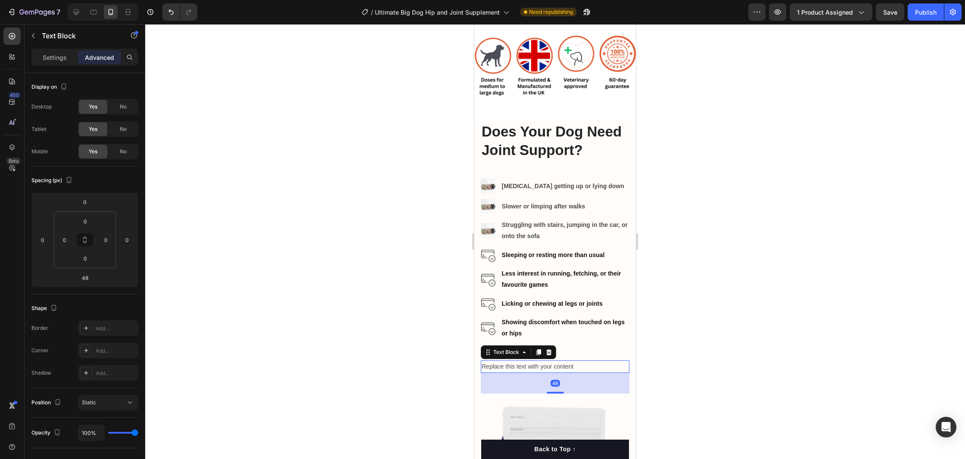
click at [552, 361] on div "Replace this text with your content" at bounding box center [555, 367] width 149 height 12
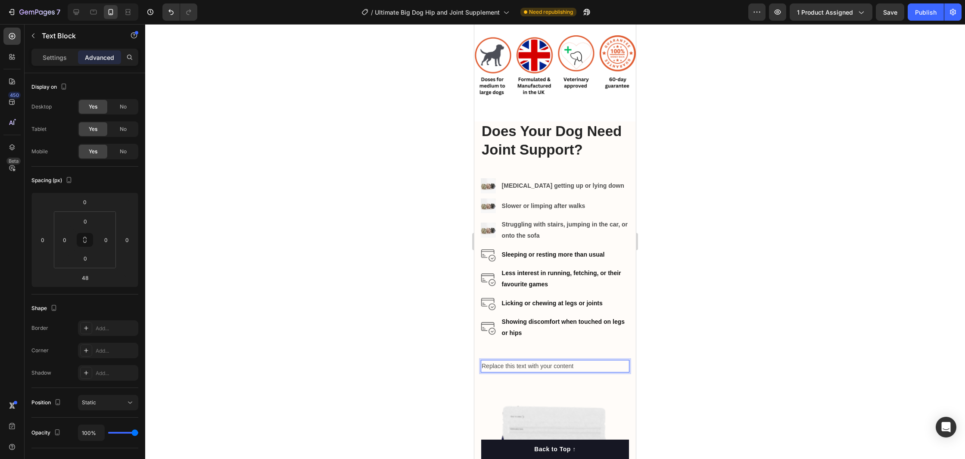
click at [552, 367] on p "Replace this text with your content" at bounding box center [555, 366] width 147 height 11
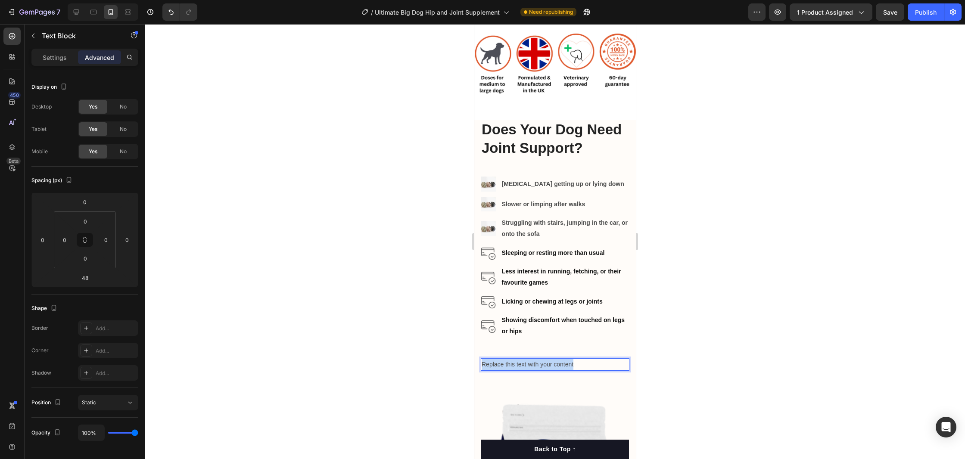
click at [552, 367] on p "Replace this text with your content" at bounding box center [555, 364] width 147 height 11
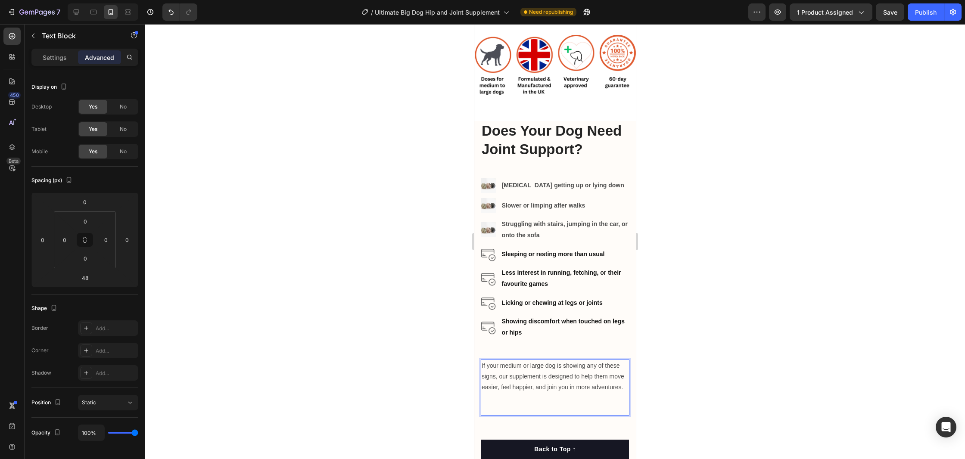
scroll to position [1236, 0]
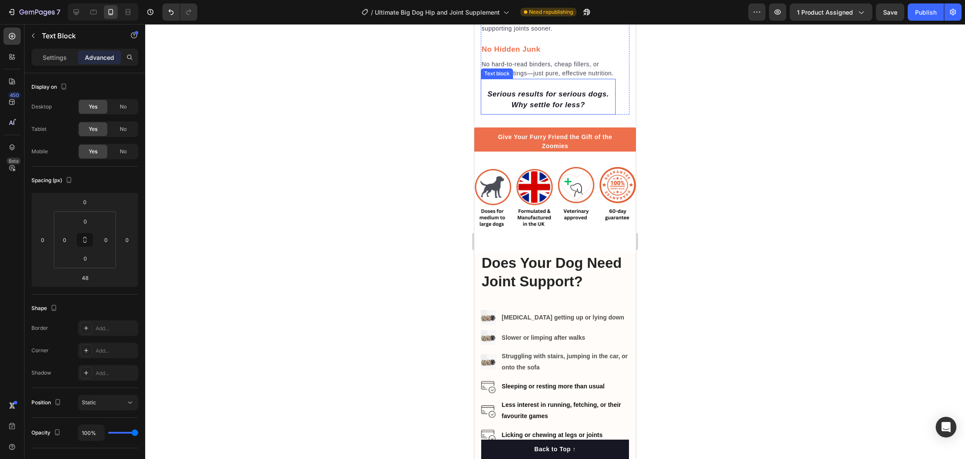
click at [540, 101] on p "Serious results for serious dogs. Why settle for less?" at bounding box center [548, 100] width 133 height 22
click at [540, 101] on p "Serious results for serious dogs. Why settle for less?" at bounding box center [548, 99] width 133 height 22
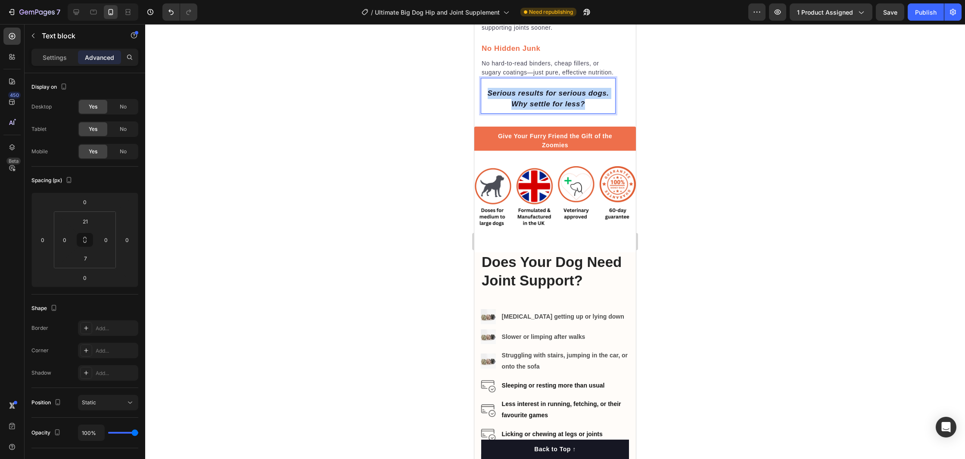
copy p "Serious results for serious dogs. Why settle for less?"
click at [528, 98] on p "Serious results for serious dogs. Why settle for less?" at bounding box center [548, 99] width 133 height 22
copy p "Serious results for serious dogs. Why settle for less?"
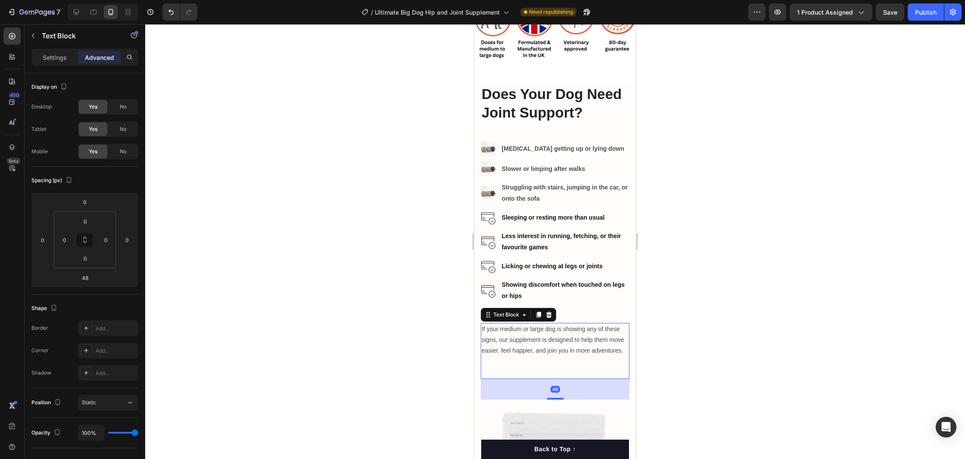
click at [534, 336] on p "If your medium or large dog is showing any of these signs, our supplement is de…" at bounding box center [555, 340] width 147 height 33
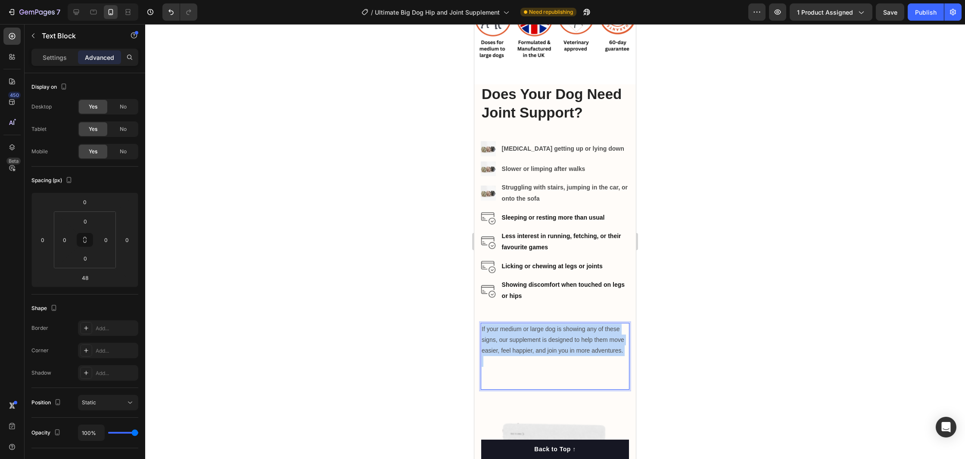
click at [534, 336] on p "If your medium or large dog is showing any of these signs, our supplement is de…" at bounding box center [555, 340] width 147 height 33
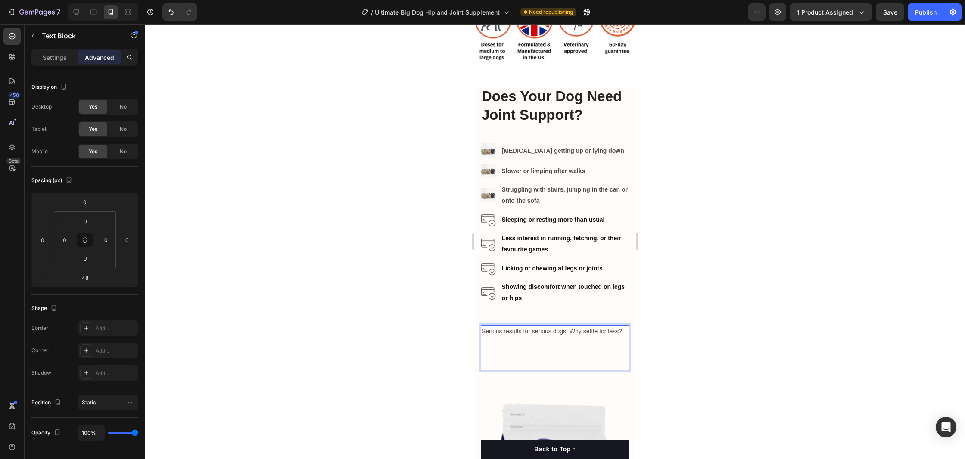
click at [532, 333] on p "Serious results for serious dogs. Why settle for less?" at bounding box center [555, 331] width 147 height 11
click at [532, 333] on p "Serious results for serious dogs. Why settle for less?" at bounding box center [555, 330] width 147 height 11
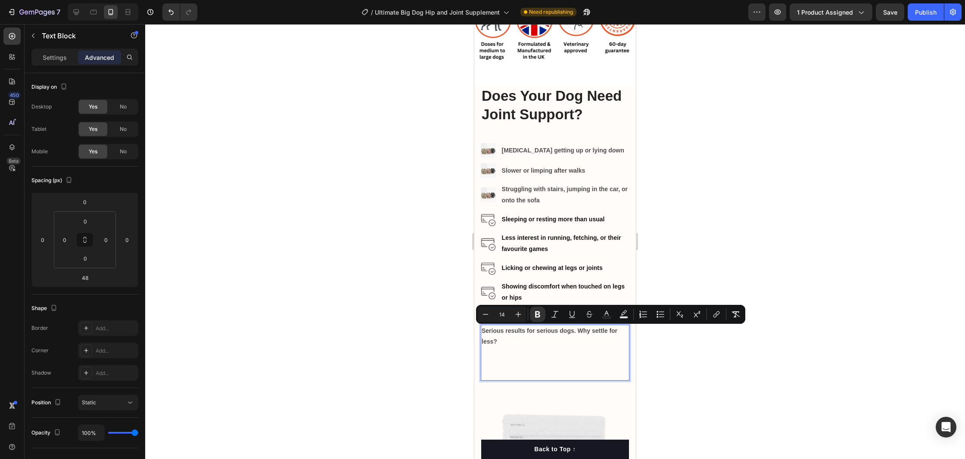
scroll to position [1272, 0]
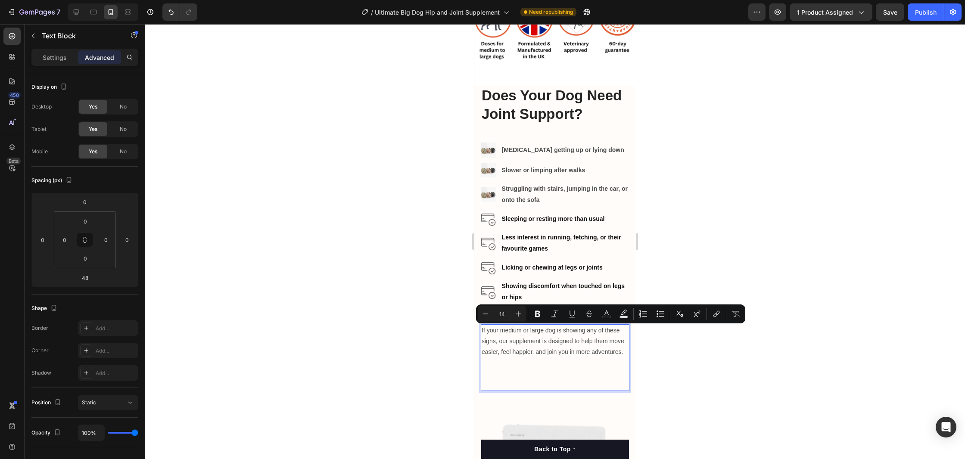
click at [539, 371] on p "Rich Text Editor. Editing area: main" at bounding box center [555, 374] width 147 height 33
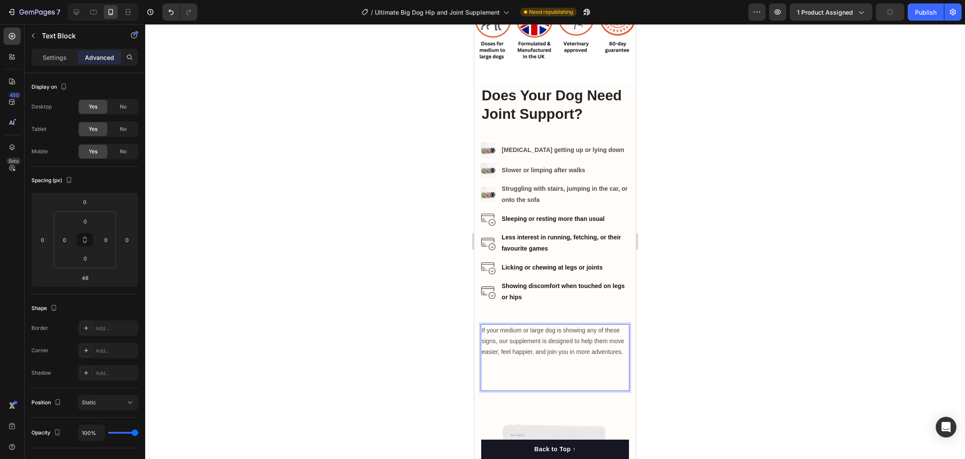
scroll to position [1274, 0]
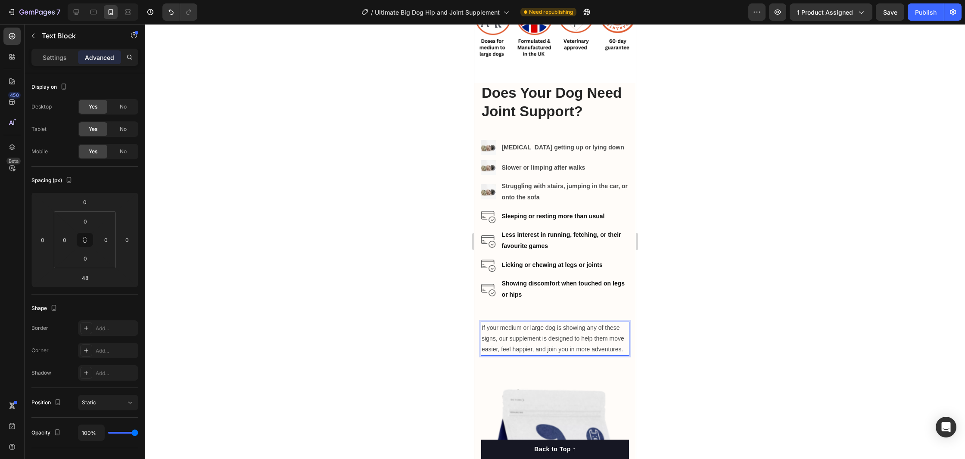
click at [545, 342] on p "If your medium or large dog is showing any of these signs, our supplement is de…" at bounding box center [555, 339] width 147 height 33
click at [536, 43] on img at bounding box center [555, 26] width 162 height 91
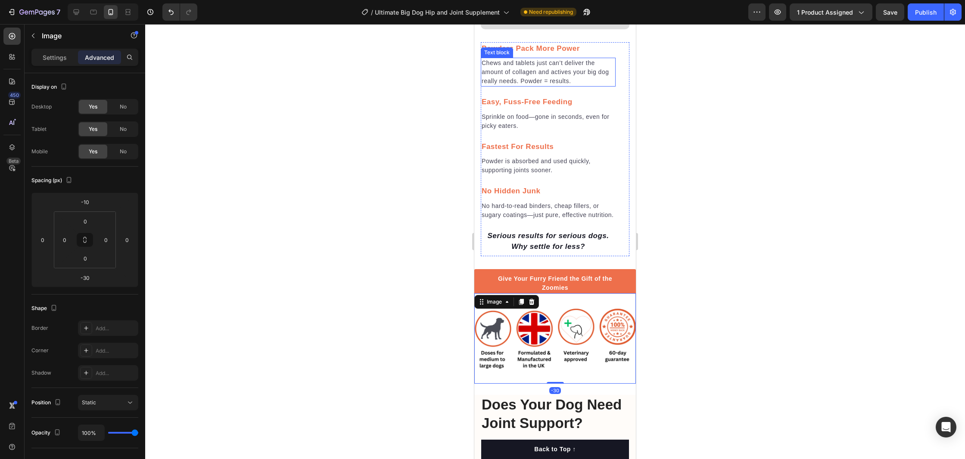
scroll to position [957, 0]
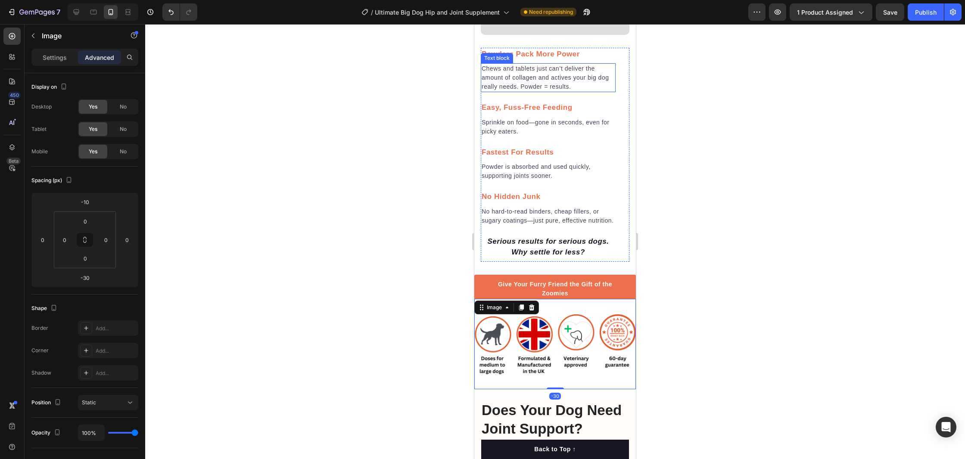
click at [530, 66] on p "Chews and tablets just can’t deliver the amount of collagen and actives your bi…" at bounding box center [548, 77] width 133 height 27
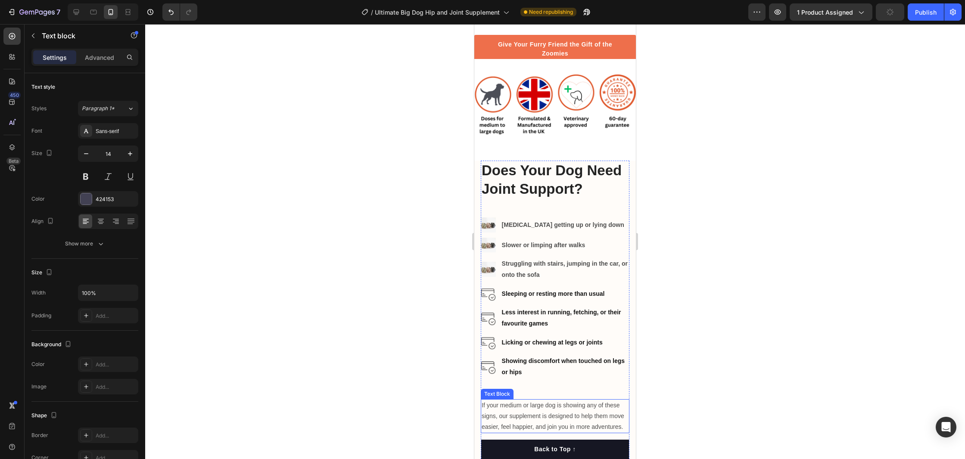
scroll to position [1271, 0]
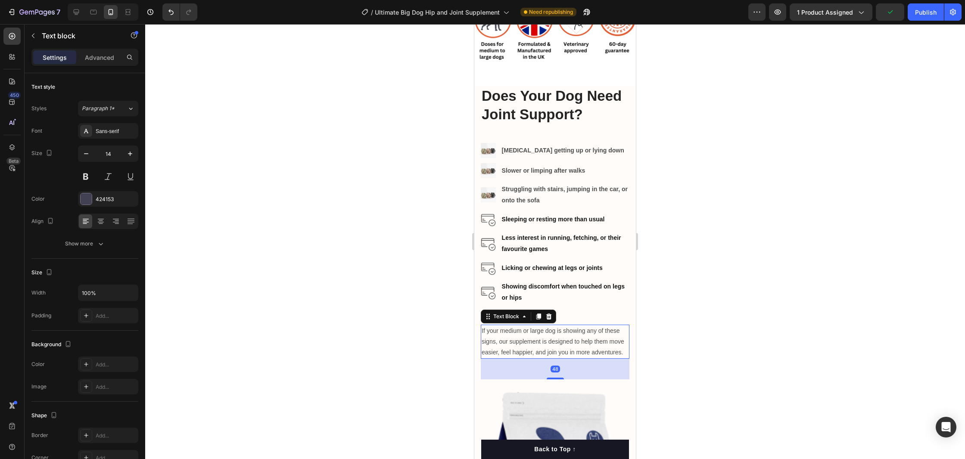
drag, startPoint x: 548, startPoint y: 345, endPoint x: 541, endPoint y: 342, distance: 7.7
click at [548, 345] on p "If your medium or large dog is showing any of these signs, our supplement is de…" at bounding box center [555, 342] width 147 height 33
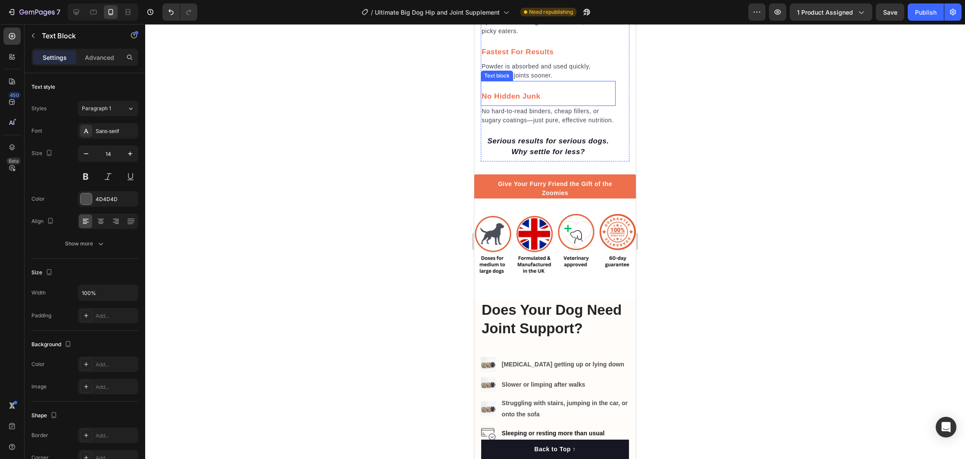
scroll to position [1047, 0]
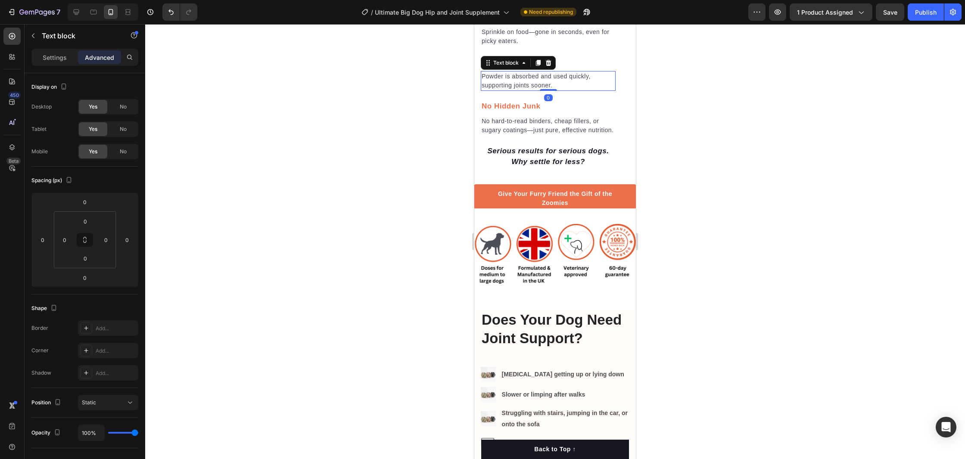
click at [523, 84] on p "Powder is absorbed and used quickly, supporting joints sooner." at bounding box center [548, 81] width 133 height 18
click at [524, 82] on p "Powder is absorbed and used quickly, supporting joints sooner." at bounding box center [548, 81] width 133 height 18
drag, startPoint x: 38, startPoint y: 52, endPoint x: 42, endPoint y: 53, distance: 4.5
click at [39, 52] on div "Settings" at bounding box center [54, 57] width 43 height 14
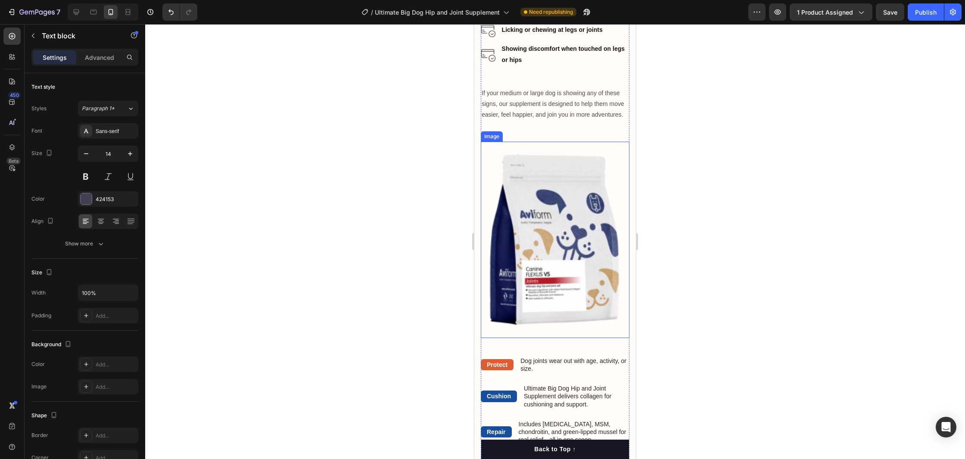
scroll to position [1483, 0]
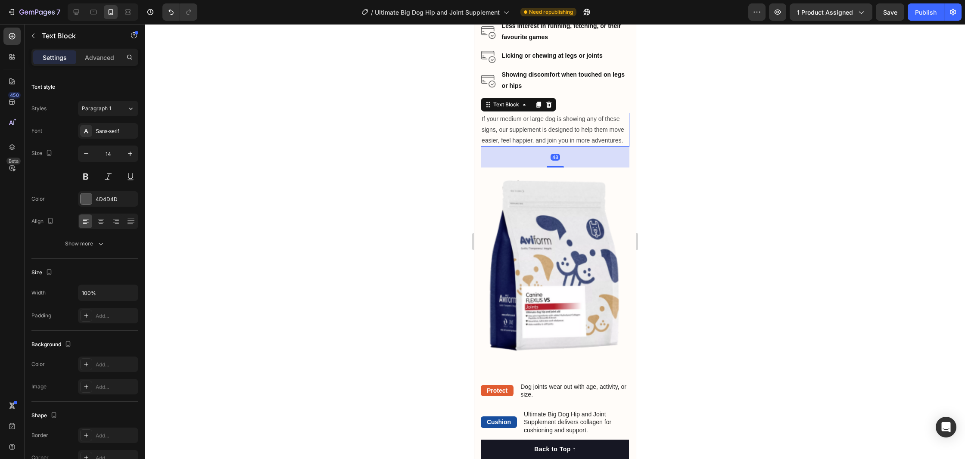
drag, startPoint x: 516, startPoint y: 128, endPoint x: 815, endPoint y: 152, distance: 299.9
click at [516, 128] on p "If your medium or large dog is showing any of these signs, our supplement is de…" at bounding box center [555, 130] width 147 height 33
click at [116, 115] on button "Paragraph 1" at bounding box center [108, 109] width 60 height 16
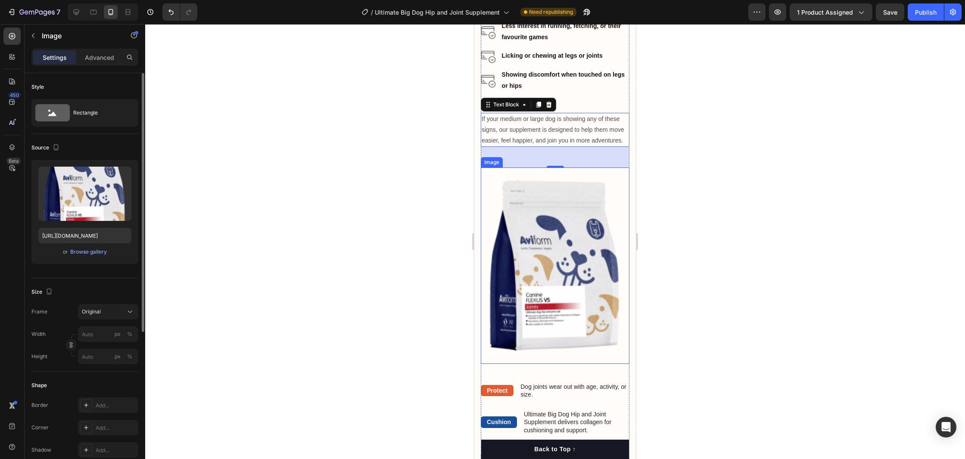
click at [485, 173] on img at bounding box center [555, 266] width 149 height 196
click at [508, 132] on p "If your medium or large dog is showing any of these signs, our supplement is de…" at bounding box center [555, 130] width 147 height 33
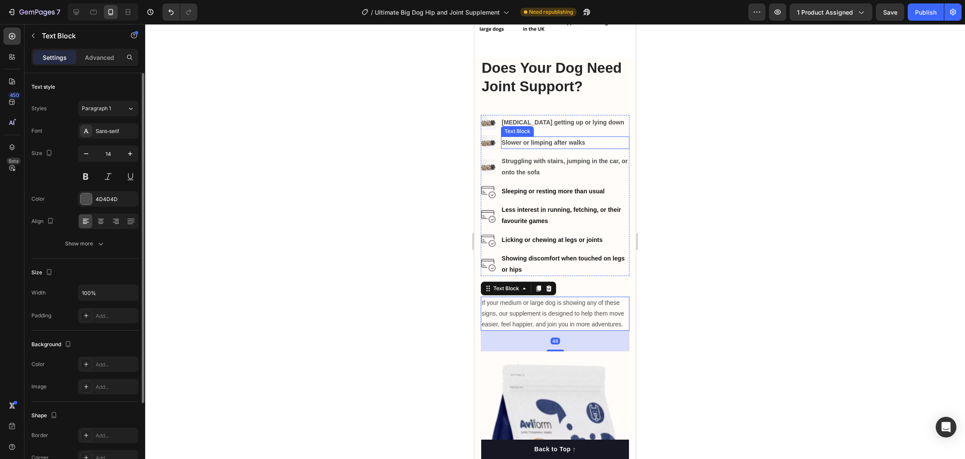
scroll to position [1283, 0]
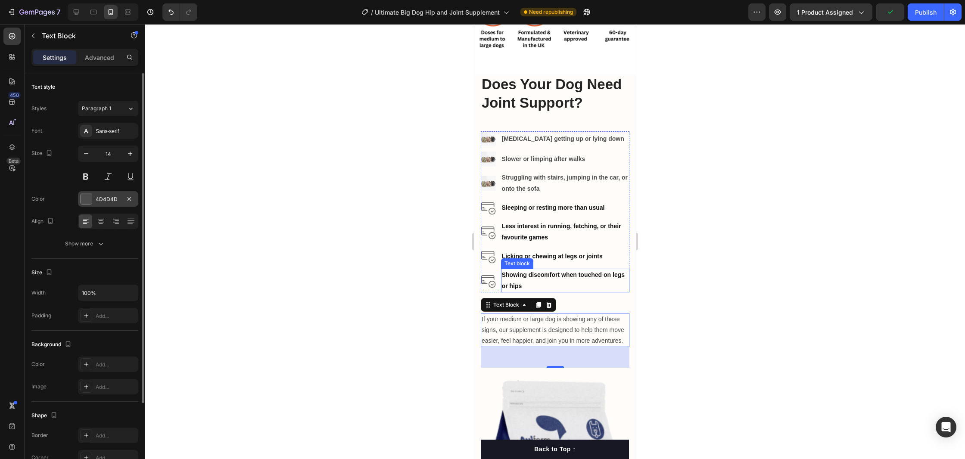
click at [87, 199] on div at bounding box center [86, 198] width 11 height 11
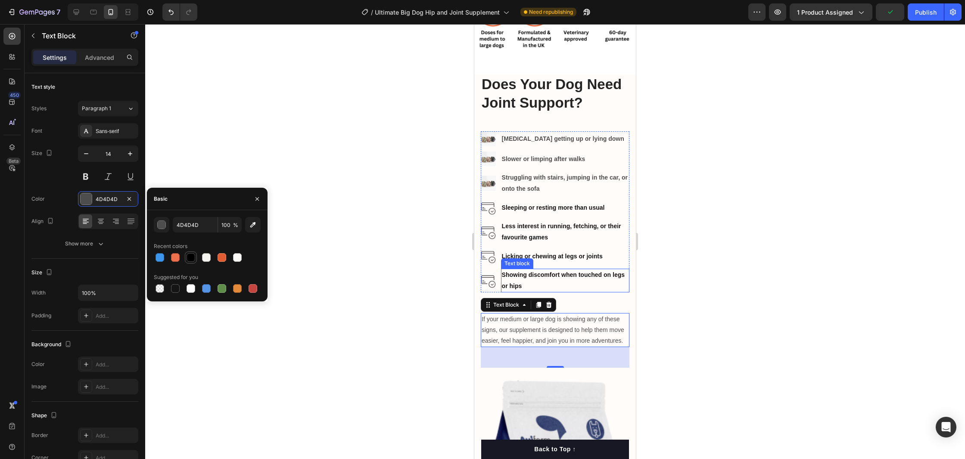
click at [194, 256] on div at bounding box center [191, 257] width 9 height 9
type input "000000"
click at [727, 353] on div at bounding box center [555, 241] width 820 height 435
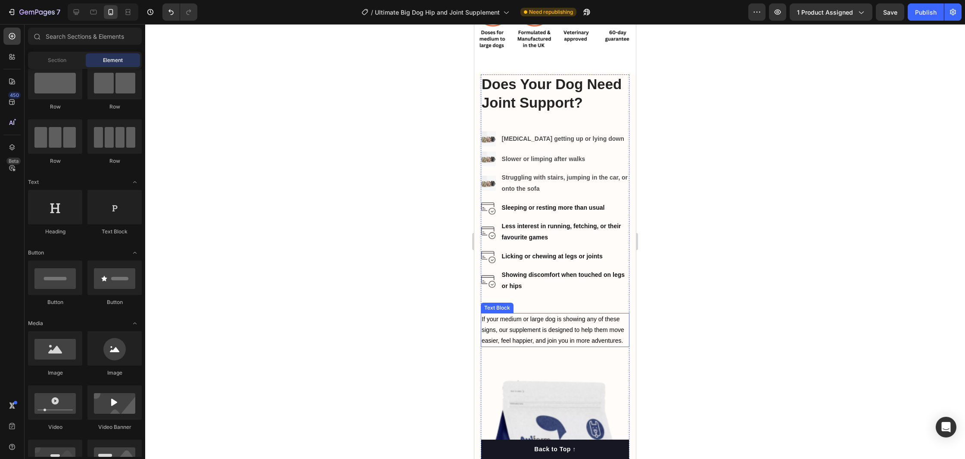
click at [567, 328] on p "If your medium or large dog is showing any of these signs, our supplement is de…" at bounding box center [555, 330] width 147 height 33
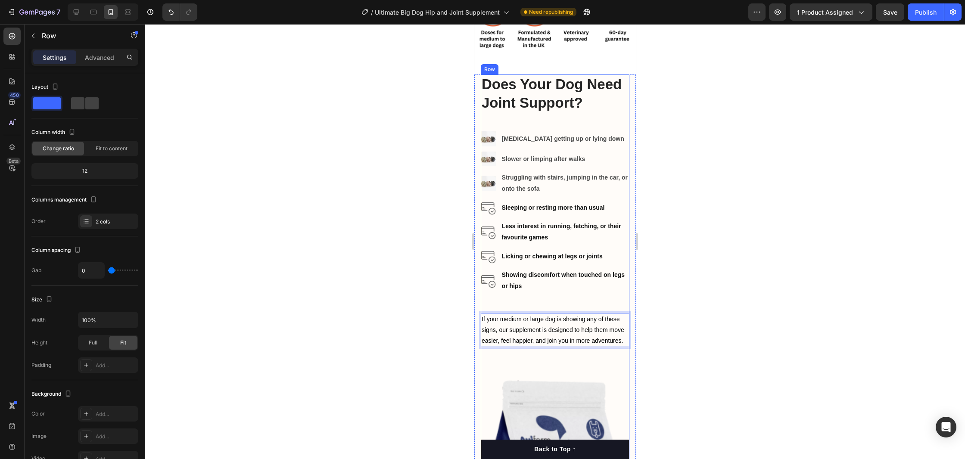
click at [578, 300] on div "Does Your Dog Need Joint Support? Heading Image [MEDICAL_DATA] getting up or ly…" at bounding box center [555, 328] width 149 height 507
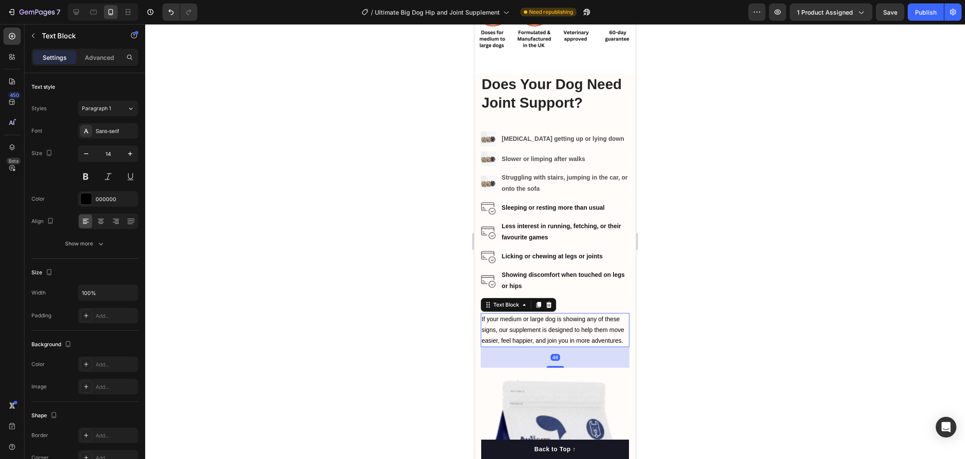
click at [562, 321] on p "If your medium or large dog is showing any of these signs, our supplement is de…" at bounding box center [555, 330] width 147 height 33
click at [681, 295] on div at bounding box center [555, 241] width 820 height 435
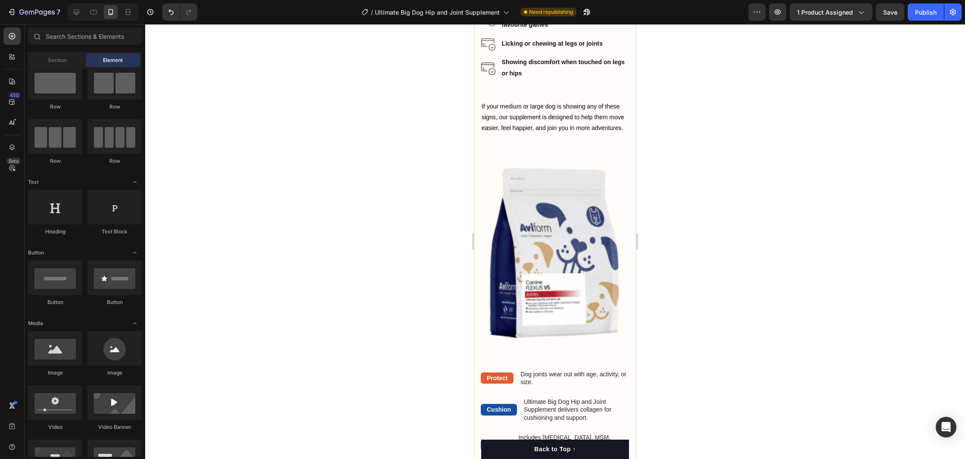
scroll to position [1469, 0]
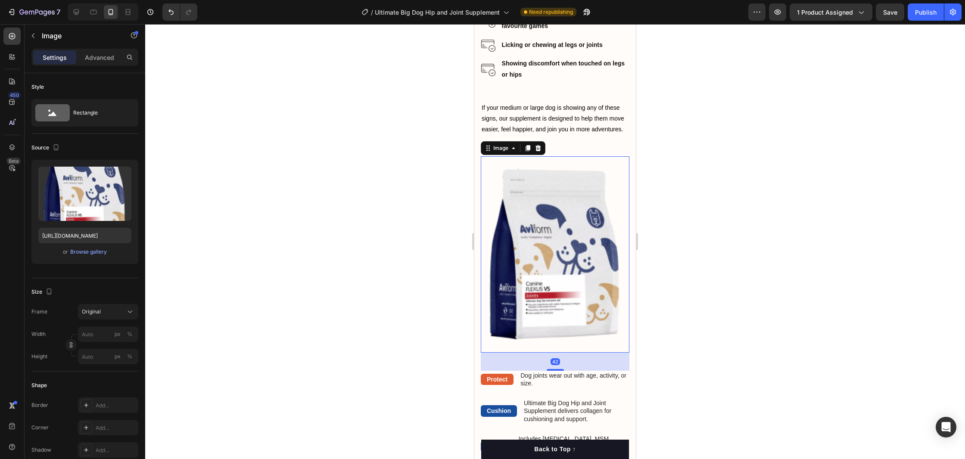
click at [575, 214] on img at bounding box center [555, 254] width 149 height 196
click at [537, 148] on icon at bounding box center [538, 148] width 6 height 6
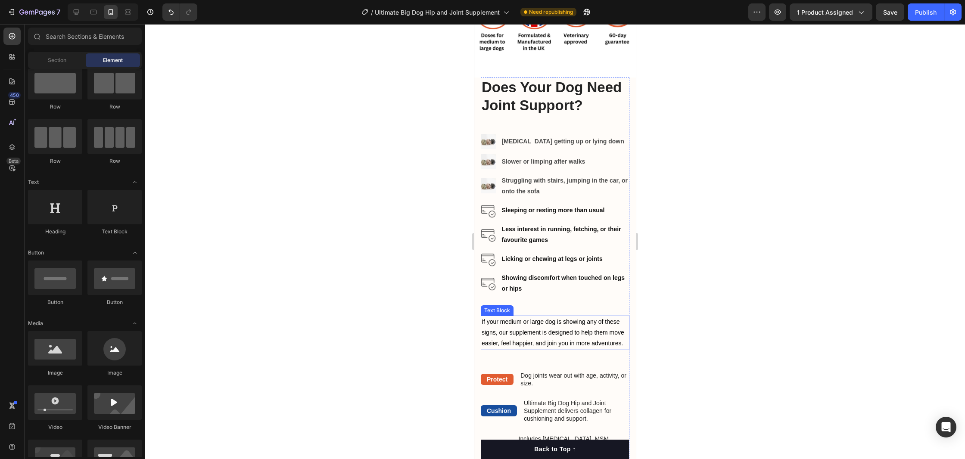
scroll to position [1264, 0]
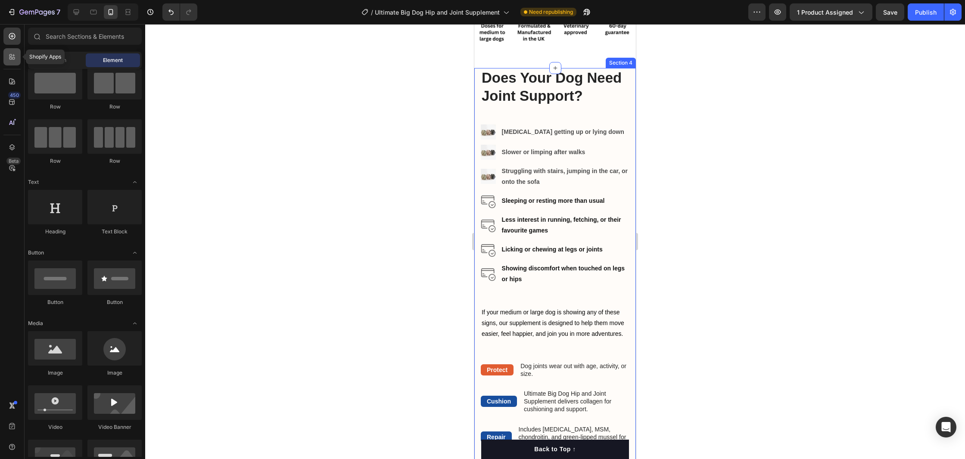
click at [16, 63] on div at bounding box center [11, 56] width 17 height 17
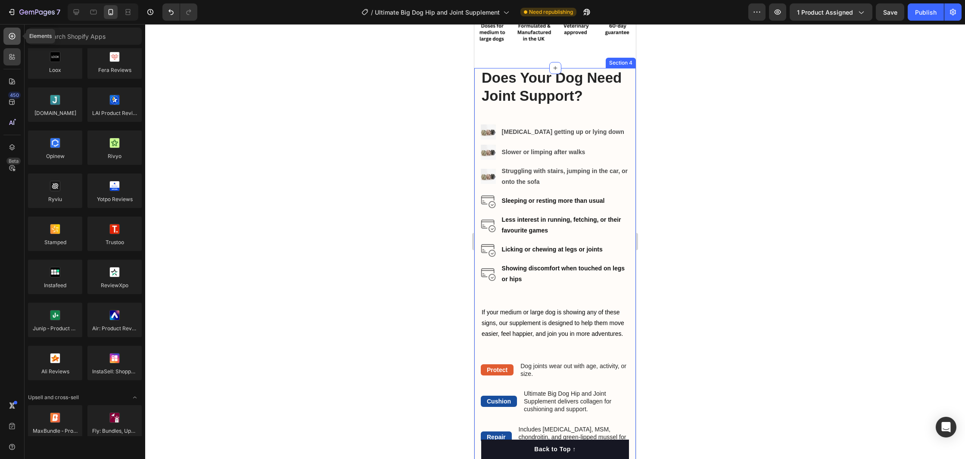
click at [16, 37] on icon at bounding box center [12, 36] width 9 height 9
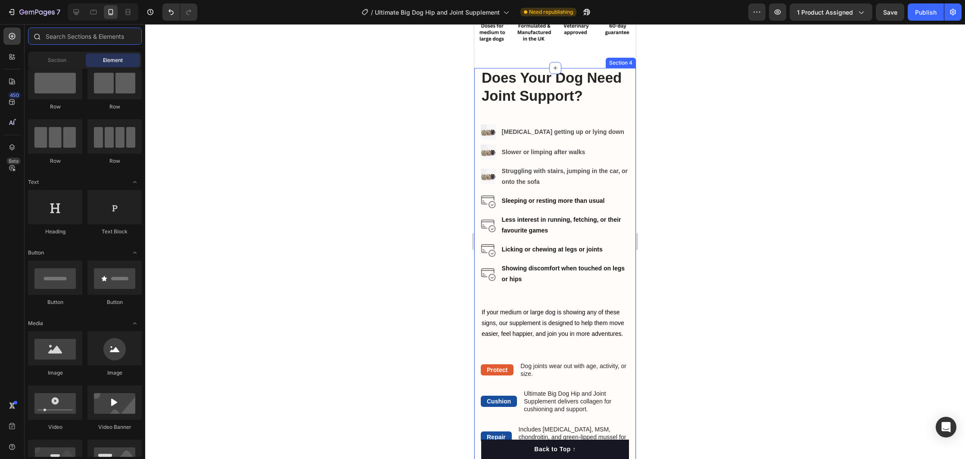
click at [90, 38] on input "text" at bounding box center [85, 36] width 114 height 17
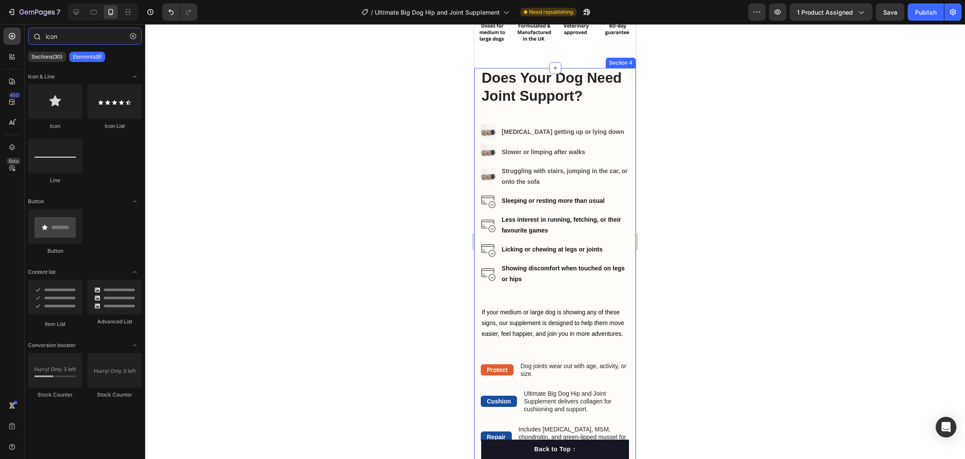
type input "icon"
click at [63, 109] on div at bounding box center [55, 101] width 54 height 34
click at [494, 134] on img at bounding box center [488, 132] width 15 height 15
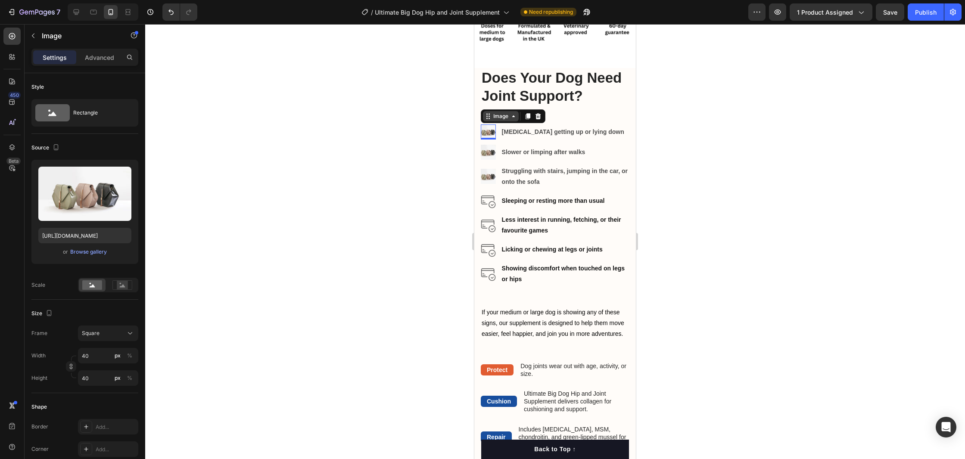
click at [497, 118] on div "Image" at bounding box center [501, 116] width 19 height 8
click at [75, 254] on div "Browse gallery" at bounding box center [88, 252] width 37 height 8
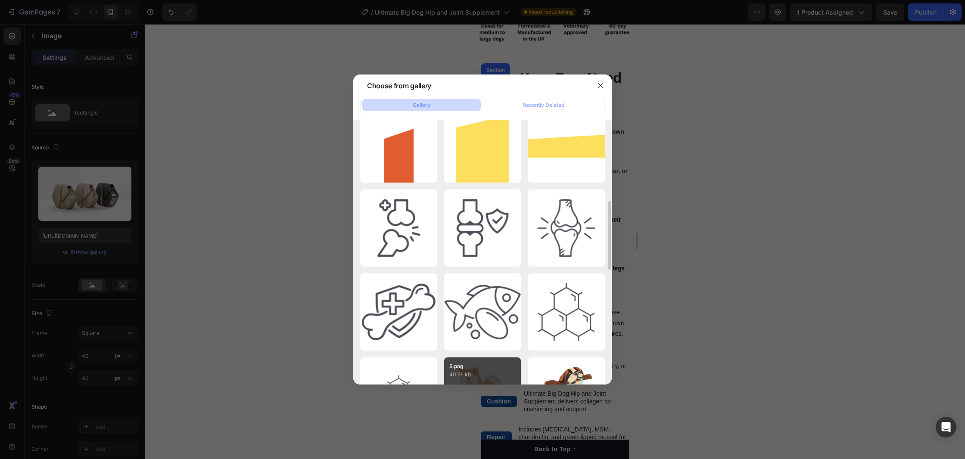
scroll to position [344, 0]
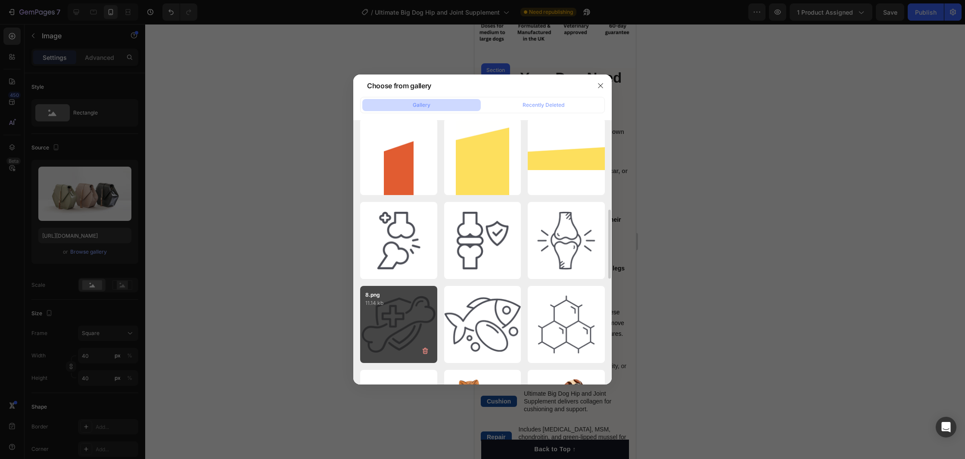
click at [385, 320] on div "8.png 11.14 kb" at bounding box center [398, 324] width 77 height 77
type input "[URL][DOMAIN_NAME]"
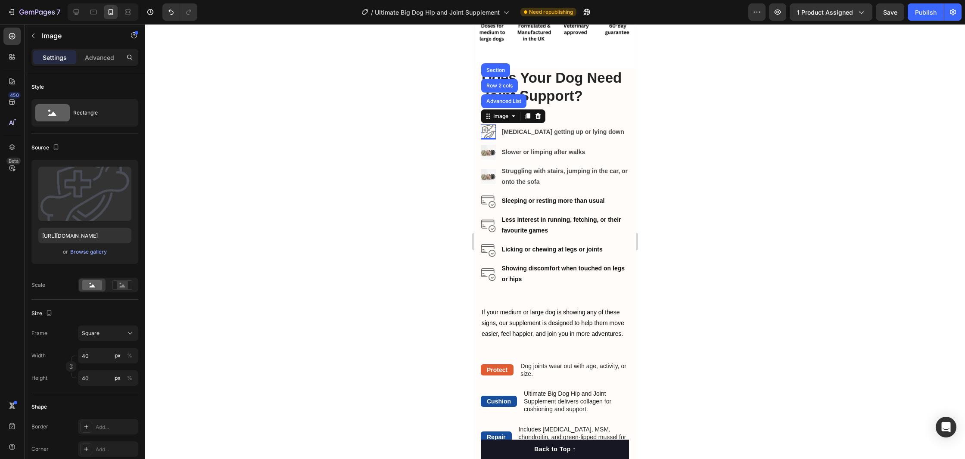
click at [418, 246] on div at bounding box center [555, 241] width 820 height 435
click at [486, 135] on img at bounding box center [488, 132] width 15 height 15
click at [85, 253] on div "Browse gallery" at bounding box center [88, 252] width 37 height 8
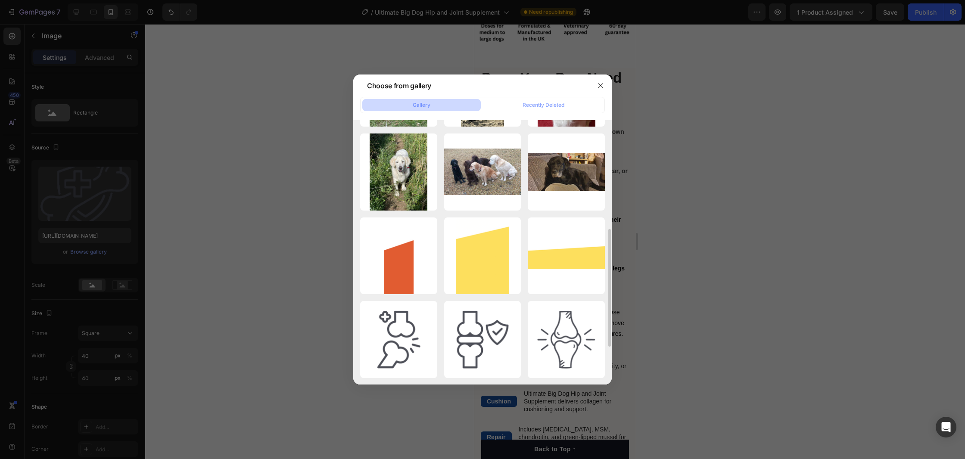
scroll to position [246, 0]
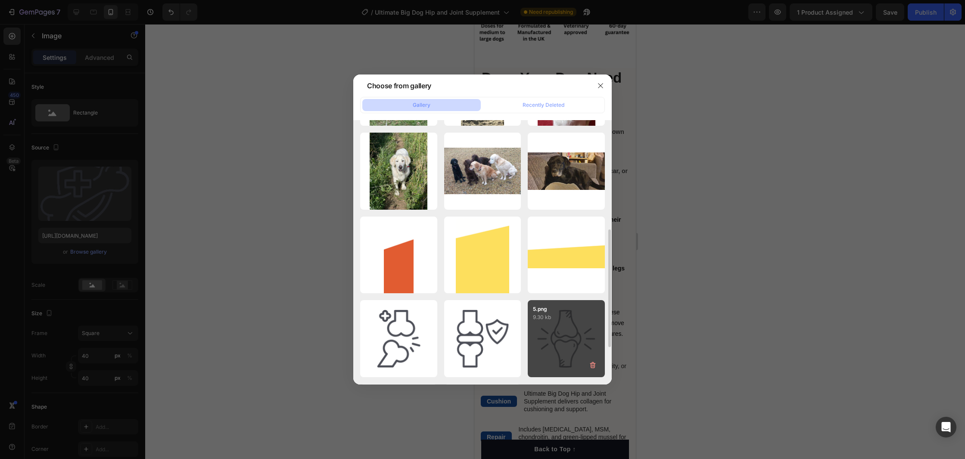
click at [561, 314] on p "9.30 kb" at bounding box center [566, 317] width 67 height 9
type input "[URL][DOMAIN_NAME]"
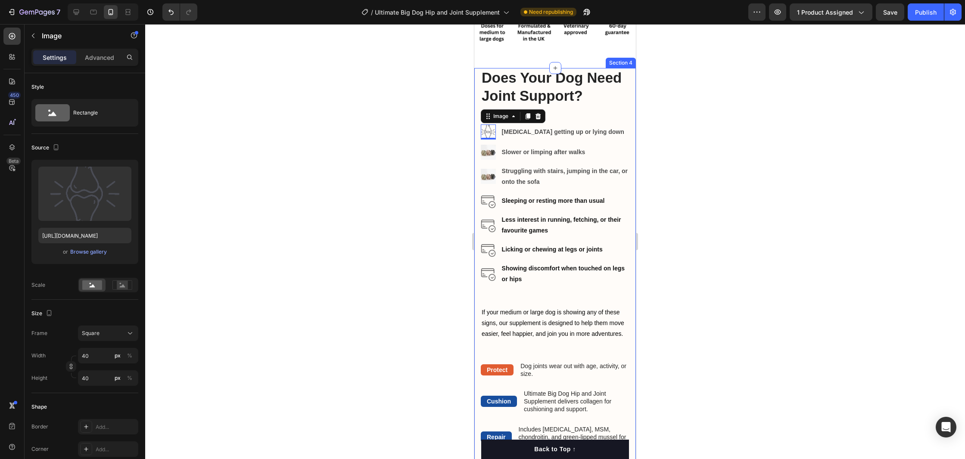
click at [442, 244] on div at bounding box center [555, 241] width 820 height 435
click at [489, 134] on img at bounding box center [488, 132] width 15 height 15
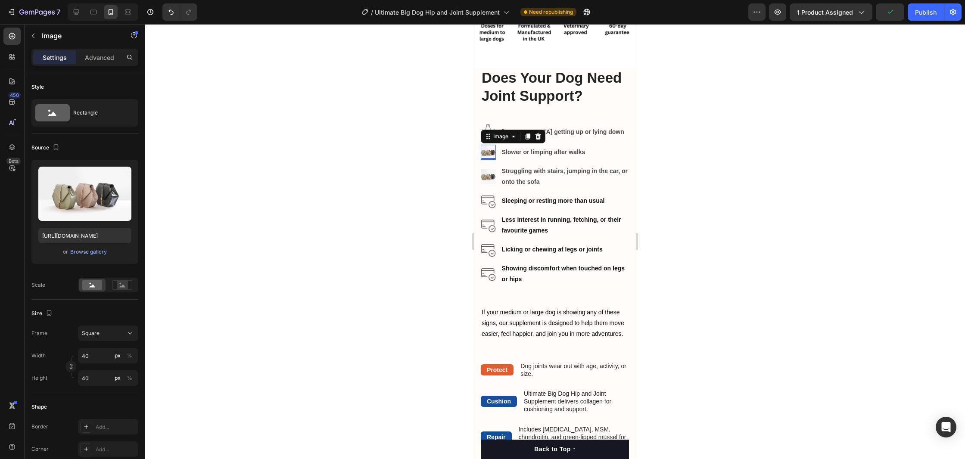
click at [489, 152] on img at bounding box center [488, 152] width 15 height 15
click at [490, 125] on img at bounding box center [488, 132] width 15 height 15
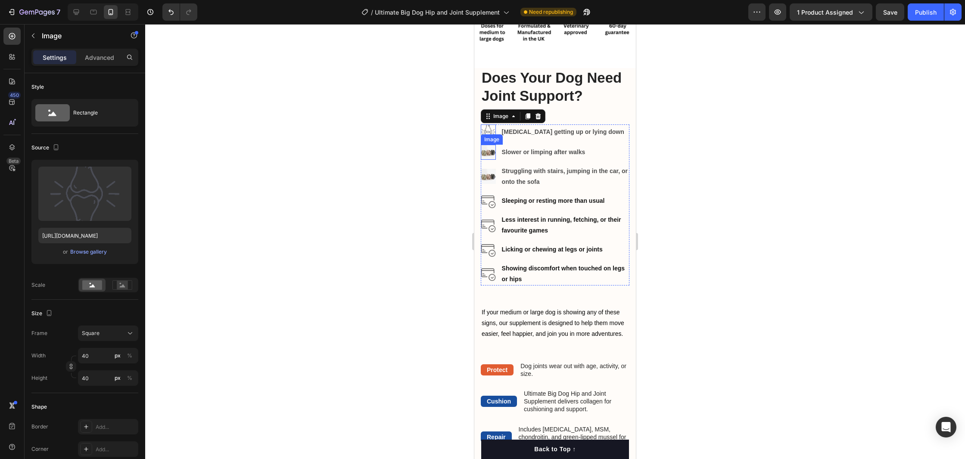
click at [489, 154] on img at bounding box center [488, 152] width 15 height 15
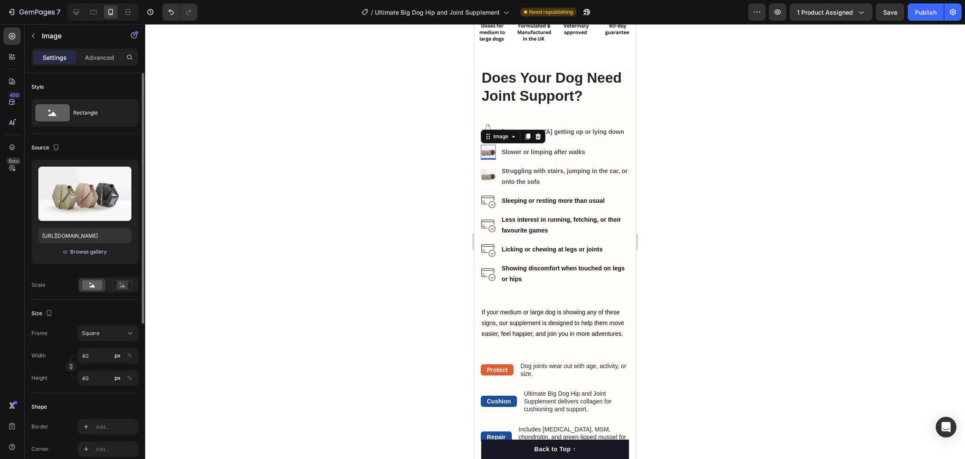
click at [93, 252] on div "Browse gallery" at bounding box center [88, 252] width 37 height 8
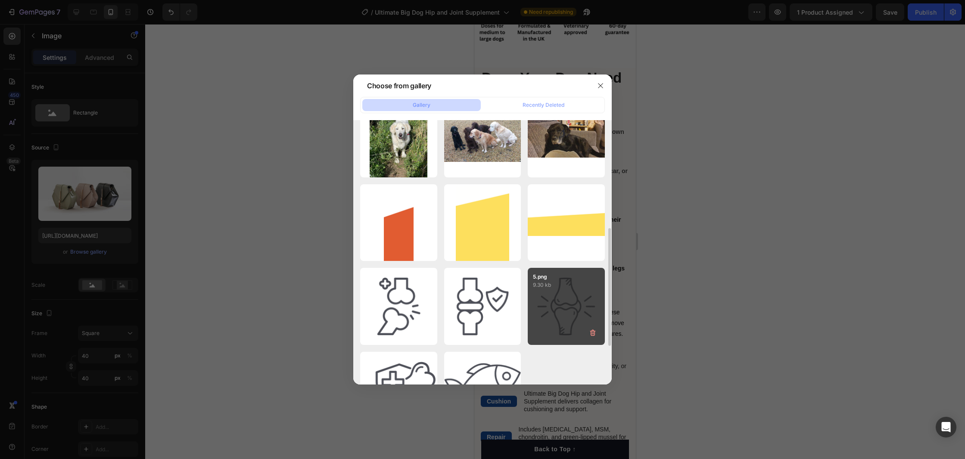
scroll to position [357, 0]
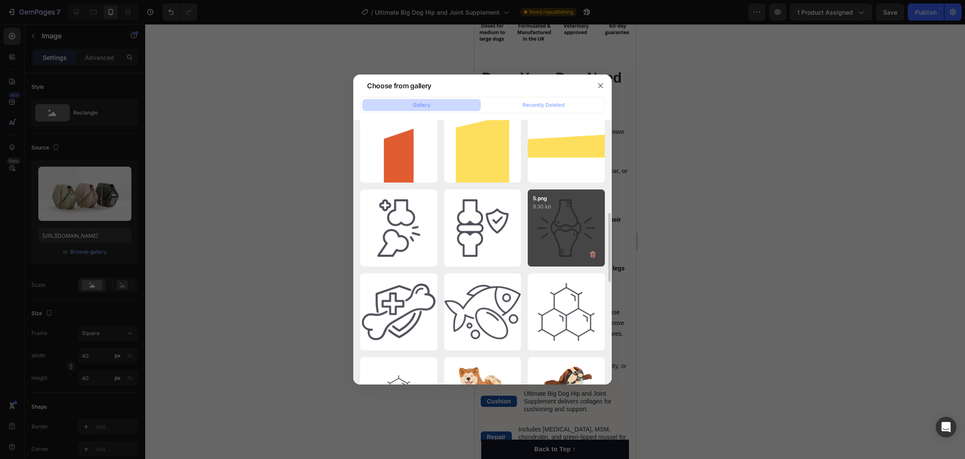
click at [560, 230] on div "5.png 9.30 kb" at bounding box center [566, 228] width 77 height 77
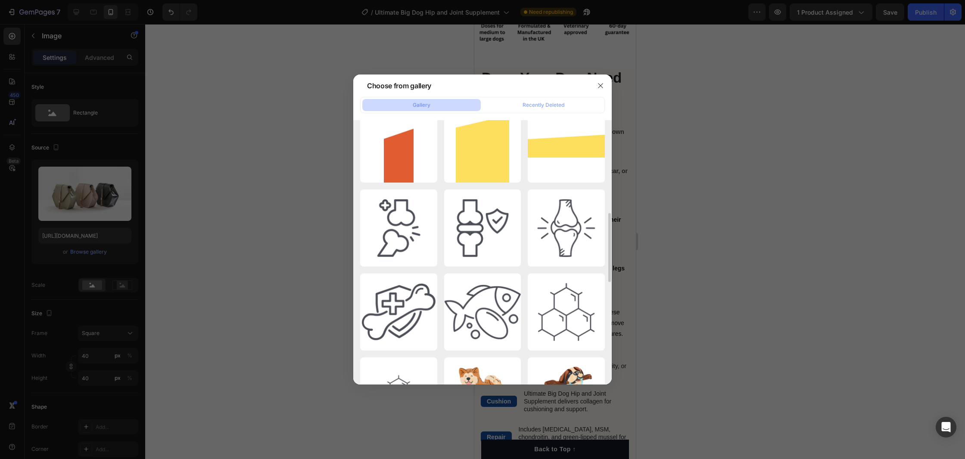
type input "[URL][DOMAIN_NAME]"
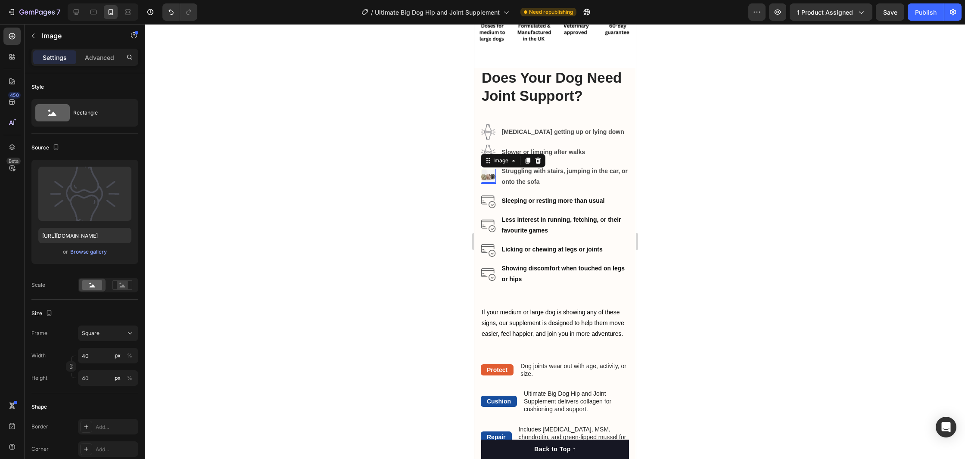
click at [490, 176] on img at bounding box center [488, 176] width 15 height 15
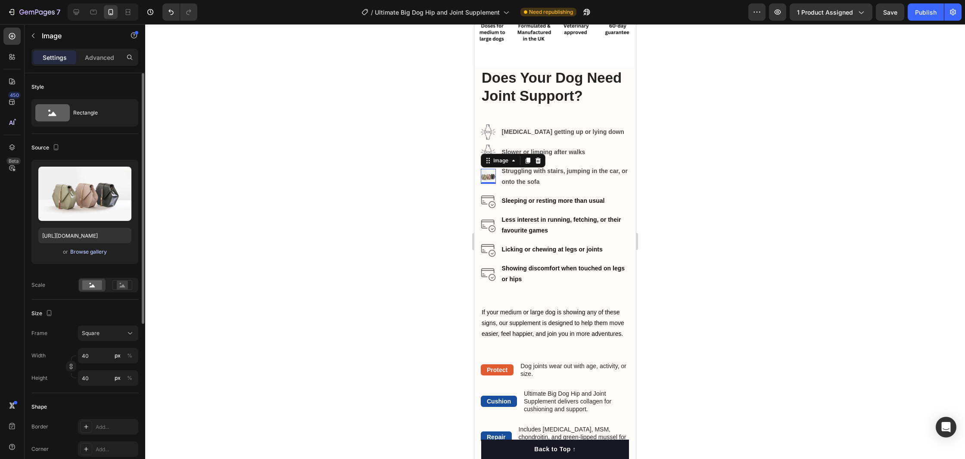
click at [93, 250] on div "Browse gallery" at bounding box center [88, 252] width 37 height 8
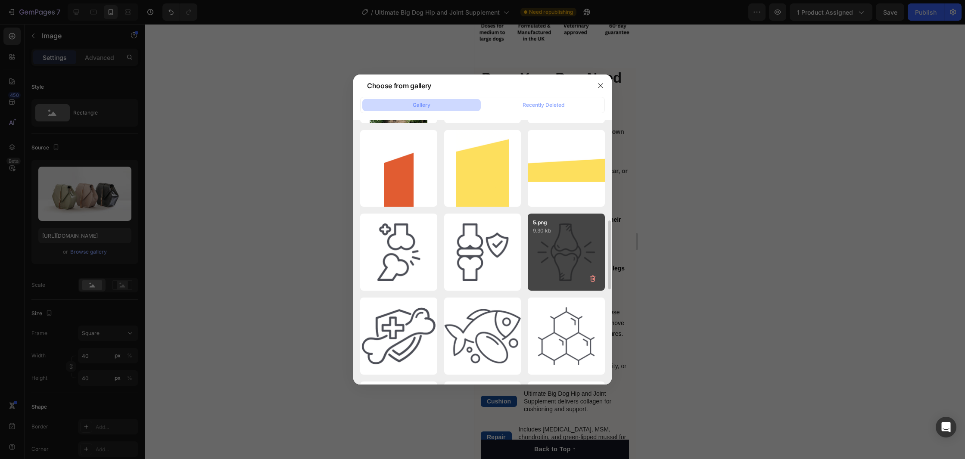
scroll to position [348, 0]
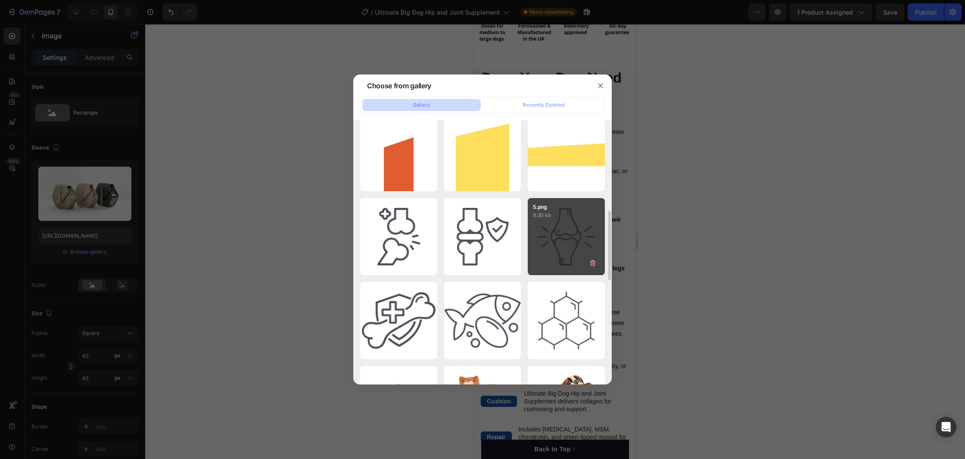
click at [558, 243] on div "5.png 9.30 kb" at bounding box center [566, 236] width 77 height 77
type input "[URL][DOMAIN_NAME]"
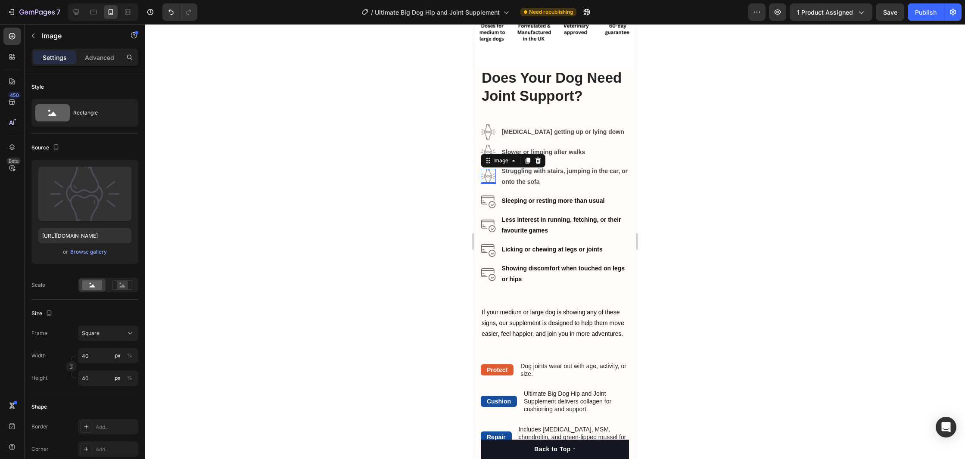
click at [691, 177] on div at bounding box center [555, 241] width 820 height 435
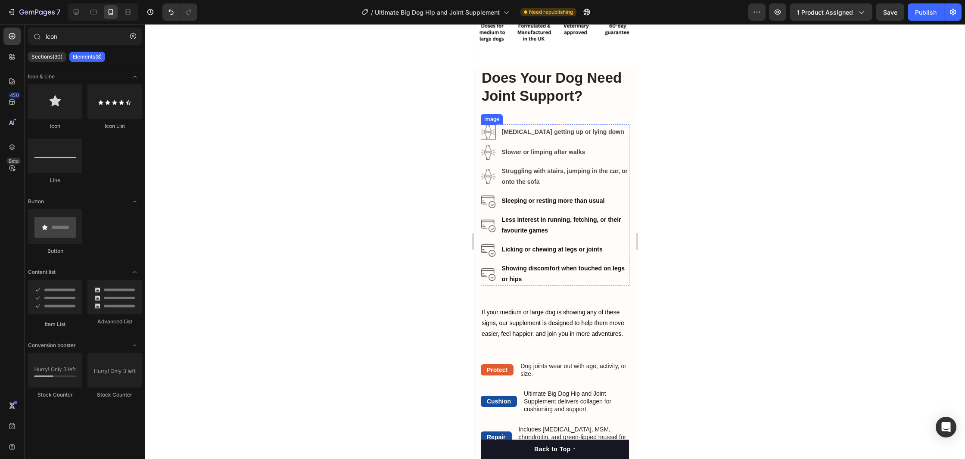
click at [489, 132] on img at bounding box center [488, 132] width 15 height 15
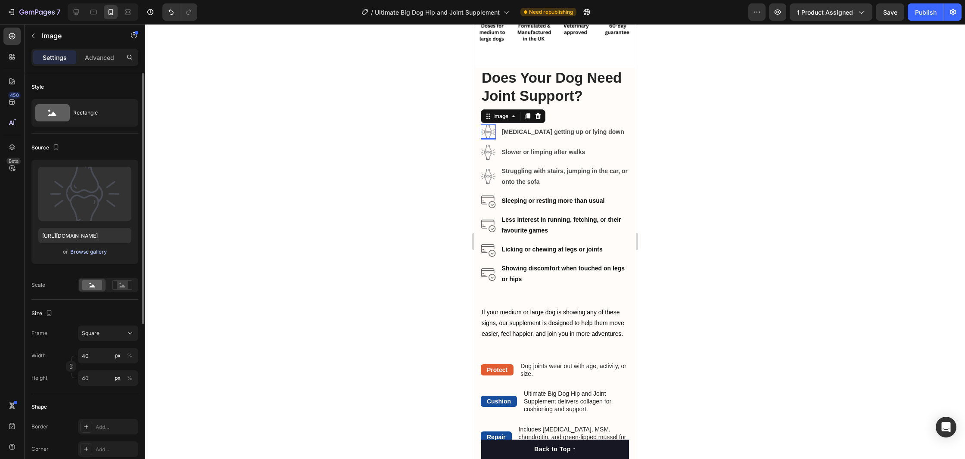
click at [103, 253] on div "Browse gallery" at bounding box center [88, 252] width 37 height 8
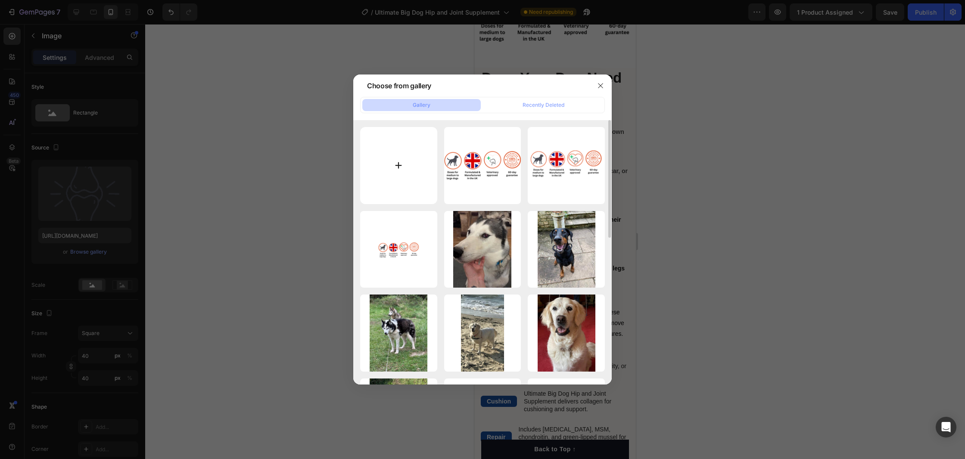
click at [411, 166] on input "file" at bounding box center [398, 165] width 77 height 77
type input "C:\fakepath\Untitled (186 x 141 px) (4).png"
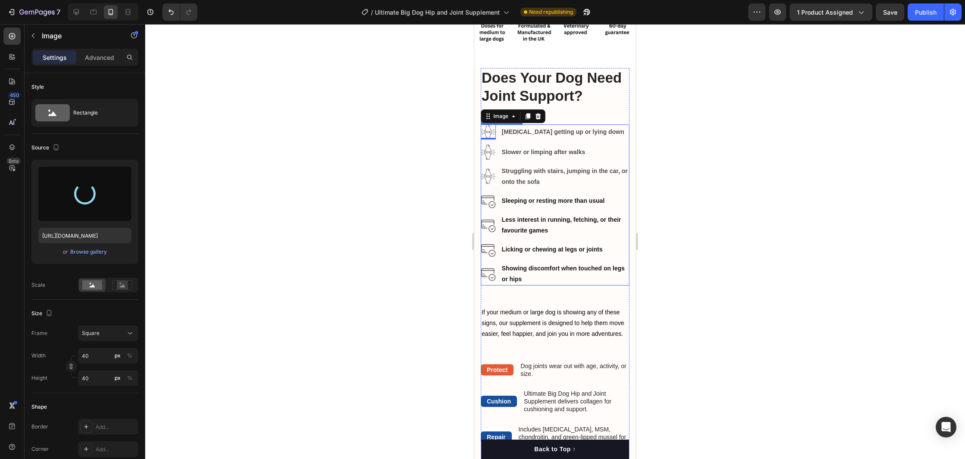
type input "[URL][DOMAIN_NAME]"
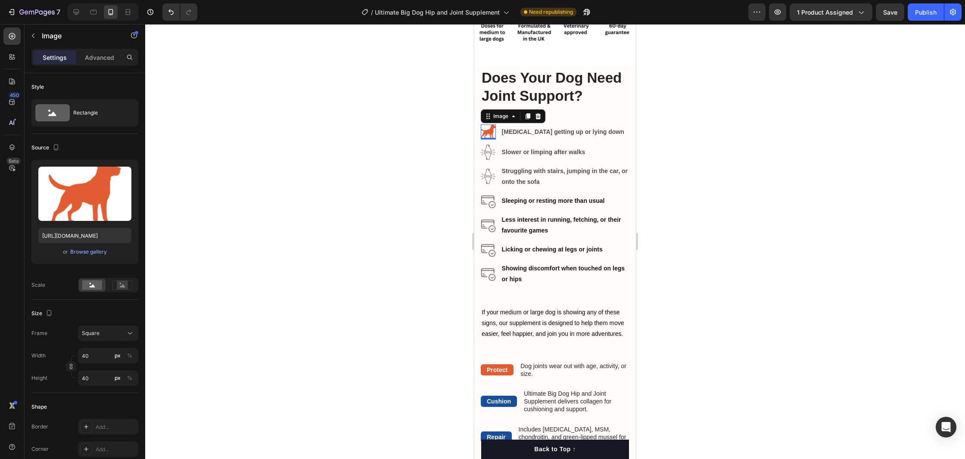
click at [455, 148] on div at bounding box center [555, 241] width 820 height 435
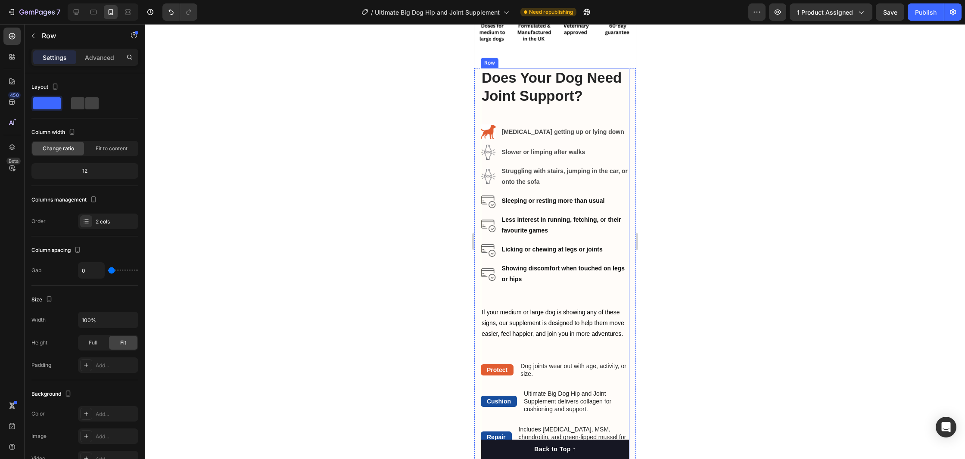
click at [561, 121] on div "Does Your Dog Need Joint Support? Heading Image [MEDICAL_DATA] getting up or ly…" at bounding box center [555, 214] width 149 height 293
drag, startPoint x: 145, startPoint y: 191, endPoint x: 720, endPoint y: 183, distance: 574.7
click at [750, 184] on div at bounding box center [555, 241] width 820 height 435
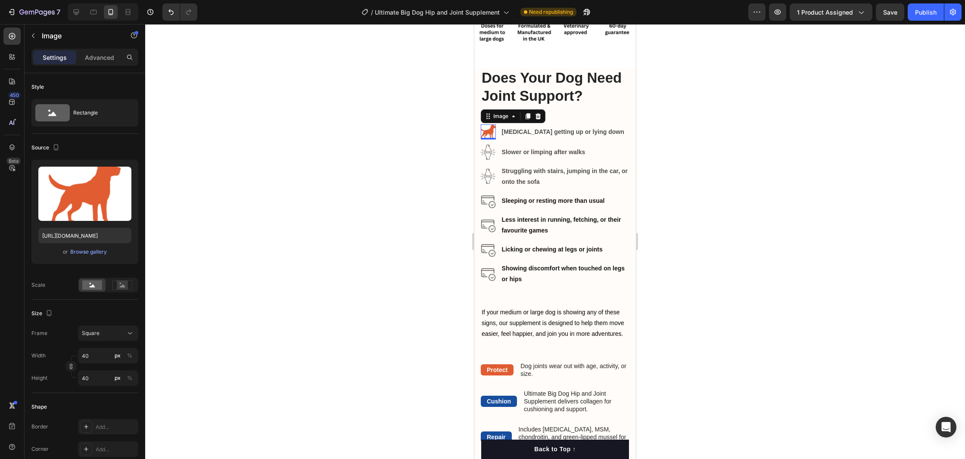
click at [491, 130] on img at bounding box center [488, 132] width 15 height 15
click at [91, 253] on div "Browse gallery" at bounding box center [88, 252] width 37 height 8
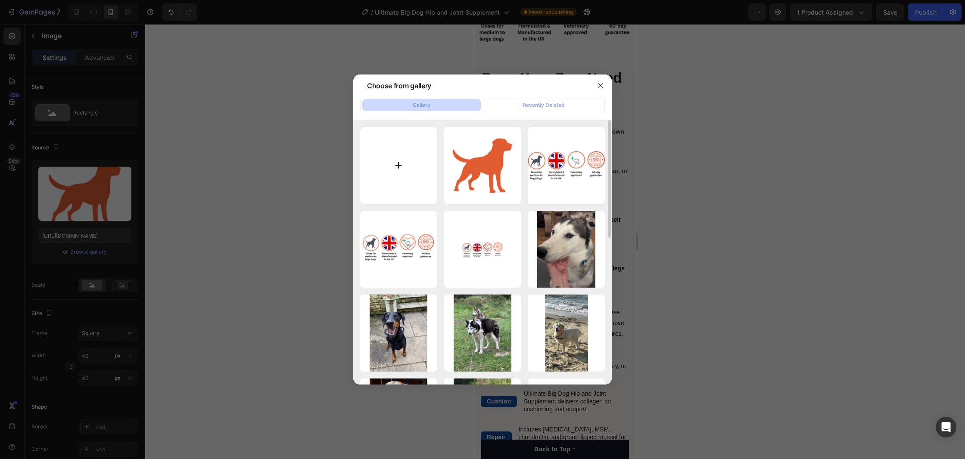
click at [429, 174] on input "file" at bounding box center [398, 165] width 77 height 77
type input "C:\fakepath\Untitled (186 x 141 px) (5).png"
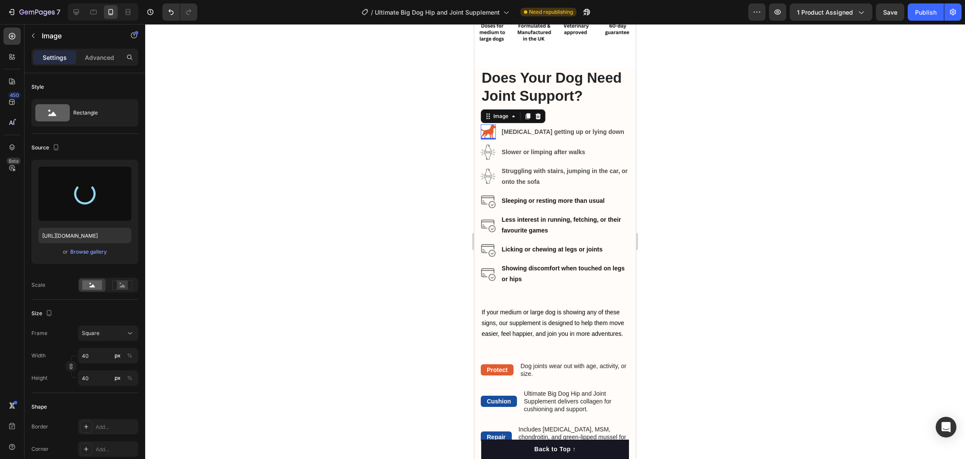
type input "[URL][DOMAIN_NAME]"
click at [669, 160] on div at bounding box center [555, 241] width 820 height 435
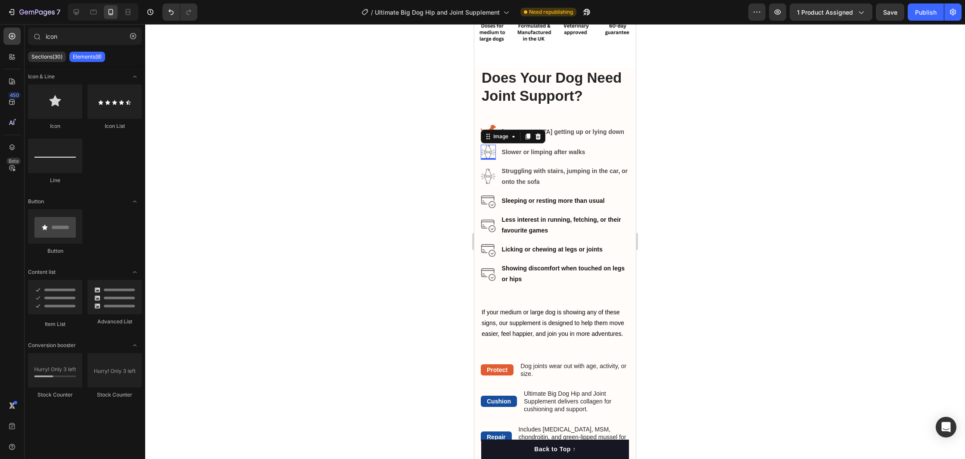
click at [489, 155] on img at bounding box center [488, 152] width 15 height 15
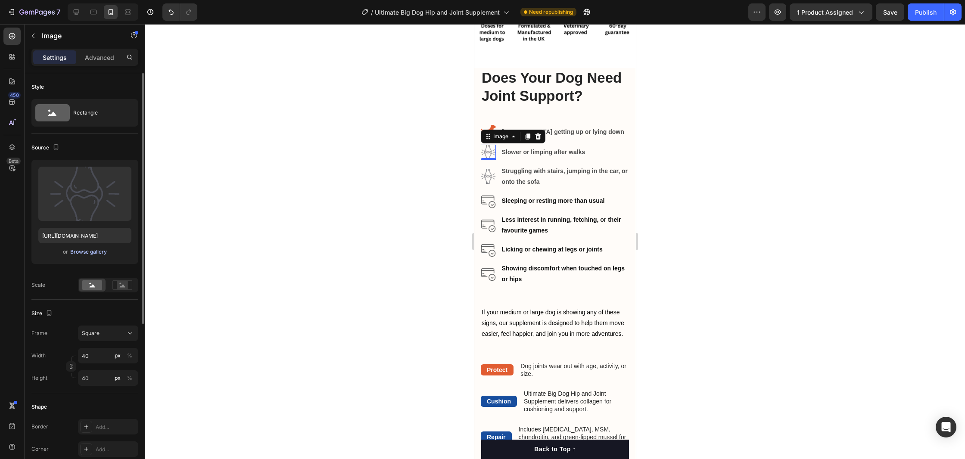
click at [93, 255] on div "Browse gallery" at bounding box center [88, 252] width 37 height 8
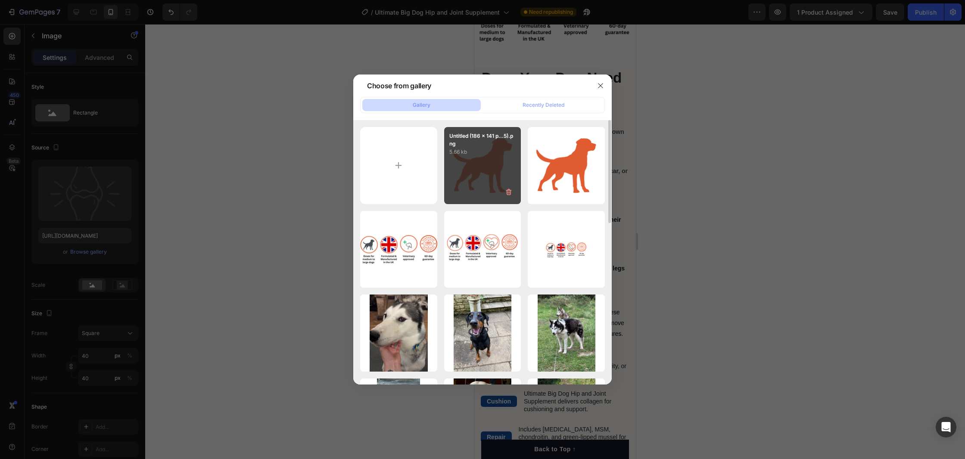
click at [484, 159] on div "Untitled (186 x 141 p...5).png 5.66 kb" at bounding box center [482, 165] width 77 height 77
type input "[URL][DOMAIN_NAME]"
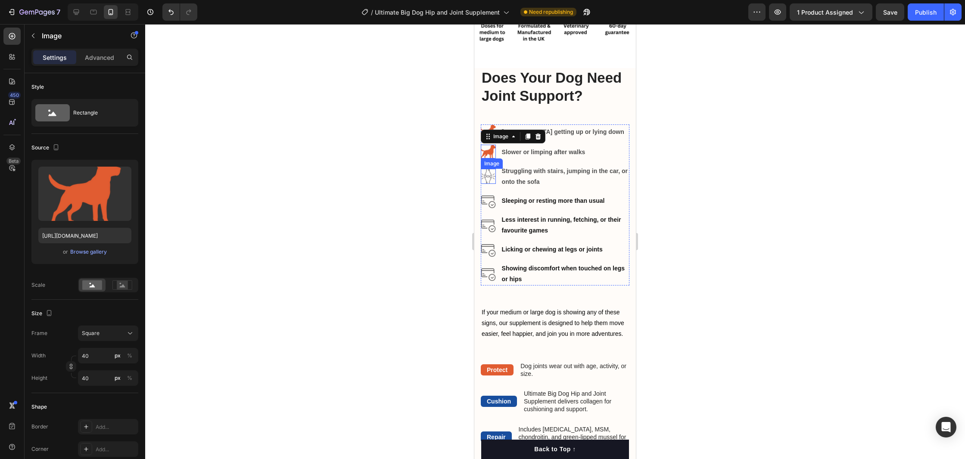
click at [490, 175] on img at bounding box center [488, 176] width 15 height 15
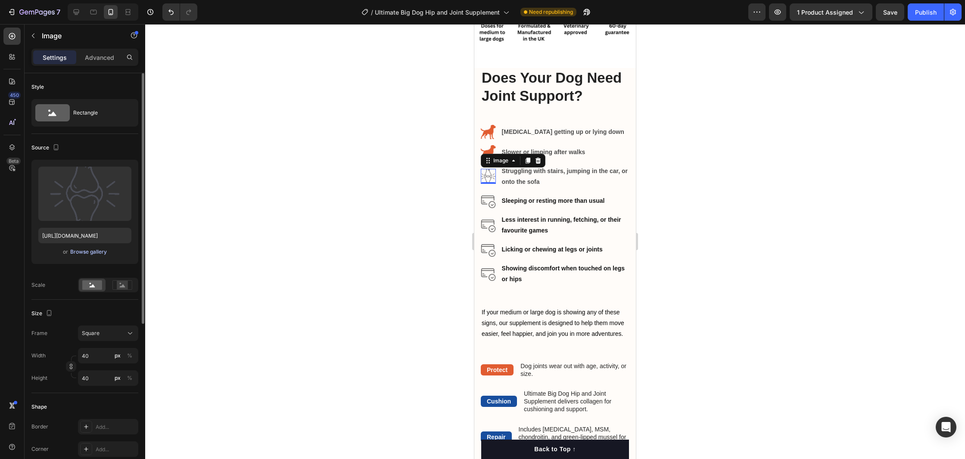
click at [87, 255] on div "Browse gallery" at bounding box center [88, 252] width 37 height 8
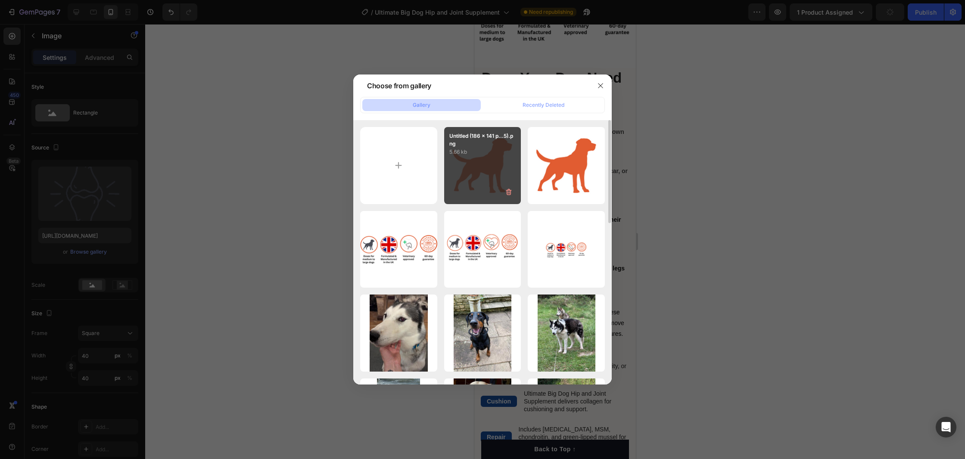
drag, startPoint x: 465, startPoint y: 156, endPoint x: 478, endPoint y: 170, distance: 19.2
click at [465, 156] on p "5.66 kb" at bounding box center [482, 152] width 67 height 9
type input "[URL][DOMAIN_NAME]"
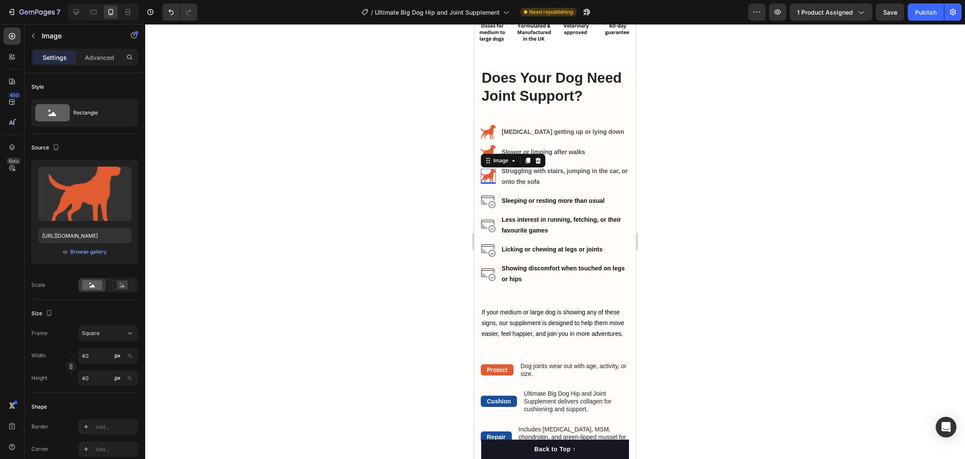
click at [672, 164] on div at bounding box center [555, 241] width 820 height 435
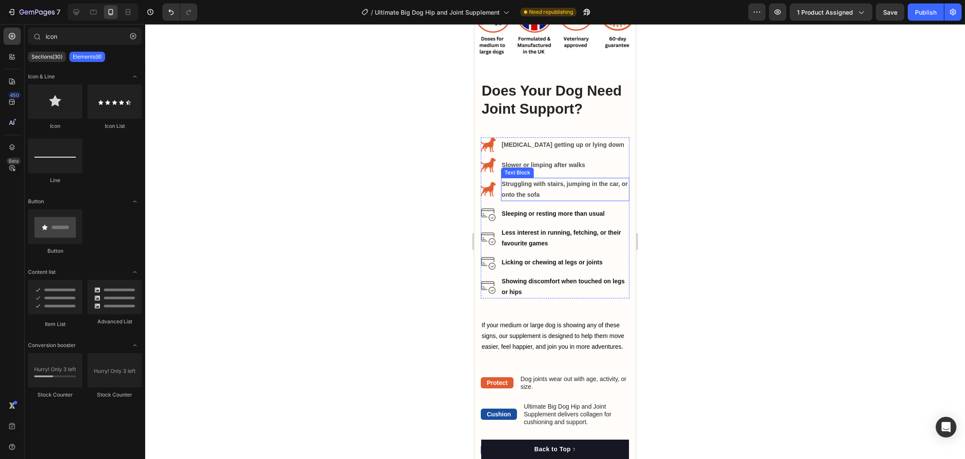
scroll to position [1260, 0]
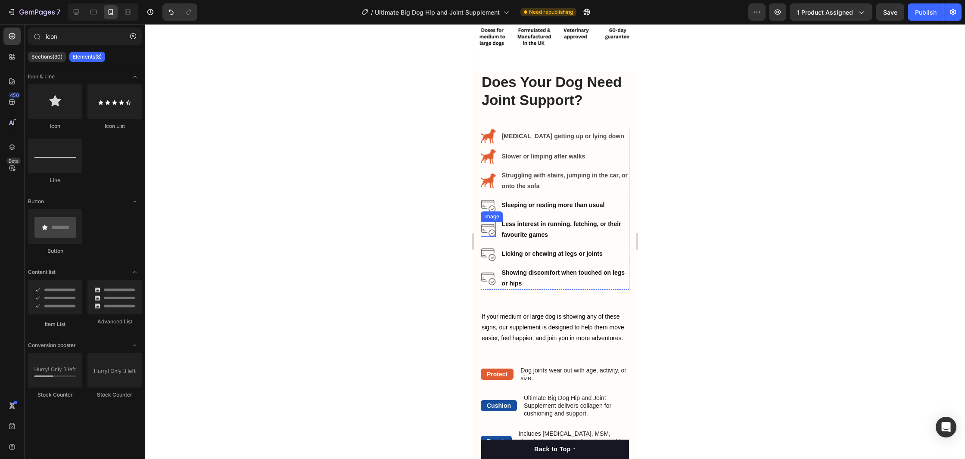
click at [490, 234] on div "Image" at bounding box center [488, 229] width 15 height 15
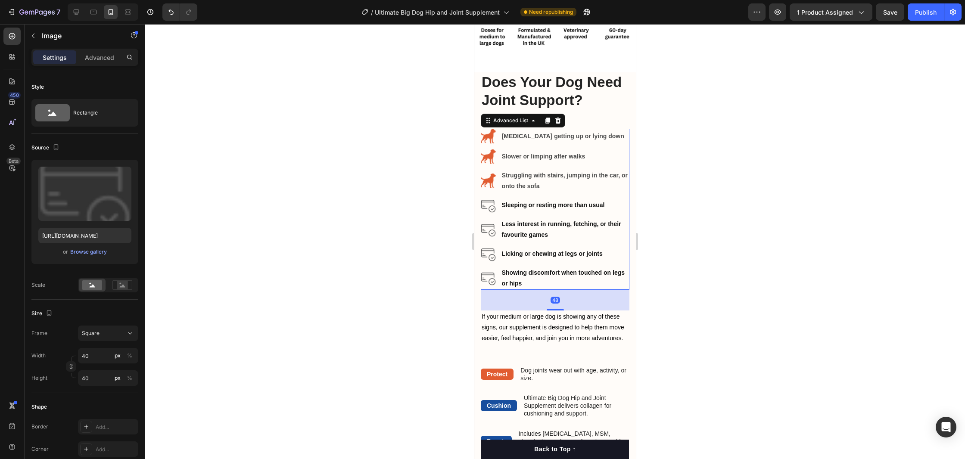
click at [495, 137] on li "Image [MEDICAL_DATA] getting up or lying down Text Block" at bounding box center [555, 136] width 149 height 15
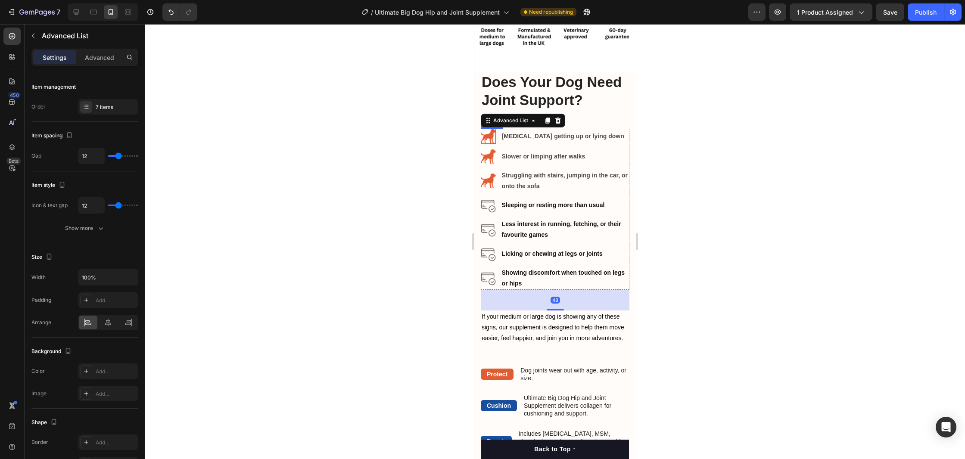
click at [486, 135] on img at bounding box center [488, 136] width 15 height 15
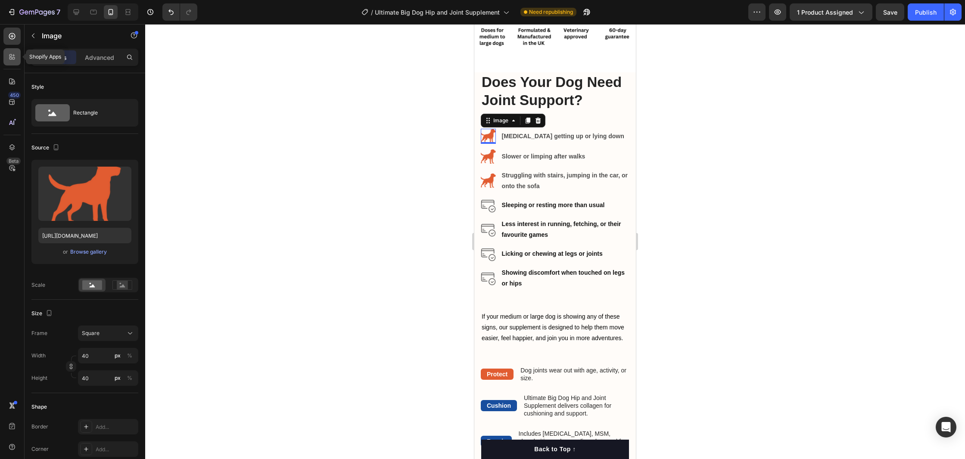
click at [10, 60] on icon at bounding box center [12, 57] width 9 height 9
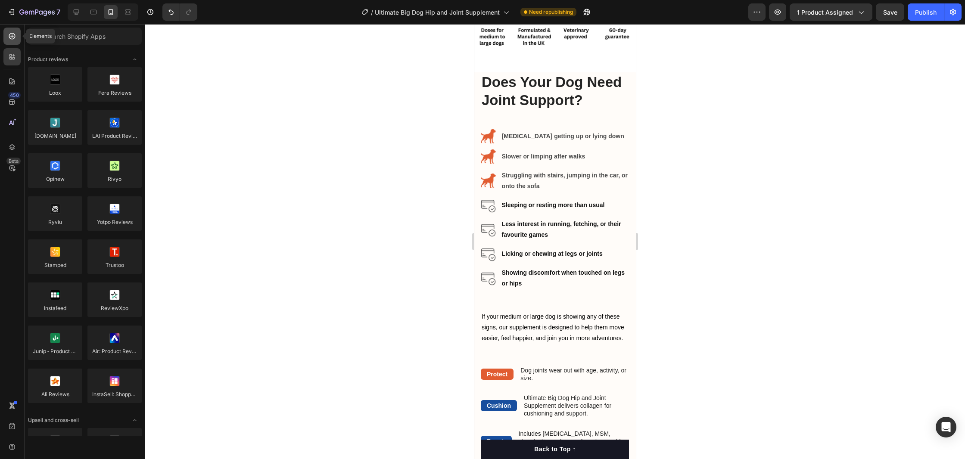
click at [11, 39] on icon at bounding box center [12, 36] width 9 height 9
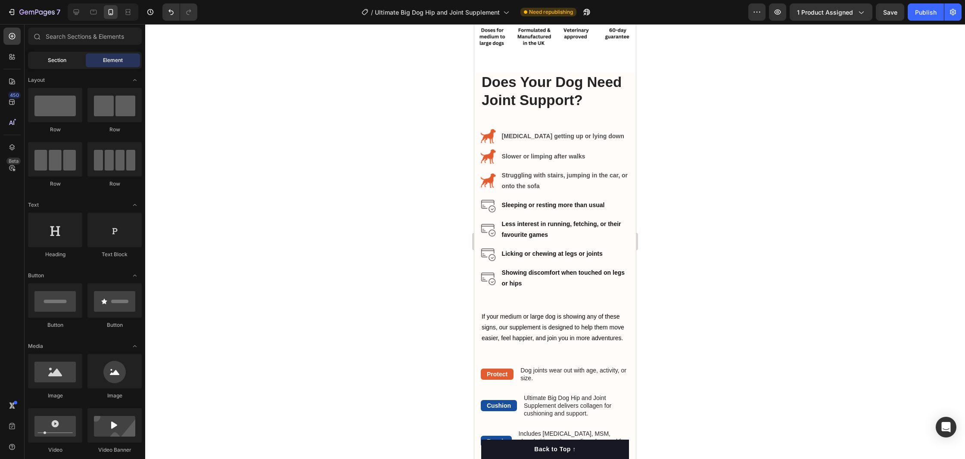
click at [68, 62] on div "Section" at bounding box center [57, 60] width 54 height 14
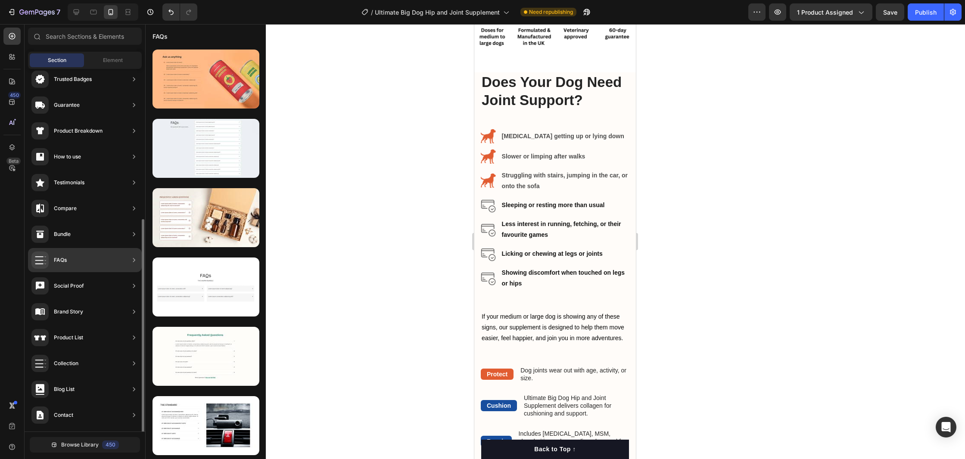
scroll to position [137, 0]
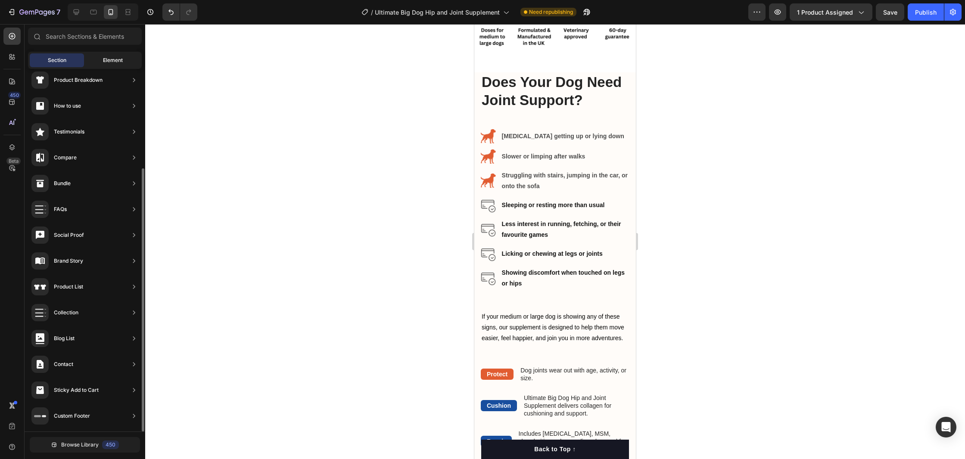
click at [104, 61] on span "Element" at bounding box center [113, 60] width 20 height 8
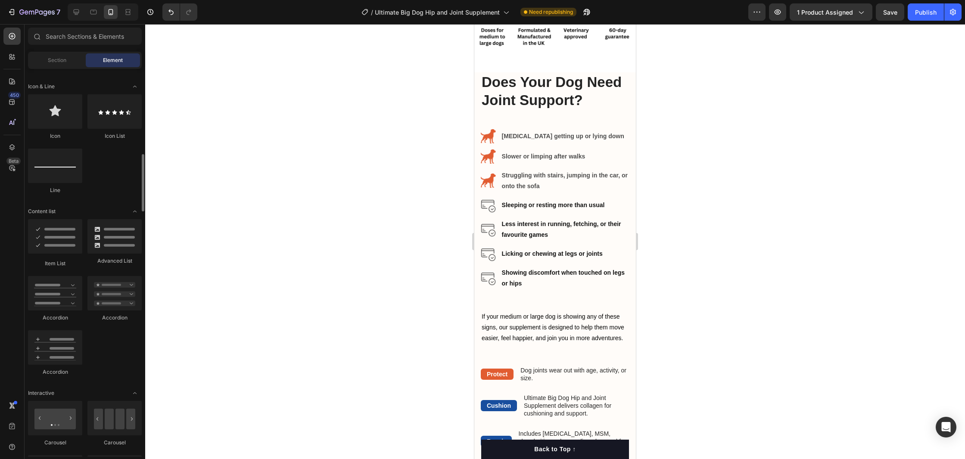
scroll to position [551, 0]
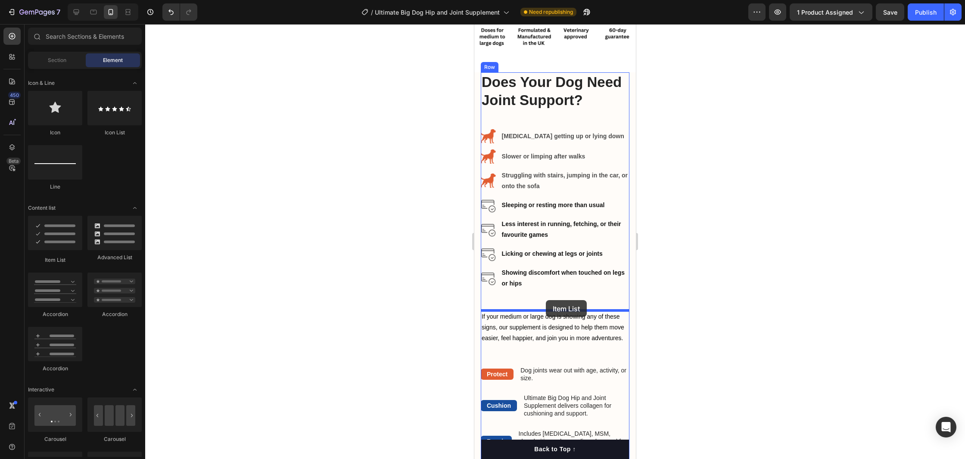
drag, startPoint x: 525, startPoint y: 268, endPoint x: 546, endPoint y: 300, distance: 38.5
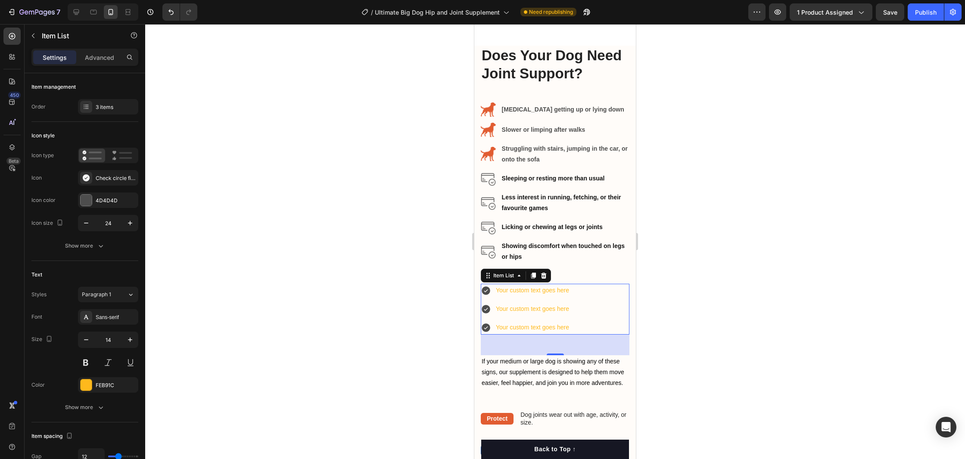
scroll to position [1289, 0]
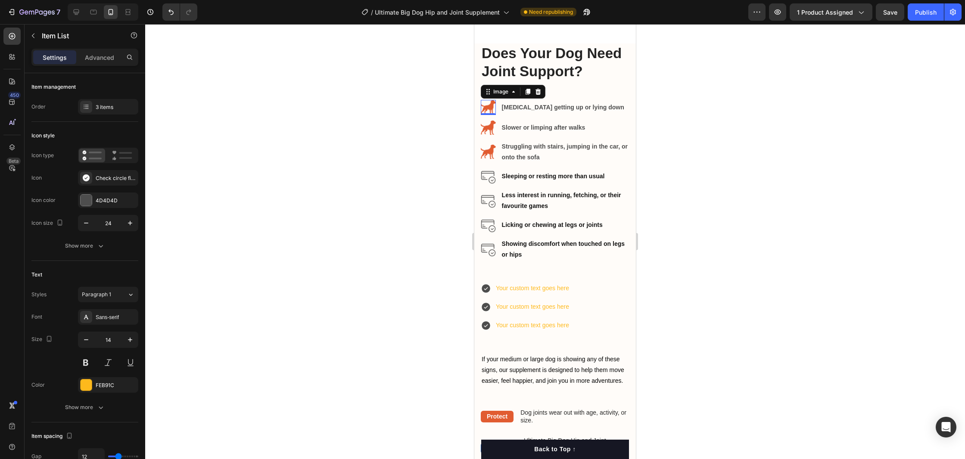
click at [489, 108] on img at bounding box center [488, 107] width 15 height 15
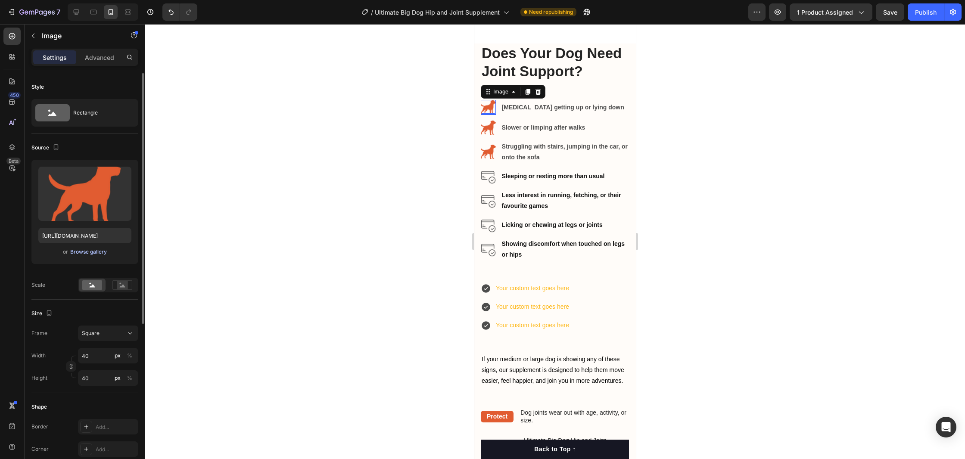
click at [84, 252] on div "Browse gallery" at bounding box center [88, 252] width 37 height 8
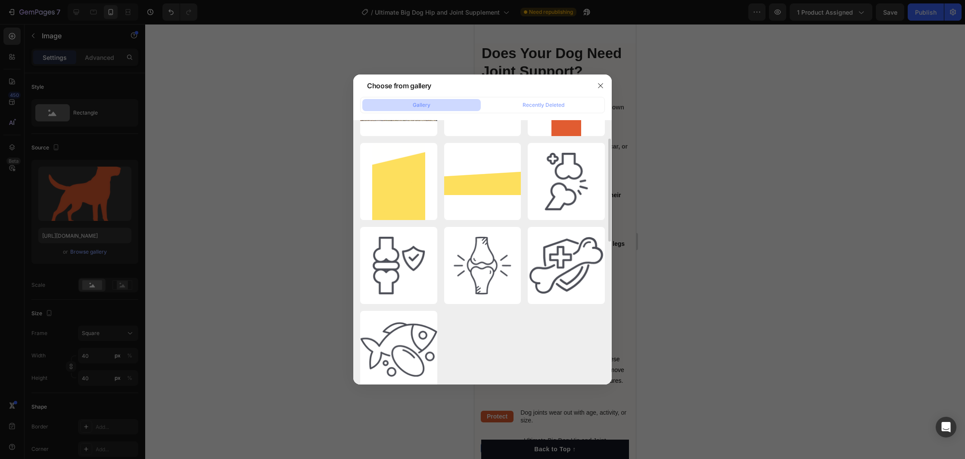
scroll to position [412, 0]
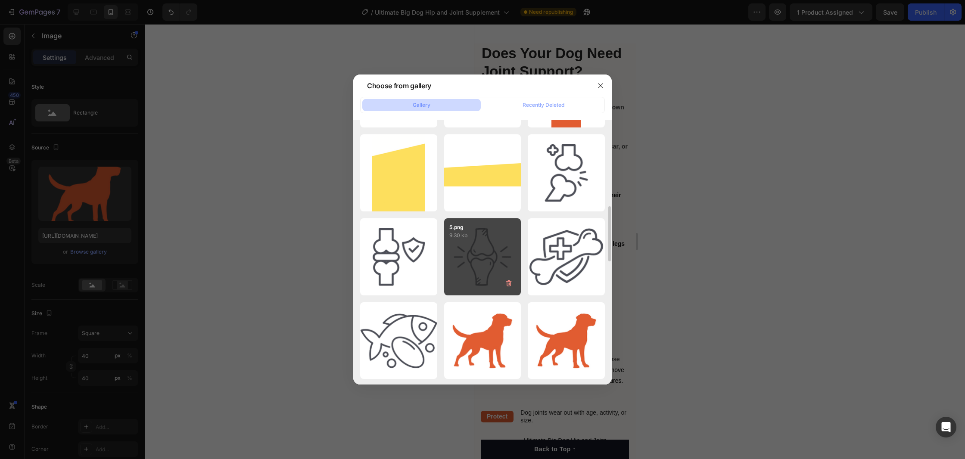
click at [486, 251] on div "5.png 9.30 kb" at bounding box center [482, 256] width 77 height 77
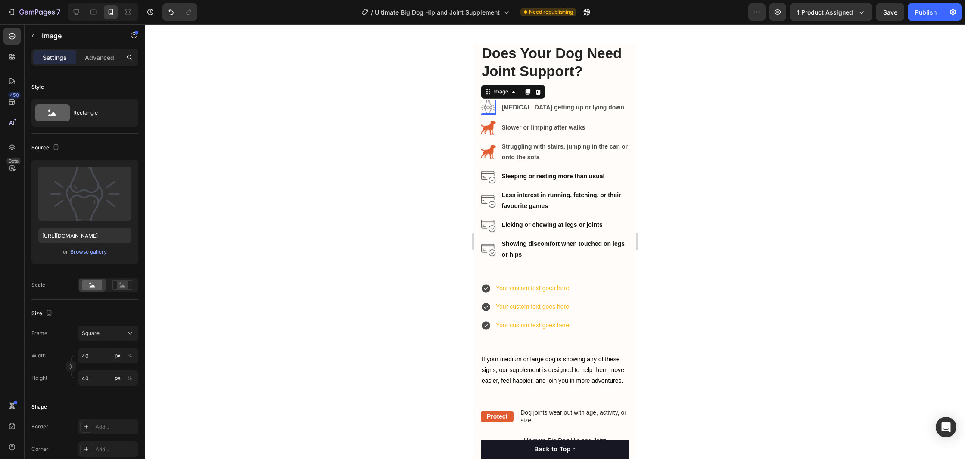
click at [487, 110] on img at bounding box center [488, 107] width 15 height 15
click at [78, 252] on div "Browse gallery" at bounding box center [88, 252] width 37 height 8
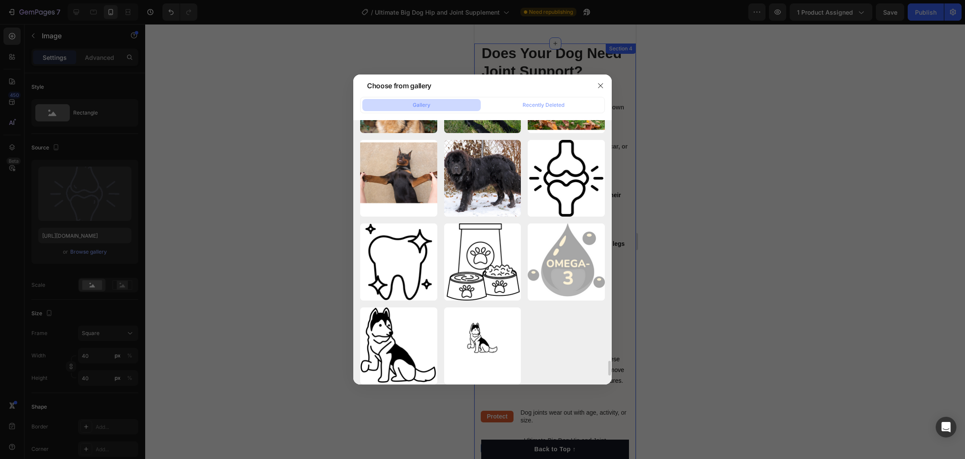
scroll to position [4439, 0]
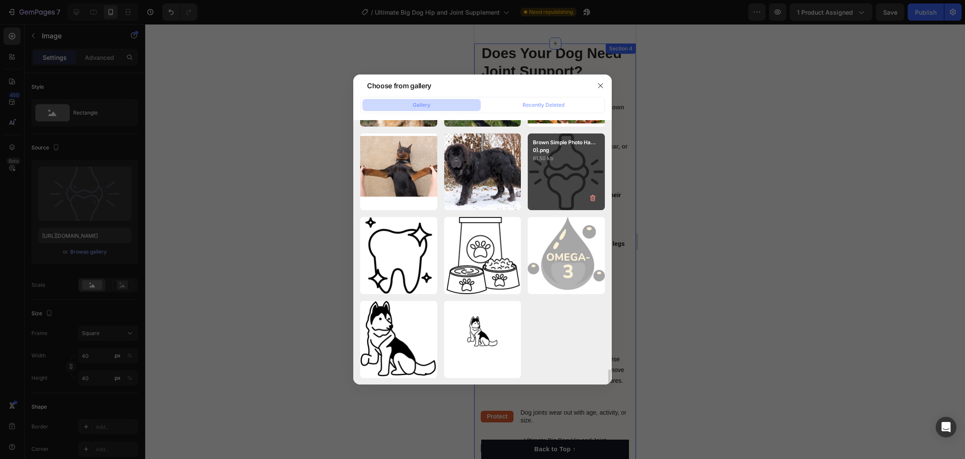
click at [565, 188] on div "Brown Simple Photo Ha...0).png 61.50 kb" at bounding box center [566, 172] width 77 height 77
type input "[URL][DOMAIN_NAME]"
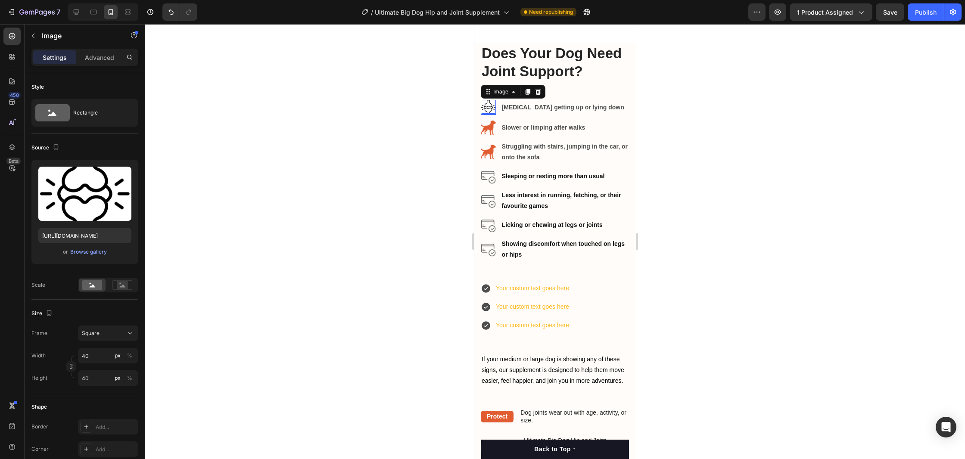
click at [489, 106] on img at bounding box center [488, 107] width 15 height 15
click at [89, 251] on div "Browse gallery" at bounding box center [88, 252] width 37 height 8
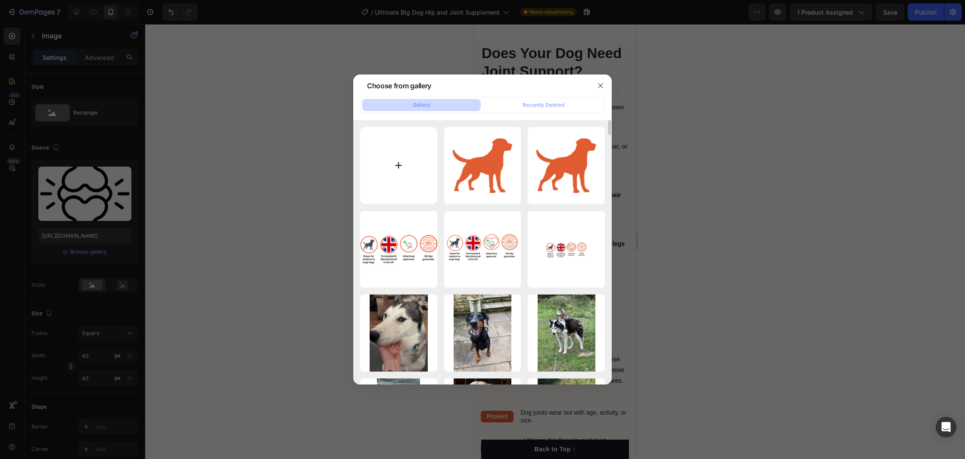
click at [390, 165] on input "file" at bounding box center [398, 165] width 77 height 77
type input "C:\fakepath\Untitled (186 x 141 px) (6).png"
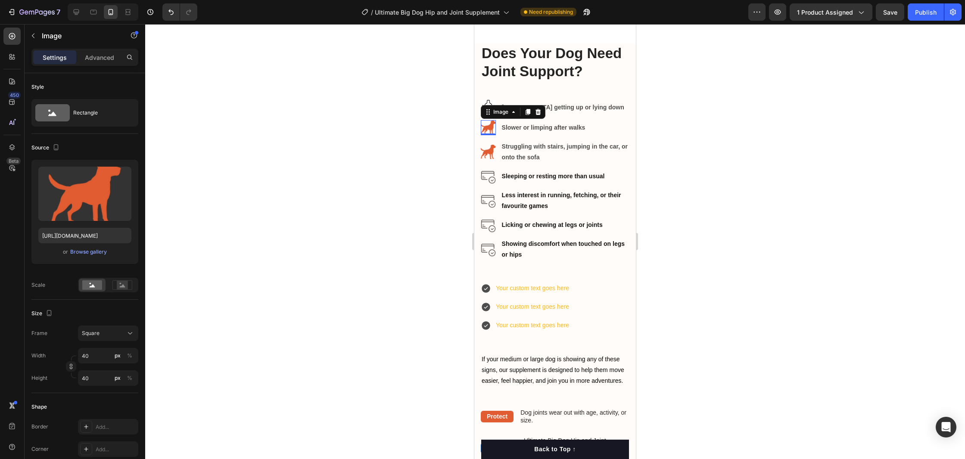
click at [489, 130] on img at bounding box center [488, 127] width 15 height 15
click at [83, 253] on div "Browse gallery" at bounding box center [88, 252] width 37 height 8
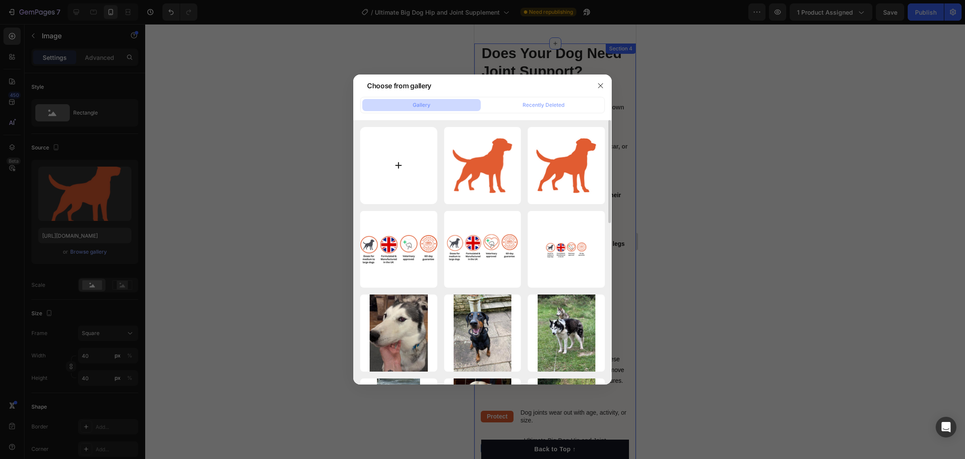
click at [420, 173] on input "file" at bounding box center [398, 165] width 77 height 77
type input "C:\fakepath\Untitled (186 x 141 px) (6).png"
type input "[URL][DOMAIN_NAME]"
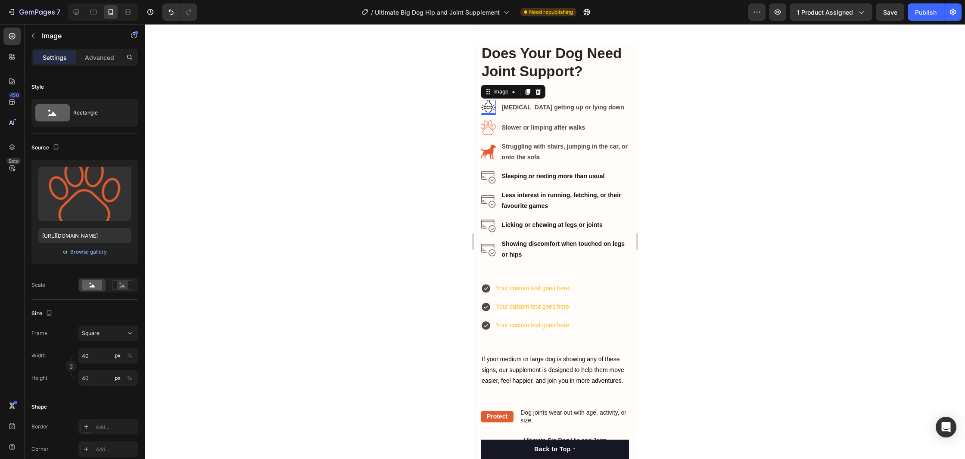
click at [488, 102] on img at bounding box center [488, 107] width 15 height 15
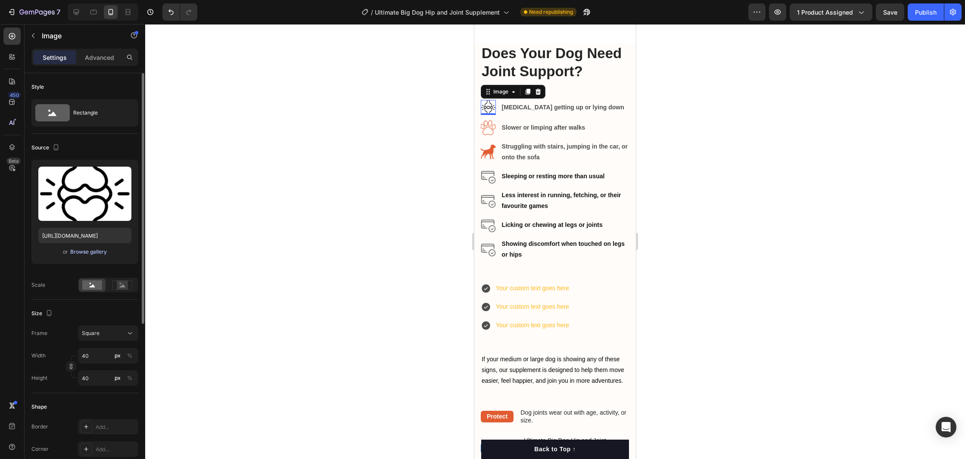
click at [83, 250] on div "Browse gallery" at bounding box center [88, 252] width 37 height 8
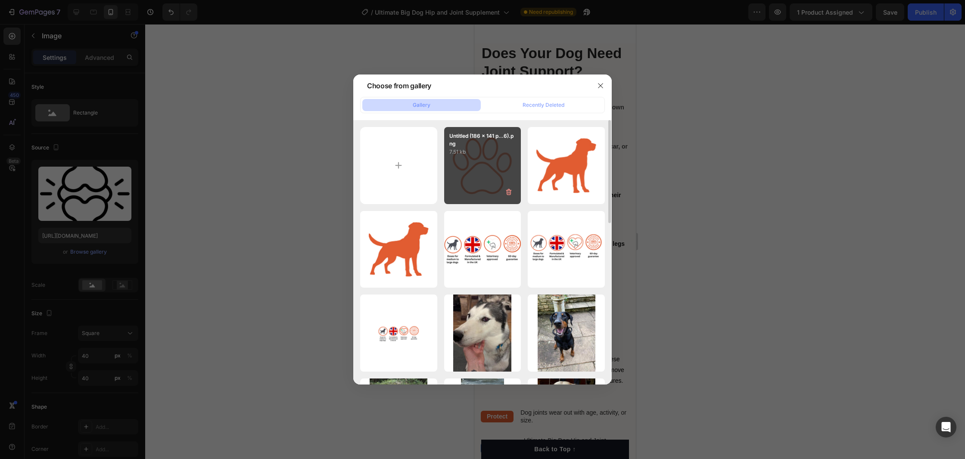
click at [493, 170] on div "Untitled (186 x 141 p...6).png 7.51 kb" at bounding box center [482, 165] width 77 height 77
type input "[URL][DOMAIN_NAME]"
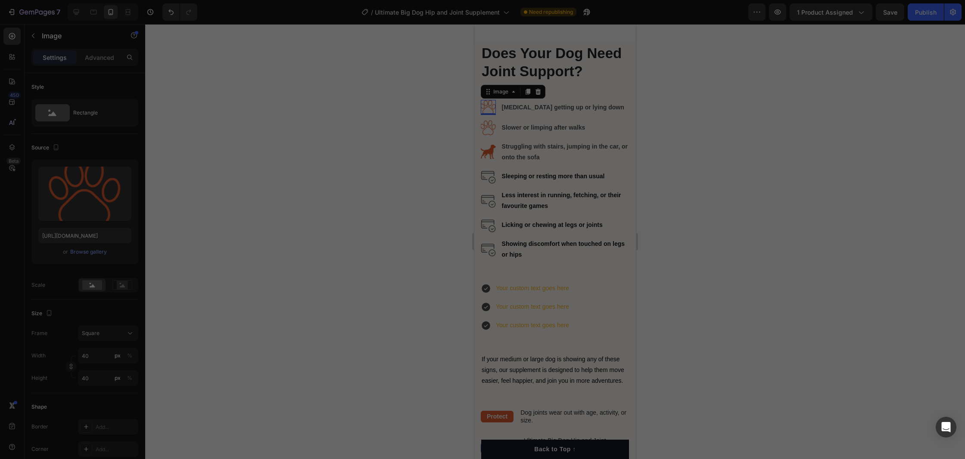
click at [493, 170] on div "Untitled (186 x 141 p...6).png 7.51 kb" at bounding box center [482, 165] width 77 height 77
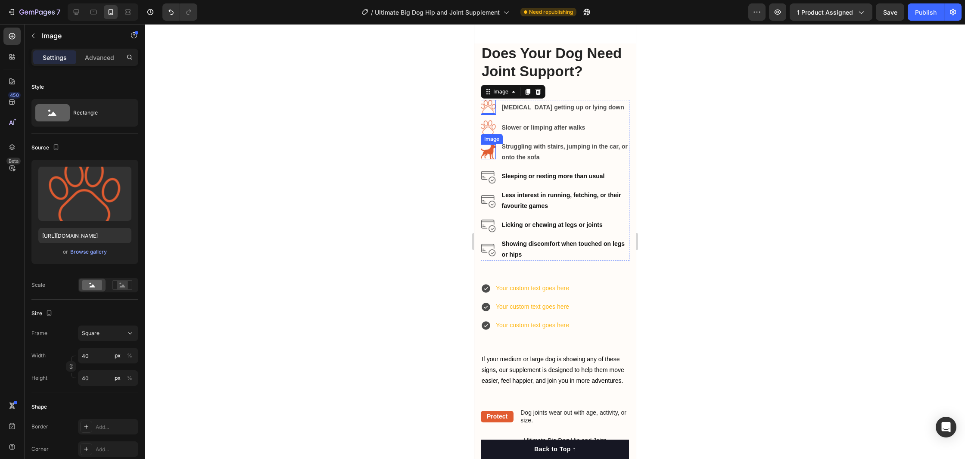
click at [490, 151] on img at bounding box center [488, 151] width 15 height 15
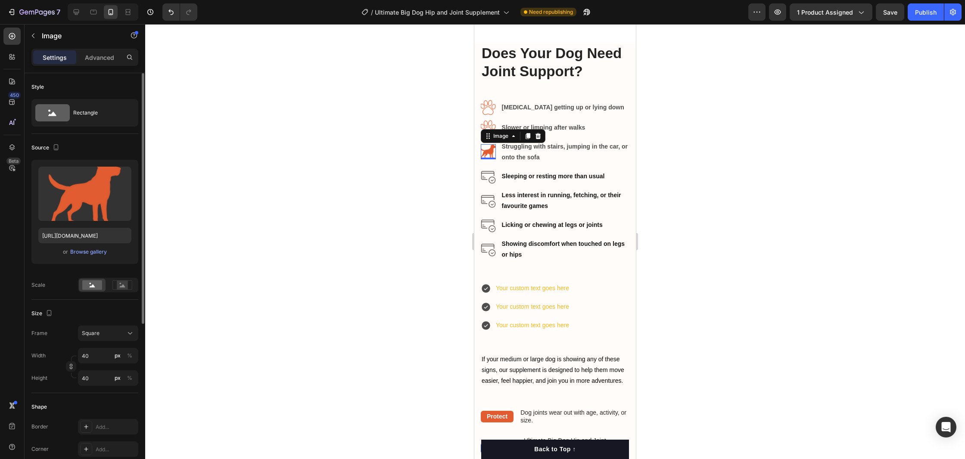
click at [95, 256] on div "or Browse gallery" at bounding box center [84, 252] width 93 height 10
click at [92, 255] on div "Browse gallery" at bounding box center [88, 252] width 37 height 8
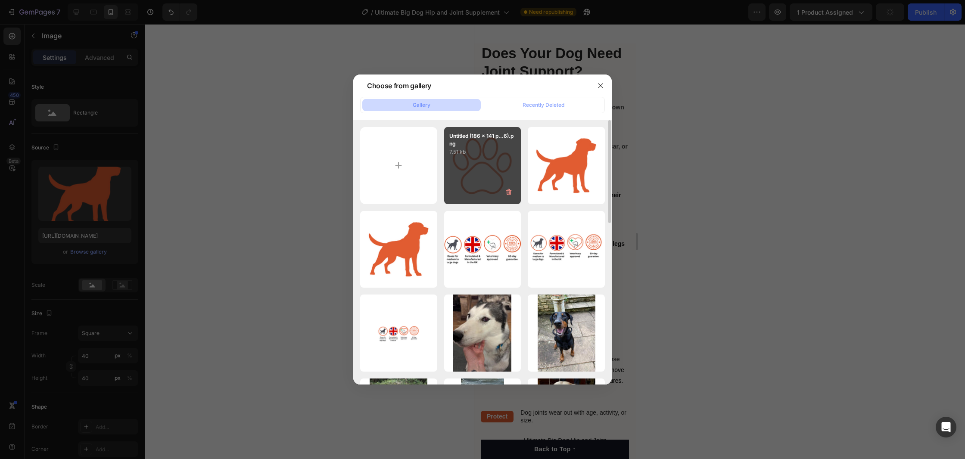
click at [476, 148] on p "7.51 kb" at bounding box center [482, 152] width 67 height 9
type input "[URL][DOMAIN_NAME]"
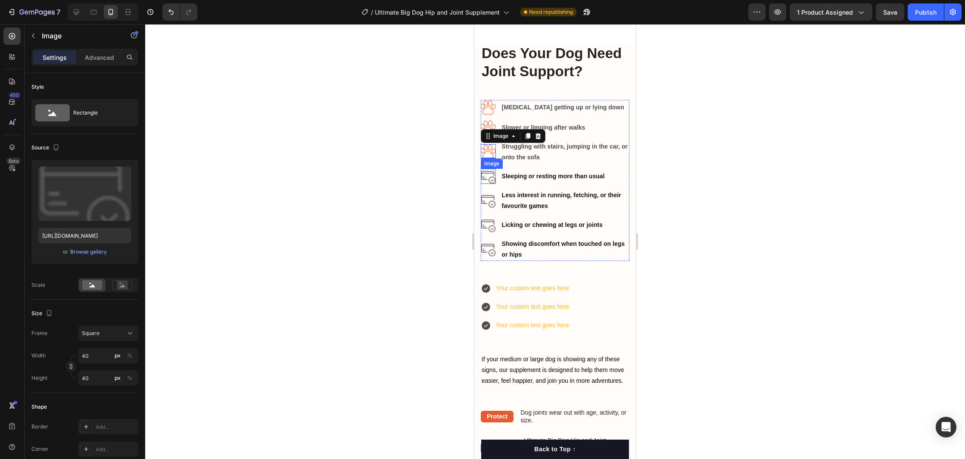
click at [488, 174] on img at bounding box center [488, 176] width 15 height 15
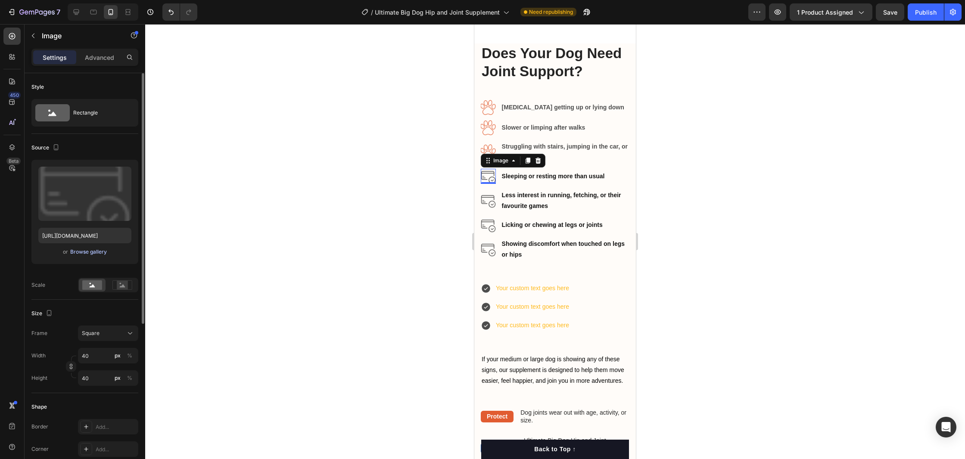
click at [93, 252] on div "Browse gallery" at bounding box center [88, 252] width 37 height 8
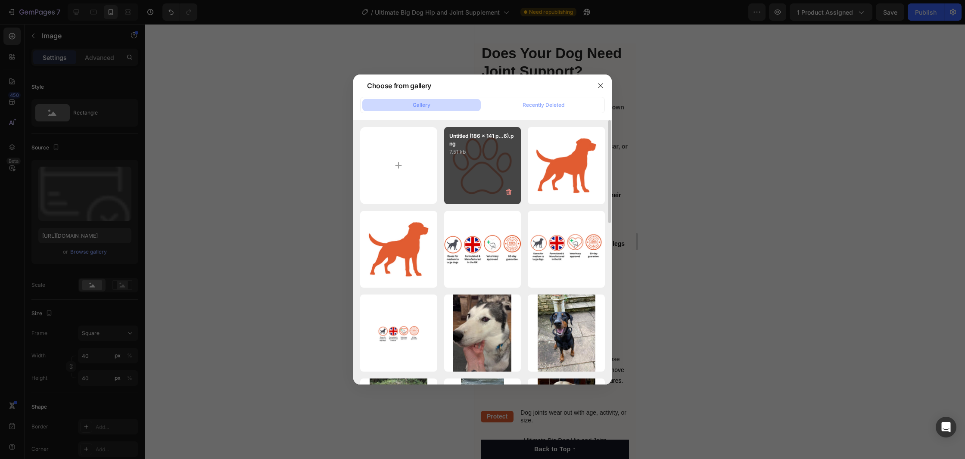
click at [471, 166] on div "Untitled (186 x 141 p...6).png 7.51 kb" at bounding box center [482, 165] width 77 height 77
type input "[URL][DOMAIN_NAME]"
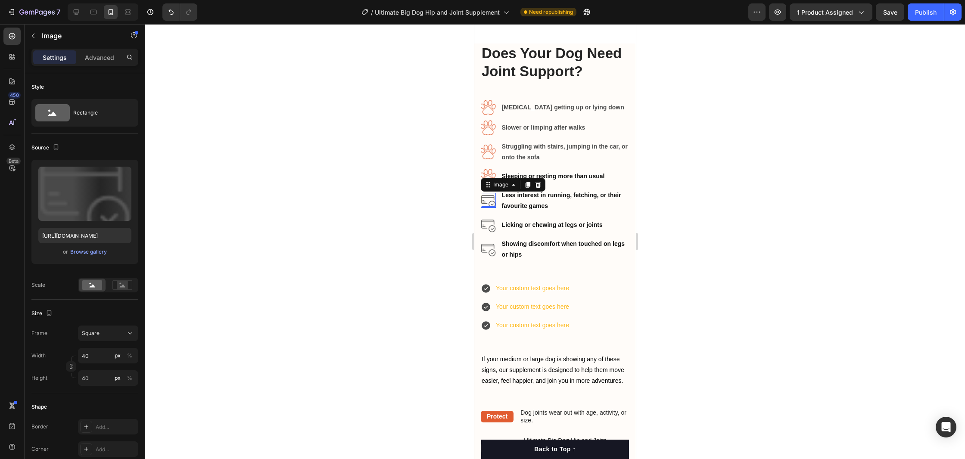
click at [486, 193] on img at bounding box center [488, 200] width 15 height 15
click at [89, 253] on div "Browse gallery" at bounding box center [88, 252] width 37 height 8
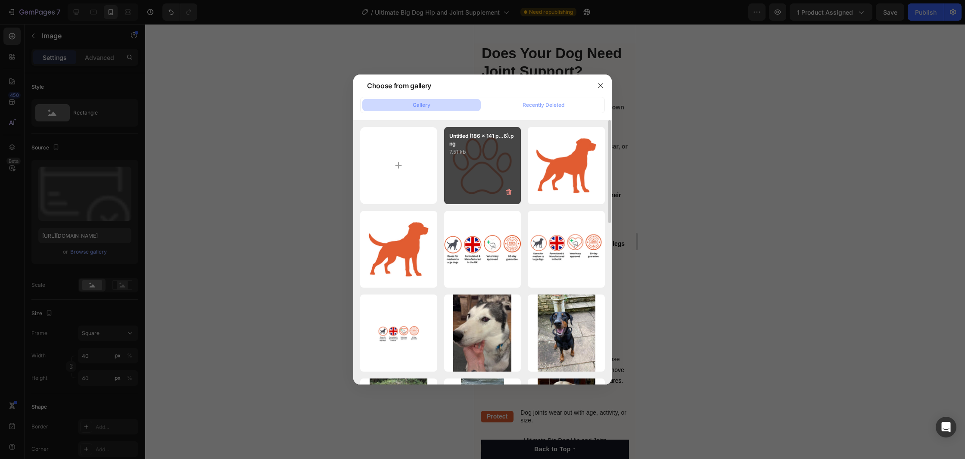
click at [477, 152] on p "7.51 kb" at bounding box center [482, 152] width 67 height 9
type input "[URL][DOMAIN_NAME]"
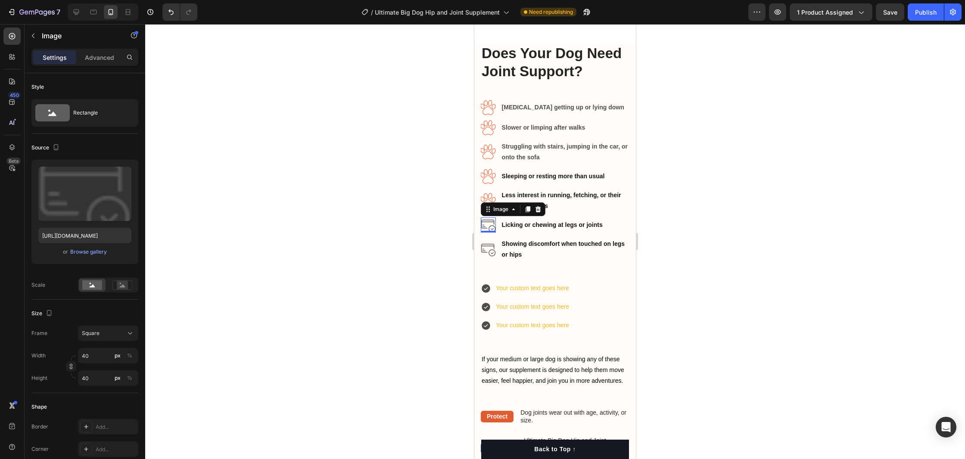
drag, startPoint x: 488, startPoint y: 227, endPoint x: 943, endPoint y: 252, distance: 456.1
click at [488, 227] on img at bounding box center [488, 225] width 15 height 15
click at [87, 253] on div "Browse gallery" at bounding box center [88, 252] width 37 height 8
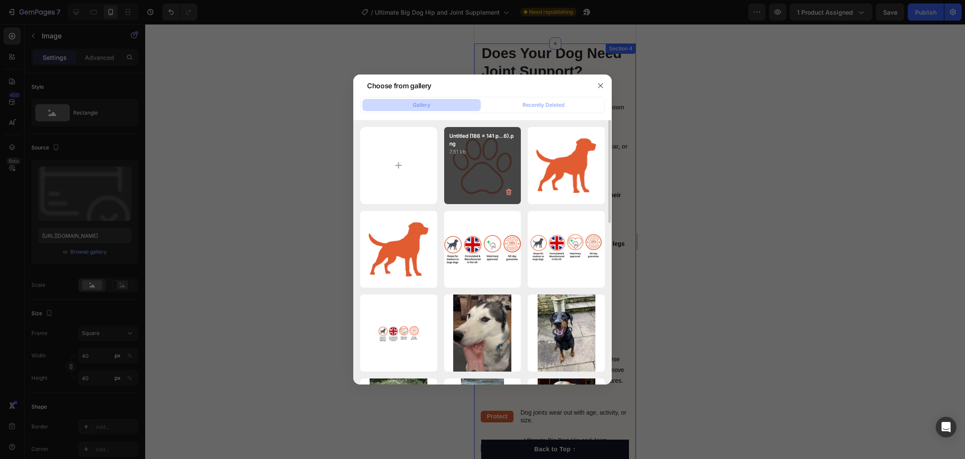
click at [467, 168] on div "Untitled (186 x 141 p...6).png 7.51 kb" at bounding box center [482, 165] width 77 height 77
type input "[URL][DOMAIN_NAME]"
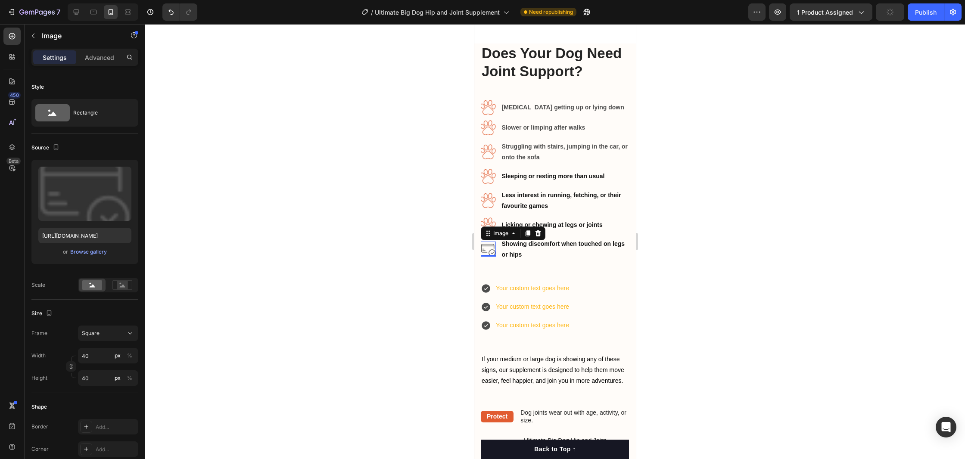
drag, startPoint x: 487, startPoint y: 249, endPoint x: 938, endPoint y: 273, distance: 451.7
click at [487, 249] on img at bounding box center [488, 249] width 15 height 15
click at [87, 252] on div "Browse gallery" at bounding box center [88, 252] width 37 height 8
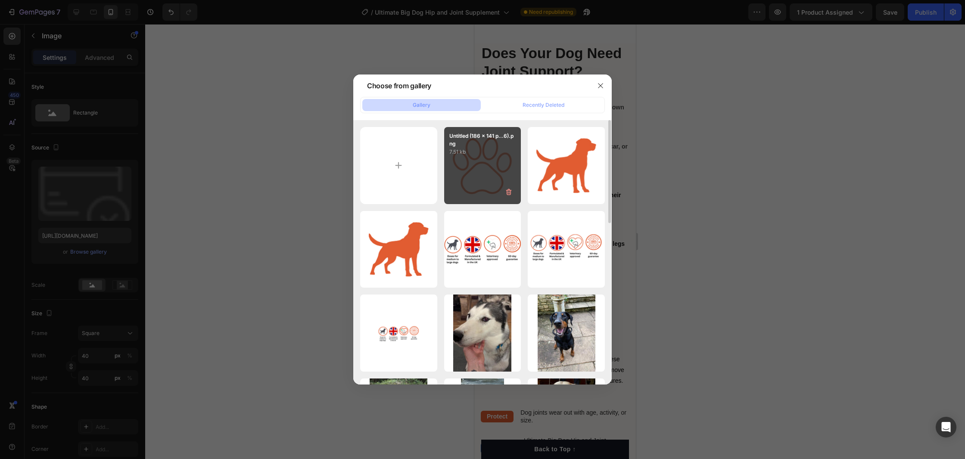
click at [465, 163] on div "Untitled (186 x 141 p...6).png 7.51 kb" at bounding box center [482, 165] width 77 height 77
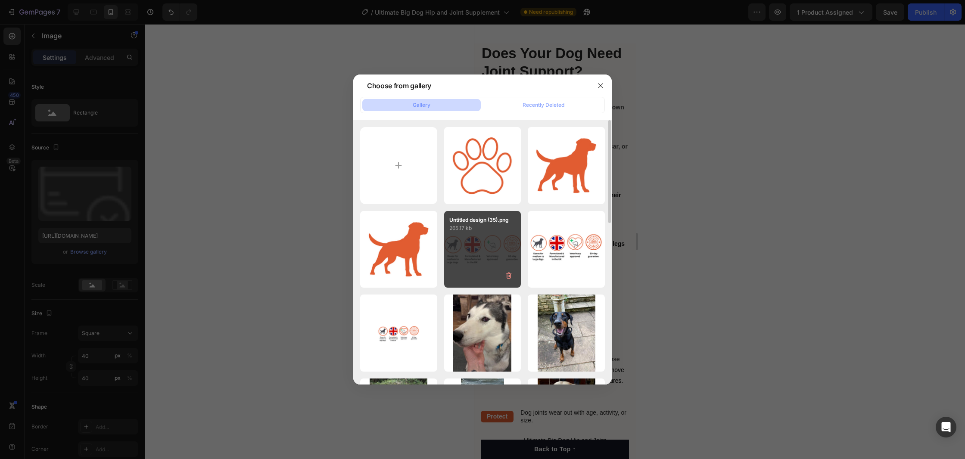
type input "[URL][DOMAIN_NAME]"
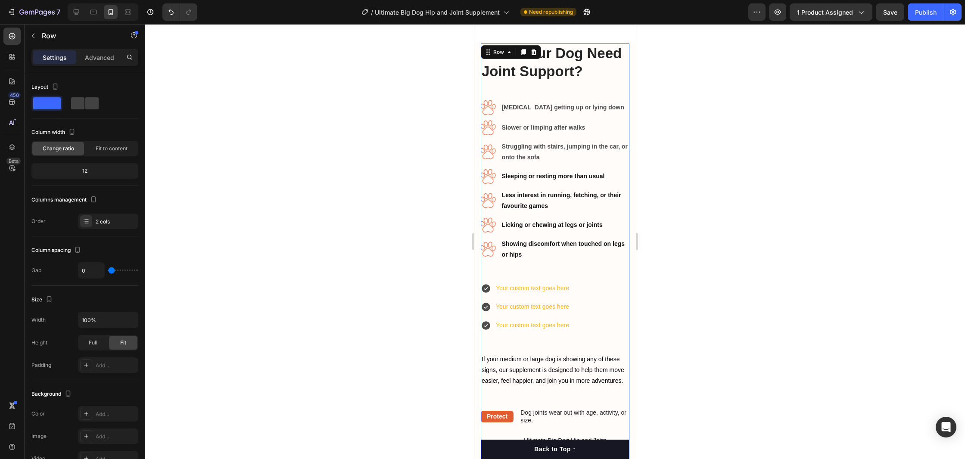
click at [532, 278] on div "Does Your Dog Need Joint Support? Heading Image [MEDICAL_DATA] getting up or ly…" at bounding box center [555, 226] width 149 height 365
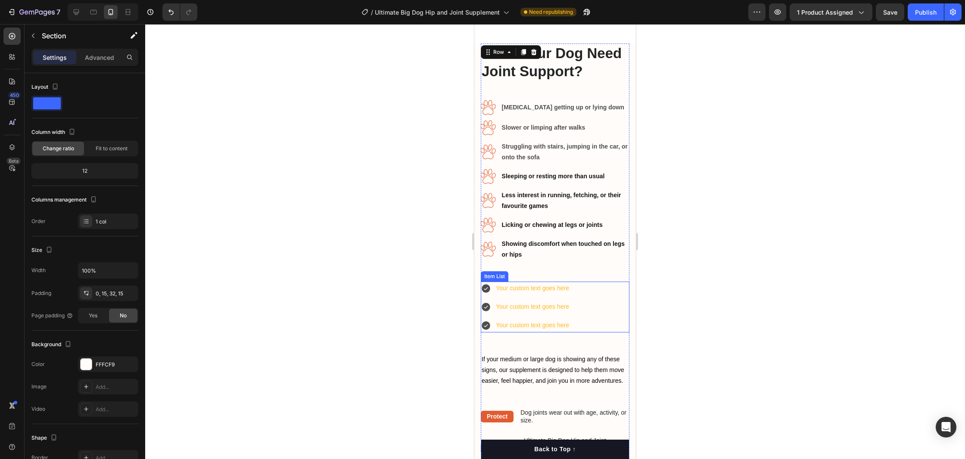
click at [630, 296] on div "How Does This Help Your Dog’s Joints? Heading Protect Text Block Dog joints wea…" at bounding box center [555, 413] width 162 height 738
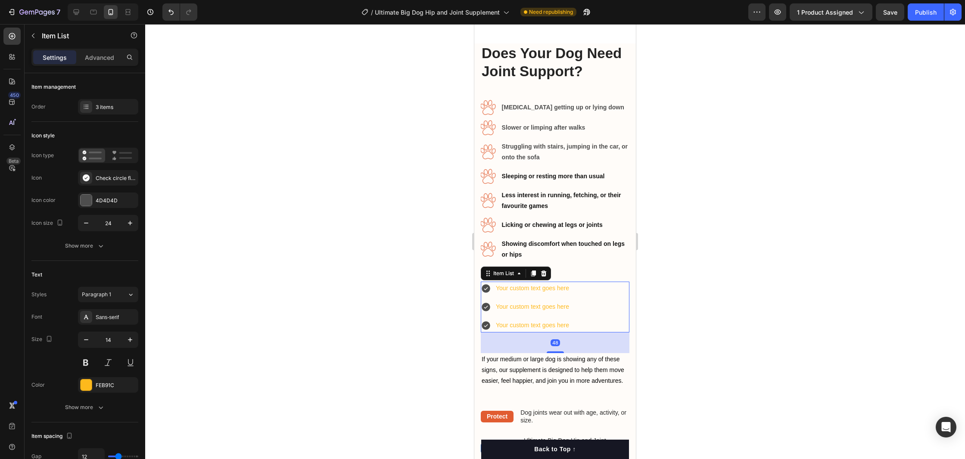
click at [609, 299] on div "Your custom text goes here Your custom text goes here Your custom text goes here" at bounding box center [555, 307] width 149 height 51
click at [545, 273] on icon at bounding box center [544, 274] width 6 height 6
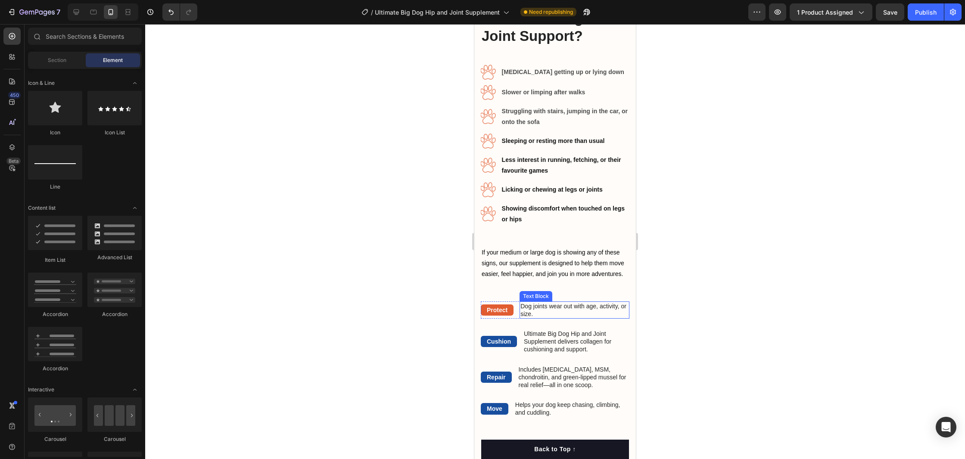
scroll to position [1332, 0]
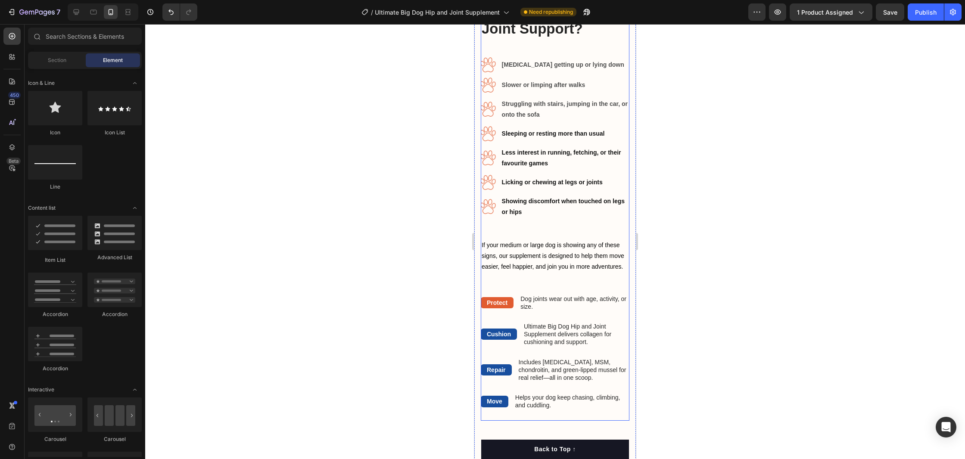
click at [591, 290] on div "Does Your Dog Need Joint Support? Heading Image [MEDICAL_DATA] getting up or ly…" at bounding box center [555, 147] width 149 height 293
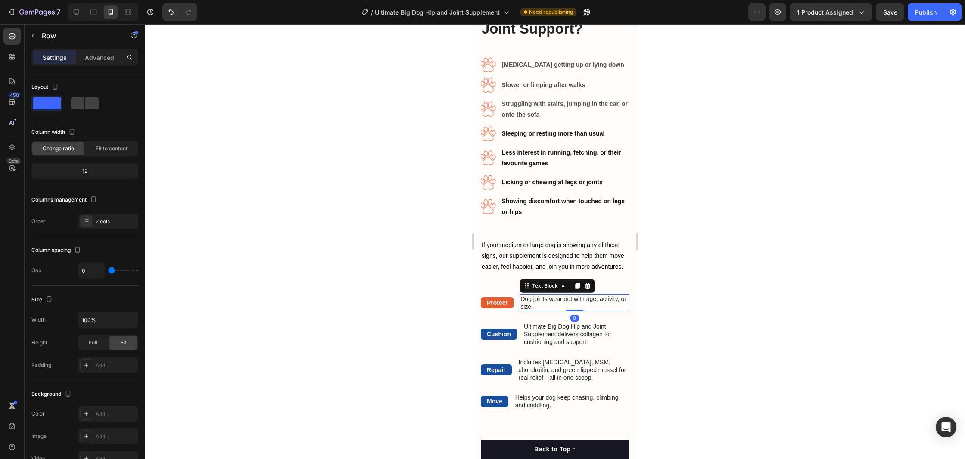
click at [601, 310] on p "Dog joints wear out with age, activity, or size." at bounding box center [574, 303] width 108 height 16
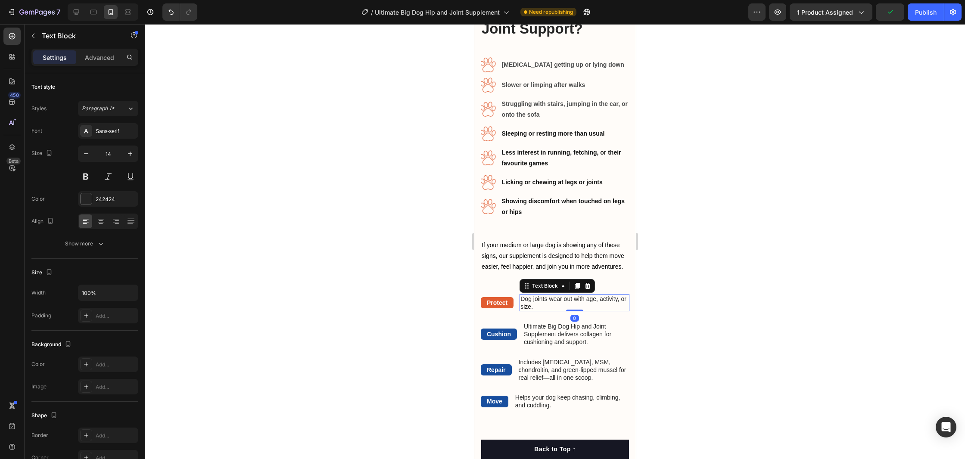
drag, startPoint x: 593, startPoint y: 287, endPoint x: 543, endPoint y: 292, distance: 50.2
click at [591, 287] on icon at bounding box center [588, 286] width 6 height 6
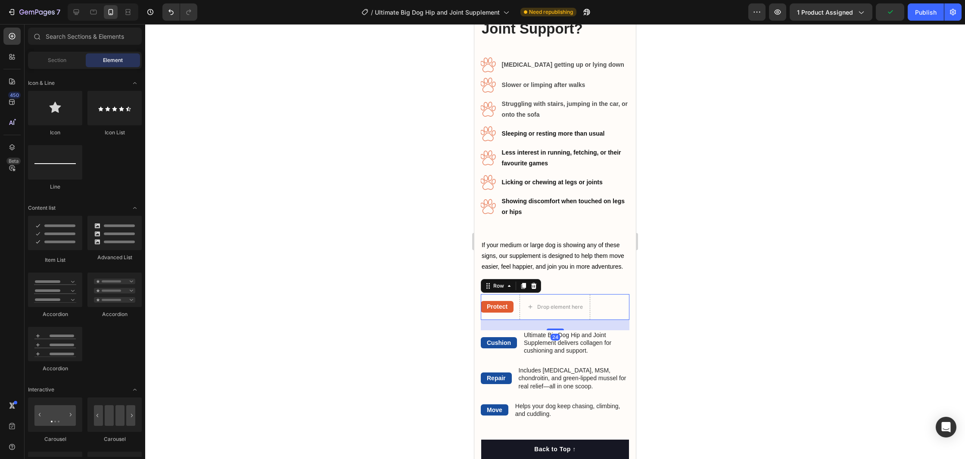
click at [517, 298] on div "Protect Text Block Drop element here Row 24" at bounding box center [555, 307] width 149 height 26
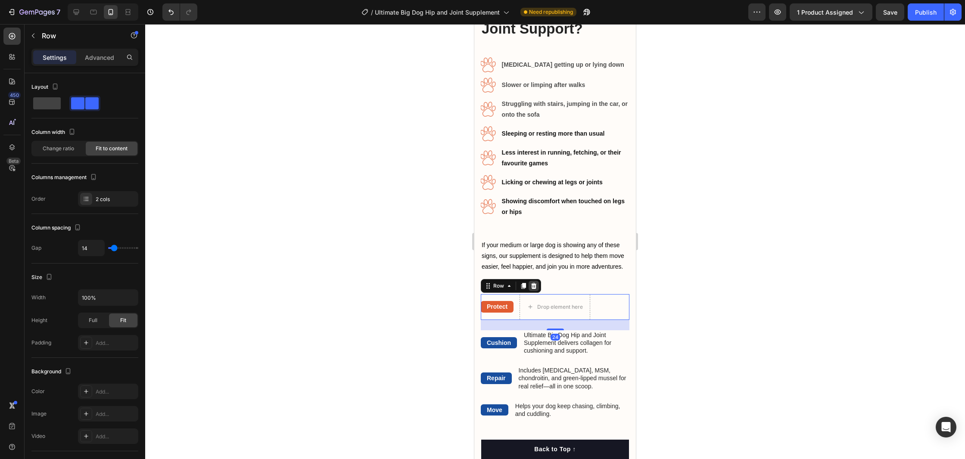
click at [533, 288] on icon at bounding box center [534, 286] width 6 height 6
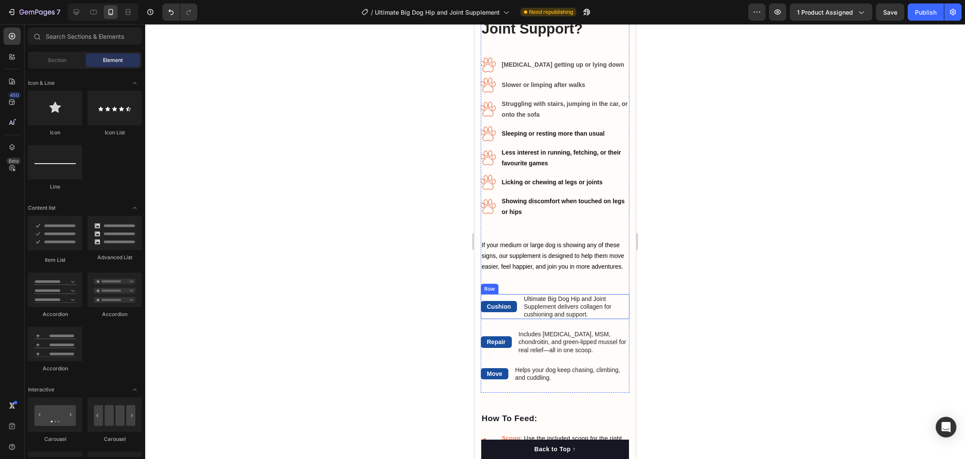
click at [504, 316] on div "Cushion Text Block" at bounding box center [499, 306] width 36 height 25
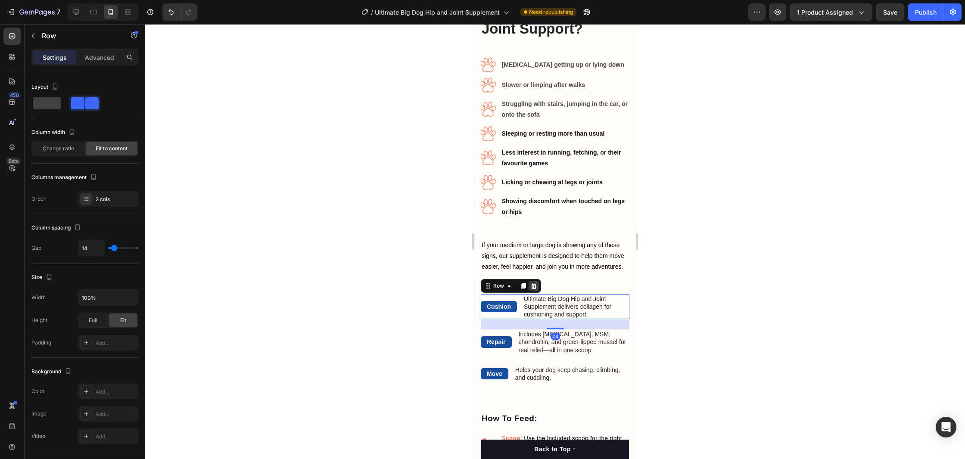
click at [534, 285] on icon at bounding box center [533, 286] width 7 height 7
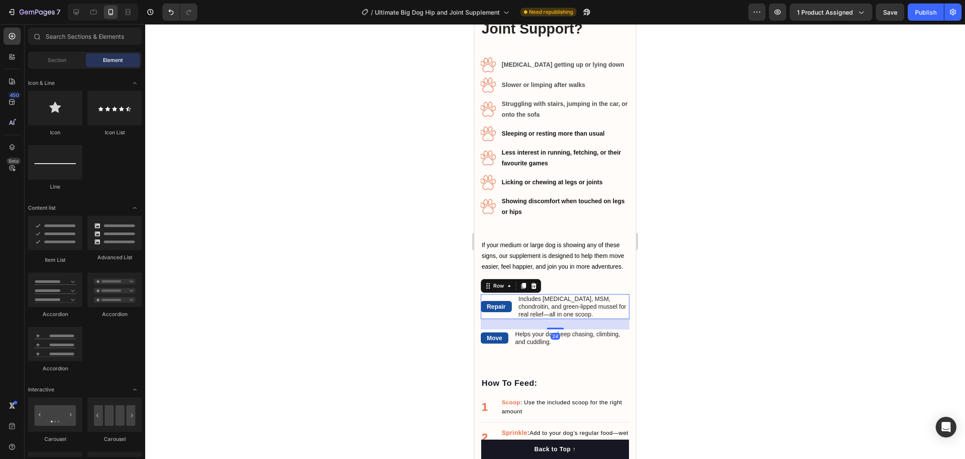
click at [512, 299] on div "Repair Text Block" at bounding box center [496, 306] width 31 height 25
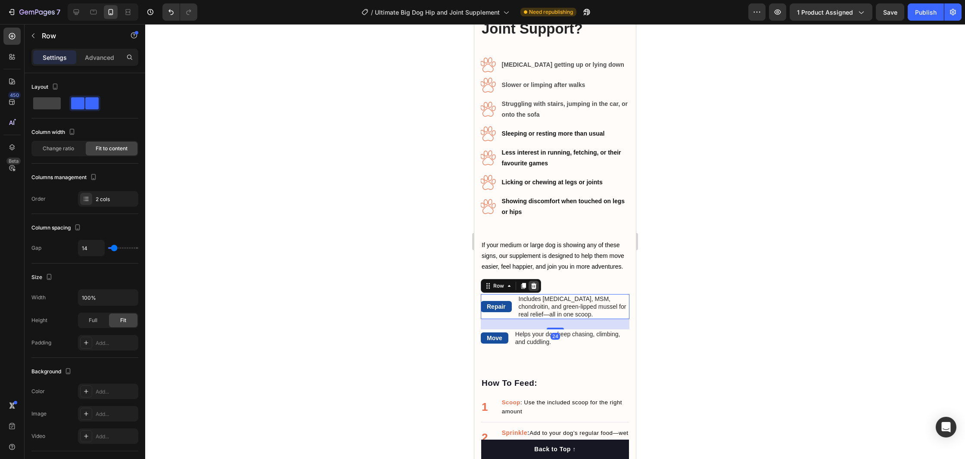
click at [534, 285] on icon at bounding box center [534, 286] width 6 height 6
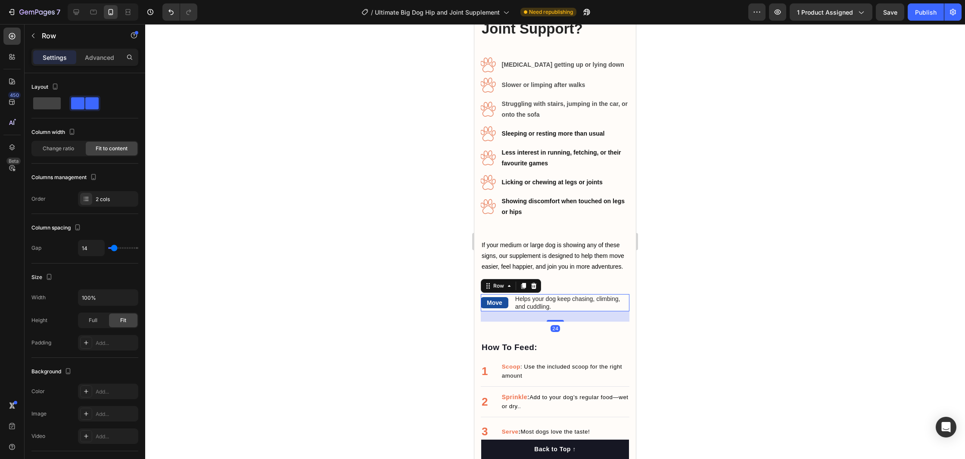
drag, startPoint x: 514, startPoint y: 310, endPoint x: 523, endPoint y: 296, distance: 17.1
click at [514, 310] on div "Move Text Block Helps your dog keep chasing, climbing, and cuddling. Text Block…" at bounding box center [555, 302] width 149 height 17
click at [533, 286] on icon at bounding box center [534, 286] width 6 height 6
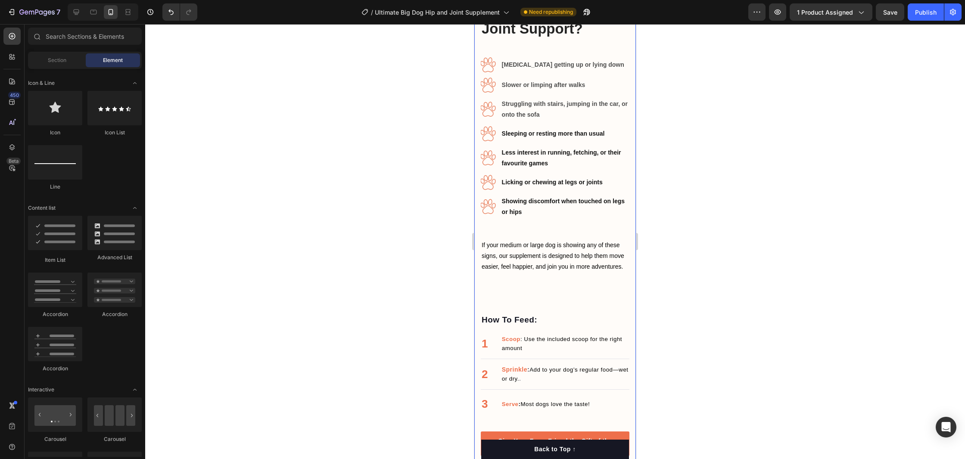
click at [543, 298] on div "How Does This Help Your Dog’s Joints? Heading Does Your Dog Need Joint Support?…" at bounding box center [555, 264] width 149 height 526
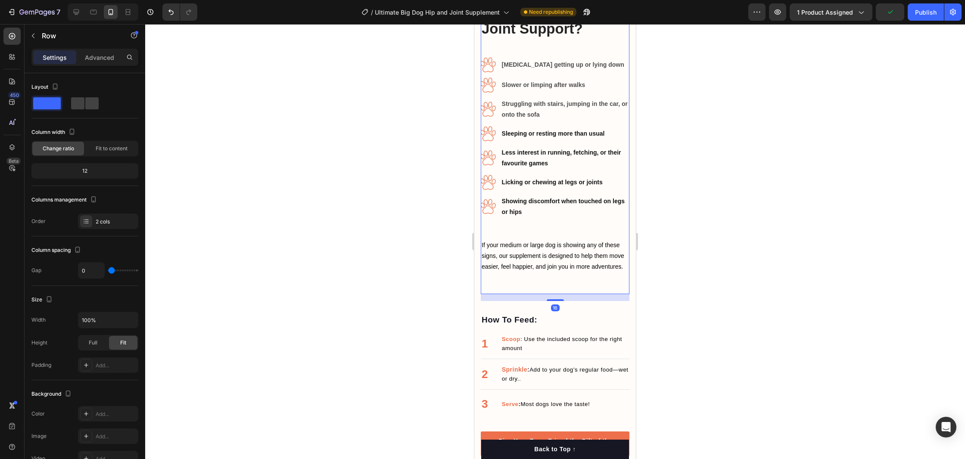
click at [543, 286] on div "Does Your Dog Need Joint Support? Heading Image [MEDICAL_DATA] getting up or ly…" at bounding box center [555, 147] width 149 height 293
drag, startPoint x: 90, startPoint y: 56, endPoint x: 99, endPoint y: 94, distance: 38.8
click at [90, 56] on p "Advanced" at bounding box center [99, 57] width 29 height 9
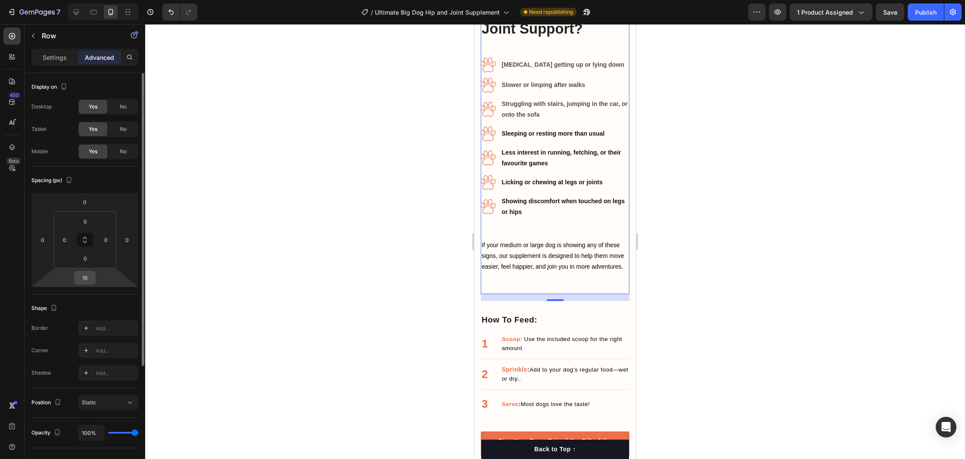
click at [86, 279] on input "16" at bounding box center [84, 277] width 17 height 13
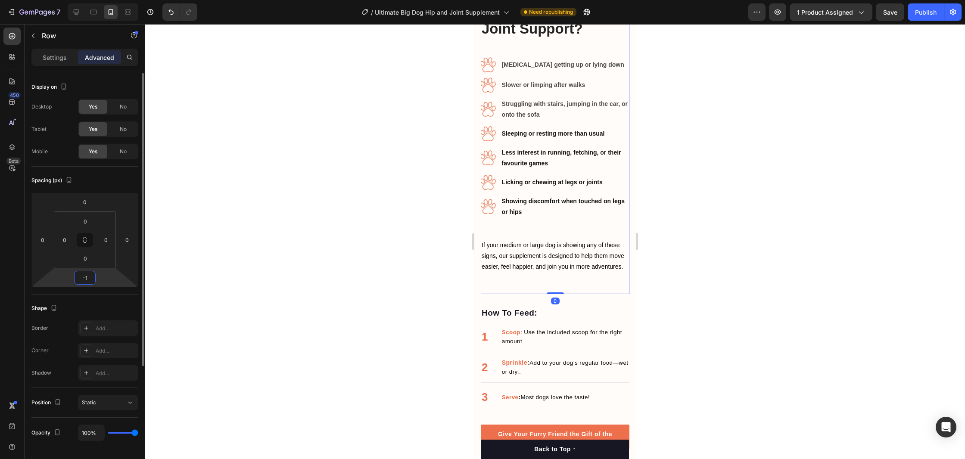
type input "-10"
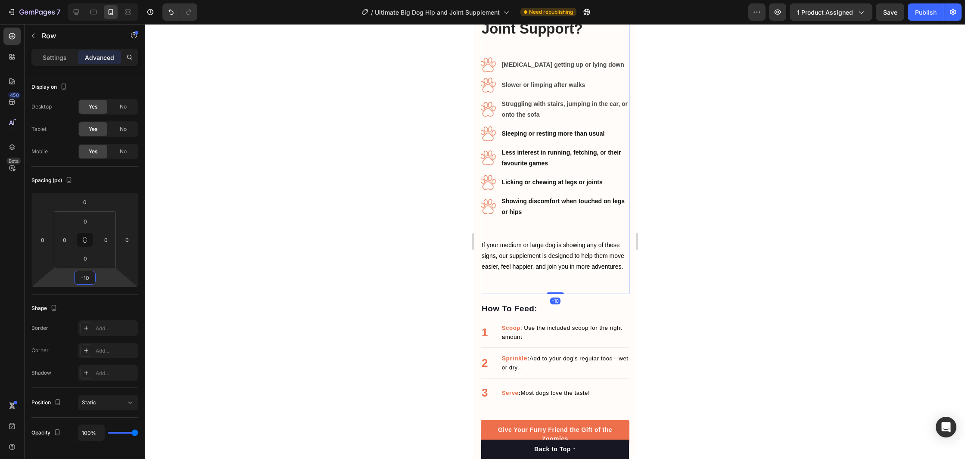
click at [765, 274] on div at bounding box center [555, 241] width 820 height 435
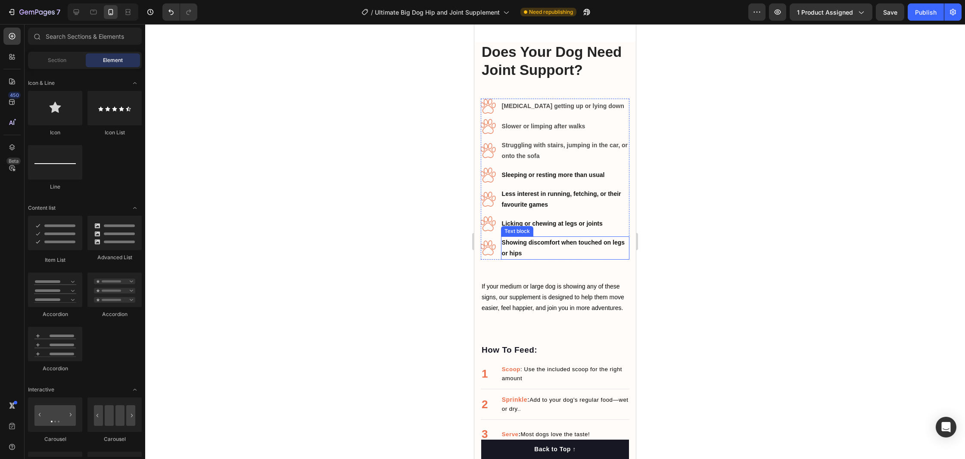
scroll to position [1313, 0]
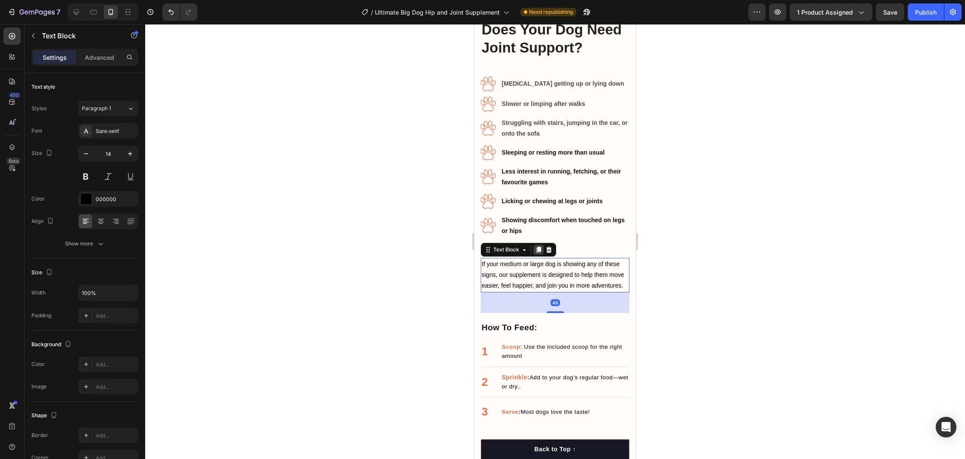
click at [542, 246] on div at bounding box center [538, 250] width 10 height 10
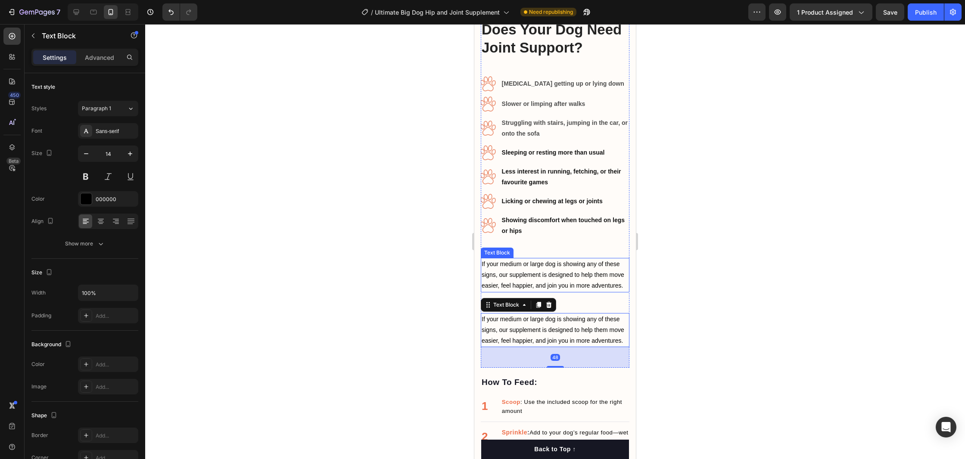
click at [503, 278] on p "If your medium or large dog is showing any of these signs, our supplement is de…" at bounding box center [555, 275] width 147 height 33
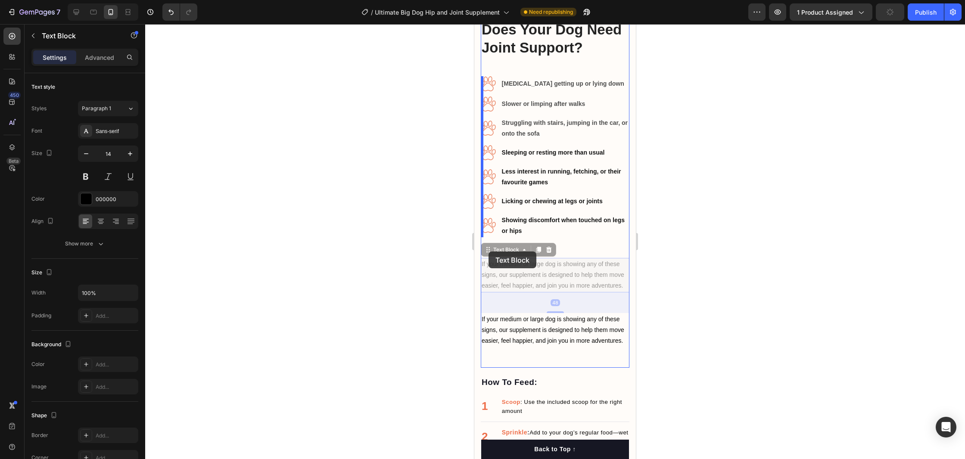
scroll to position [1217, 0]
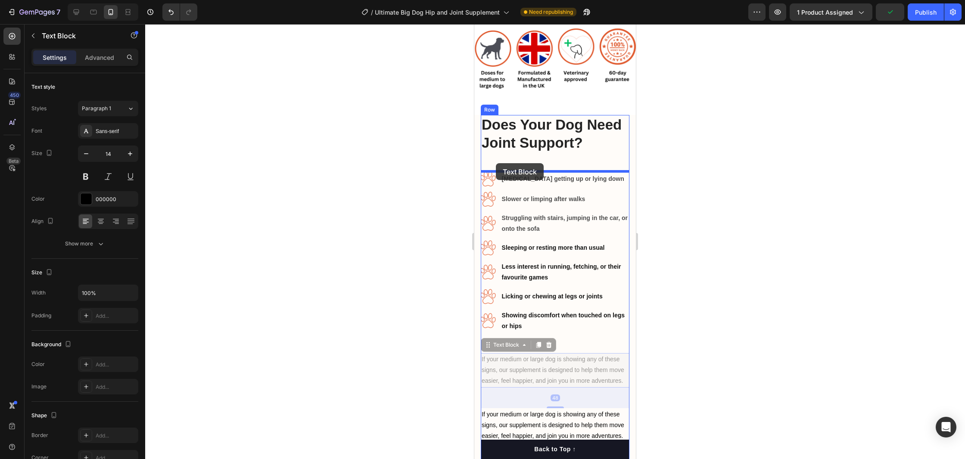
drag, startPoint x: 489, startPoint y: 249, endPoint x: 496, endPoint y: 163, distance: 86.0
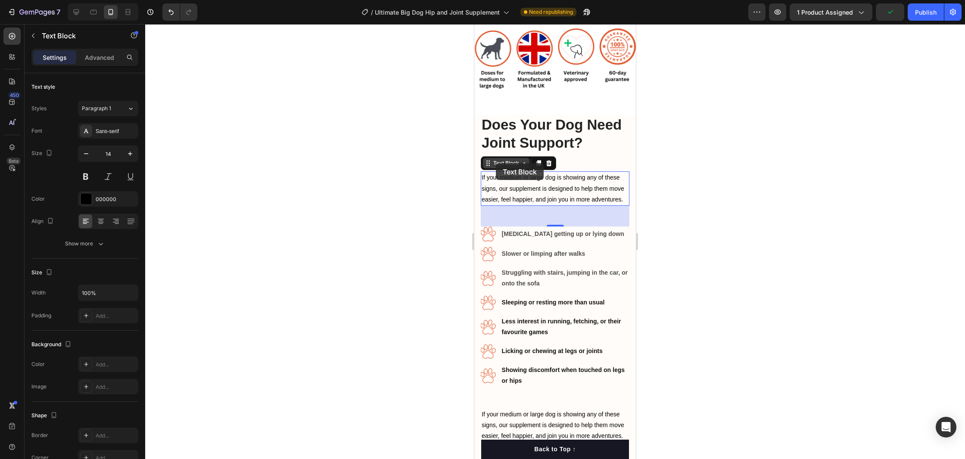
scroll to position [1216, 0]
drag, startPoint x: 701, startPoint y: 205, endPoint x: 697, endPoint y: 208, distance: 5.6
click at [701, 205] on div at bounding box center [555, 241] width 820 height 435
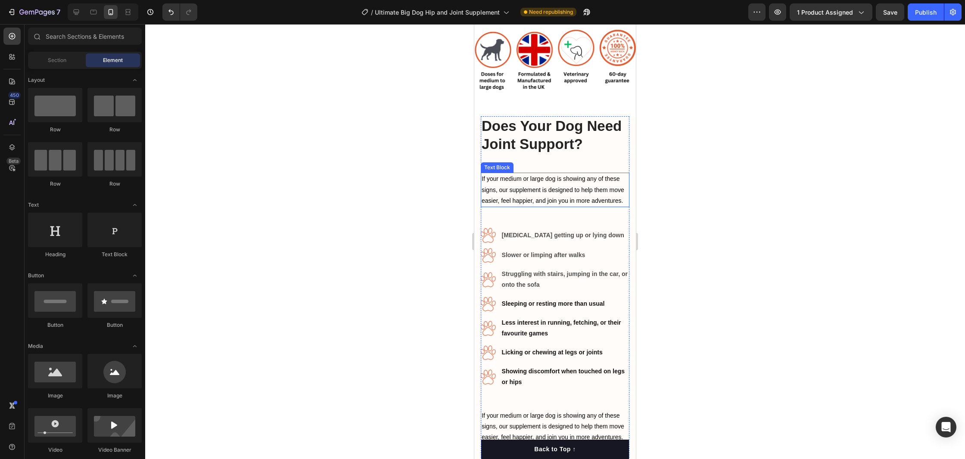
click at [502, 187] on p "If your medium or large dog is showing any of these signs, our supplement is de…" at bounding box center [555, 190] width 147 height 33
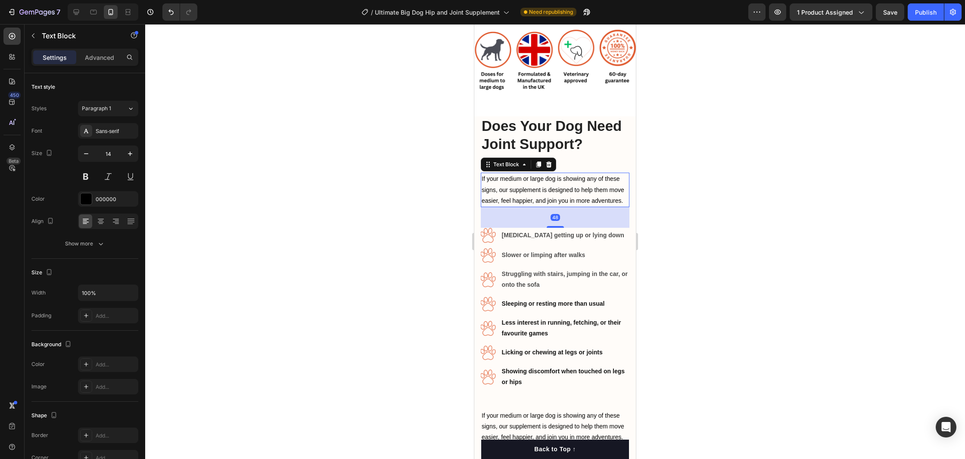
click at [502, 187] on p "If your medium or large dog is showing any of these signs, our supplement is de…" at bounding box center [555, 190] width 147 height 33
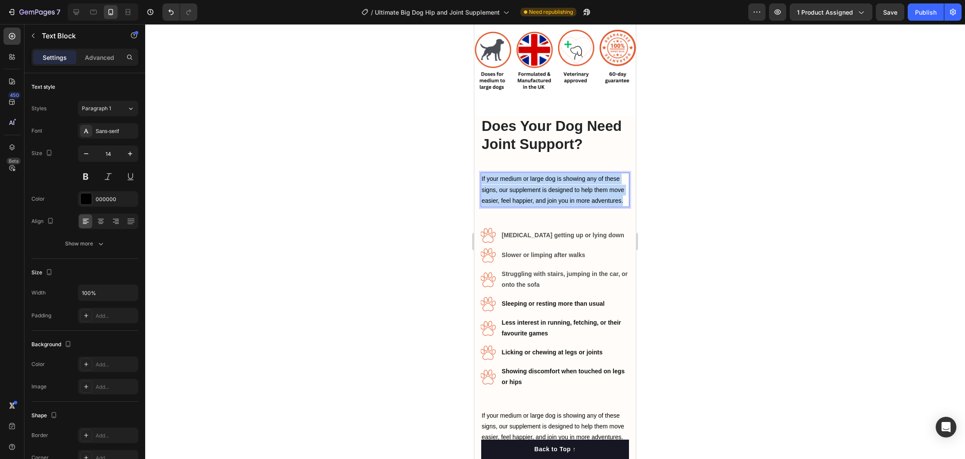
click at [502, 187] on p "If your medium or large dog is showing any of these signs, our supplement is de…" at bounding box center [555, 190] width 147 height 33
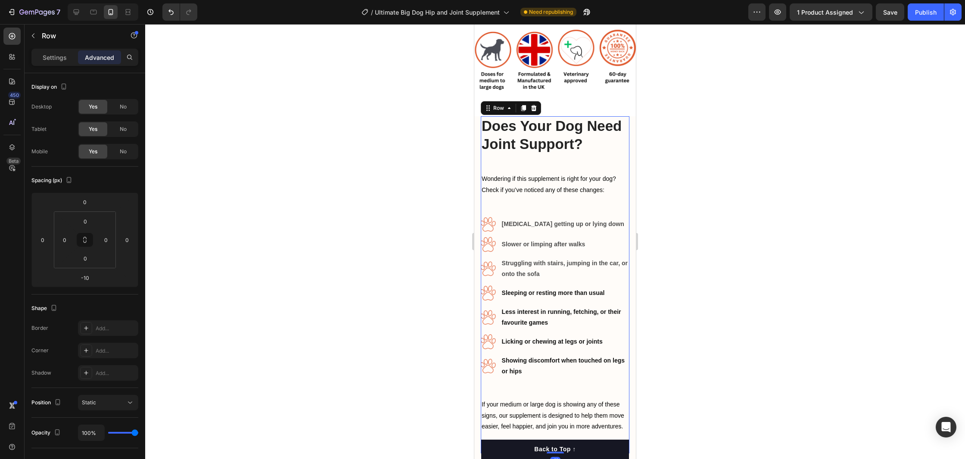
click at [532, 203] on div "Does Your Dog Need Joint Support? Heading Wondering if this supplement is right…" at bounding box center [555, 284] width 149 height 337
click at [597, 185] on p "Wondering if this supplement is right for your dog? Check if you’ve noticed any…" at bounding box center [555, 185] width 147 height 22
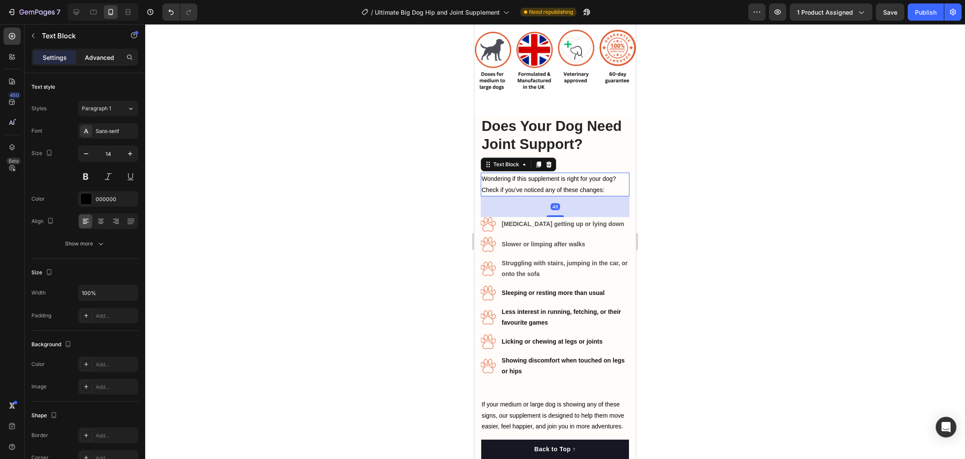
click at [102, 60] on p "Advanced" at bounding box center [99, 57] width 29 height 9
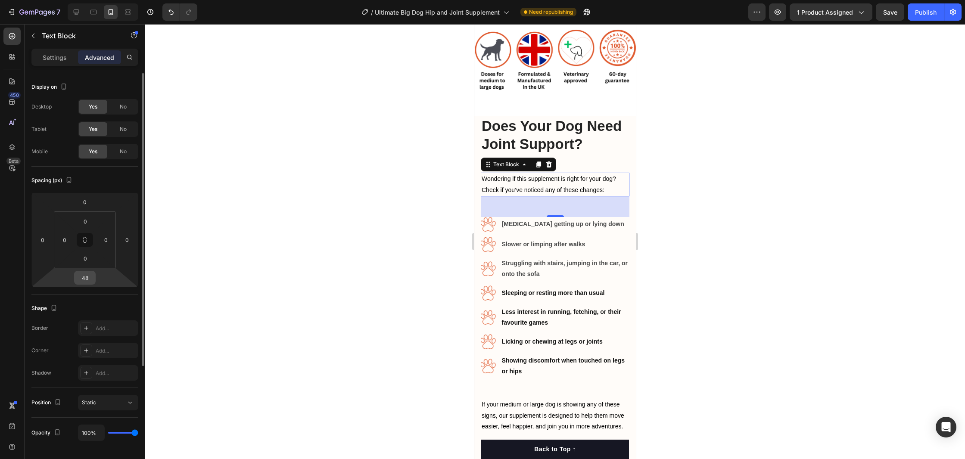
click at [85, 282] on input "48" at bounding box center [84, 277] width 17 height 13
type input "20"
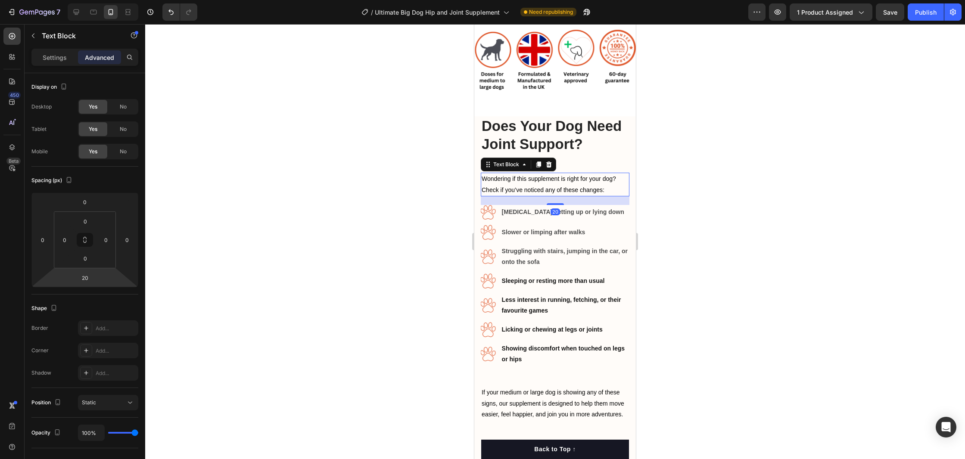
click at [313, 261] on div at bounding box center [555, 241] width 820 height 435
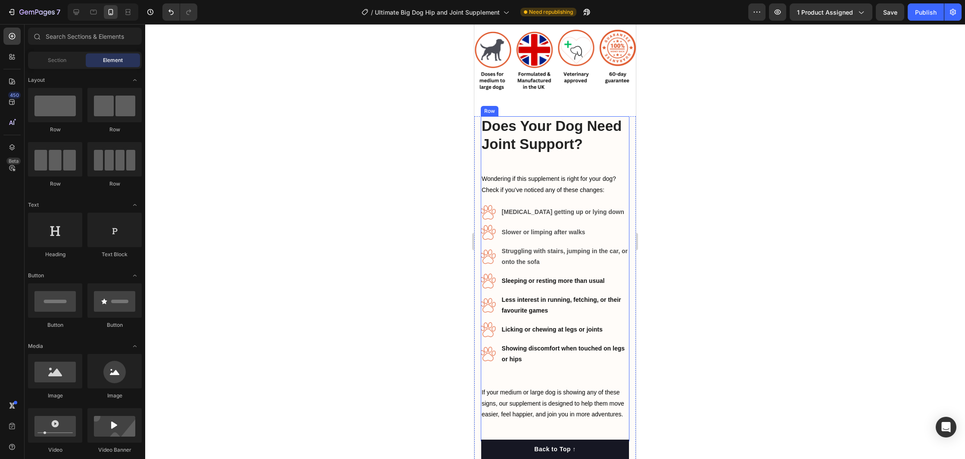
click at [517, 156] on div "Does Your Dog Need Joint Support? Heading Wondering if this supplement is right…" at bounding box center [555, 278] width 149 height 325
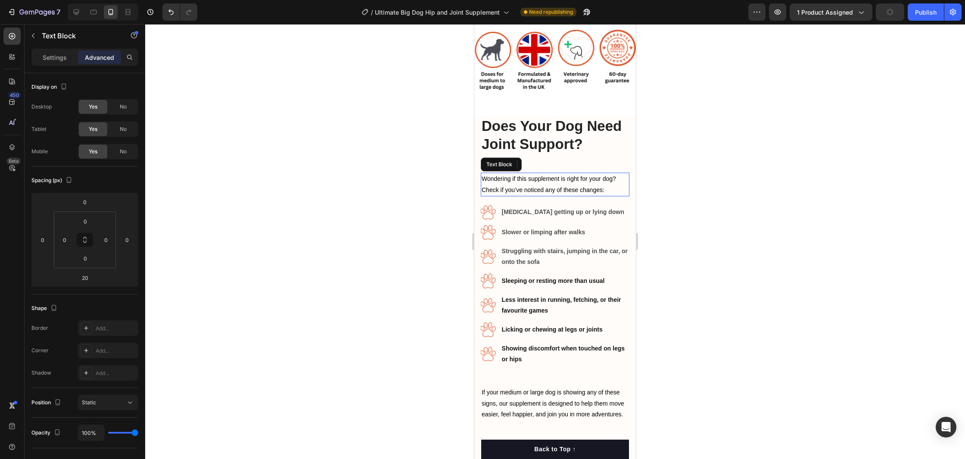
click at [532, 173] on div "Wondering if this supplement is right for your dog? Check if you’ve noticed any…" at bounding box center [555, 184] width 149 height 23
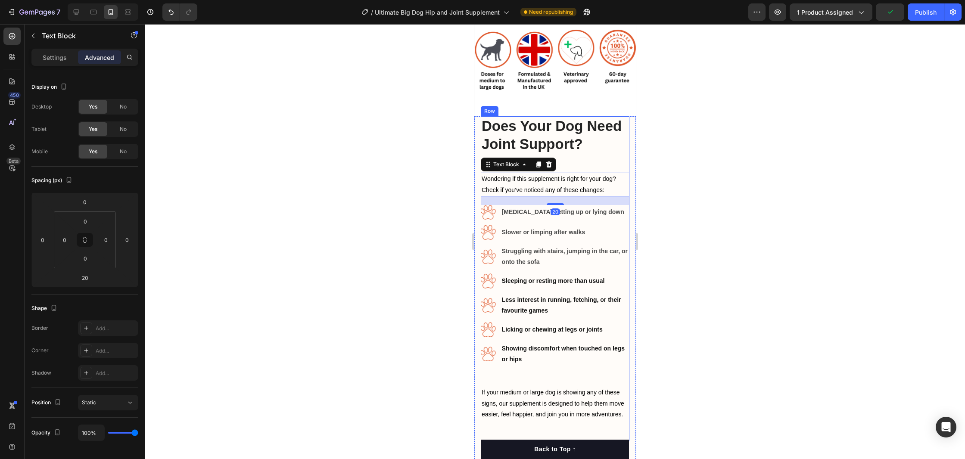
click at [583, 160] on div "Does Your Dog Need Joint Support? Heading Wondering if this supplement is right…" at bounding box center [555, 278] width 149 height 325
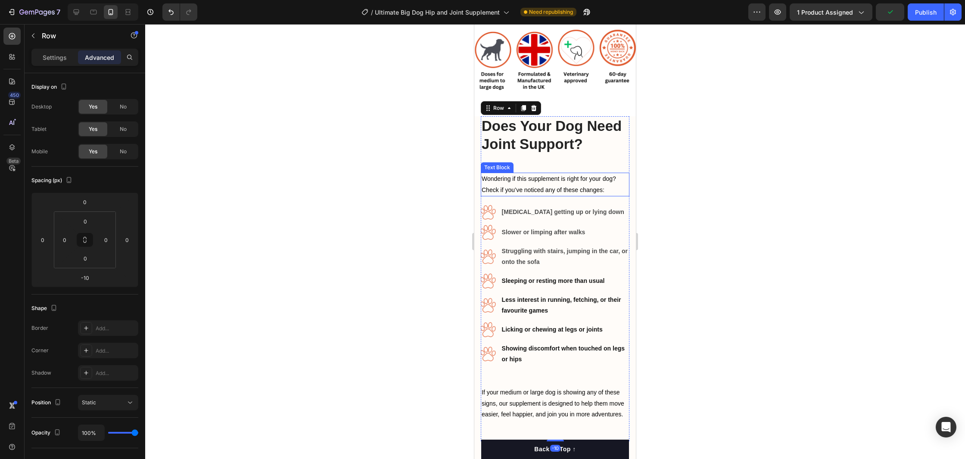
click at [574, 181] on p "Wondering if this supplement is right for your dog? Check if you’ve noticed any…" at bounding box center [555, 185] width 147 height 22
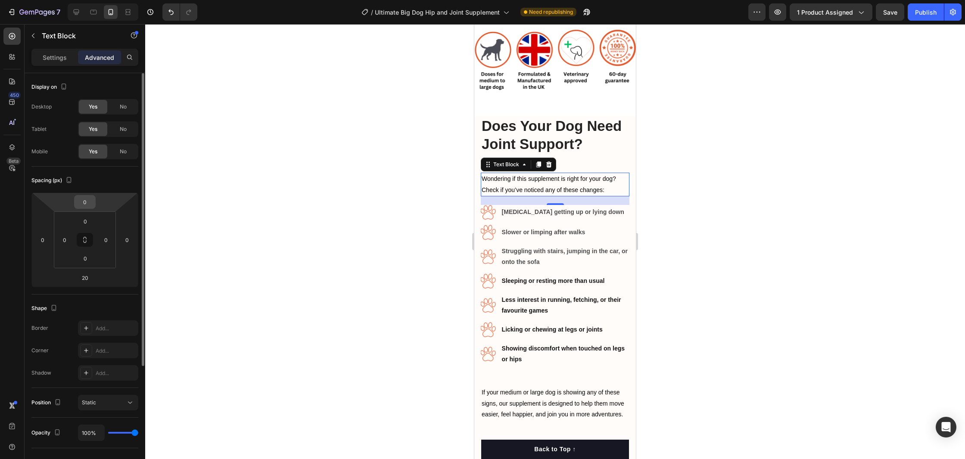
click at [87, 201] on input "0" at bounding box center [84, 202] width 17 height 13
type input "-20"
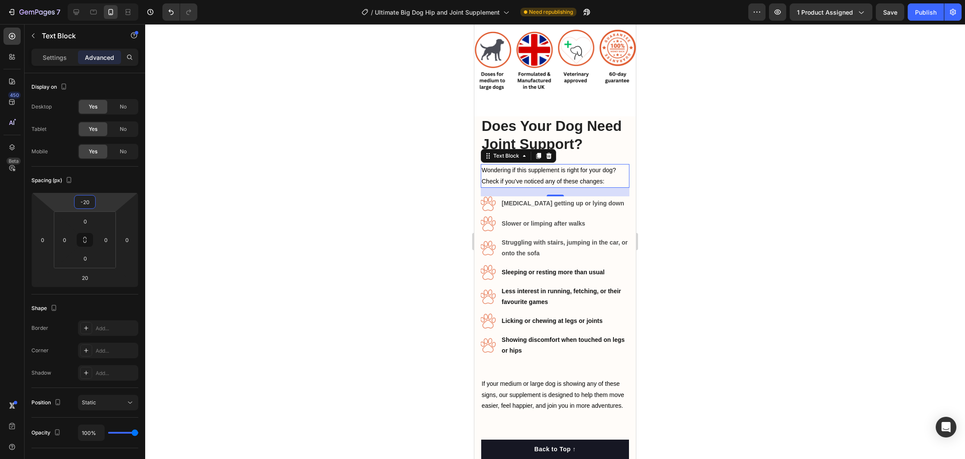
click at [243, 258] on div at bounding box center [555, 241] width 820 height 435
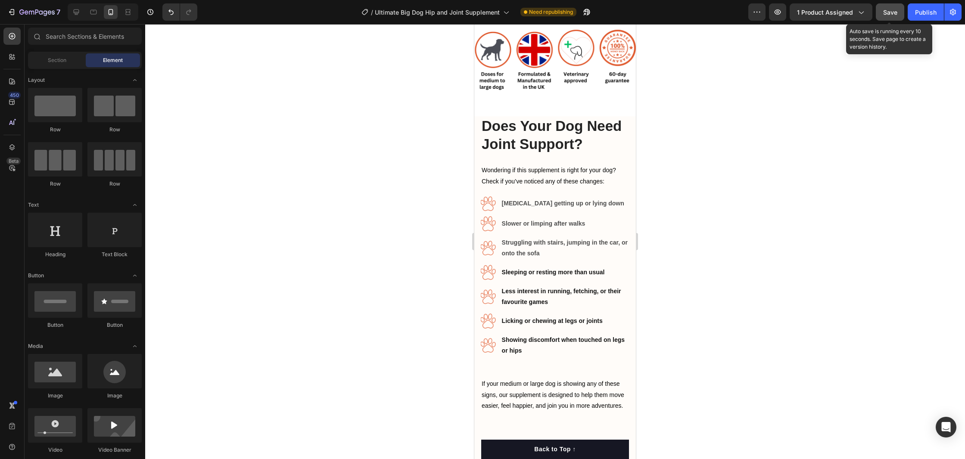
click at [893, 12] on span "Save" at bounding box center [890, 12] width 14 height 7
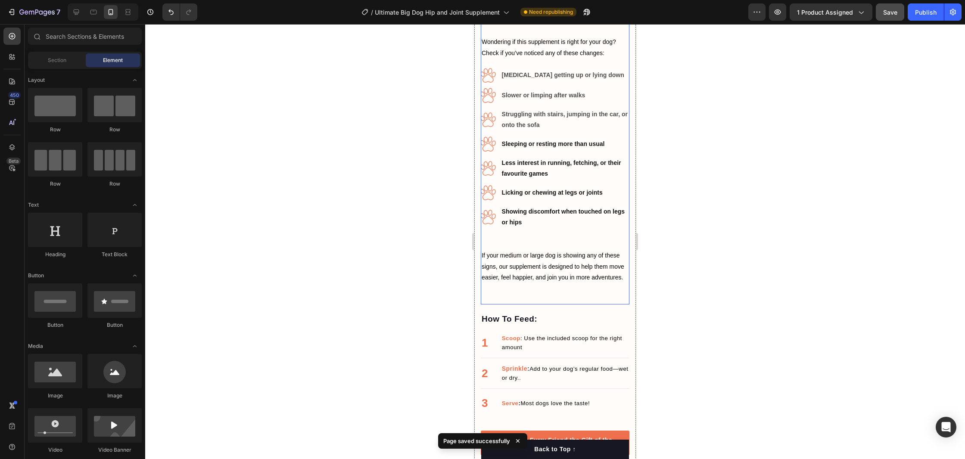
scroll to position [1345, 0]
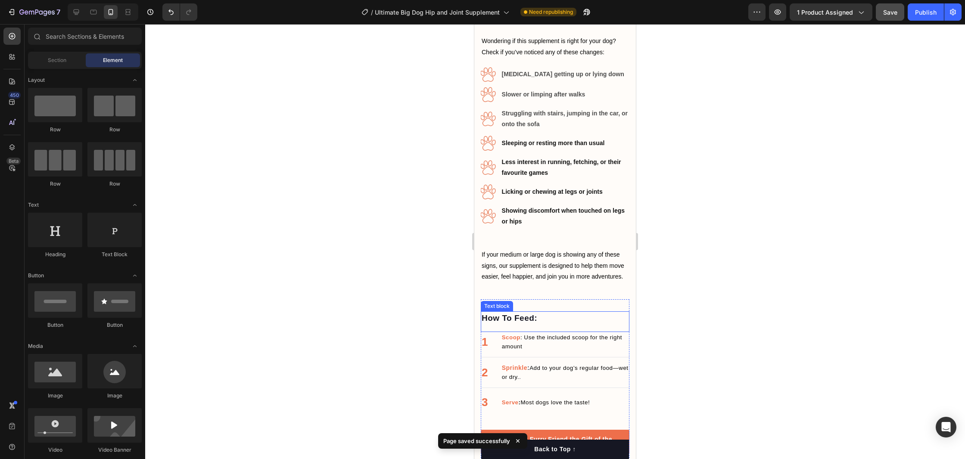
click at [542, 313] on p "How To Feed:" at bounding box center [555, 318] width 147 height 12
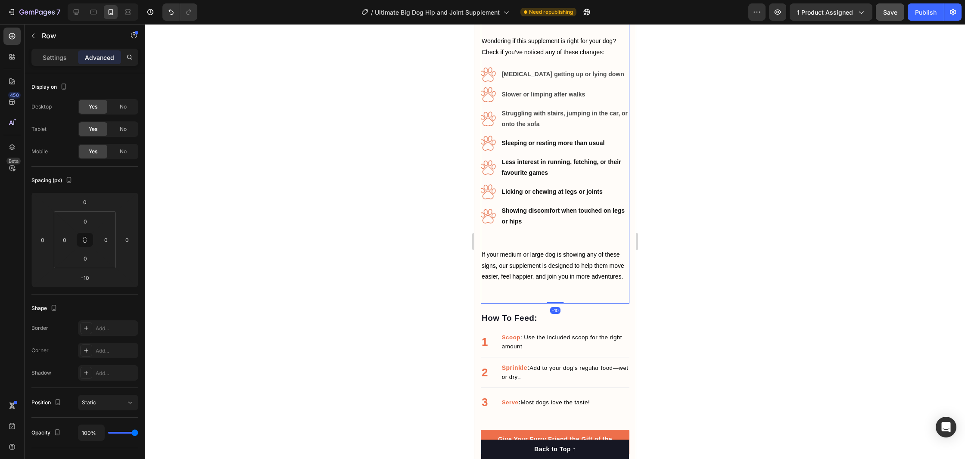
click at [551, 286] on div "Does Your Dog Need Joint Support? Heading Wondering if this supplement is right…" at bounding box center [555, 145] width 149 height 317
click at [82, 276] on input "-10" at bounding box center [84, 277] width 17 height 13
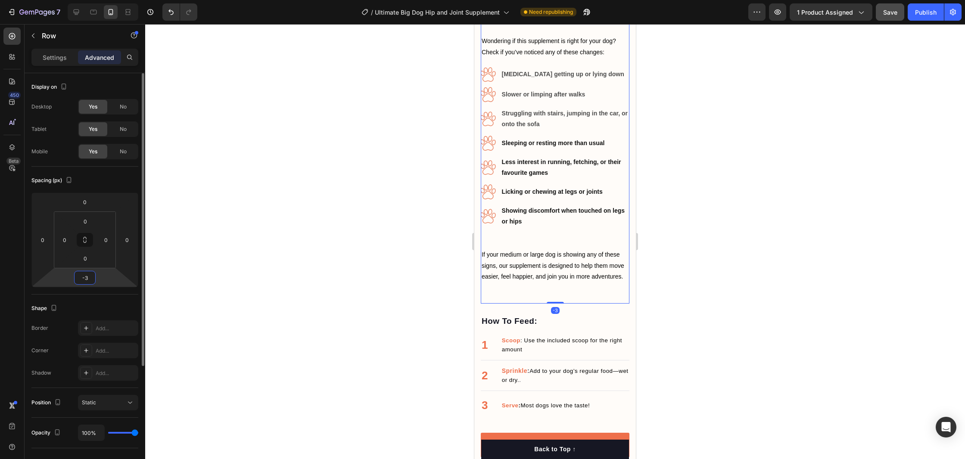
type input "-30"
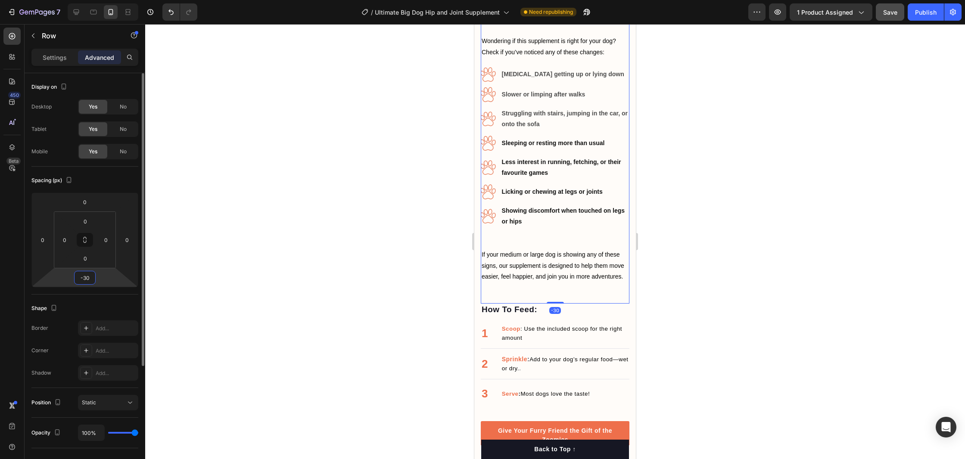
click at [83, 282] on input "-30" at bounding box center [84, 277] width 17 height 13
click at [84, 281] on input "-30" at bounding box center [84, 277] width 17 height 13
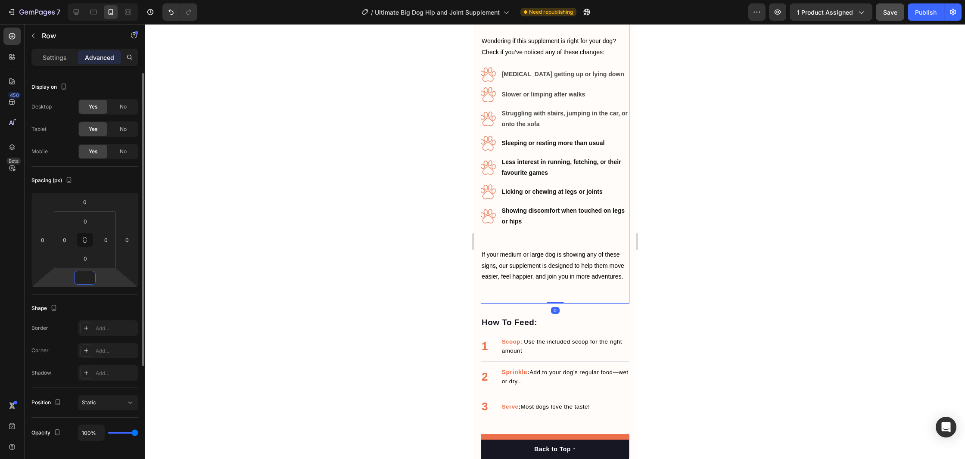
scroll to position [0, 0]
click at [728, 257] on div at bounding box center [555, 241] width 820 height 435
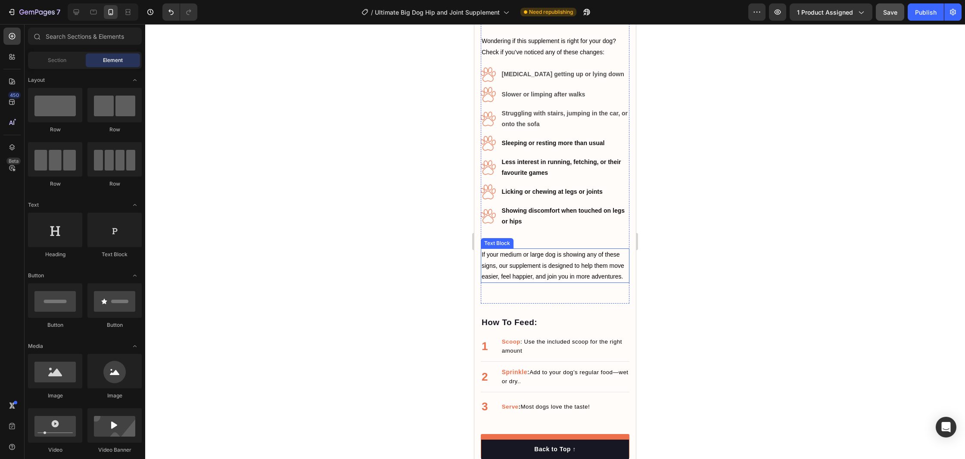
click at [546, 257] on p "If your medium or large dog is showing any of these signs, our supplement is de…" at bounding box center [555, 265] width 147 height 33
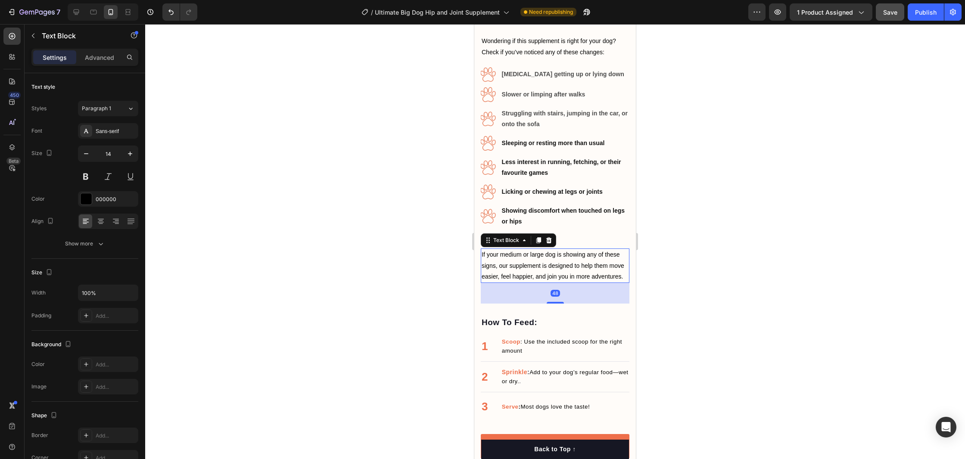
click at [561, 291] on div "48" at bounding box center [555, 293] width 149 height 21
drag, startPoint x: 581, startPoint y: 300, endPoint x: 585, endPoint y: 309, distance: 9.3
click at [580, 301] on div "48" at bounding box center [555, 293] width 149 height 21
drag, startPoint x: 582, startPoint y: 315, endPoint x: 577, endPoint y: 311, distance: 5.5
click at [582, 315] on div "How To Feed: Text block 1 Text block Scoop : Use the included scoop for the rig…" at bounding box center [555, 383] width 149 height 159
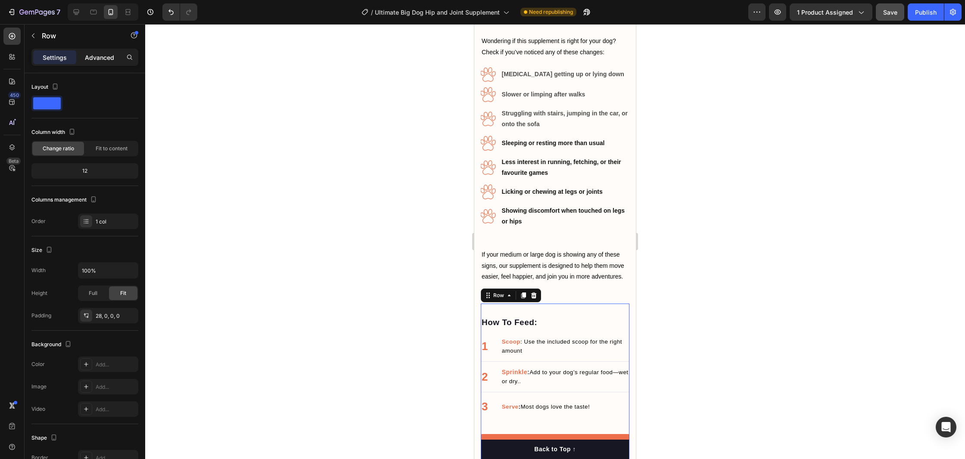
click at [98, 64] on div "Advanced" at bounding box center [99, 57] width 43 height 14
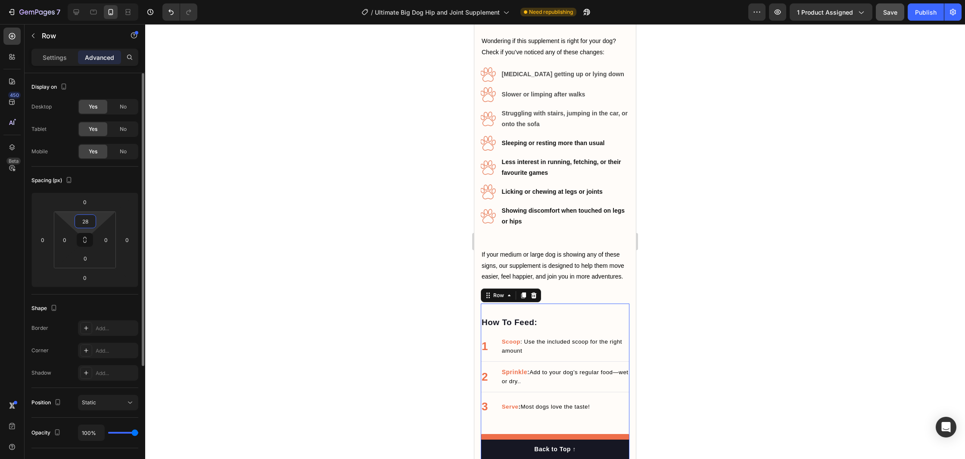
click at [85, 217] on input "28" at bounding box center [85, 221] width 17 height 13
type input "0"
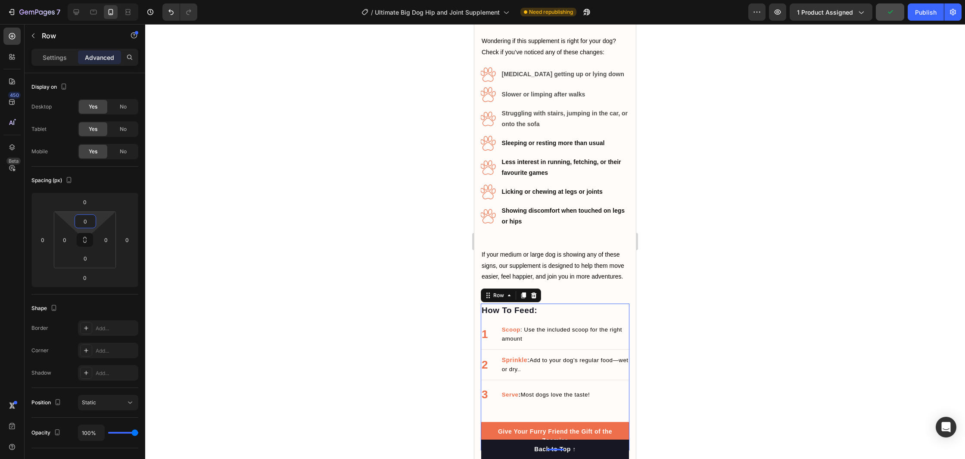
click at [699, 241] on div at bounding box center [555, 241] width 820 height 435
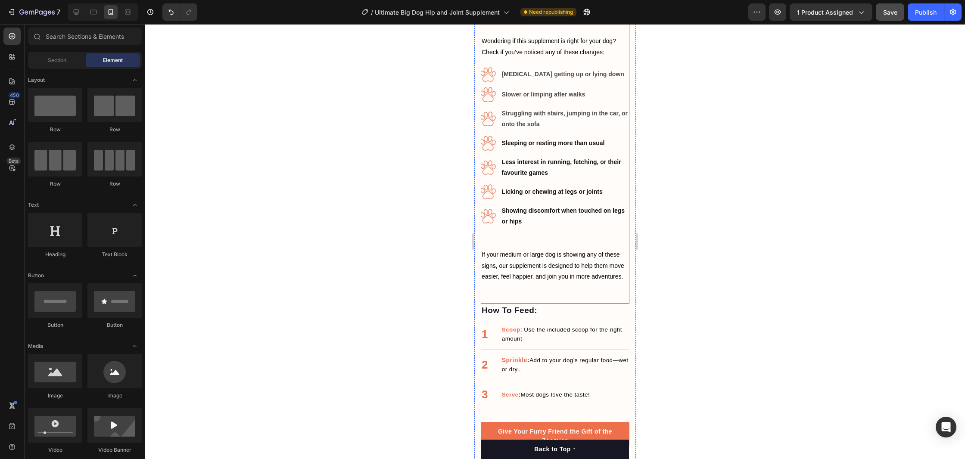
click at [573, 284] on div "Does Your Dog Need Joint Support? Heading Wondering if this supplement is right…" at bounding box center [555, 145] width 149 height 317
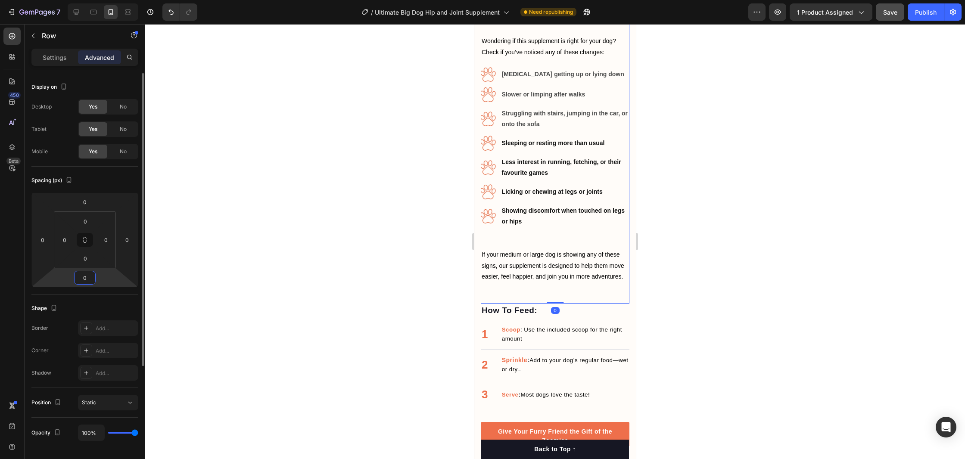
click at [87, 281] on input "0" at bounding box center [84, 277] width 17 height 13
type input "-10"
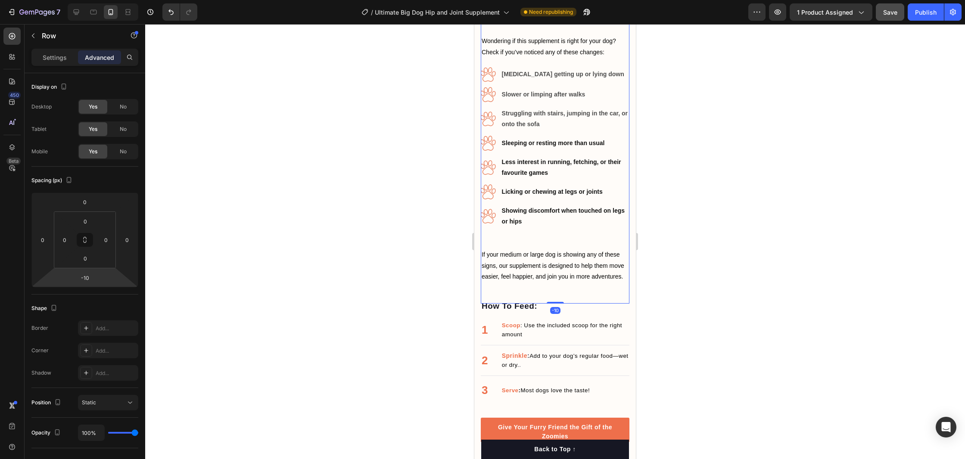
click at [834, 243] on div at bounding box center [555, 241] width 820 height 435
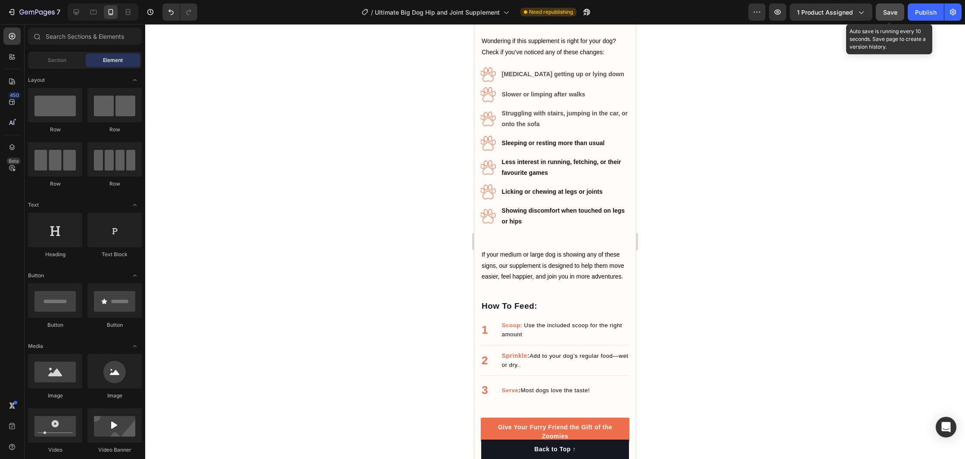
click at [883, 16] on span "Save" at bounding box center [890, 12] width 14 height 7
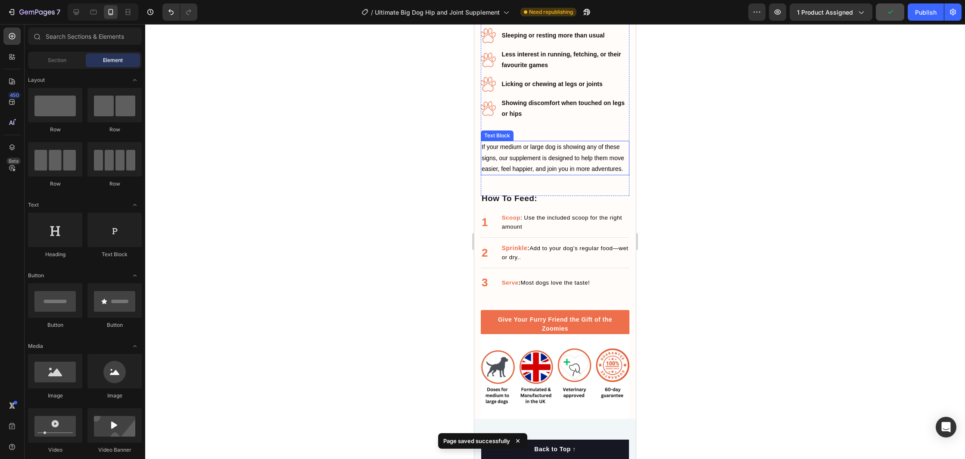
scroll to position [1455, 0]
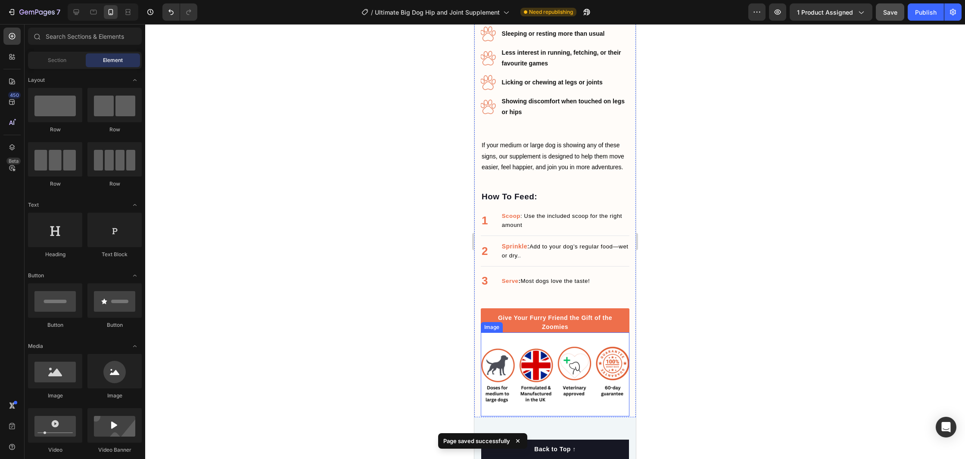
click at [583, 347] on img at bounding box center [555, 375] width 149 height 84
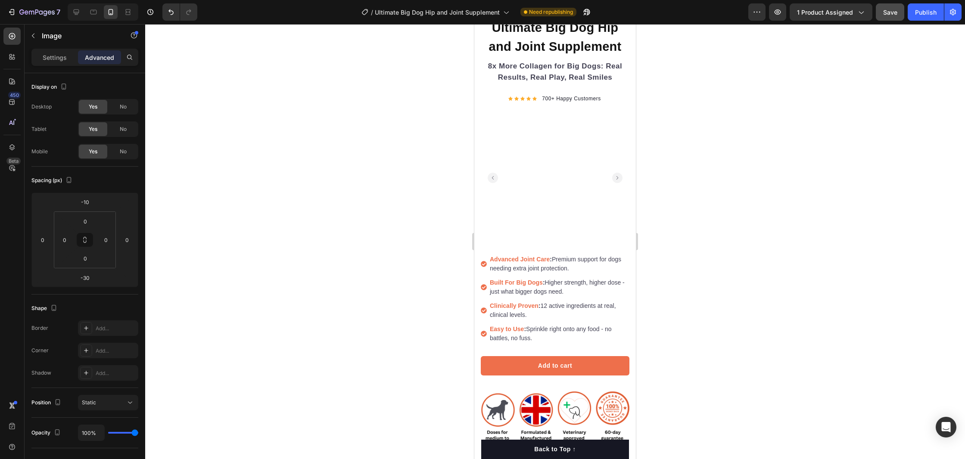
scroll to position [0, 0]
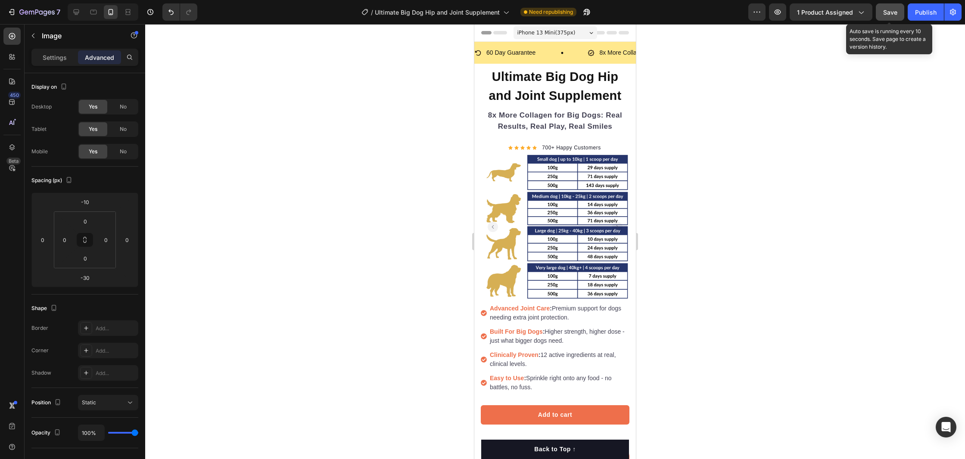
drag, startPoint x: 895, startPoint y: 16, endPoint x: 904, endPoint y: 15, distance: 9.1
click at [895, 16] on span "Save" at bounding box center [890, 12] width 14 height 7
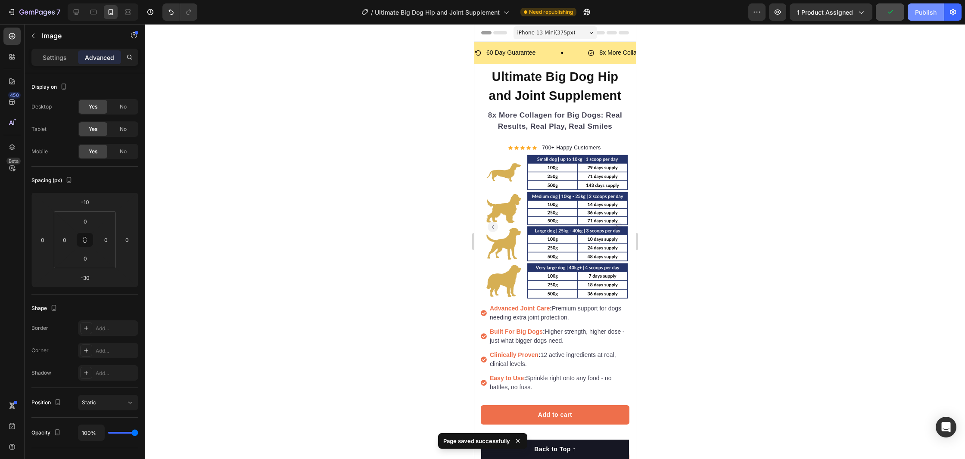
click at [926, 13] on div "Publish" at bounding box center [926, 12] width 22 height 9
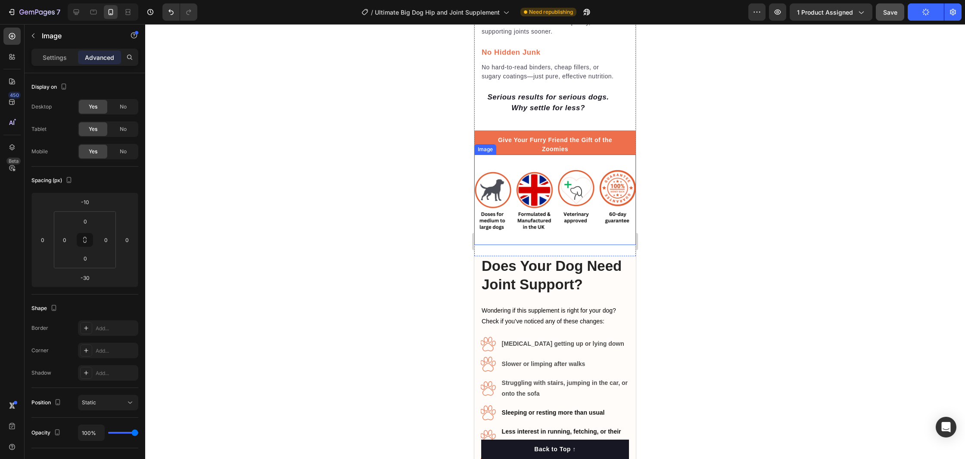
scroll to position [1081, 0]
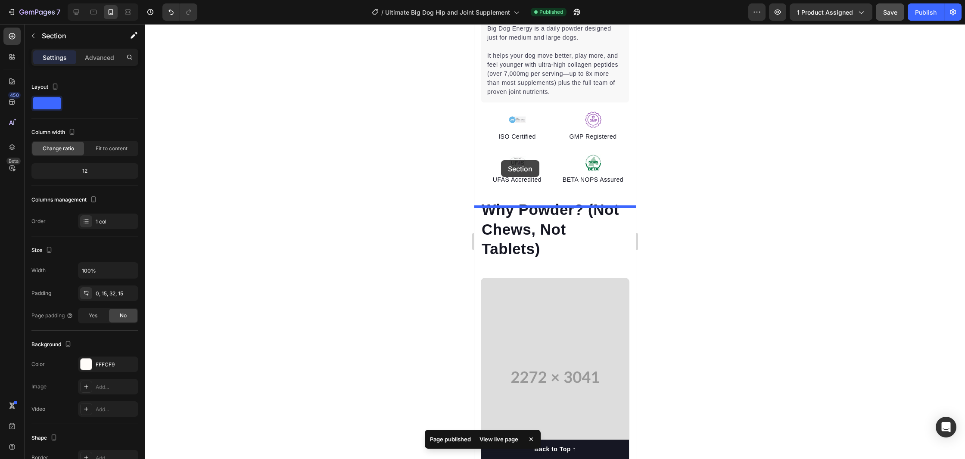
scroll to position [514, 0]
drag, startPoint x: 480, startPoint y: 298, endPoint x: 496, endPoint y: 195, distance: 104.2
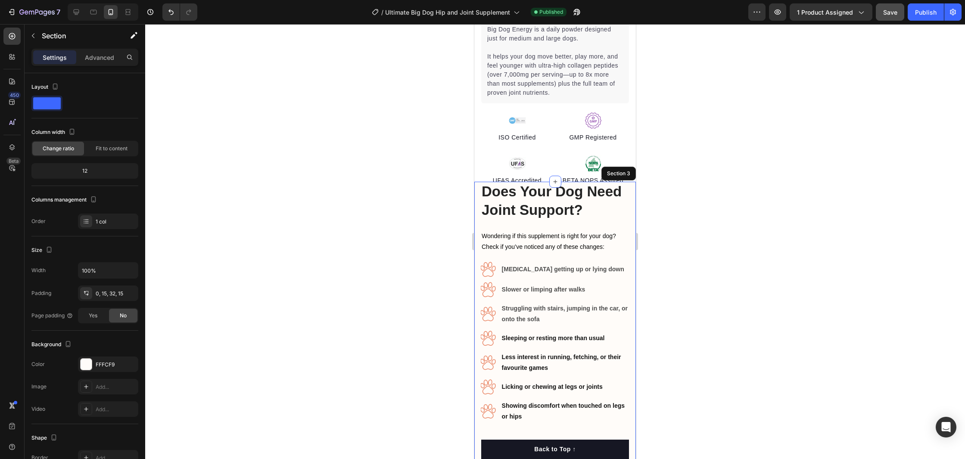
click at [709, 205] on div at bounding box center [555, 241] width 820 height 435
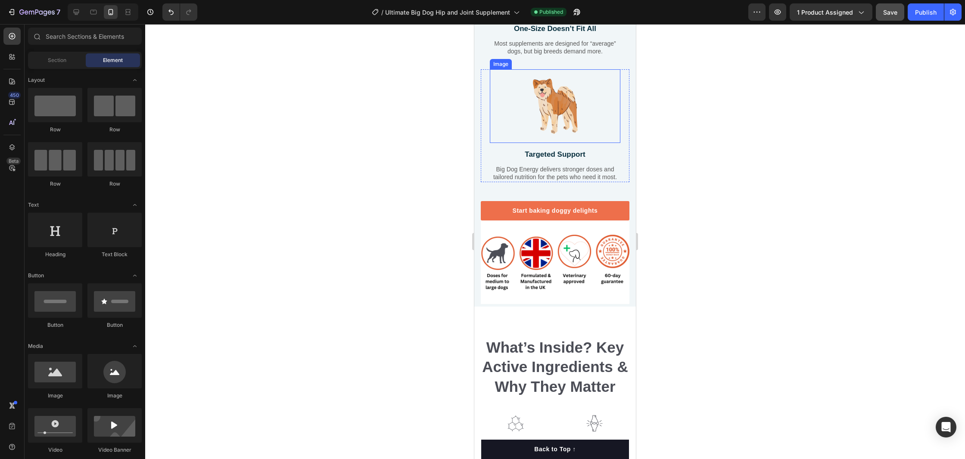
scroll to position [2196, 0]
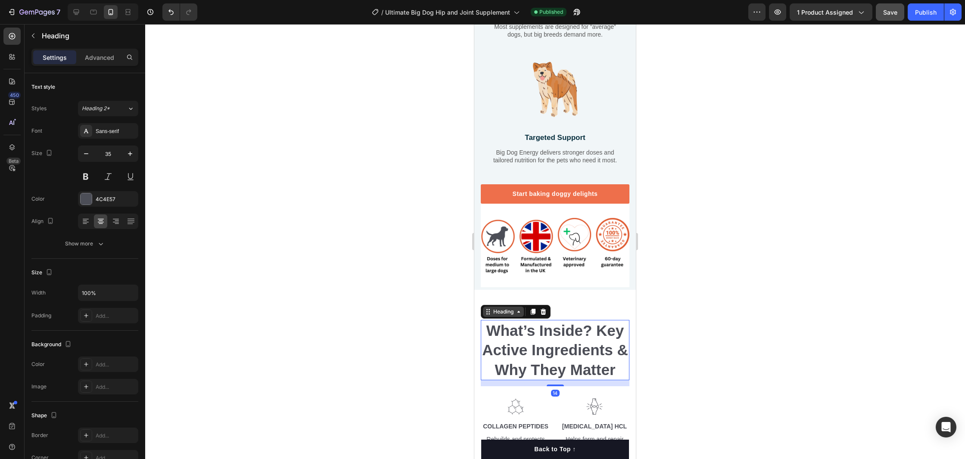
click at [499, 317] on div "Heading" at bounding box center [516, 312] width 70 height 14
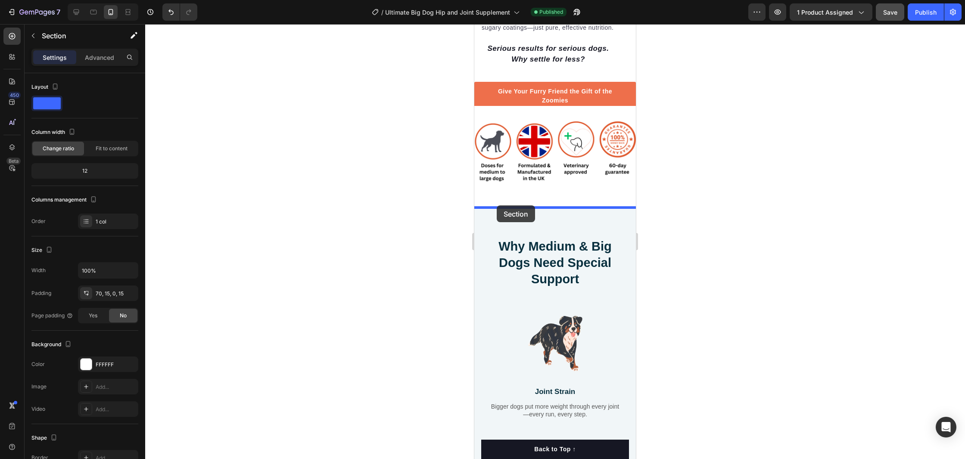
drag, startPoint x: 489, startPoint y: 301, endPoint x: 497, endPoint y: 205, distance: 95.5
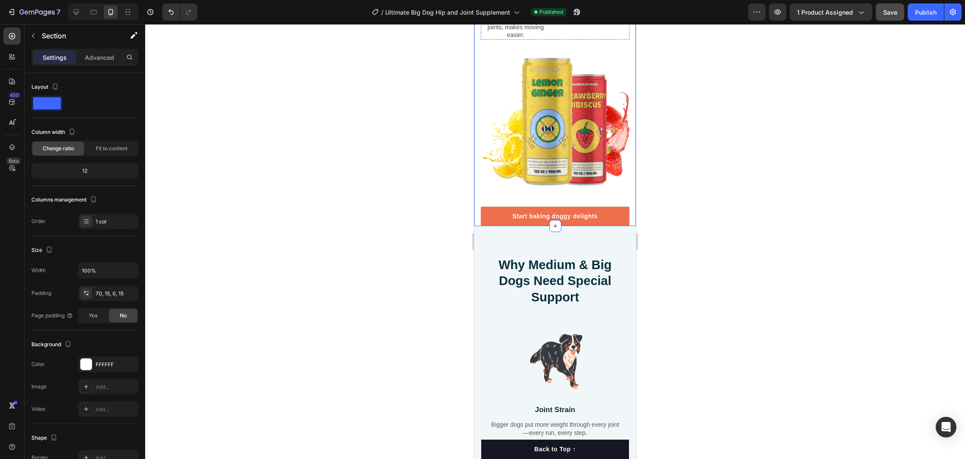
scroll to position [2249, 0]
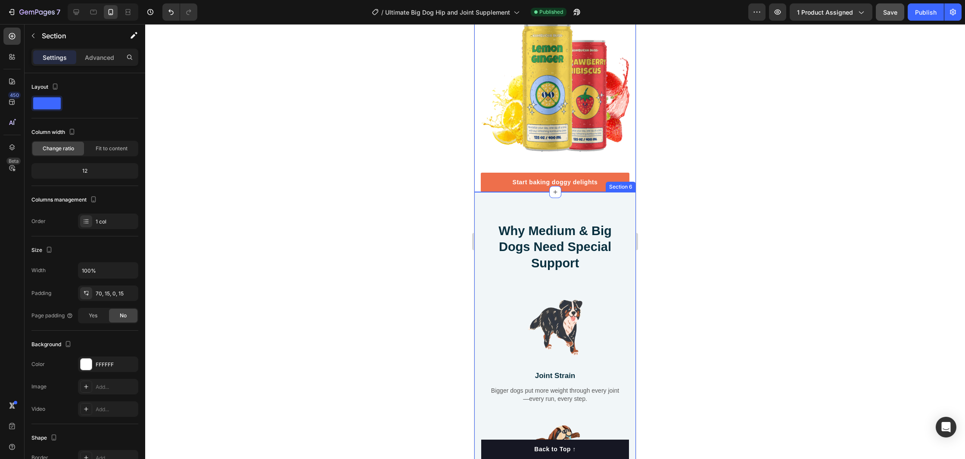
click at [700, 311] on div at bounding box center [555, 241] width 820 height 435
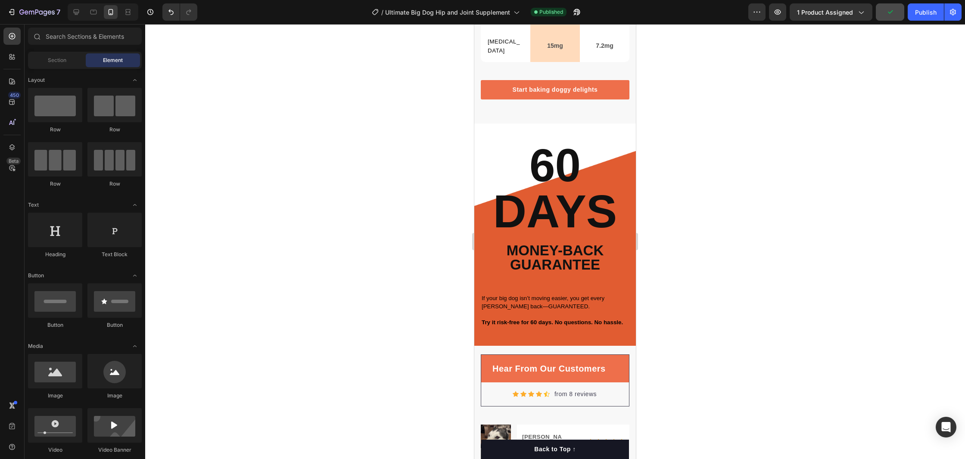
scroll to position [3312, 0]
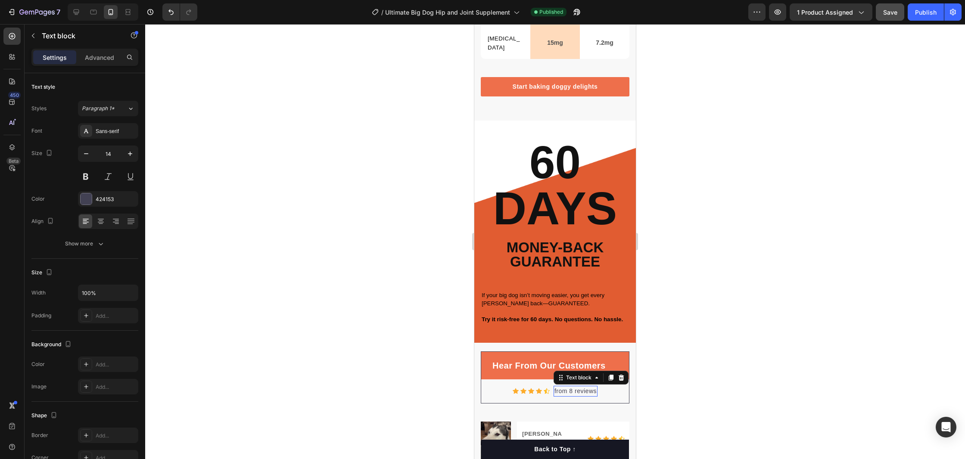
click at [561, 395] on p "from 8 reviews" at bounding box center [575, 391] width 42 height 9
click at [748, 379] on div at bounding box center [555, 241] width 820 height 435
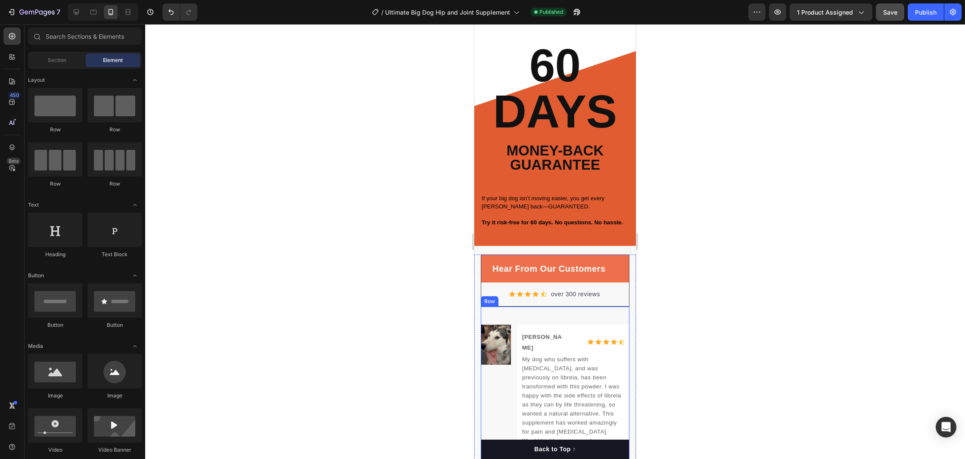
scroll to position [3408, 0]
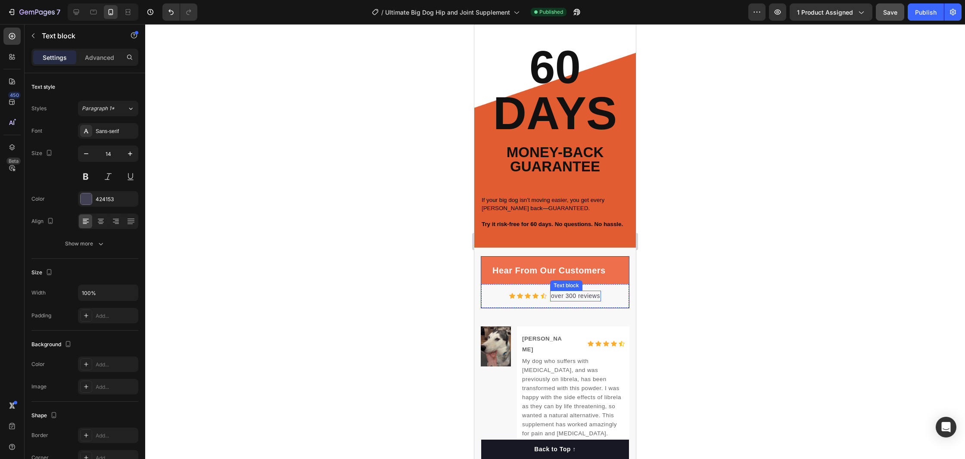
click at [560, 298] on p "over 300 reviews" at bounding box center [575, 296] width 49 height 9
click at [929, 13] on div "Publish" at bounding box center [926, 12] width 22 height 9
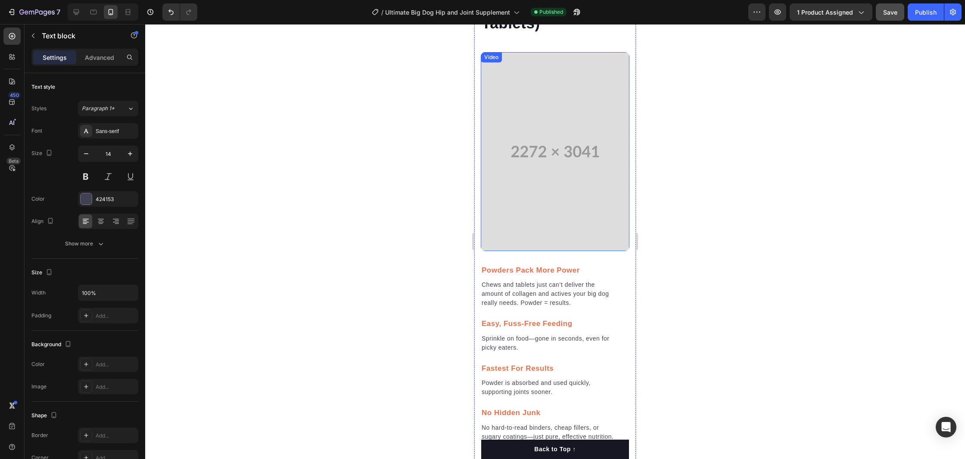
scroll to position [1267, 0]
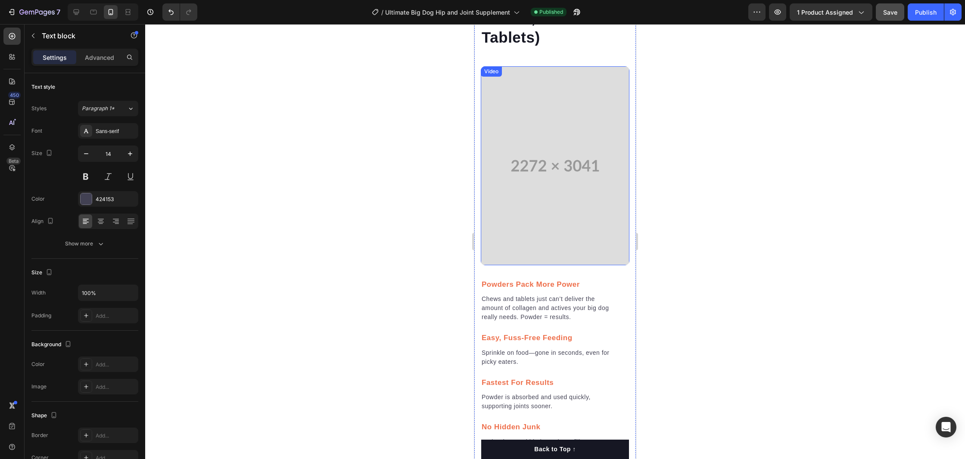
click at [532, 142] on video at bounding box center [555, 165] width 149 height 199
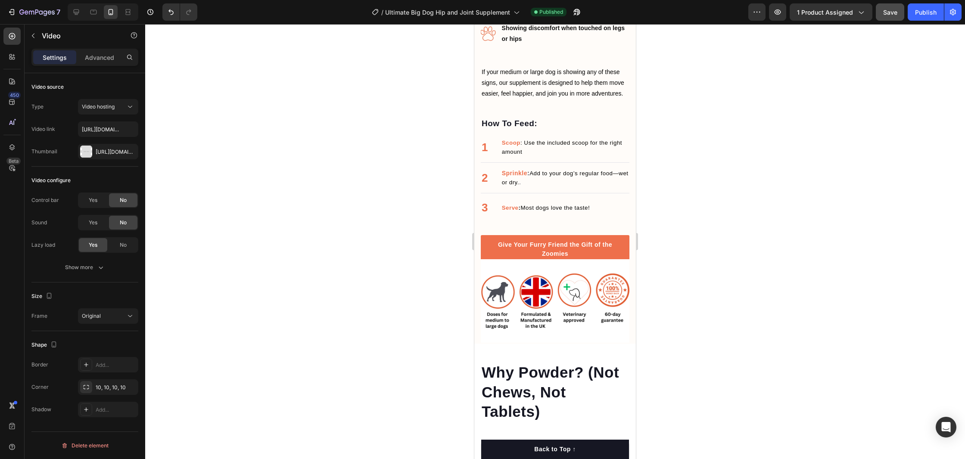
scroll to position [893, 0]
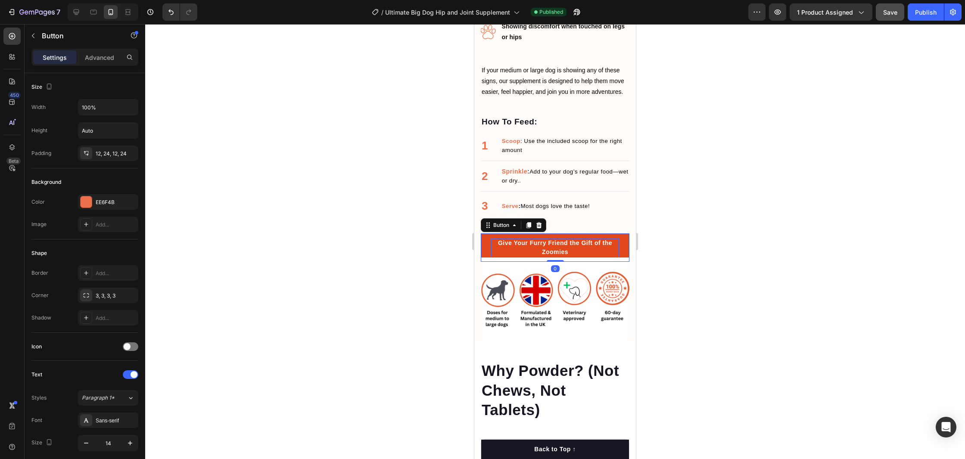
click at [540, 245] on p "Give Your Furry Friend the Gift of the Zoomies" at bounding box center [555, 248] width 128 height 18
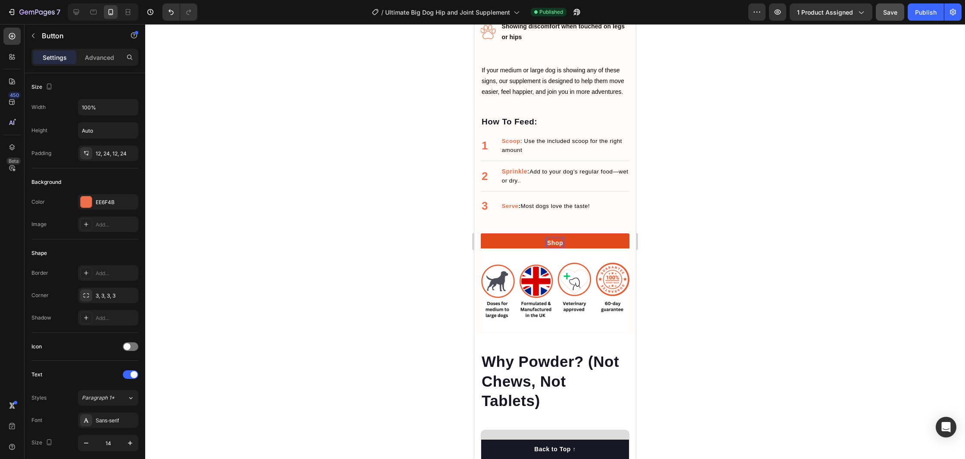
click at [481, 233] on button "Shop" at bounding box center [555, 242] width 149 height 19
click at [481, 233] on button "Shop Now" at bounding box center [555, 242] width 149 height 19
click at [790, 247] on div at bounding box center [555, 241] width 820 height 435
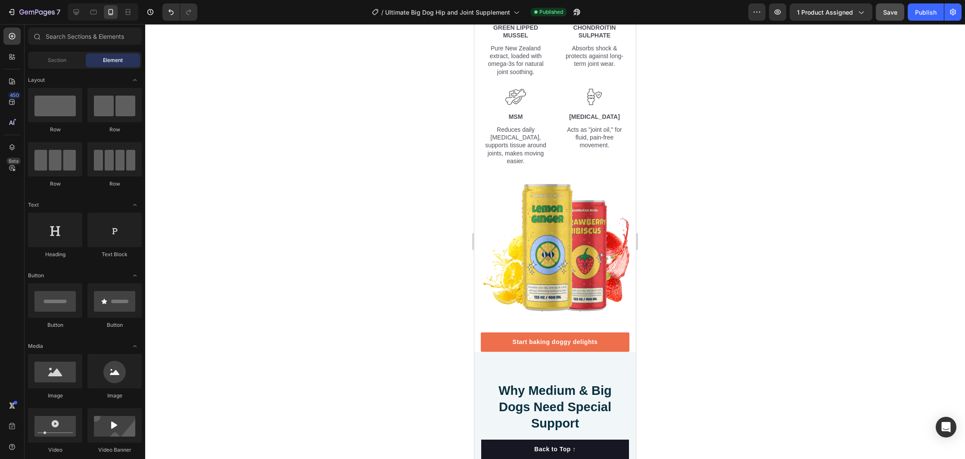
scroll to position [2082, 0]
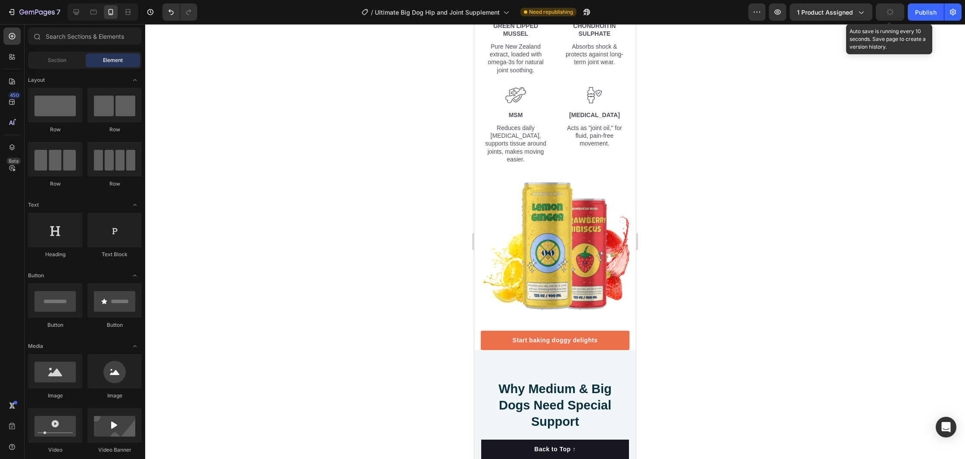
click at [888, 17] on button "button" at bounding box center [890, 11] width 28 height 17
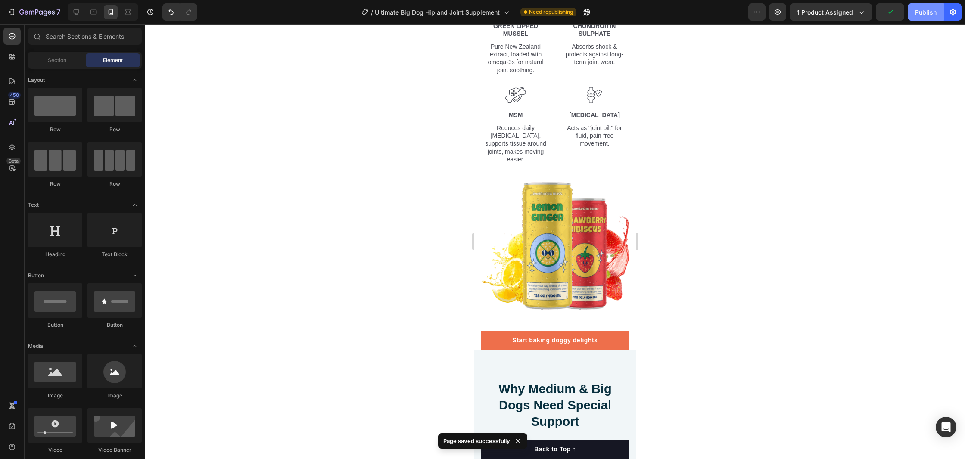
click at [929, 15] on div "Publish" at bounding box center [926, 12] width 22 height 9
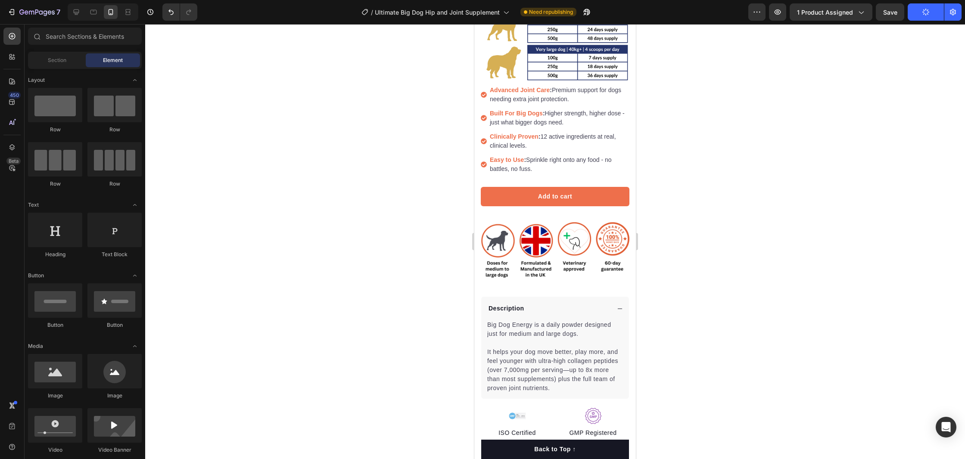
scroll to position [216, 0]
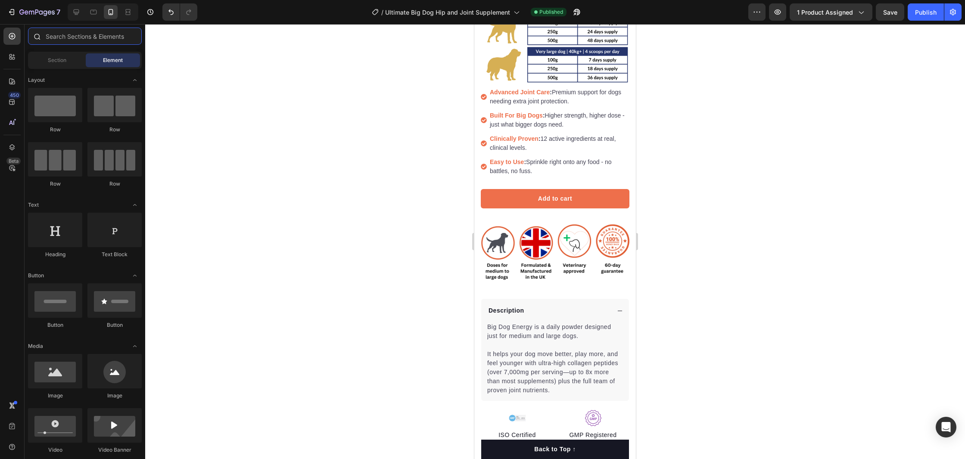
click at [53, 39] on input "text" at bounding box center [85, 36] width 114 height 17
click at [14, 59] on icon at bounding box center [13, 58] width 3 height 3
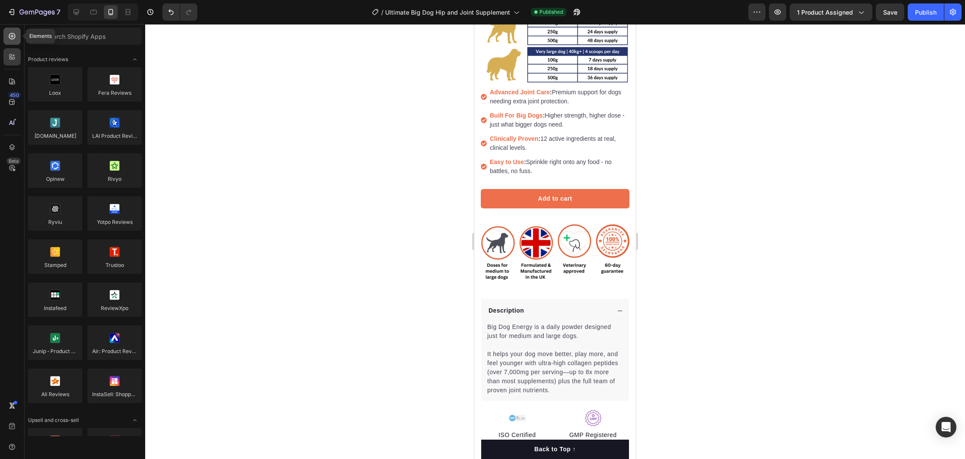
click at [13, 40] on icon at bounding box center [12, 36] width 9 height 9
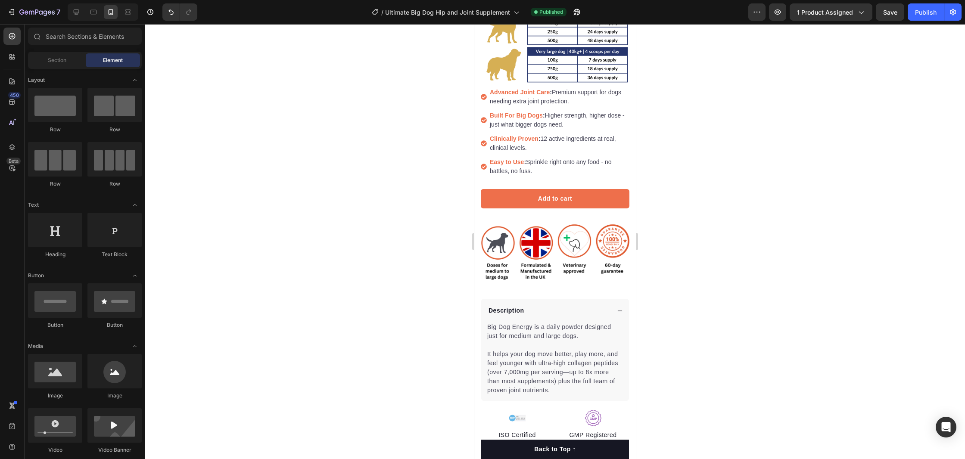
drag, startPoint x: 34, startPoint y: 55, endPoint x: 84, endPoint y: 106, distance: 71.6
click at [34, 56] on div "Section" at bounding box center [57, 60] width 54 height 14
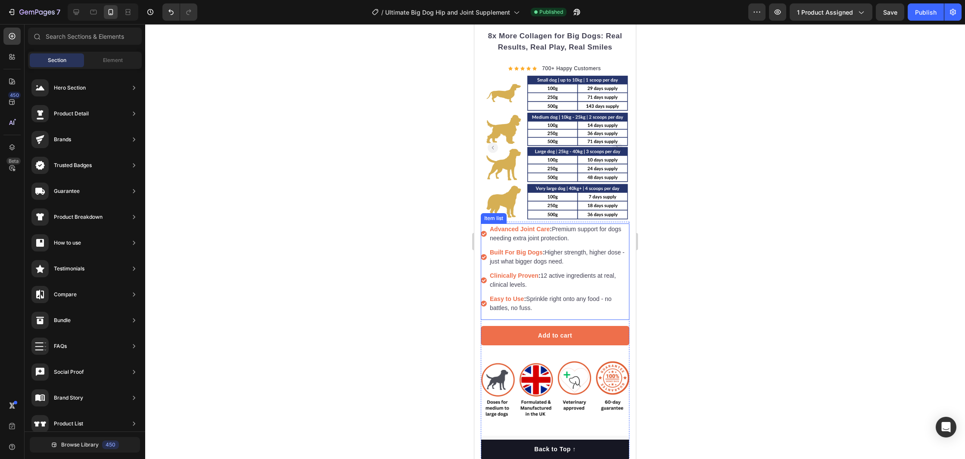
scroll to position [80, 0]
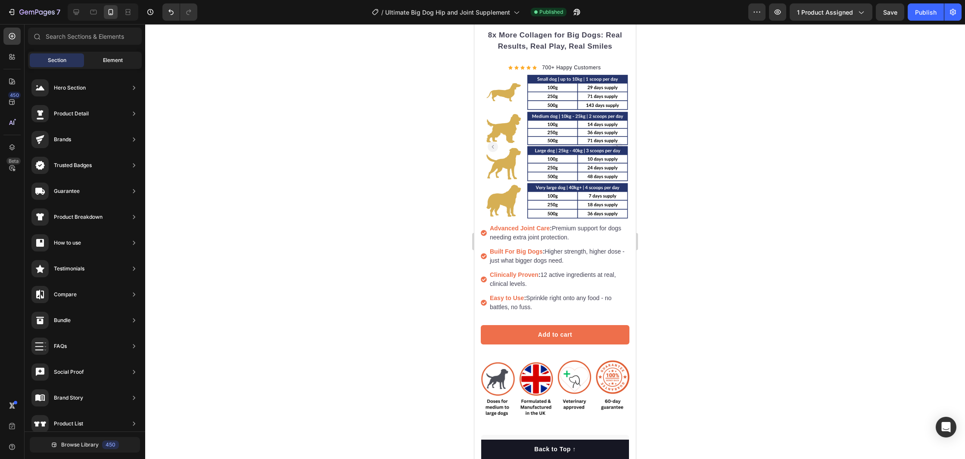
click at [95, 56] on div "Element" at bounding box center [113, 60] width 54 height 14
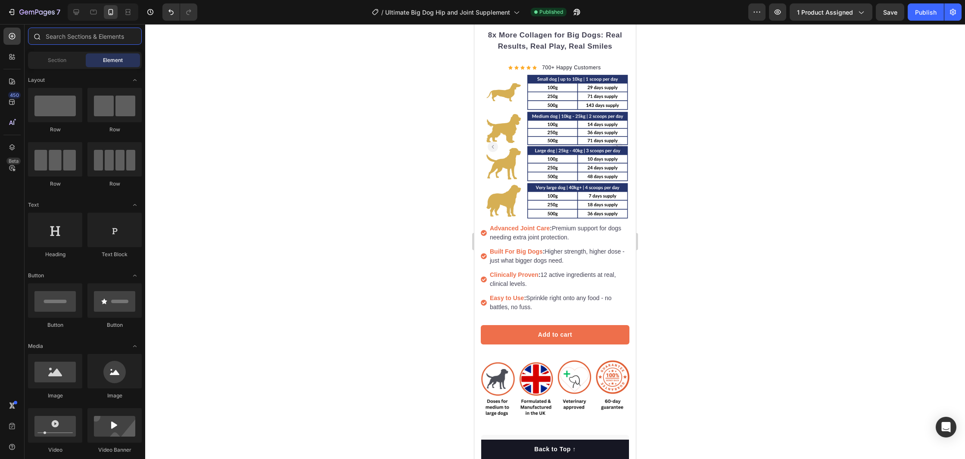
click at [88, 37] on input "text" at bounding box center [85, 36] width 114 height 17
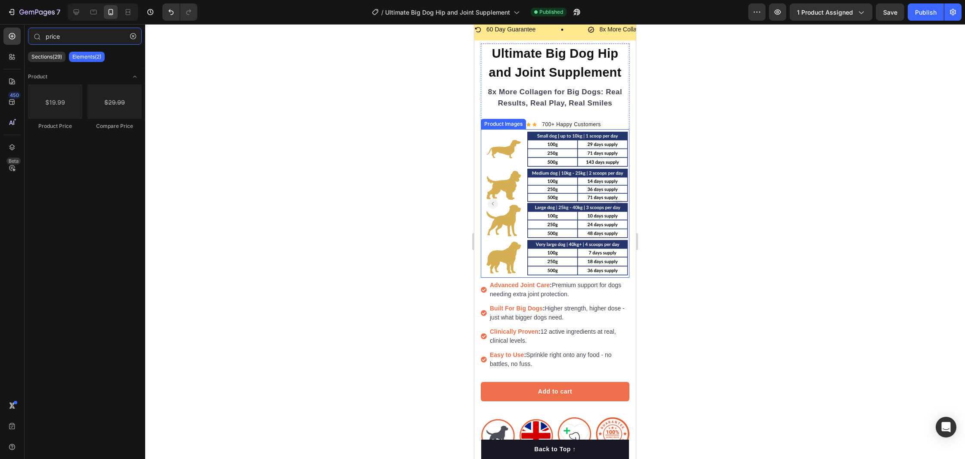
scroll to position [0, 0]
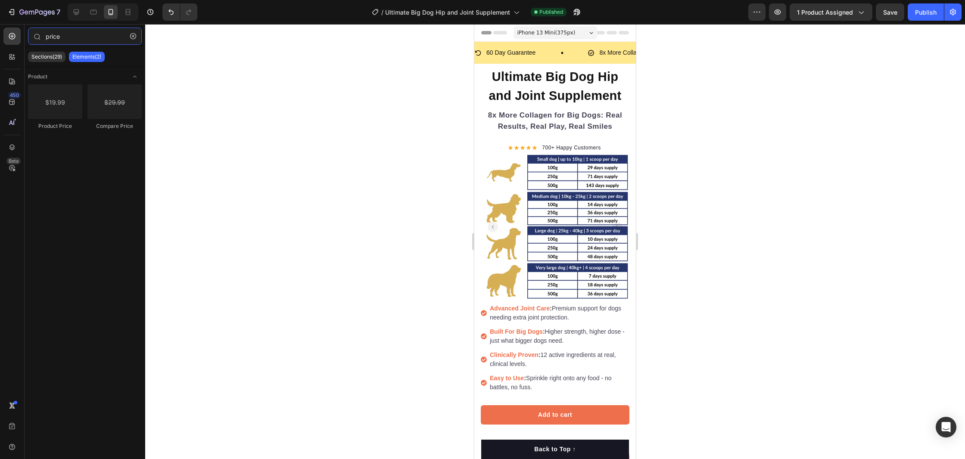
type input "price"
